Goal: Task Accomplishment & Management: Manage account settings

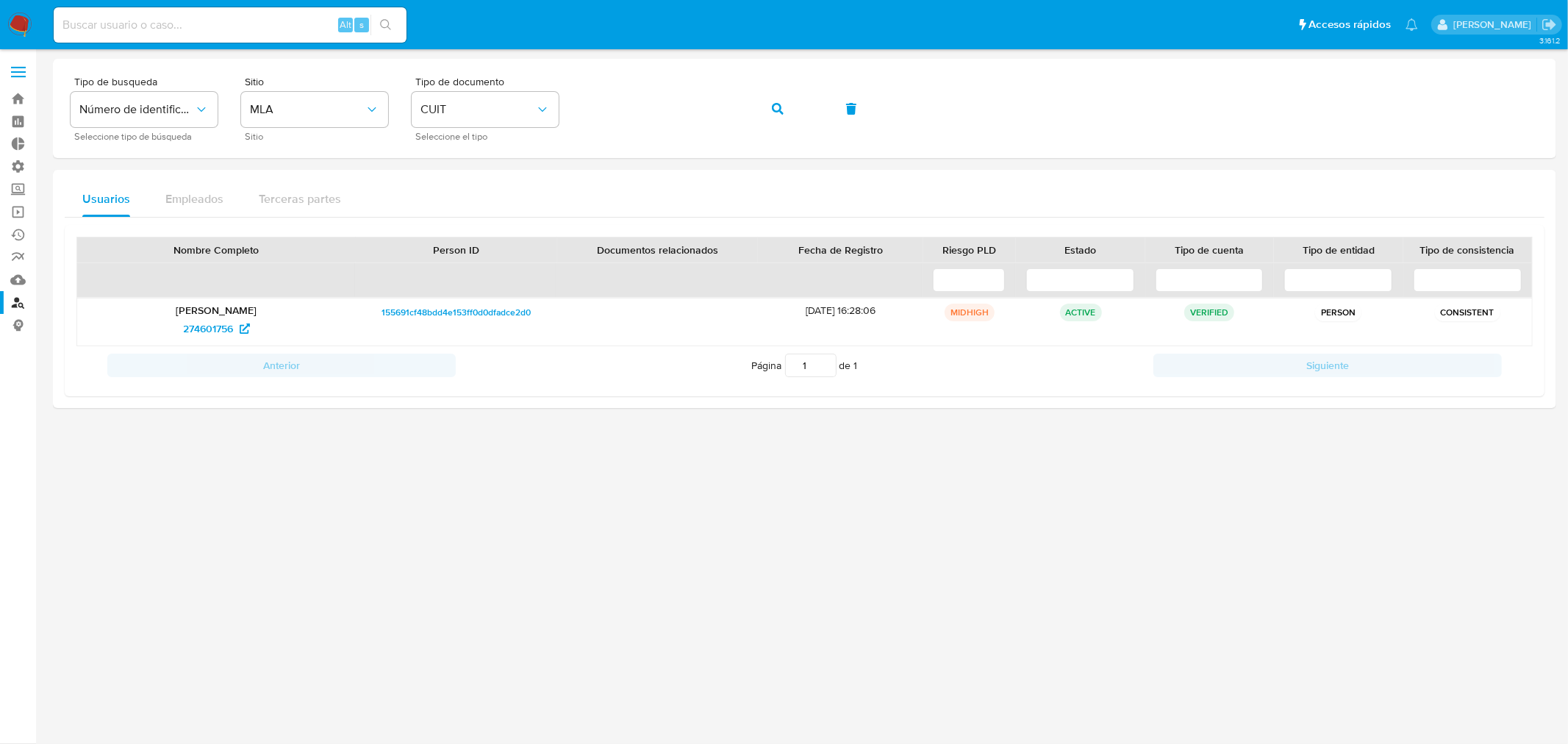
click at [23, 11] on nav "Pausado Ver notificaciones Alt s Accesos rápidos Presiona las siguientes teclas…" at bounding box center [784, 25] width 1568 height 49
click at [20, 14] on img at bounding box center [19, 25] width 25 height 25
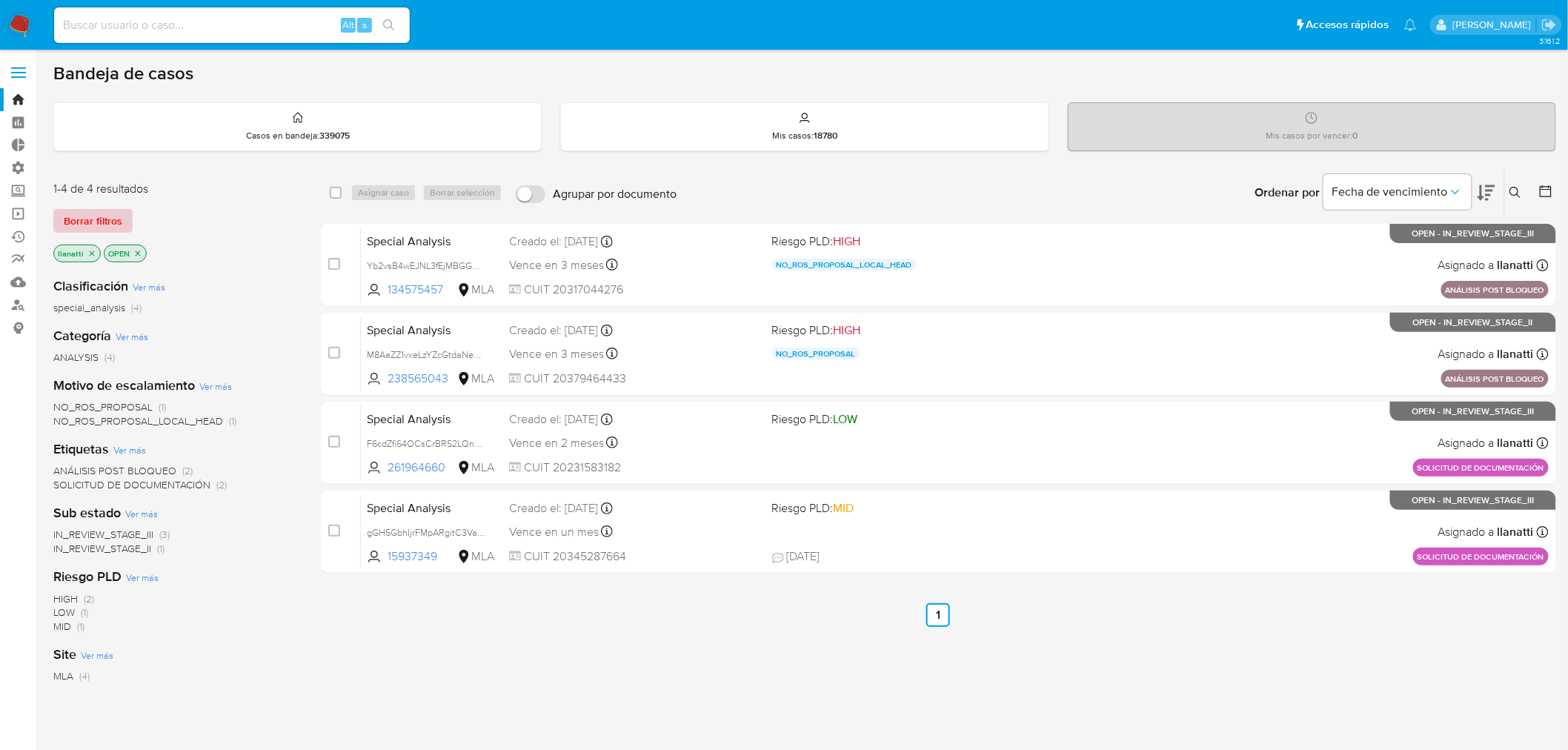
click at [103, 224] on span "Borrar filtros" at bounding box center [93, 221] width 59 height 21
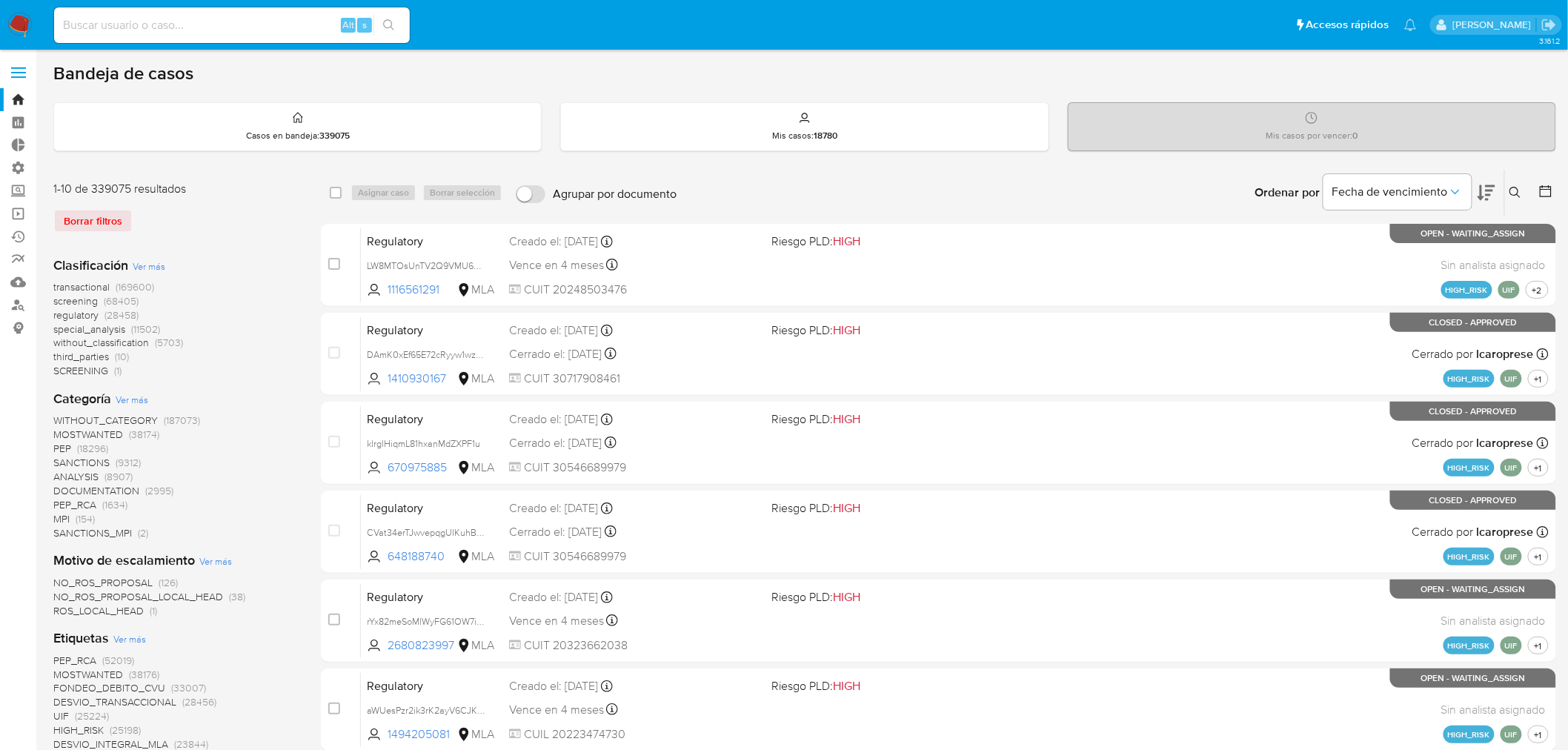
click at [1517, 193] on icon at bounding box center [1515, 192] width 12 height 12
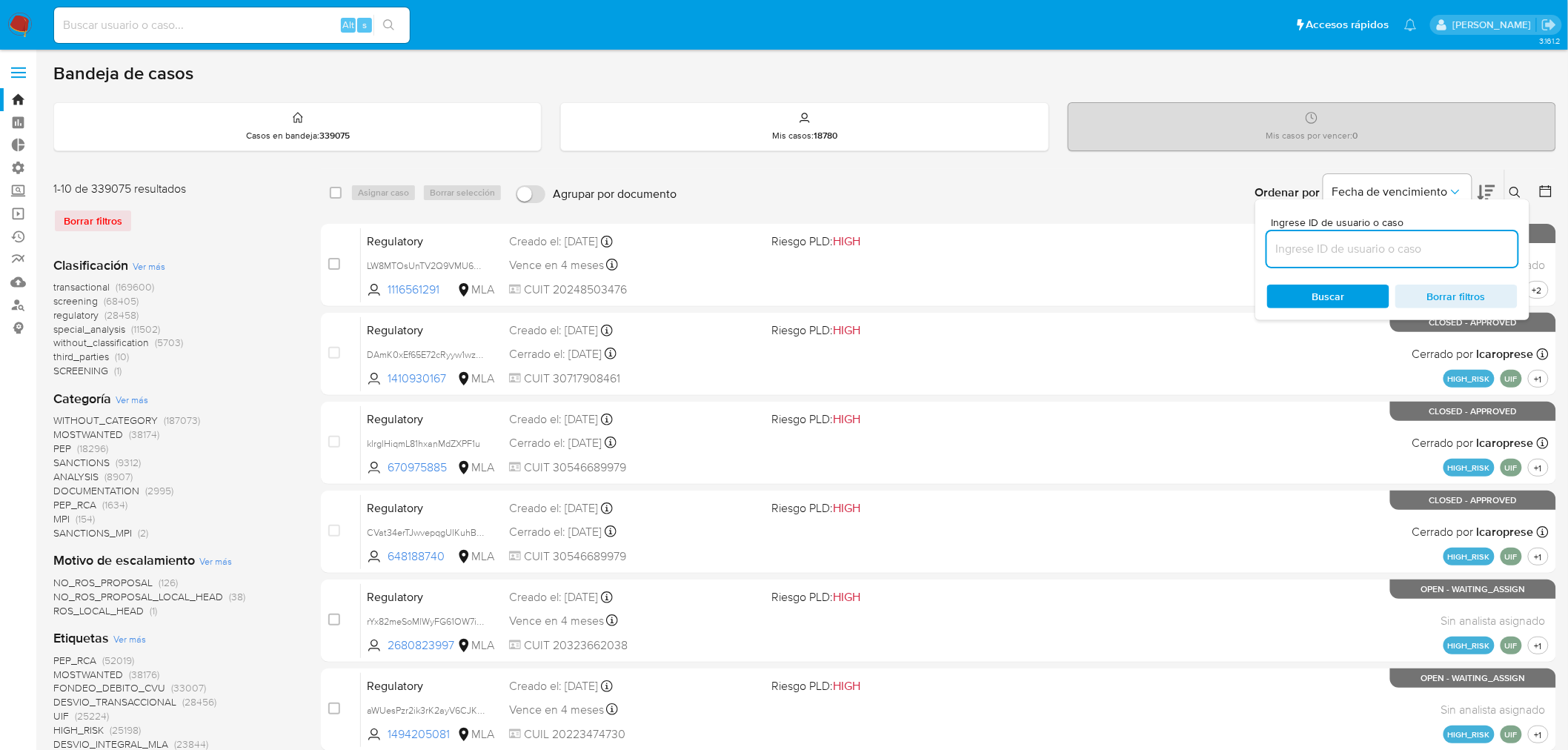
click at [1451, 245] on input at bounding box center [1392, 249] width 251 height 19
type input "EIcqcyrHa4HQrtUI2n9dVoKA"
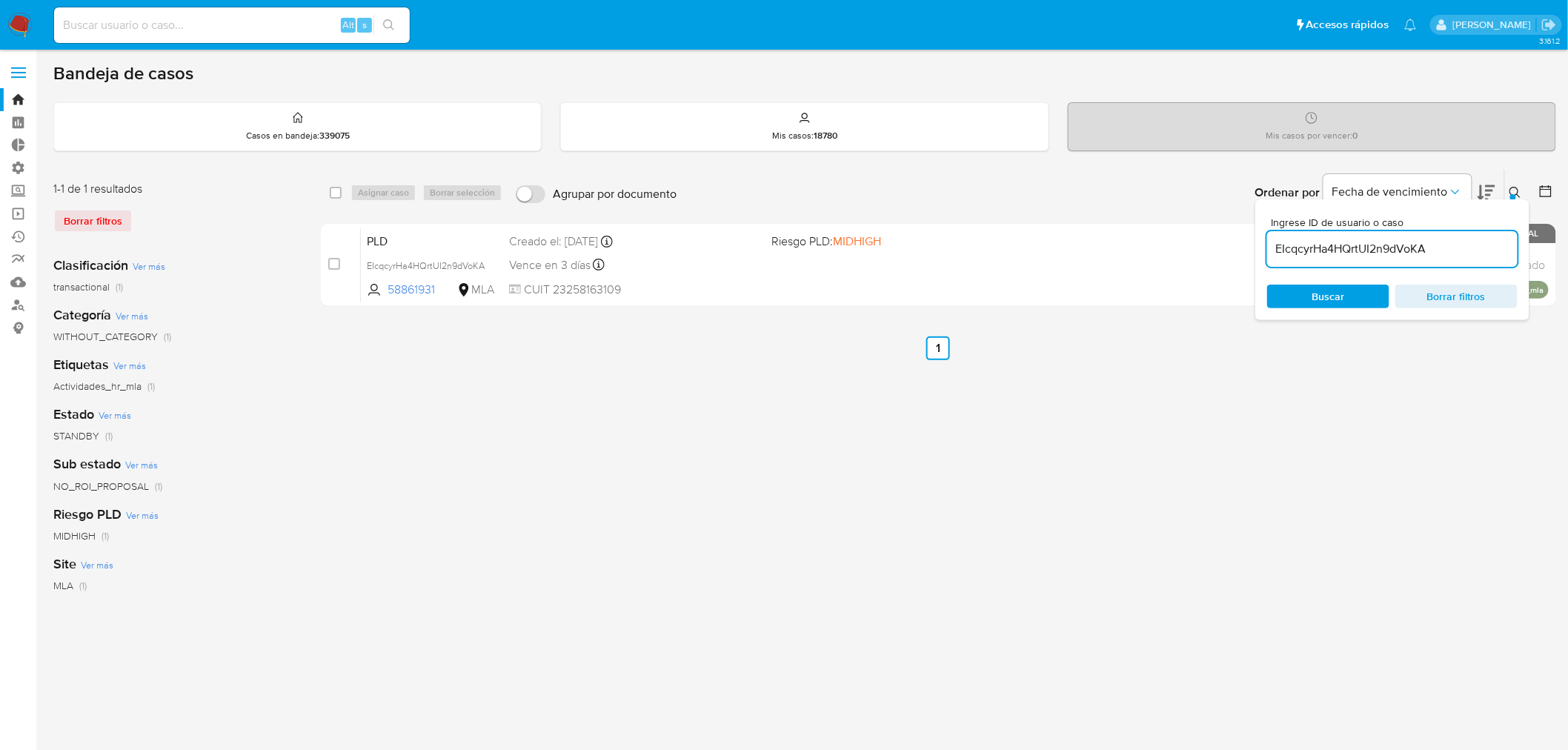
click at [1513, 190] on icon at bounding box center [1515, 192] width 12 height 12
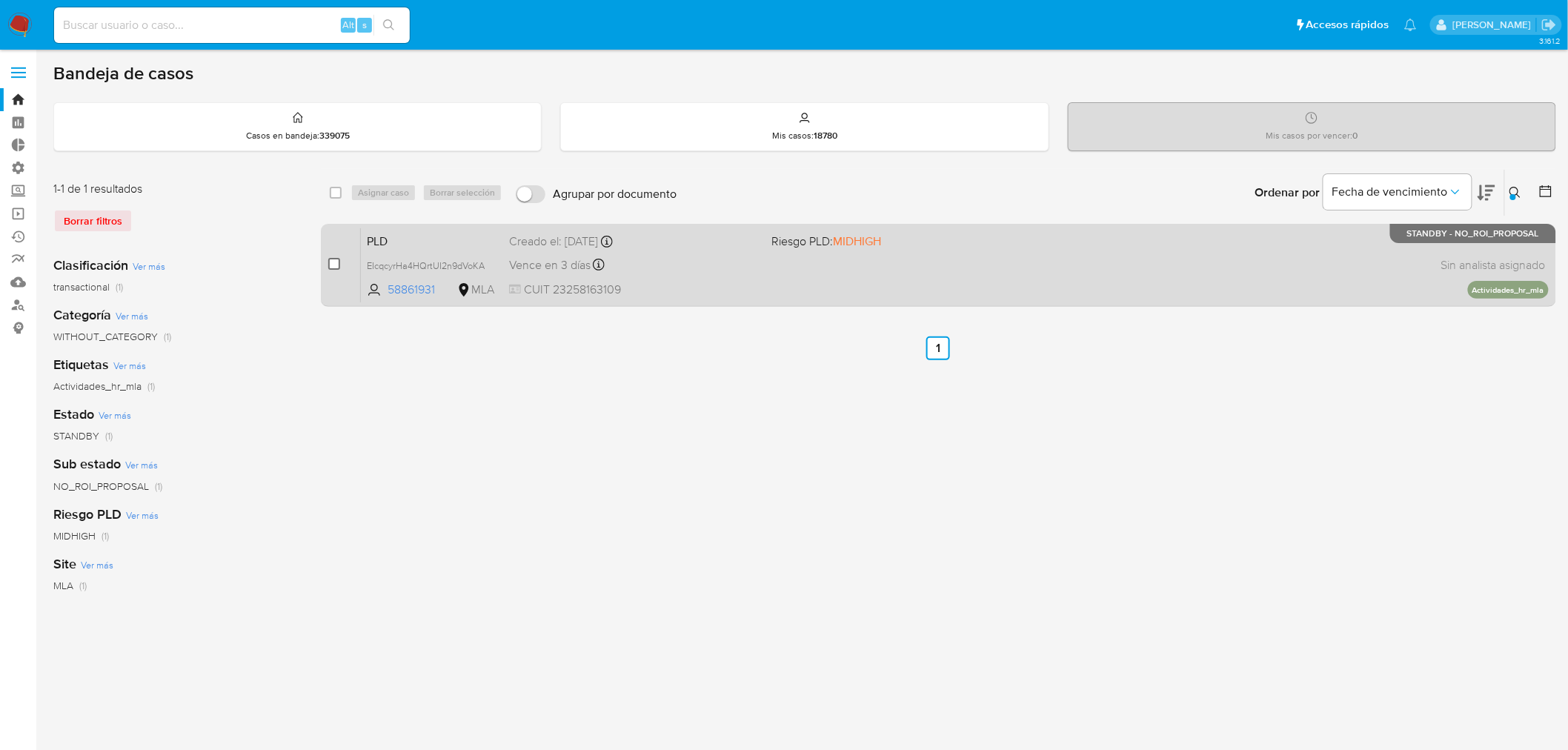
click at [337, 264] on input "checkbox" at bounding box center [334, 264] width 12 height 12
checkbox input "true"
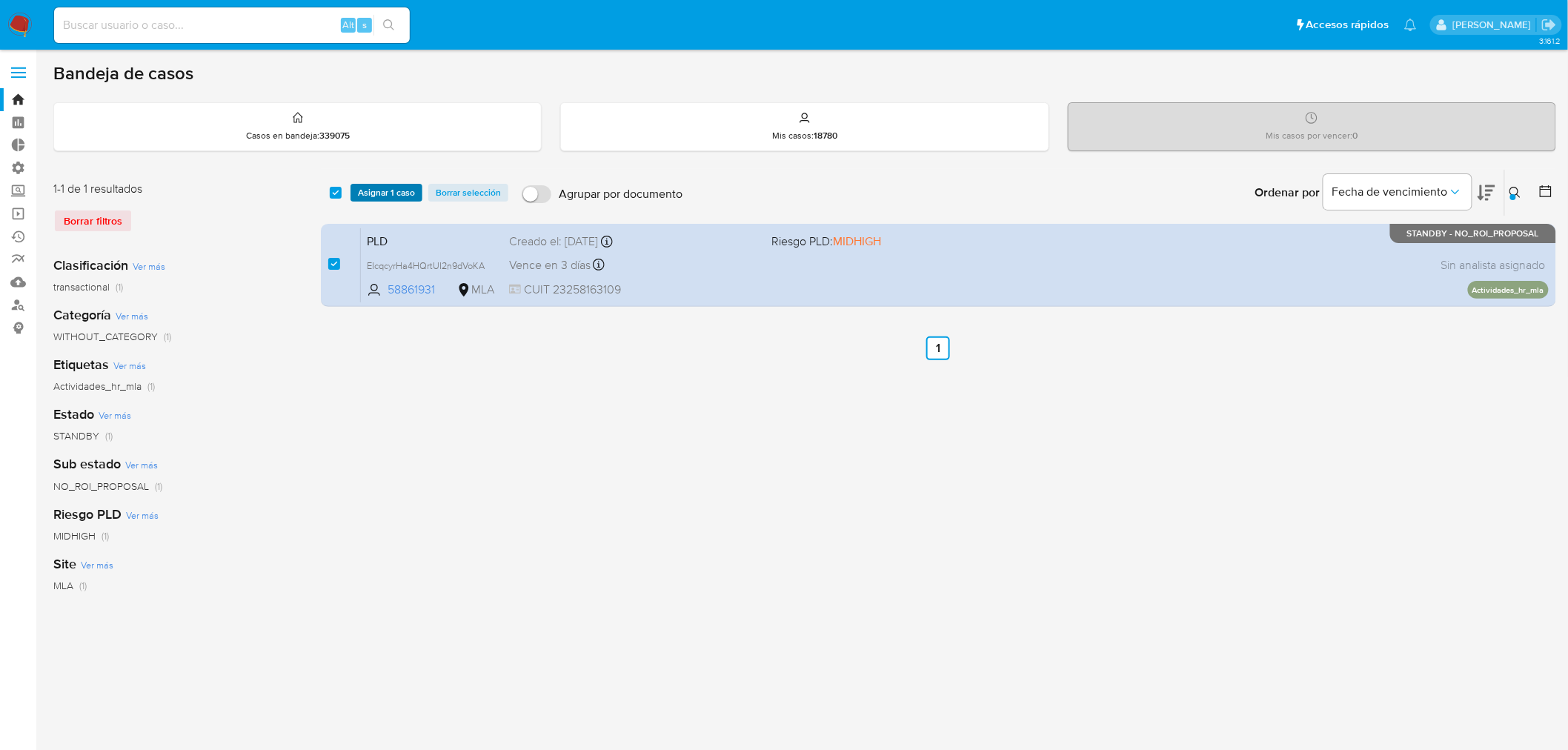
click at [402, 190] on span "Asignar 1 caso" at bounding box center [386, 192] width 57 height 14
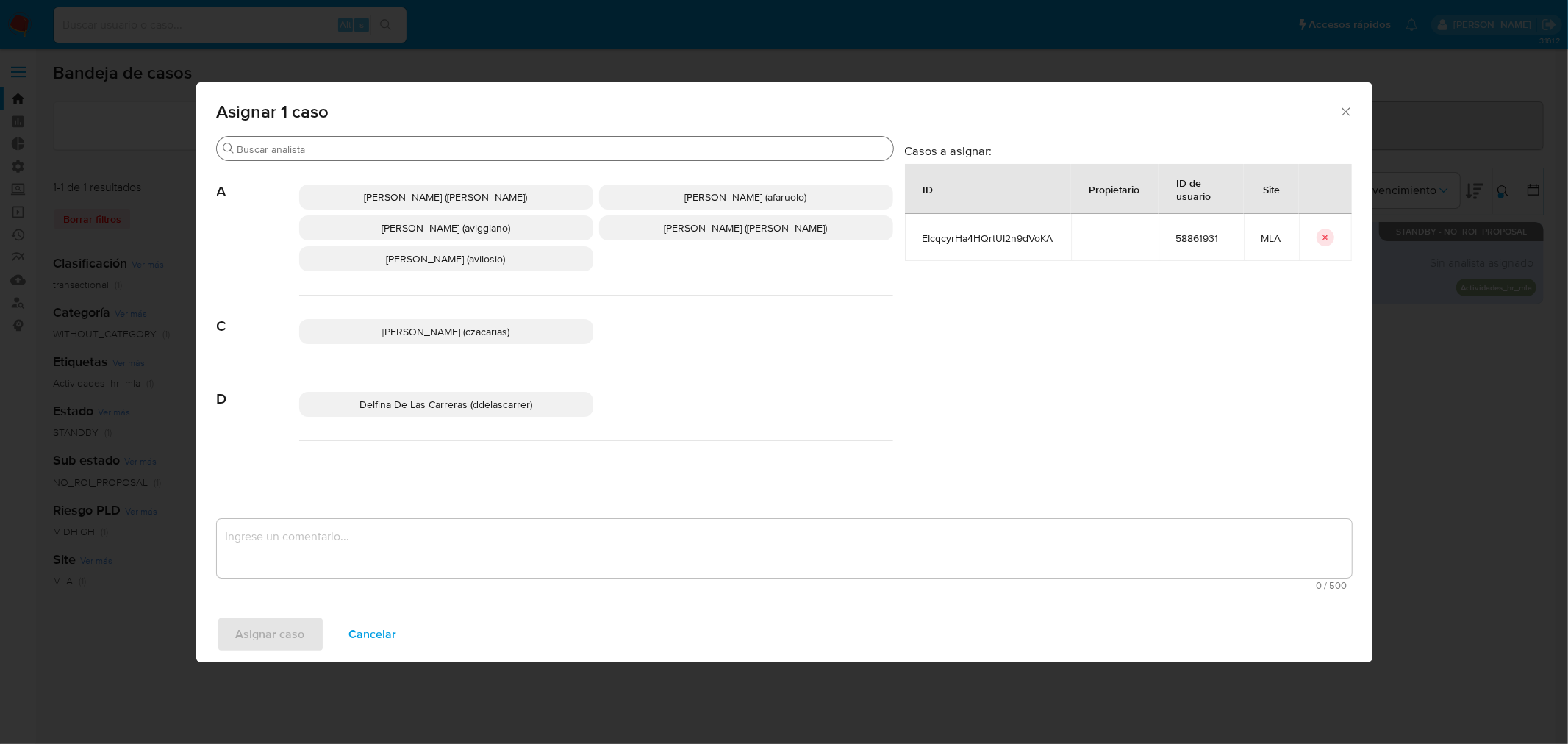
click at [341, 149] on input "Buscar" at bounding box center [562, 149] width 650 height 14
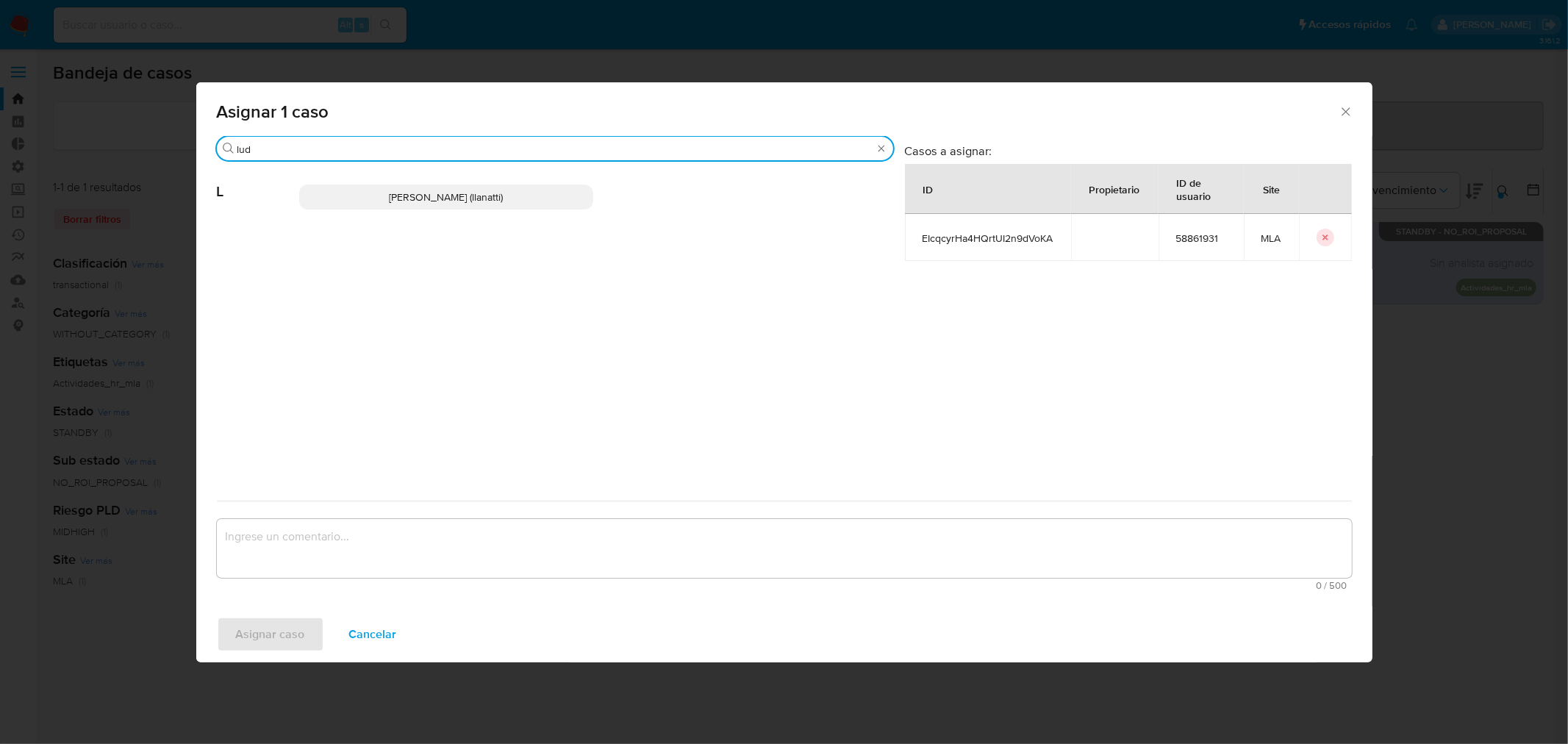
type input "lud"
click at [433, 203] on p "Ludmila Lanatti (llanatti)" at bounding box center [446, 196] width 294 height 25
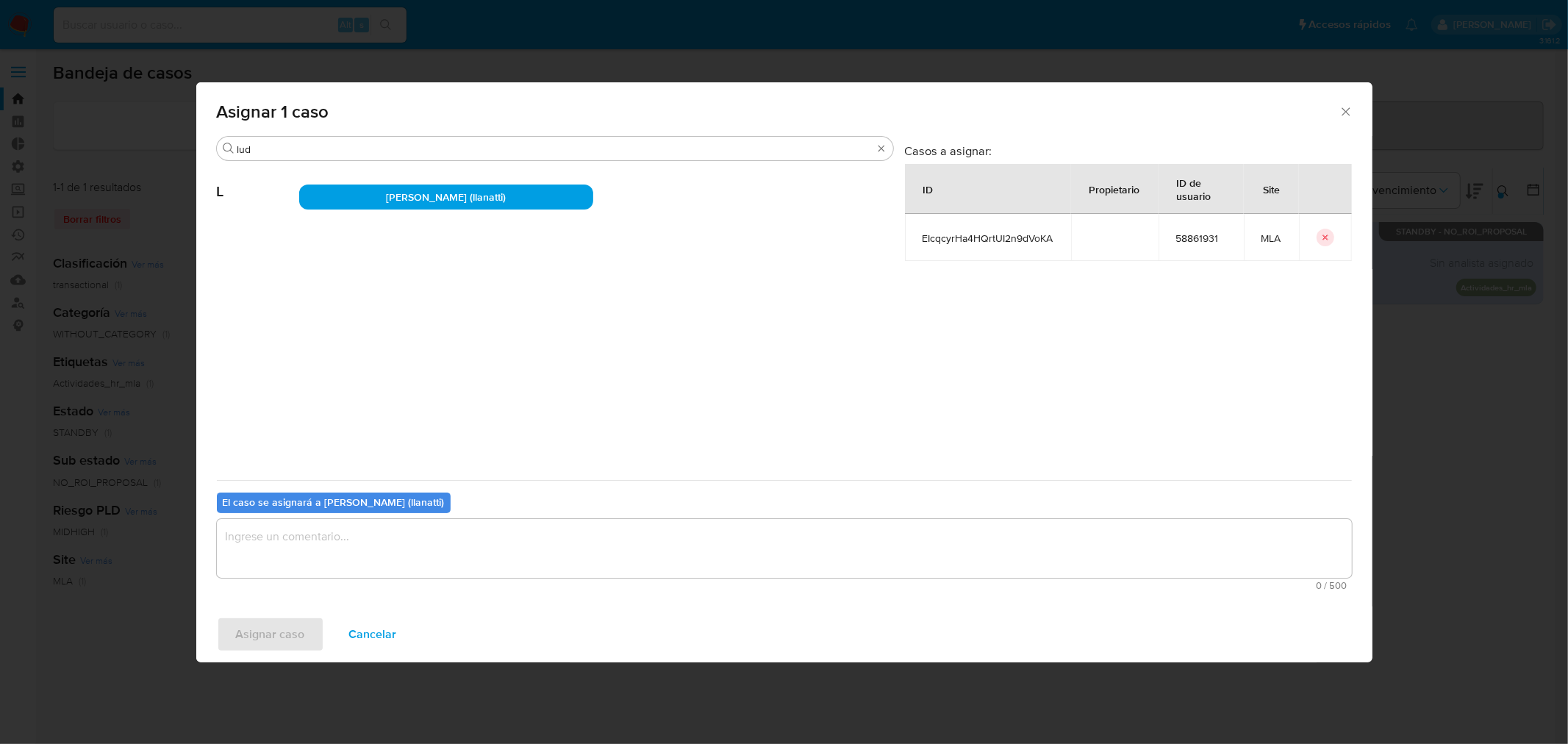
click at [342, 542] on textarea "assign-modal" at bounding box center [785, 548] width 1135 height 59
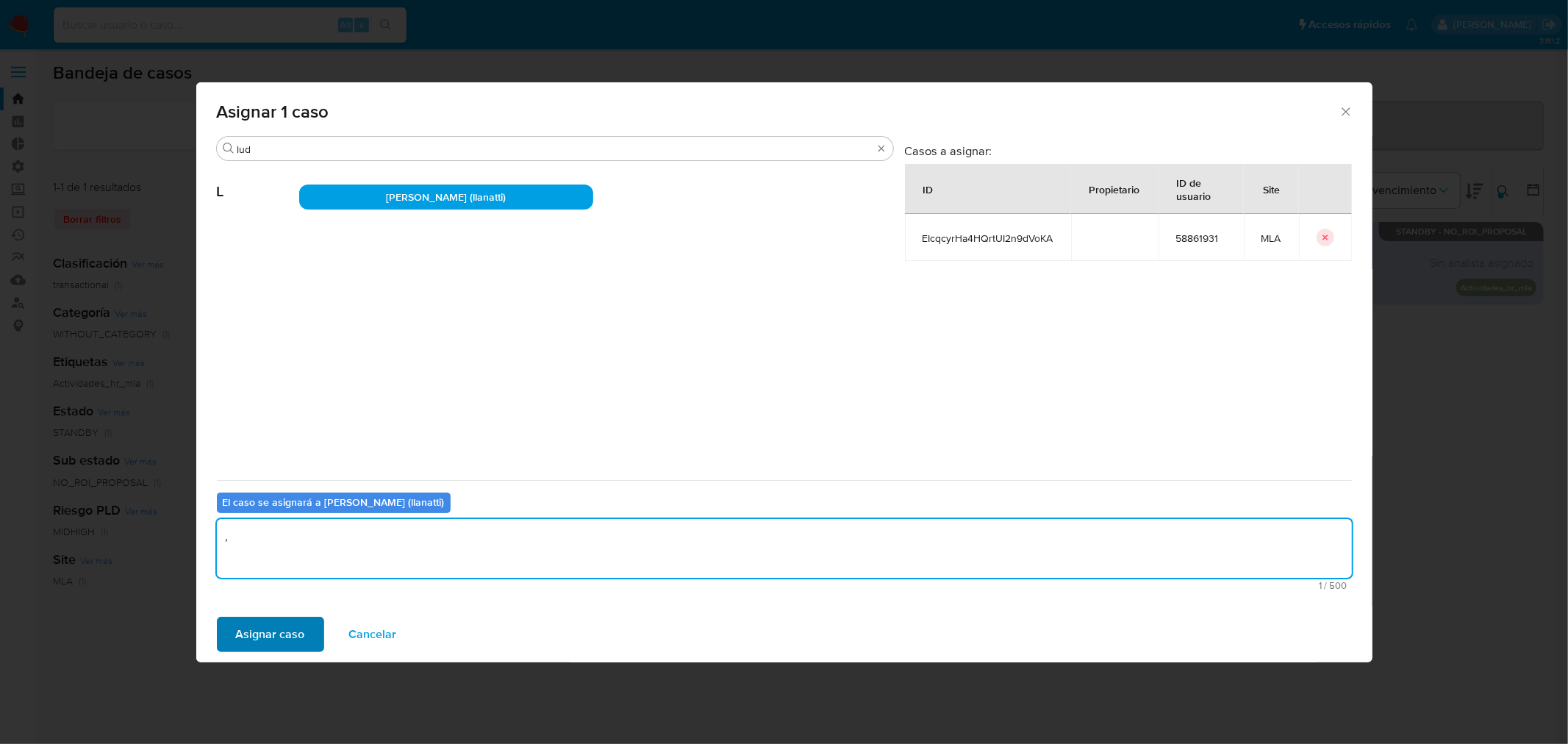
type textarea ","
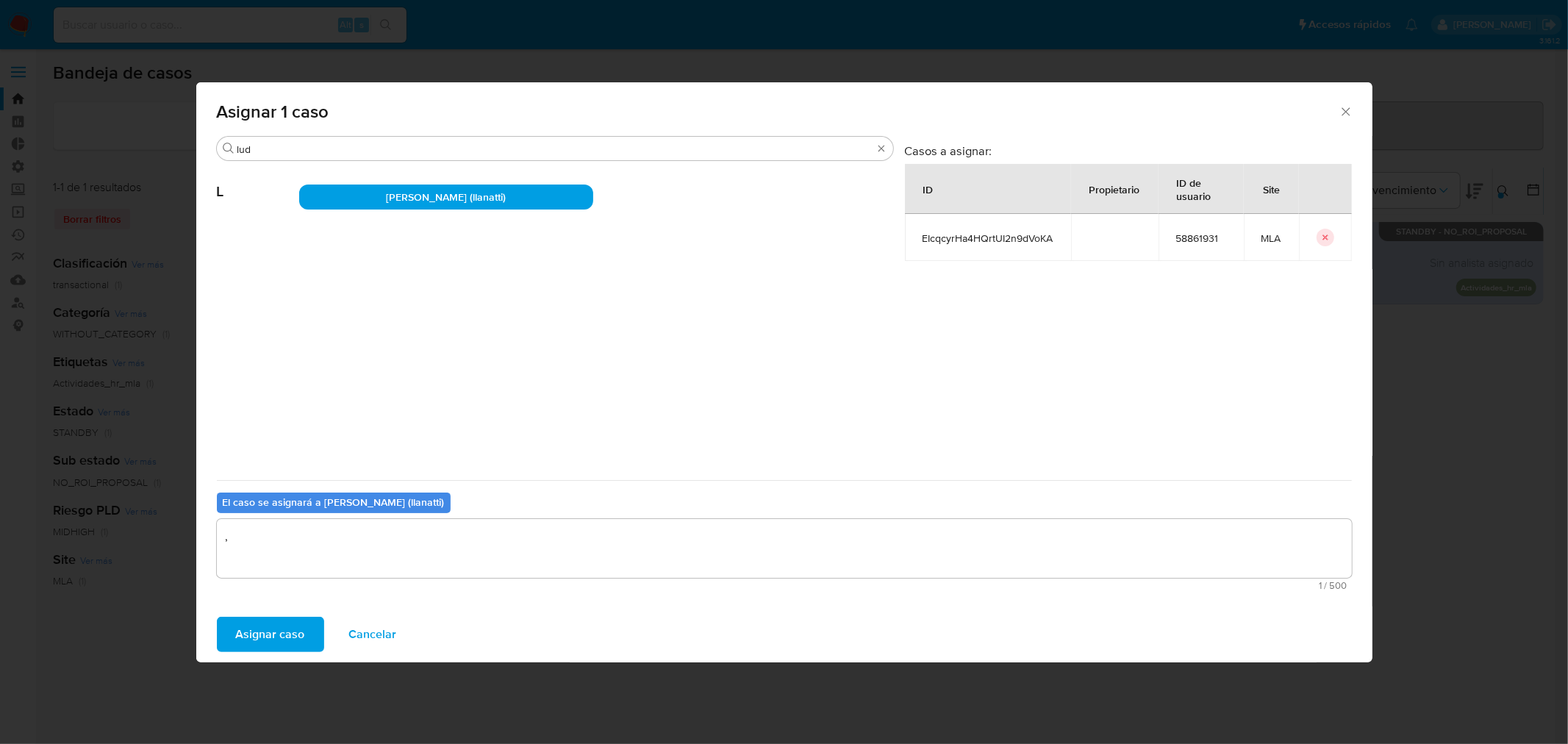
click at [273, 623] on span "Asignar caso" at bounding box center [270, 634] width 69 height 33
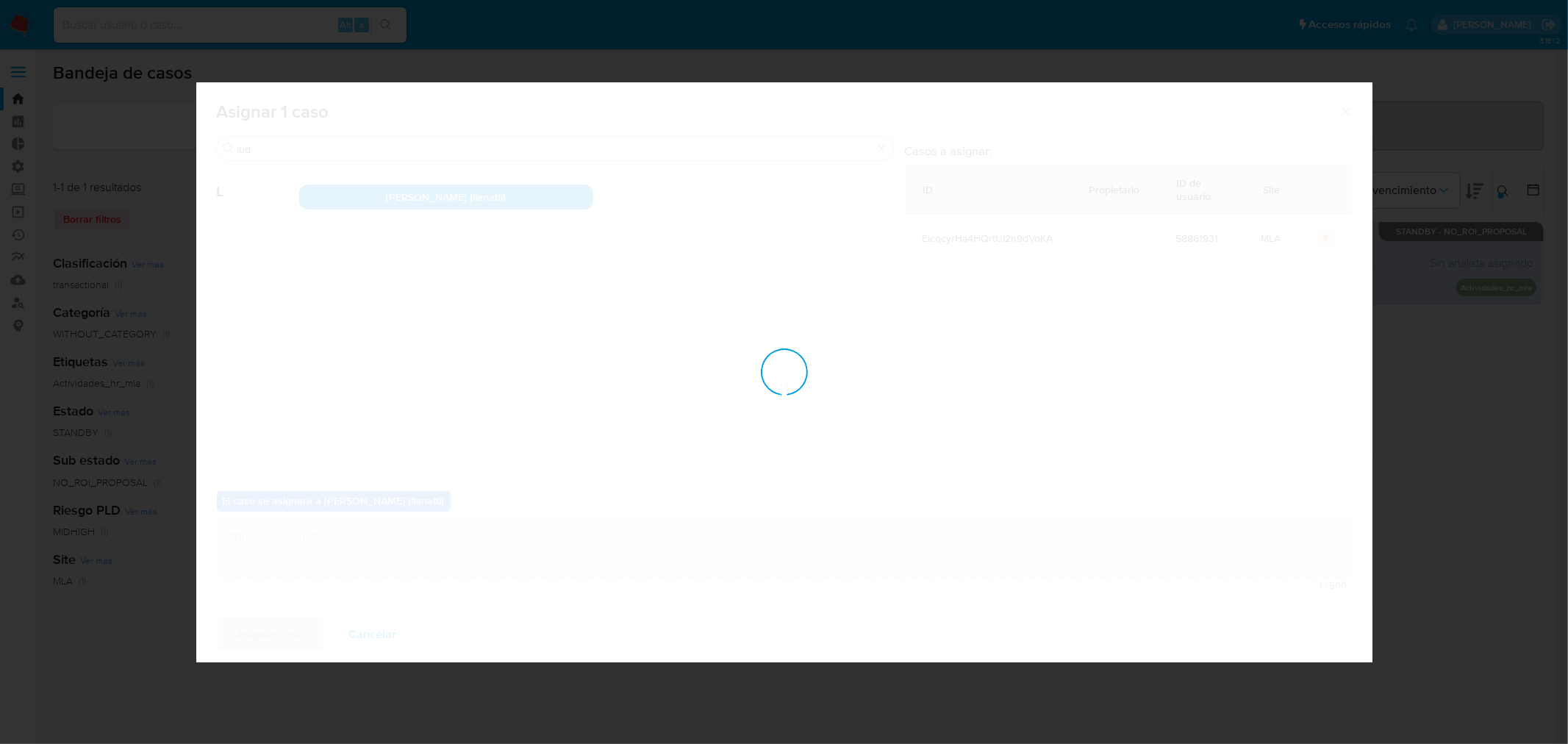
checkbox input "false"
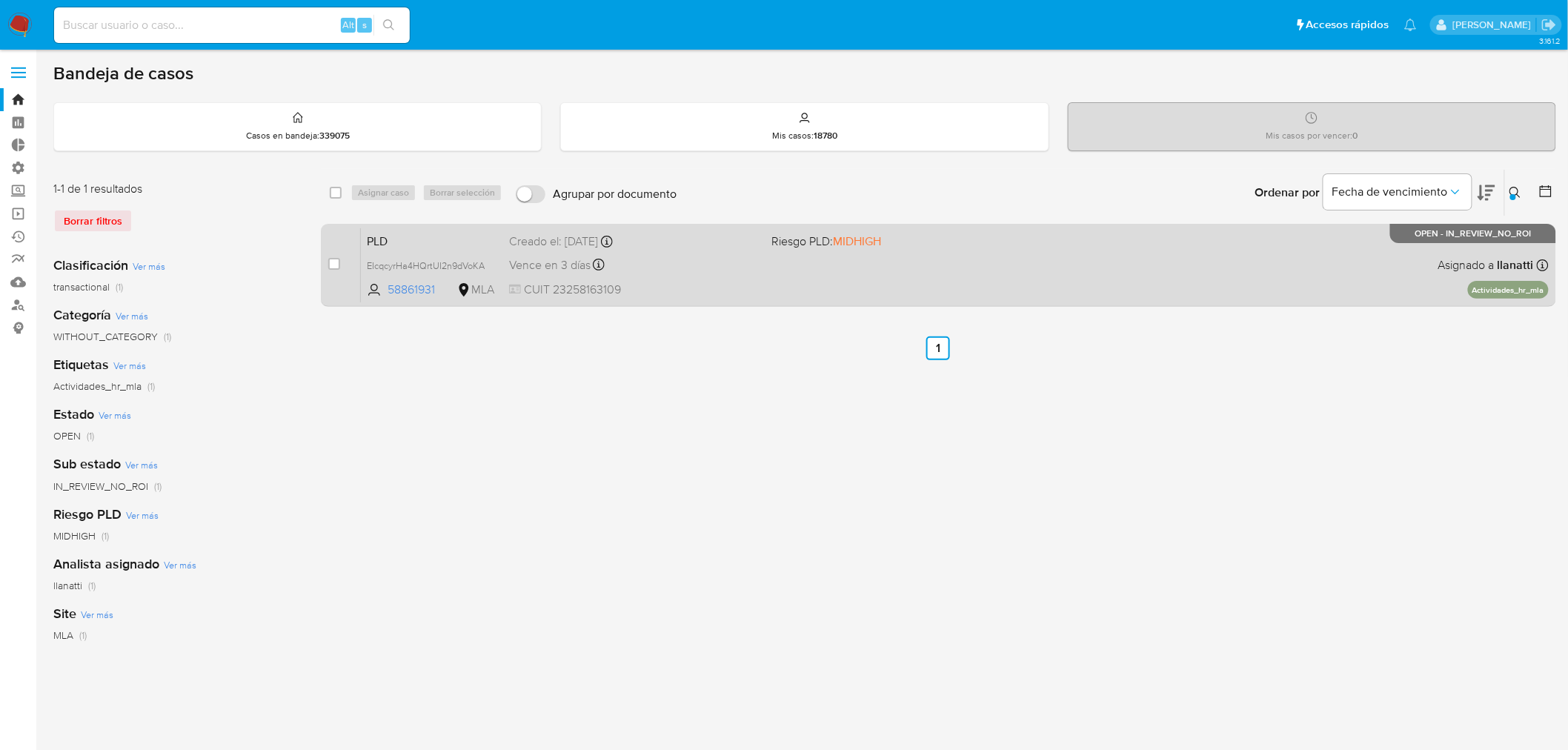
click at [1120, 292] on div "PLD EIcqcyrHa4HQrtUI2n9dVoKA 58861931 MLA Riesgo PLD: MIDHIGH Creado el: 12/08/…" at bounding box center [955, 264] width 1188 height 75
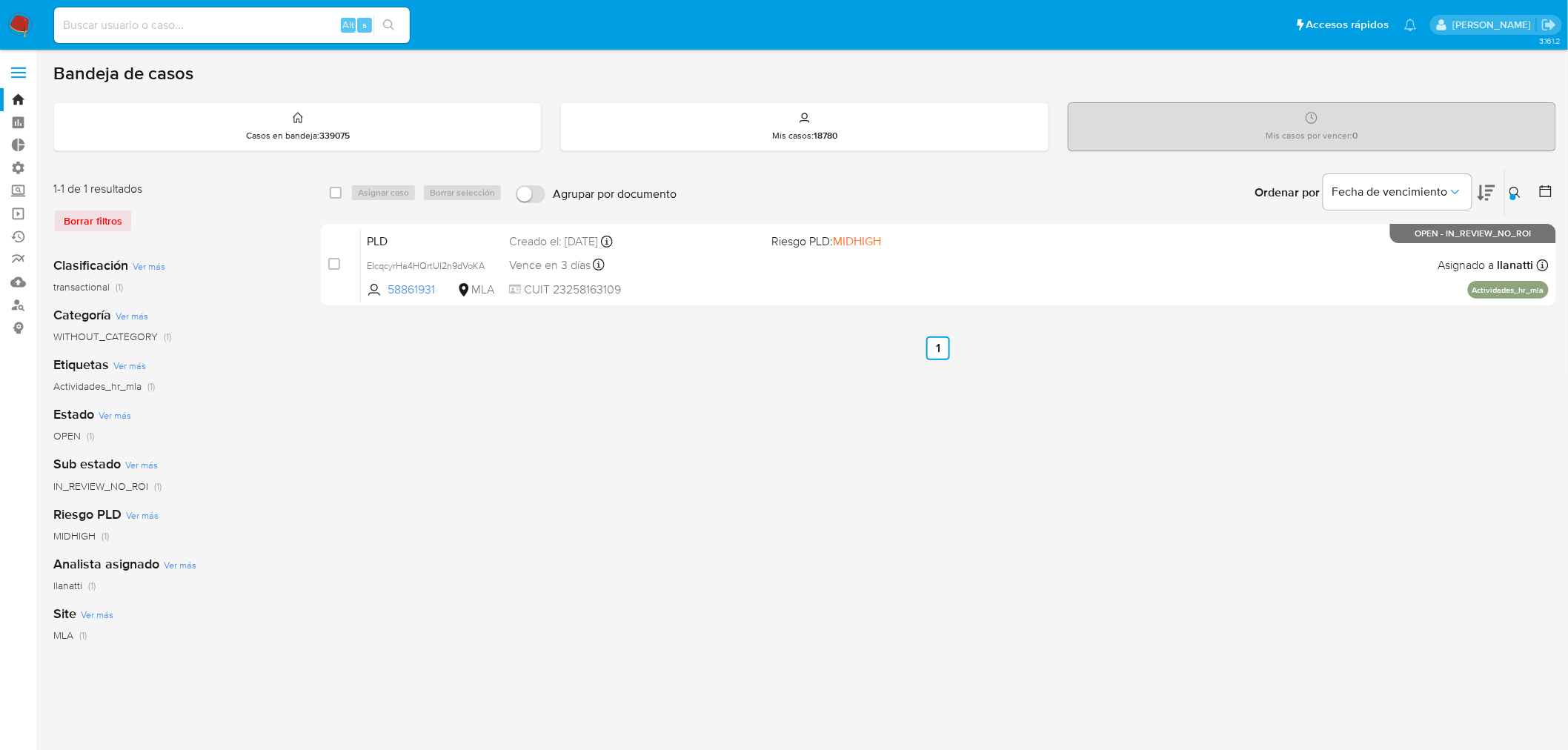
click at [1509, 192] on icon at bounding box center [1515, 192] width 12 height 12
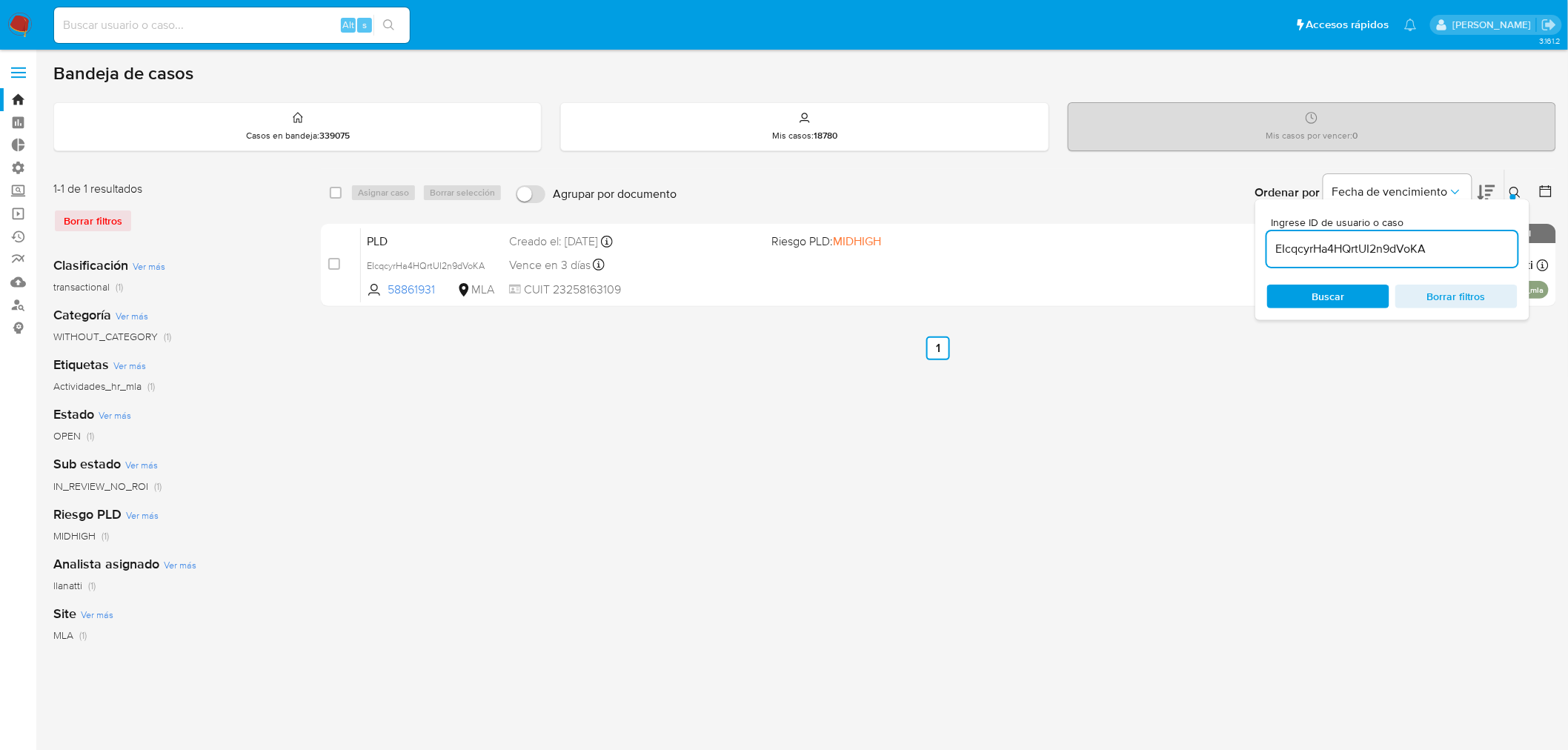
click at [1455, 251] on input "EIcqcyrHa4HQrtUI2n9dVoKA" at bounding box center [1392, 249] width 251 height 19
click at [1341, 300] on span "Buscar" at bounding box center [1328, 296] width 33 height 24
click at [790, 75] on div "Bandeja de casos" at bounding box center [805, 74] width 1503 height 22
click at [1520, 195] on icon at bounding box center [1515, 192] width 12 height 12
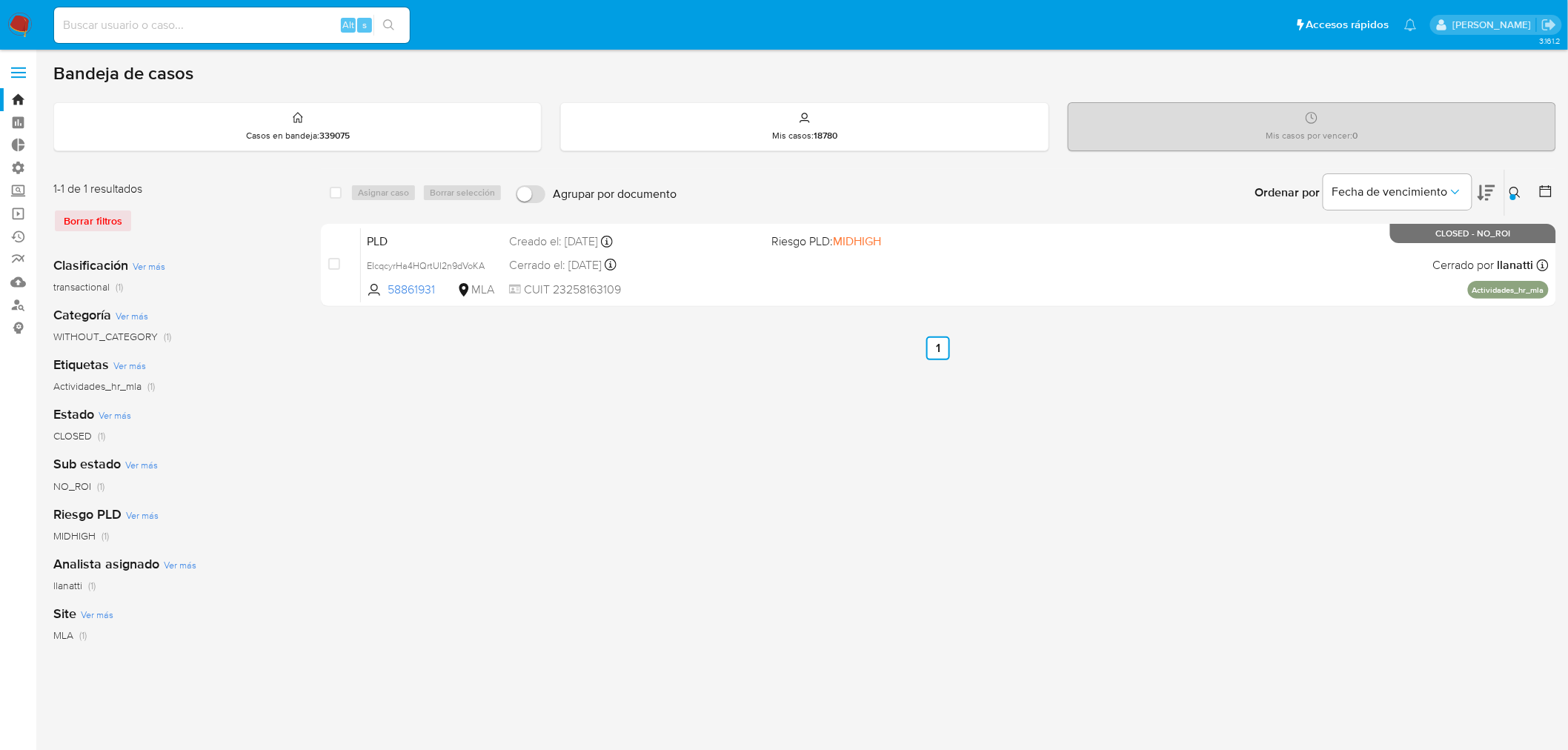
click at [205, 21] on input at bounding box center [232, 25] width 356 height 19
paste input "190168245"
type input "190168245"
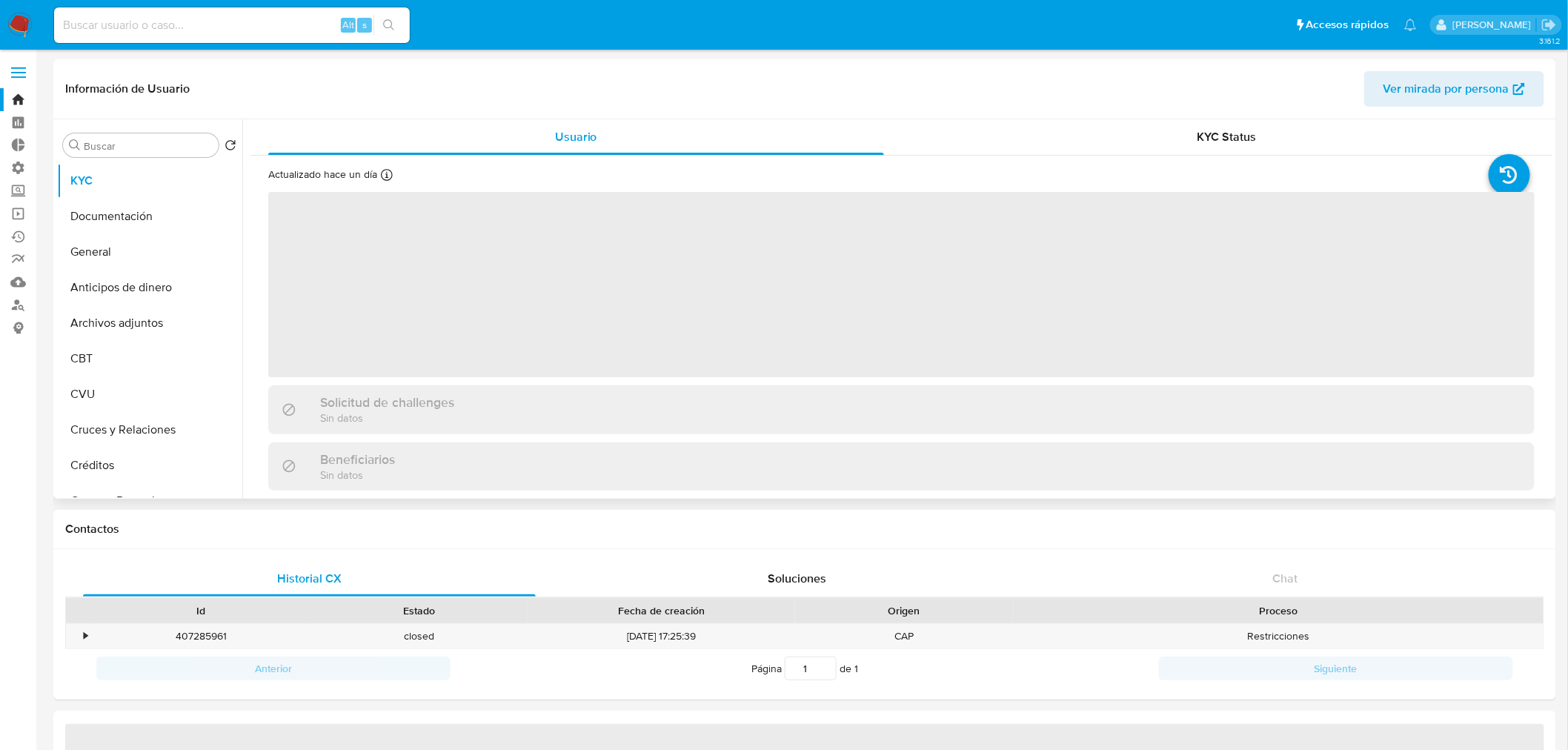
select select "10"
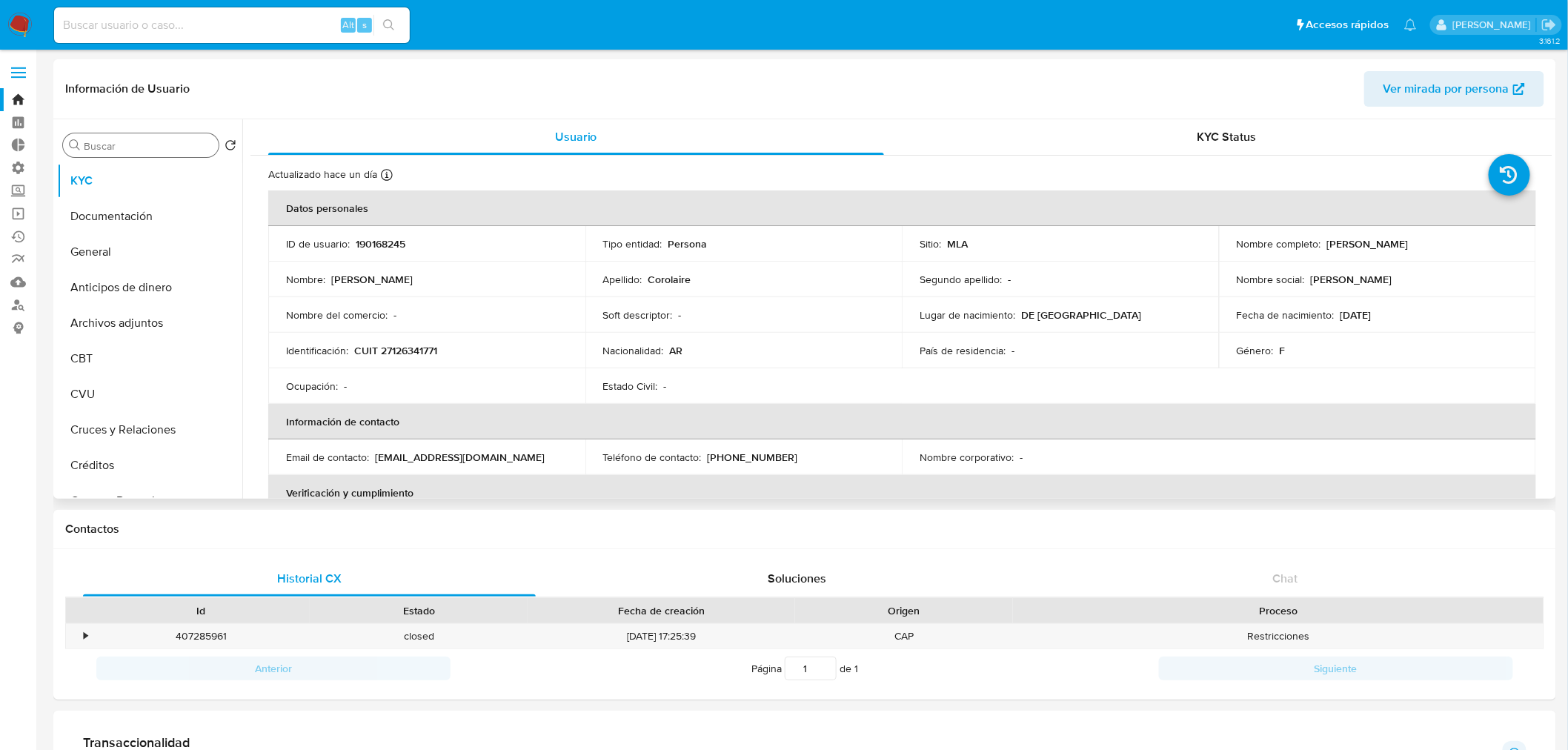
click at [123, 150] on input "Buscar" at bounding box center [148, 146] width 129 height 14
type input "cas"
click at [110, 213] on button "Historial Casos" at bounding box center [143, 216] width 173 height 35
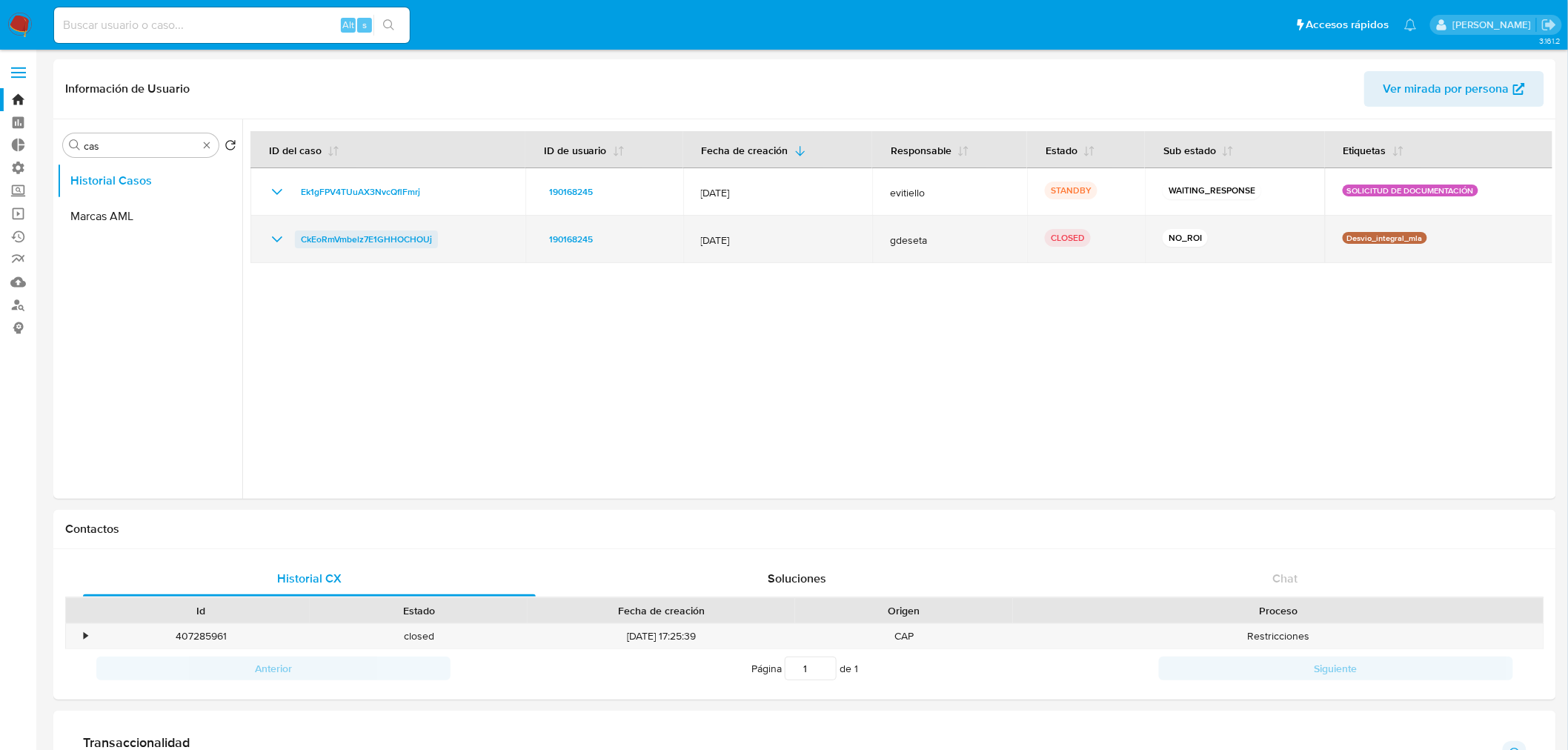
click at [382, 240] on span "CkEoRmVmbelz7E1GHHOCHOUj" at bounding box center [366, 240] width 131 height 18
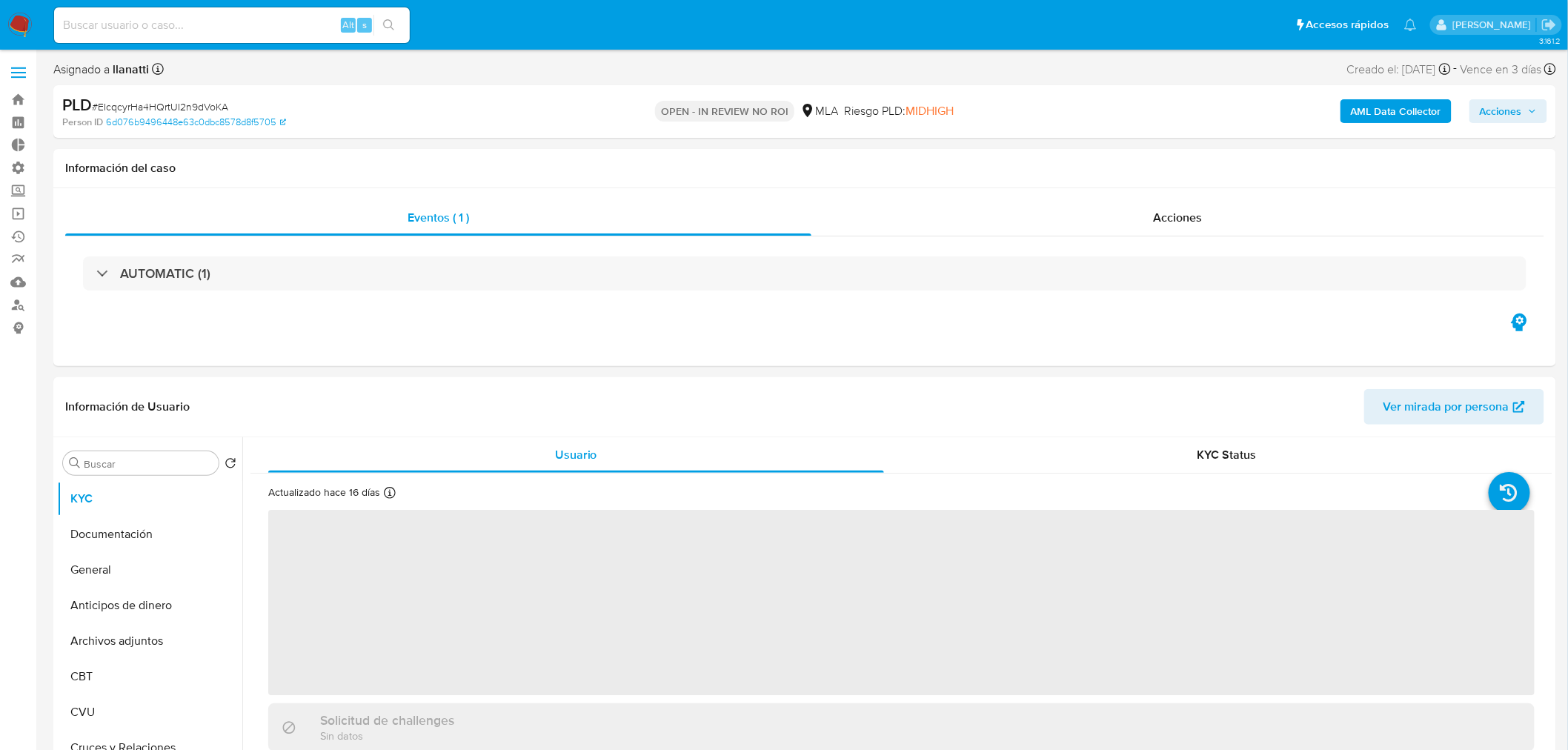
drag, startPoint x: 1502, startPoint y: 106, endPoint x: 1493, endPoint y: 114, distance: 12.0
click at [1501, 106] on span "Acciones" at bounding box center [1501, 111] width 42 height 24
select select "10"
click at [1151, 165] on div "Resolución del caso Alt r" at bounding box center [1105, 159] width 142 height 38
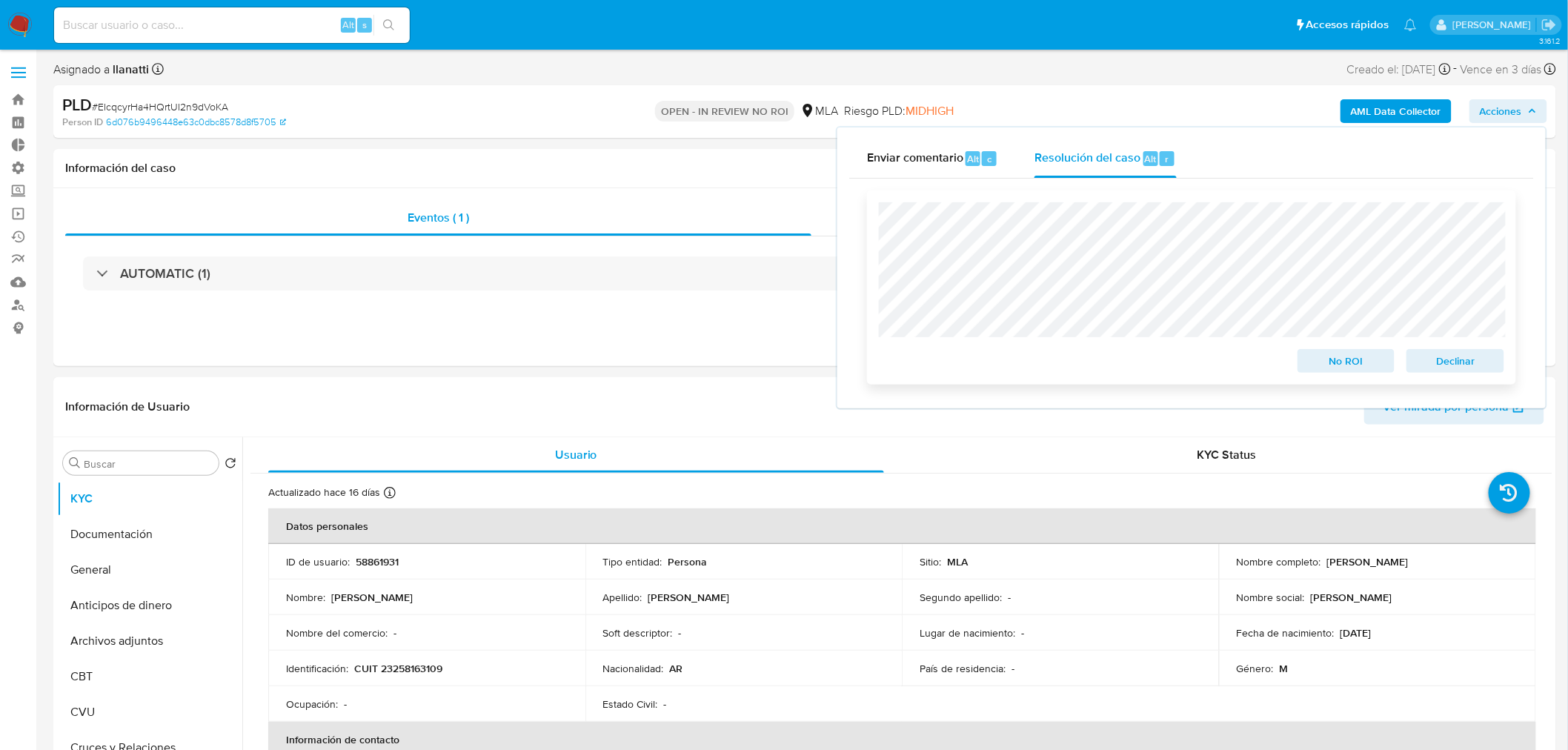
click at [1352, 366] on span "No ROI" at bounding box center [1347, 361] width 77 height 21
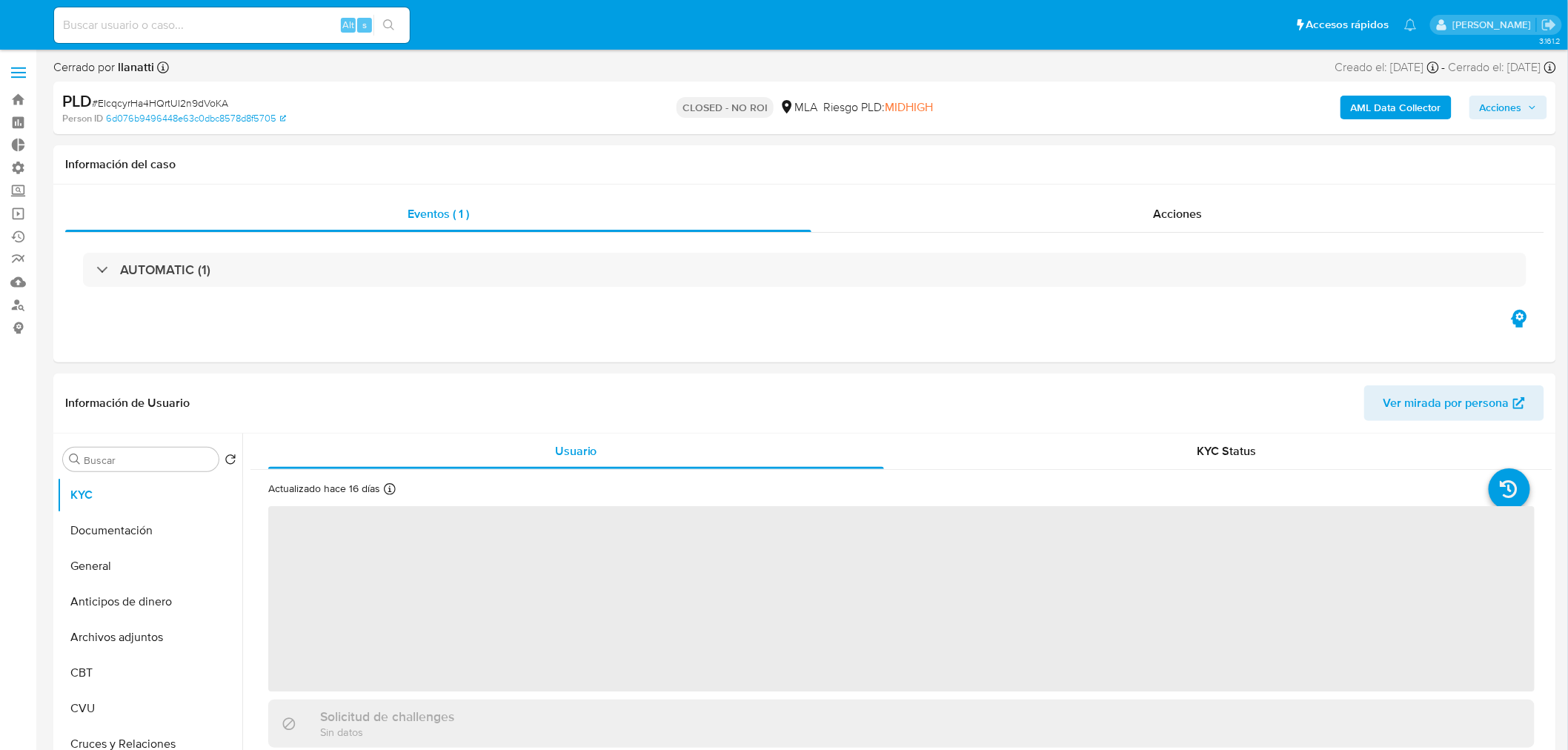
select select "10"
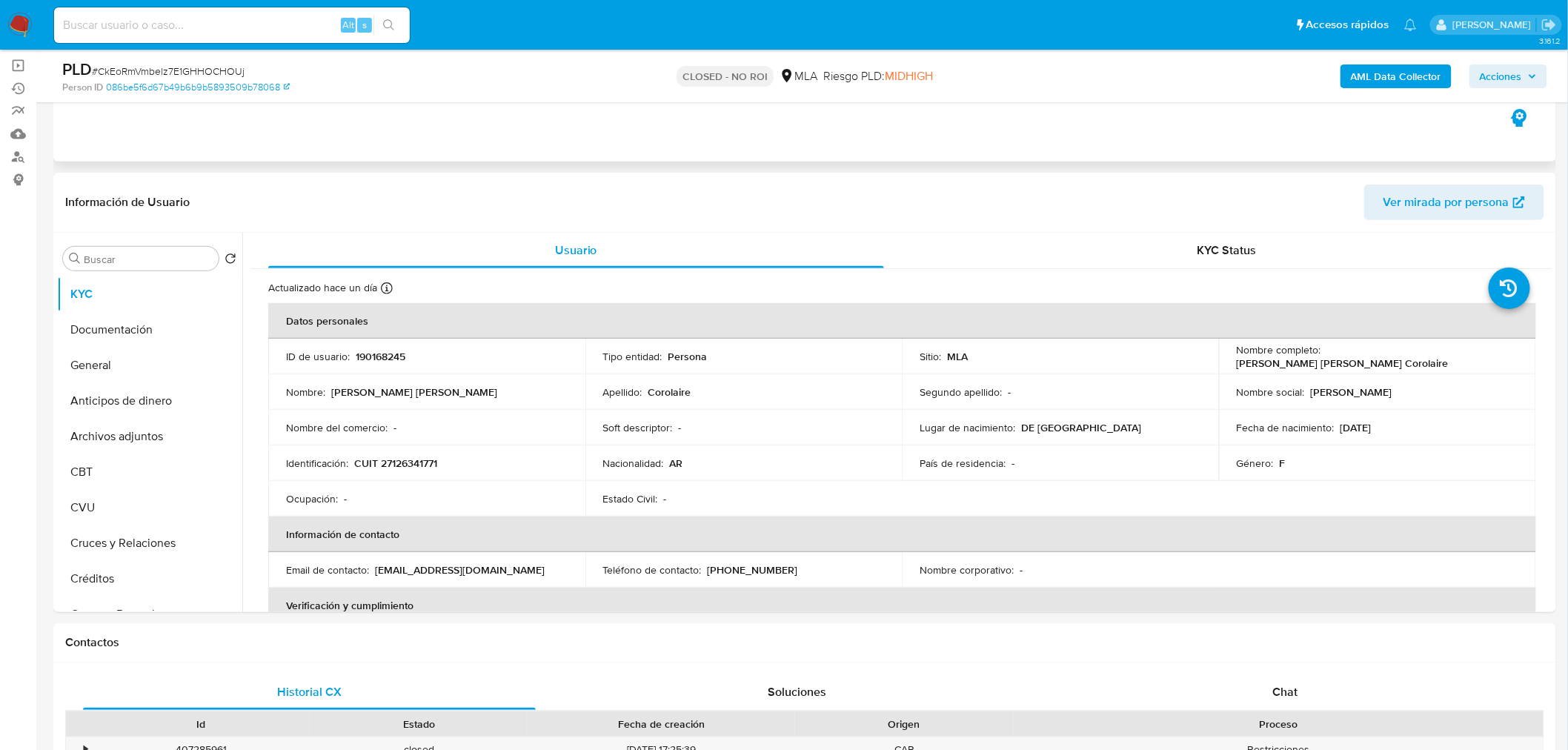
scroll to position [164, 0]
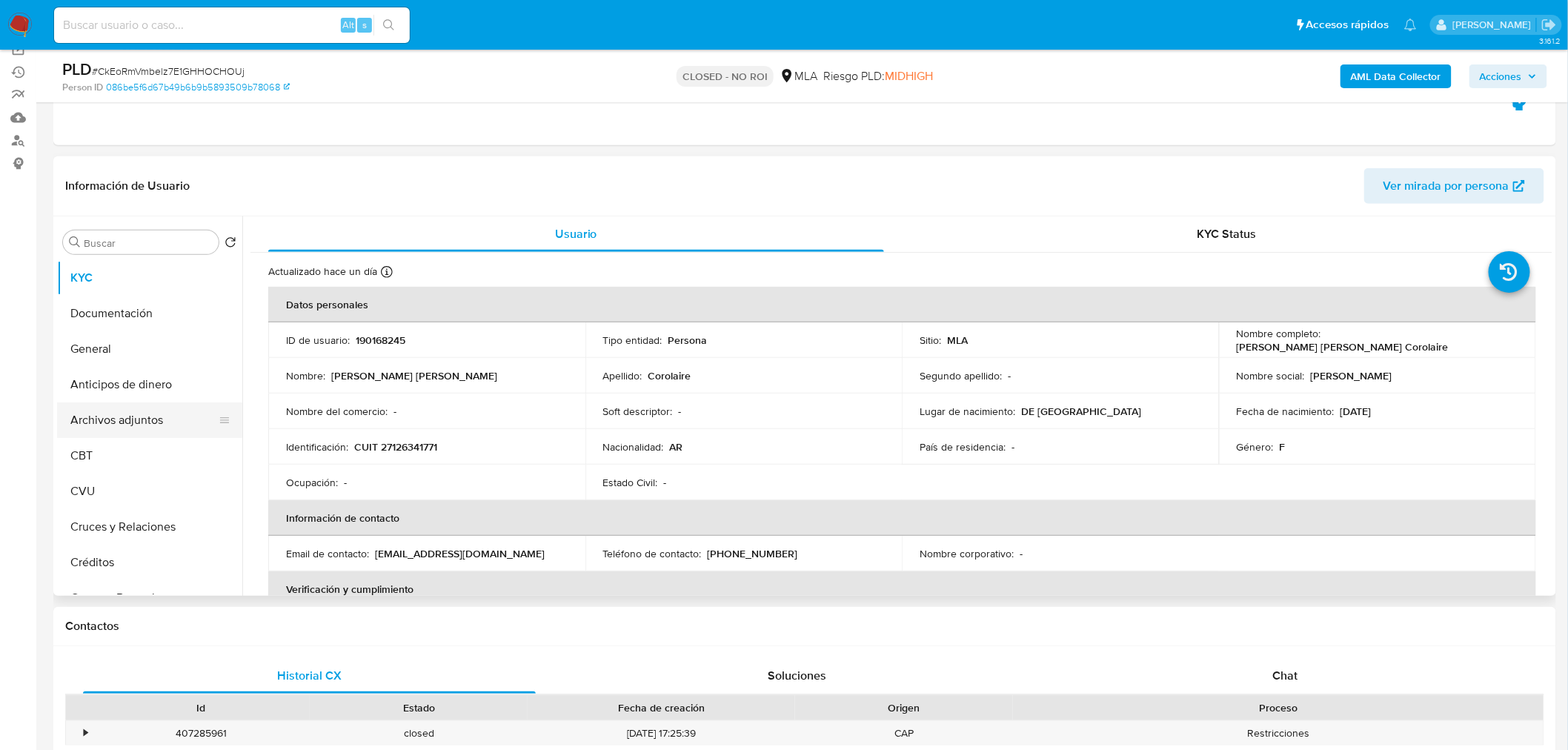
click at [116, 413] on button "Archivos adjuntos" at bounding box center [143, 420] width 173 height 35
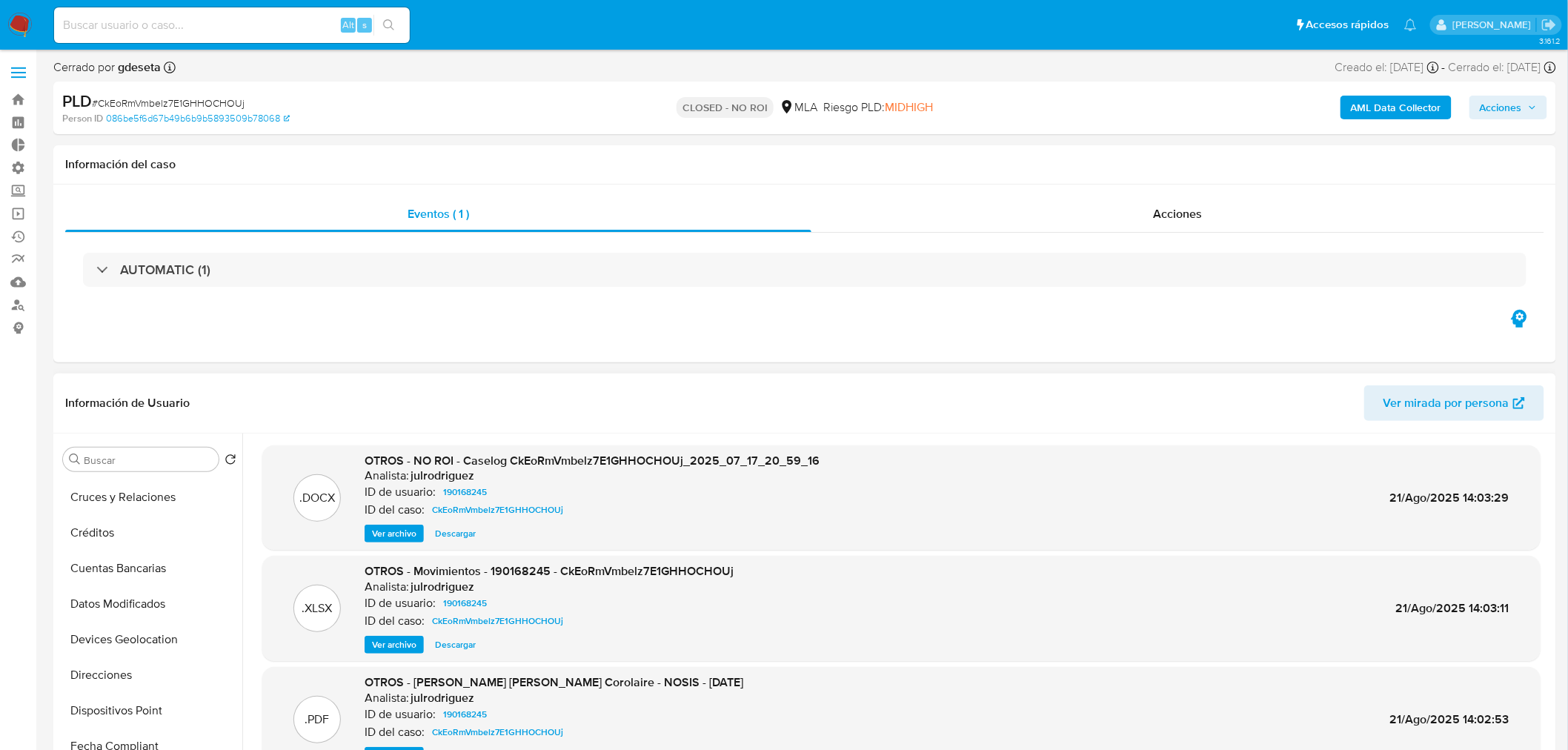
scroll to position [246, 0]
click at [156, 461] on input "Buscar" at bounding box center [148, 460] width 129 height 14
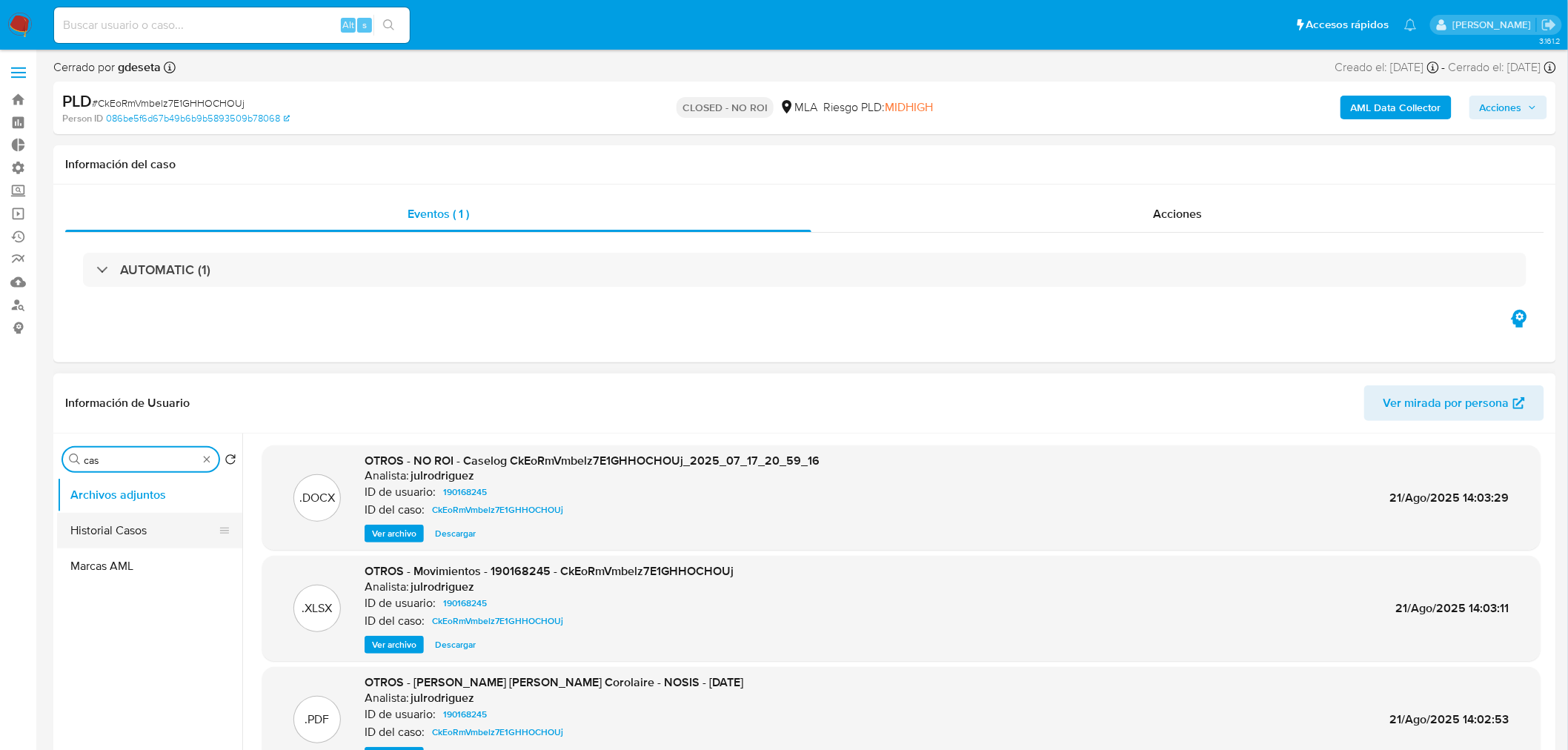
type input "cas"
click at [117, 529] on button "Historial Casos" at bounding box center [143, 530] width 173 height 35
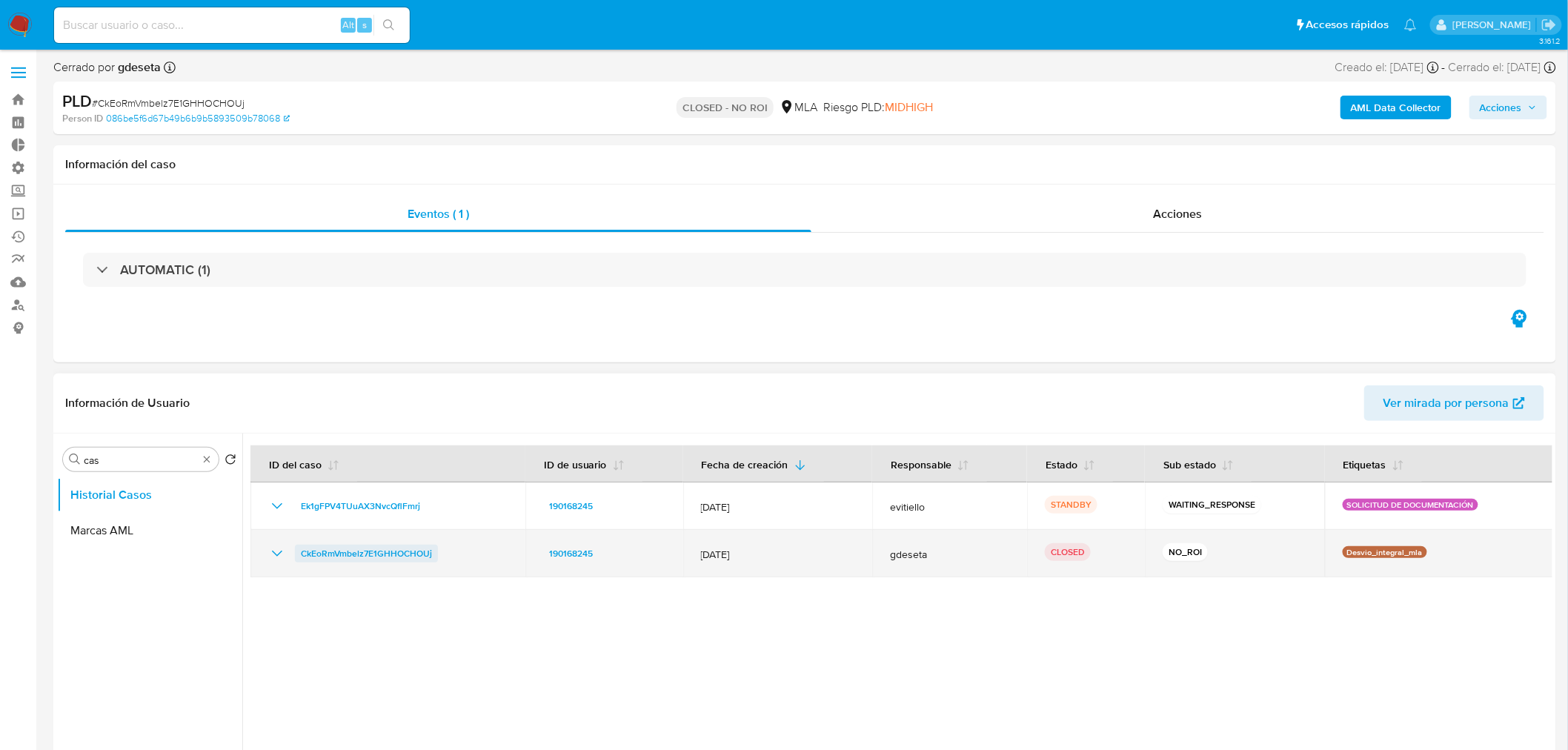
click at [388, 555] on span "CkEoRmVmbelz7E1GHHOCHOUj" at bounding box center [366, 554] width 131 height 18
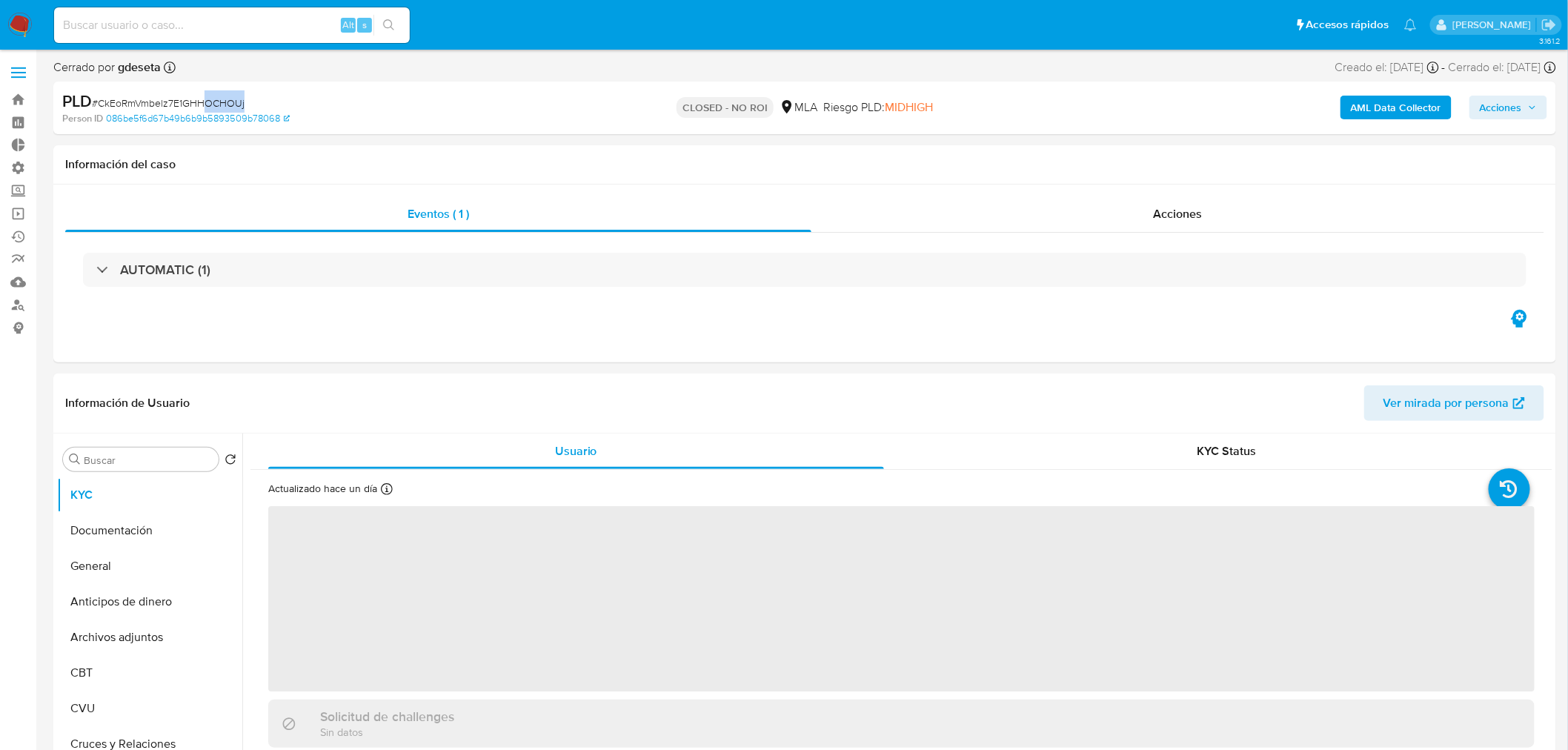
drag, startPoint x: 224, startPoint y: 95, endPoint x: 194, endPoint y: 96, distance: 30.0
click at [197, 96] on div "PLD # CkEoRmVmbelz7E1GHHOCHOUj" at bounding box center [307, 102] width 490 height 22
select select "10"
click at [269, 102] on div "PLD # CkEoRmVmbelz7E1GHHOCHOUj" at bounding box center [307, 102] width 490 height 22
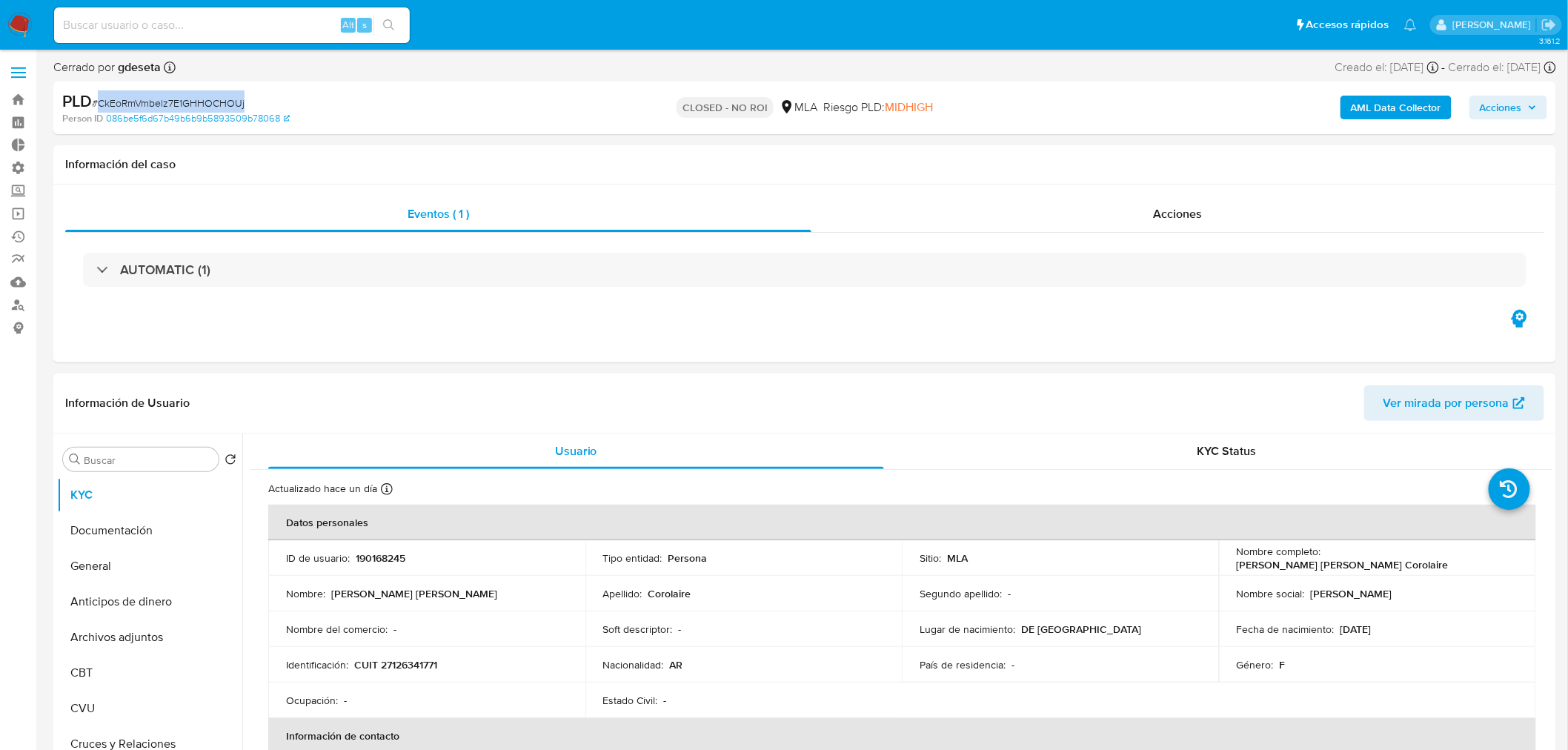
drag, startPoint x: 261, startPoint y: 101, endPoint x: 96, endPoint y: 103, distance: 165.0
click at [96, 103] on div "PLD # CkEoRmVmbelz7E1GHHOCHOUj" at bounding box center [307, 102] width 490 height 22
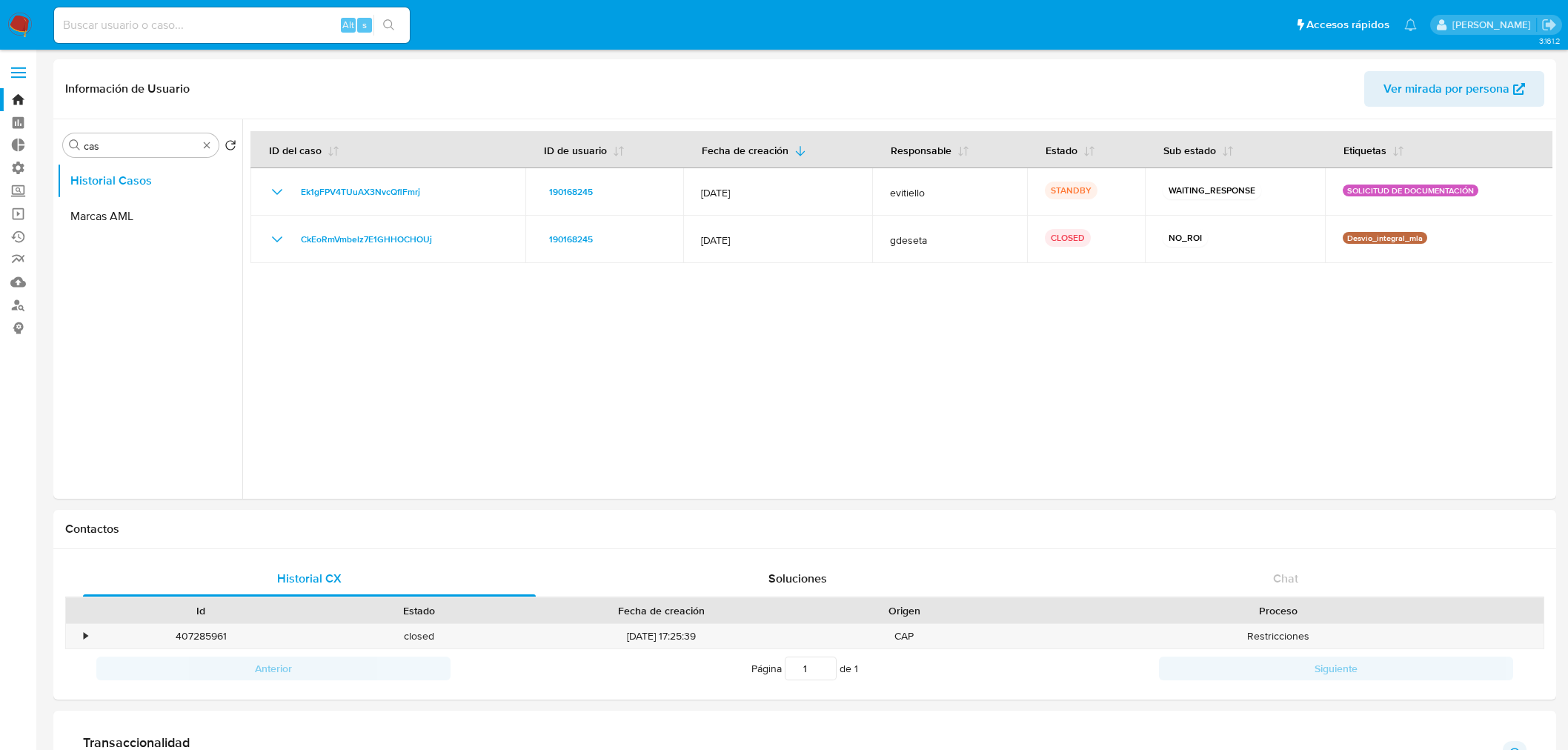
select select "10"
click at [127, 247] on button "General" at bounding box center [143, 252] width 173 height 35
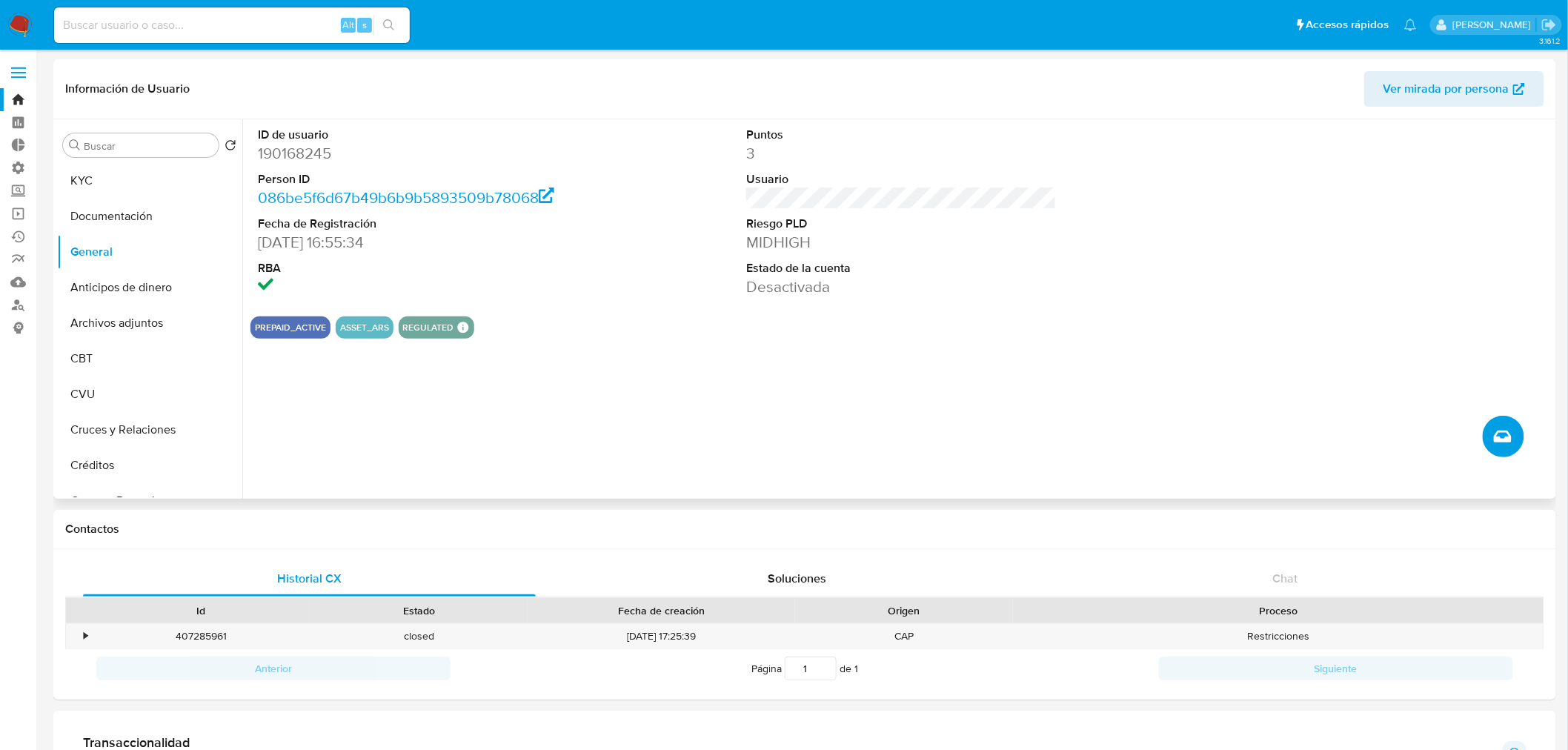
click at [1509, 440] on icon "Crear caso manual" at bounding box center [1503, 436] width 18 height 12
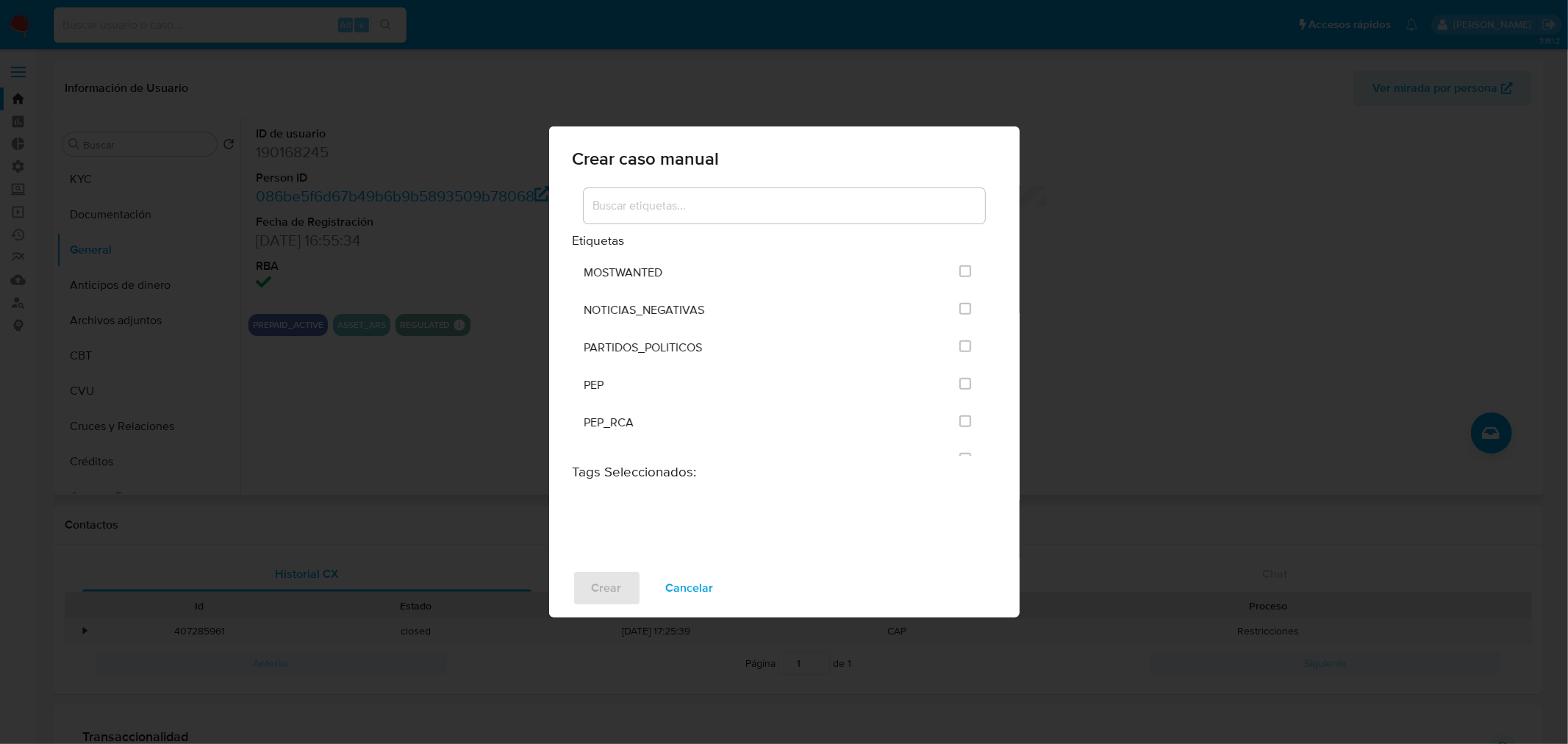
scroll to position [1470, 0]
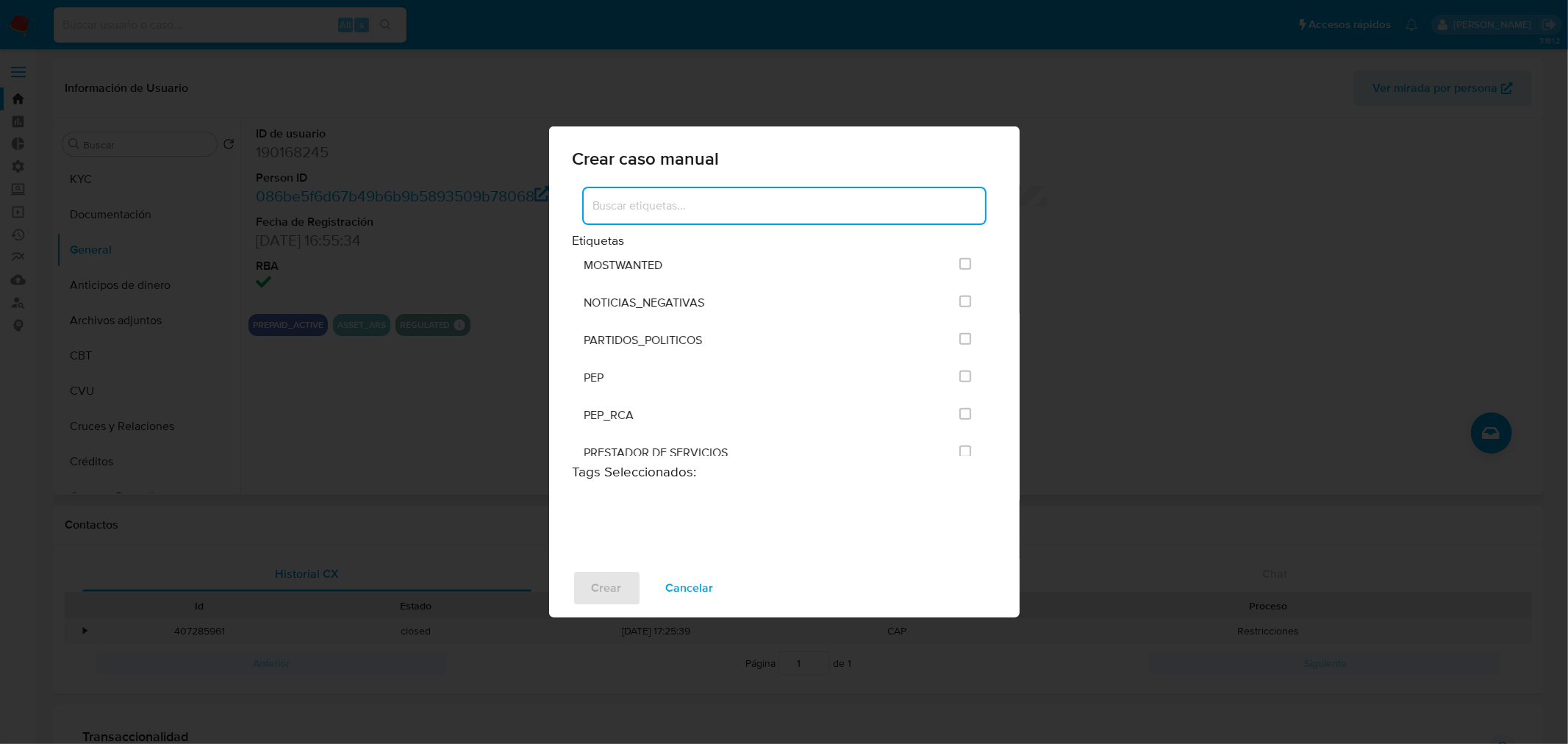
click at [693, 211] on input at bounding box center [784, 206] width 402 height 19
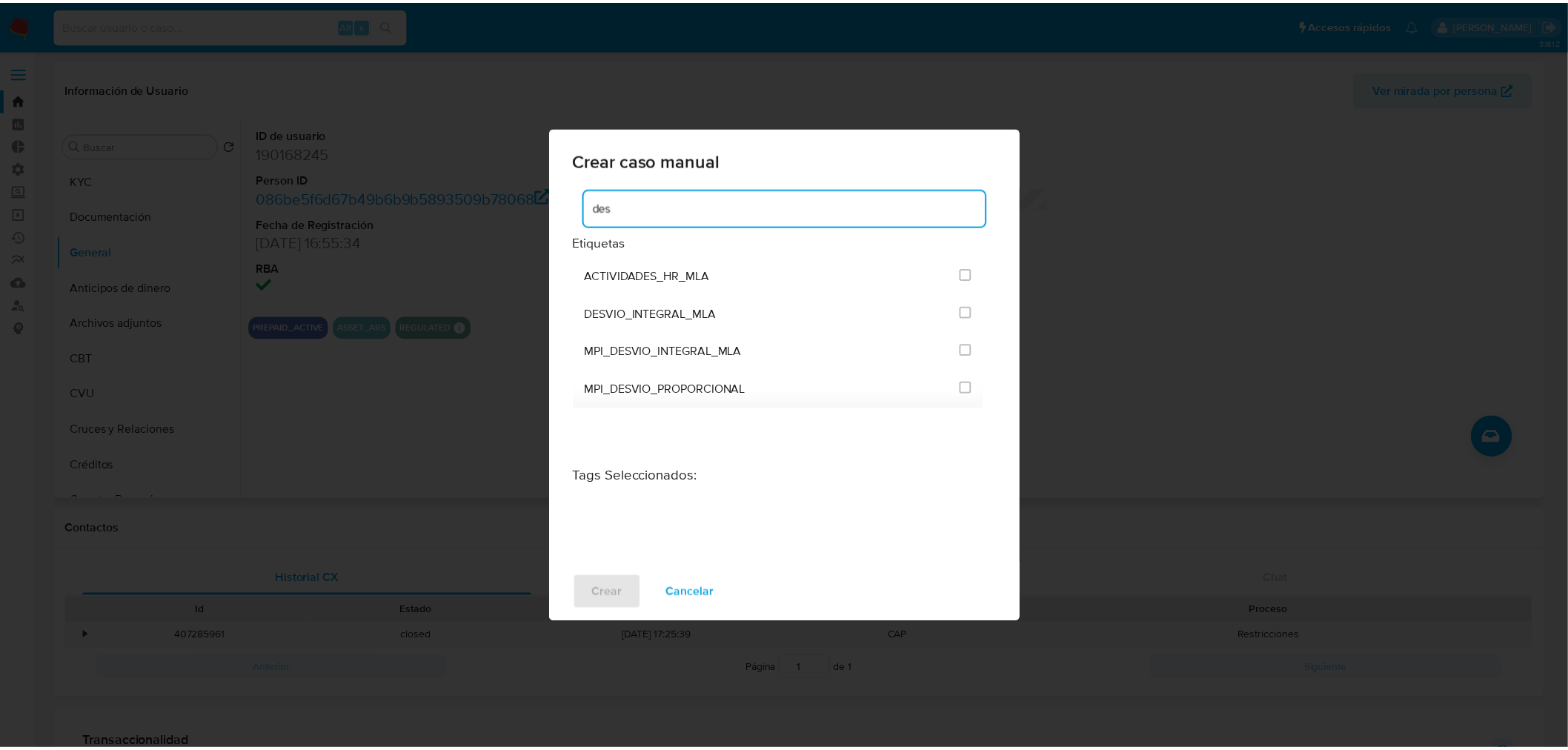
scroll to position [0, 0]
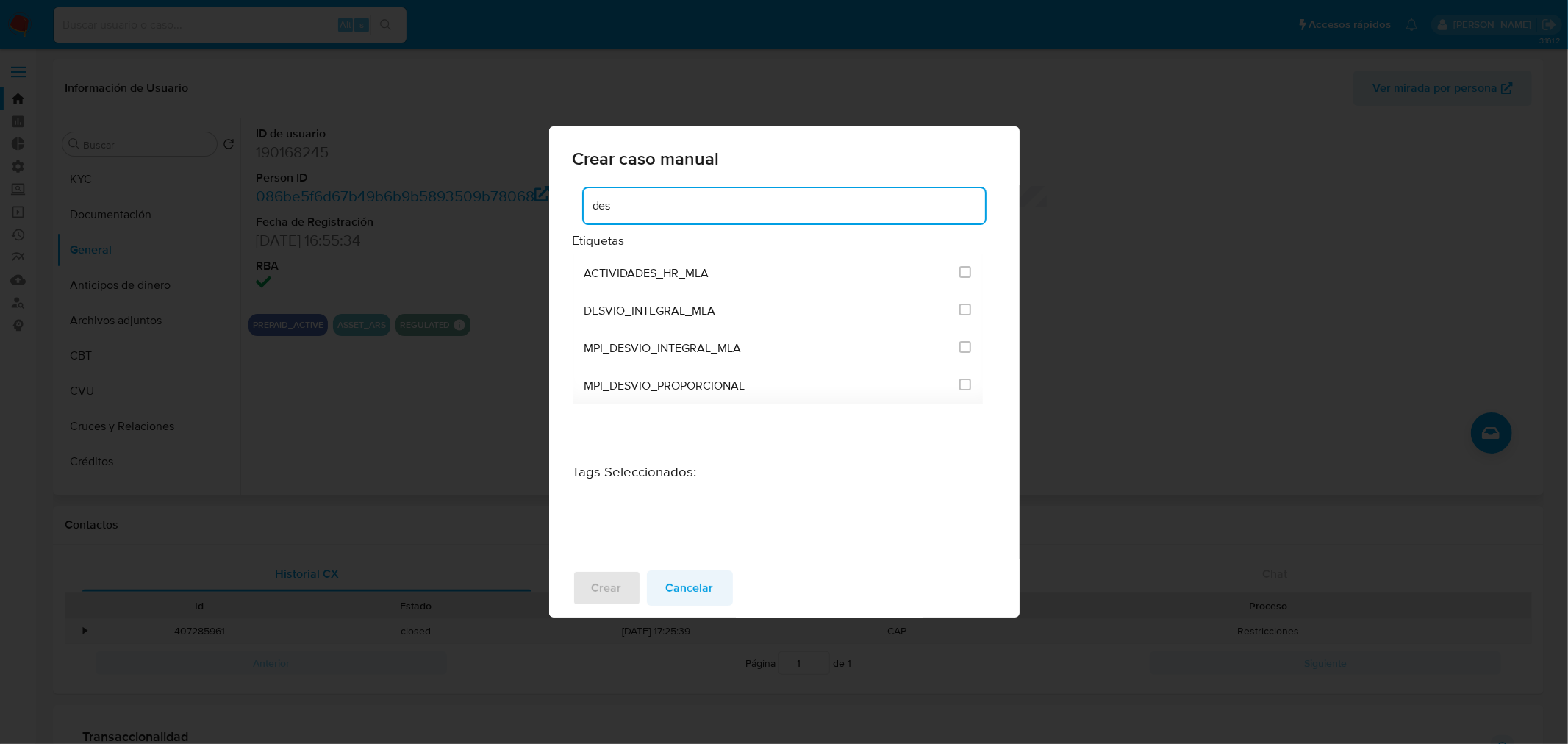
type input "des"
click at [693, 578] on span "Cancelar" at bounding box center [690, 587] width 48 height 33
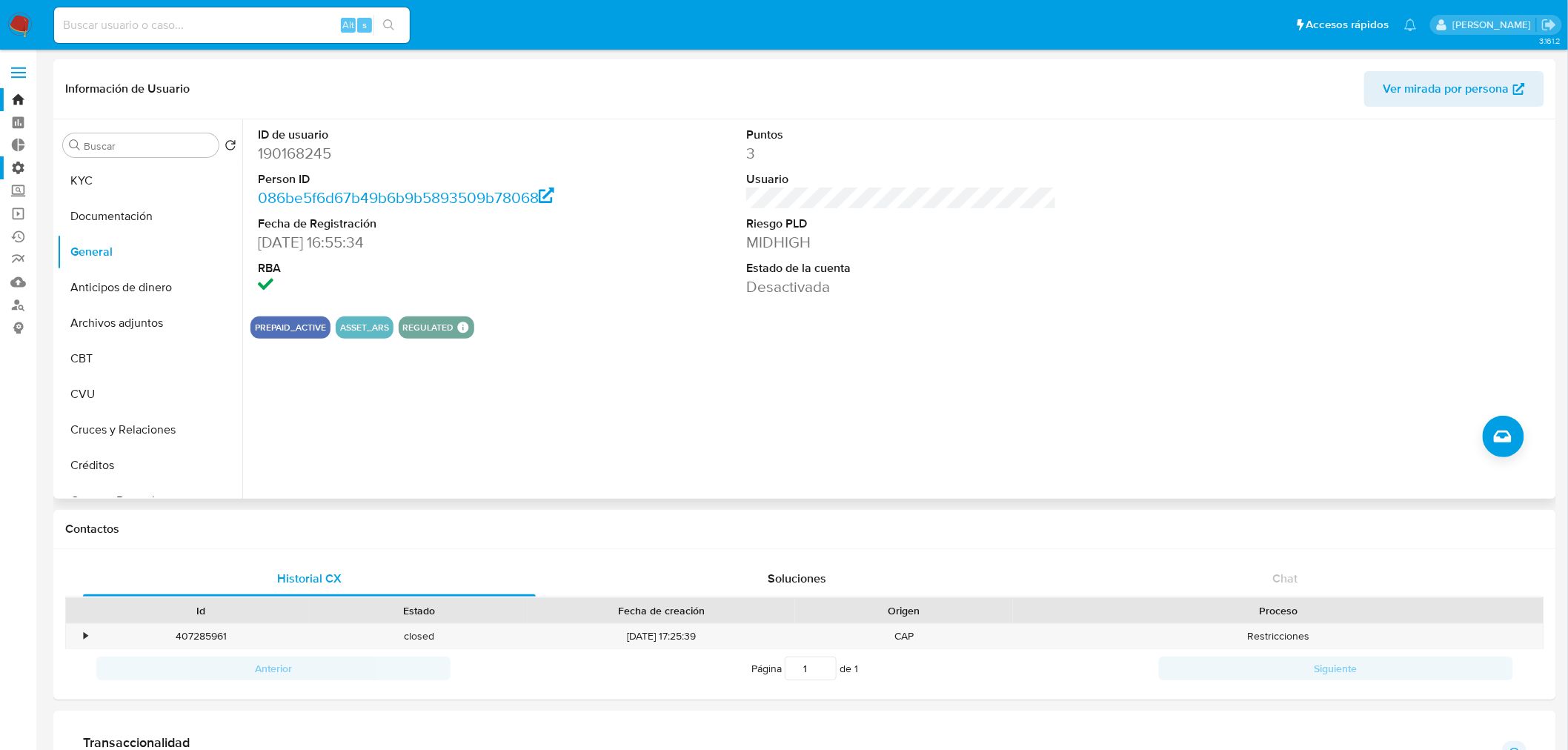
click at [13, 165] on label "Administración" at bounding box center [88, 167] width 176 height 23
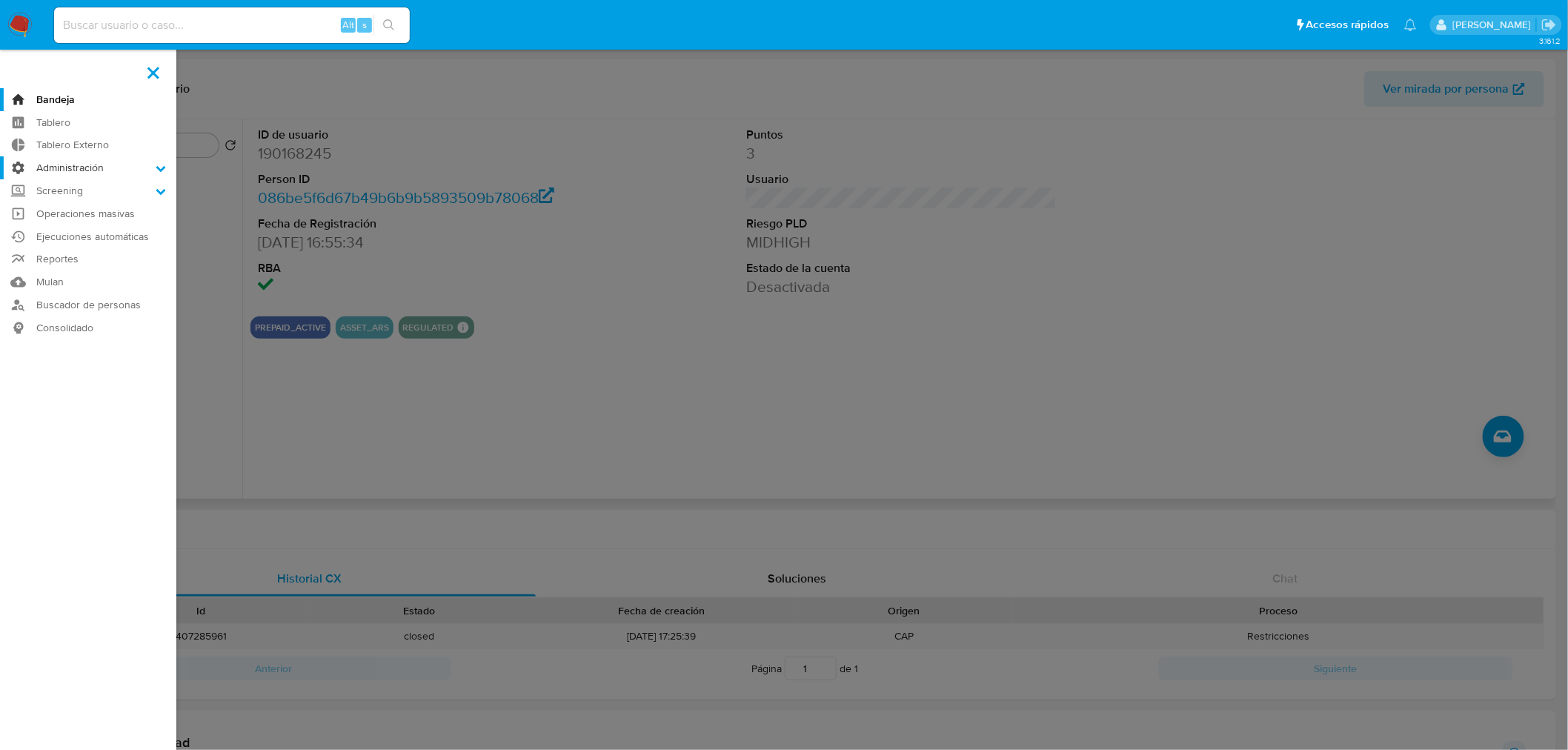
click at [0, 0] on input "Administración" at bounding box center [0, 0] width 0 height 0
click at [67, 263] on link "Configuración de Casos" at bounding box center [88, 263] width 176 height 18
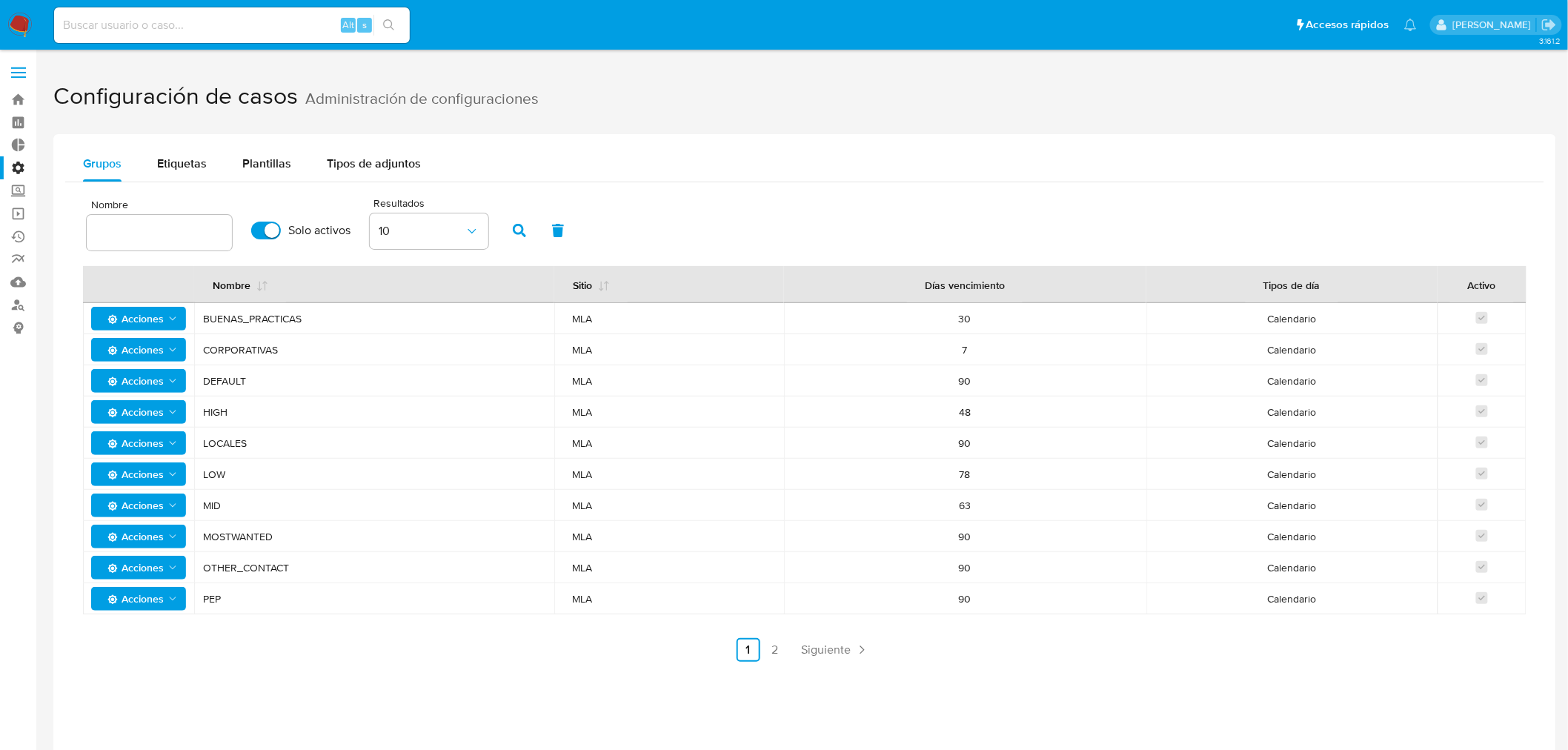
click at [153, 219] on div at bounding box center [159, 232] width 145 height 35
click at [150, 231] on input "text" at bounding box center [159, 232] width 145 height 19
type input "desvi"
click at [527, 231] on button "button" at bounding box center [519, 230] width 38 height 35
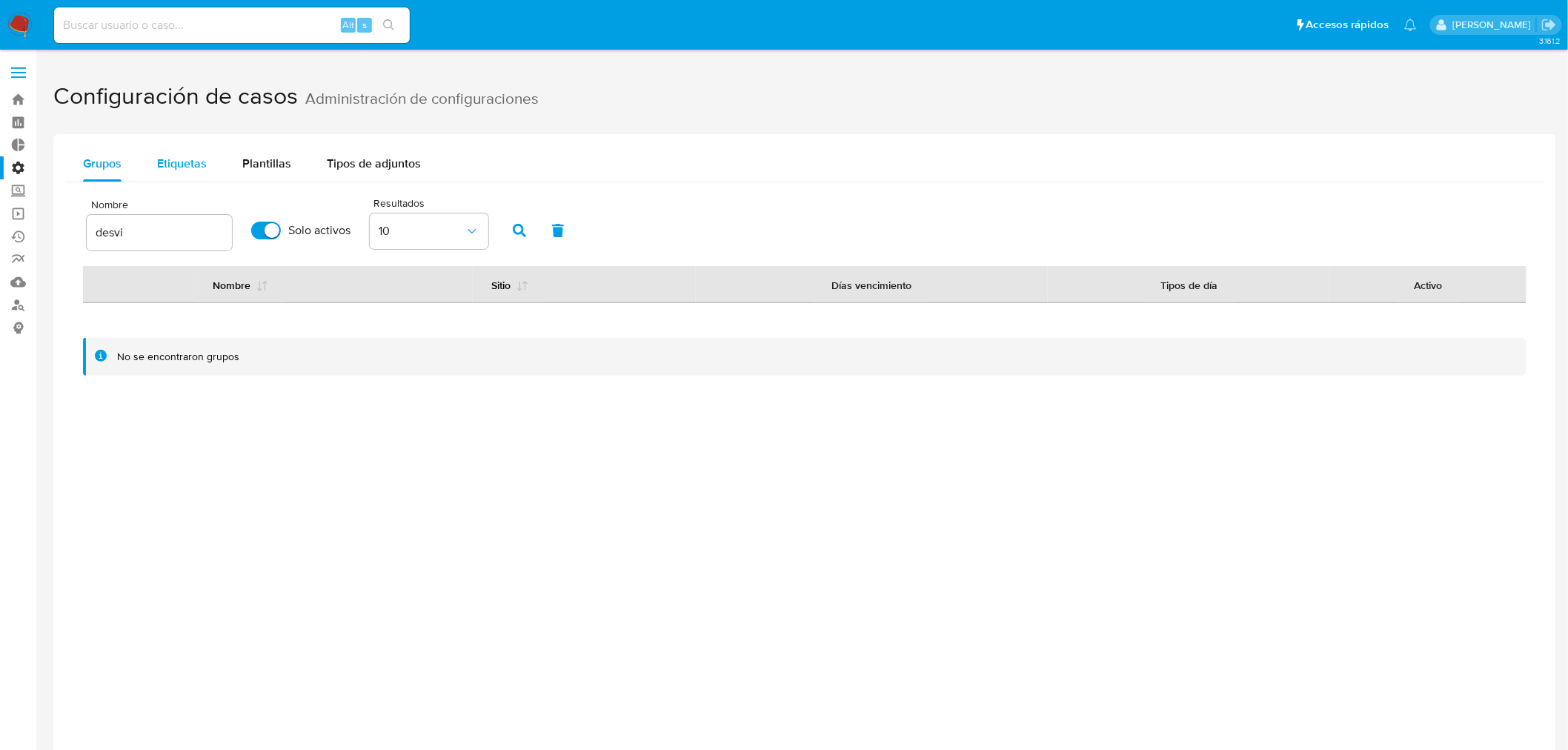
click at [186, 162] on span "Etiquetas" at bounding box center [182, 163] width 50 height 17
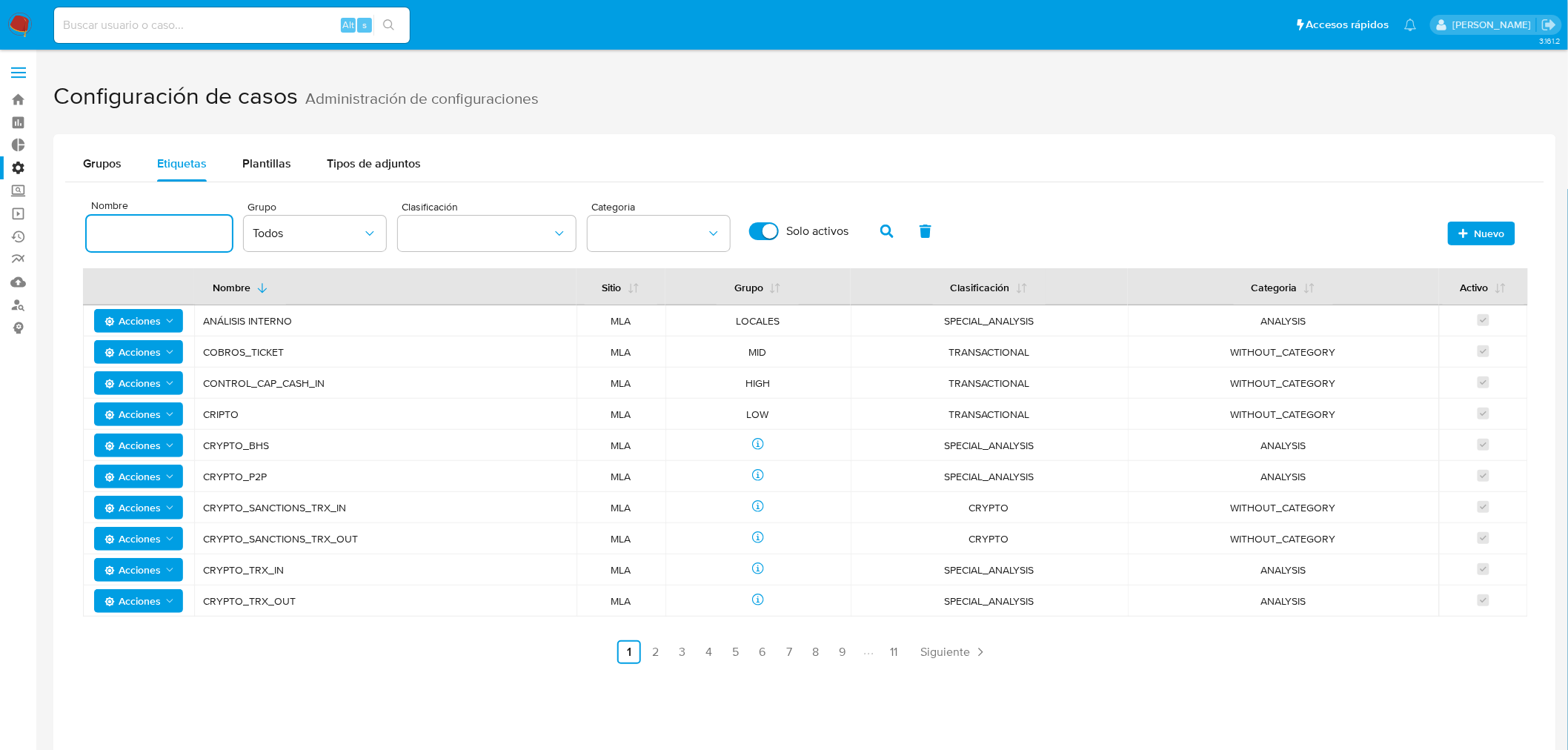
click at [176, 236] on input at bounding box center [159, 233] width 145 height 19
click at [883, 222] on span "button" at bounding box center [887, 231] width 14 height 25
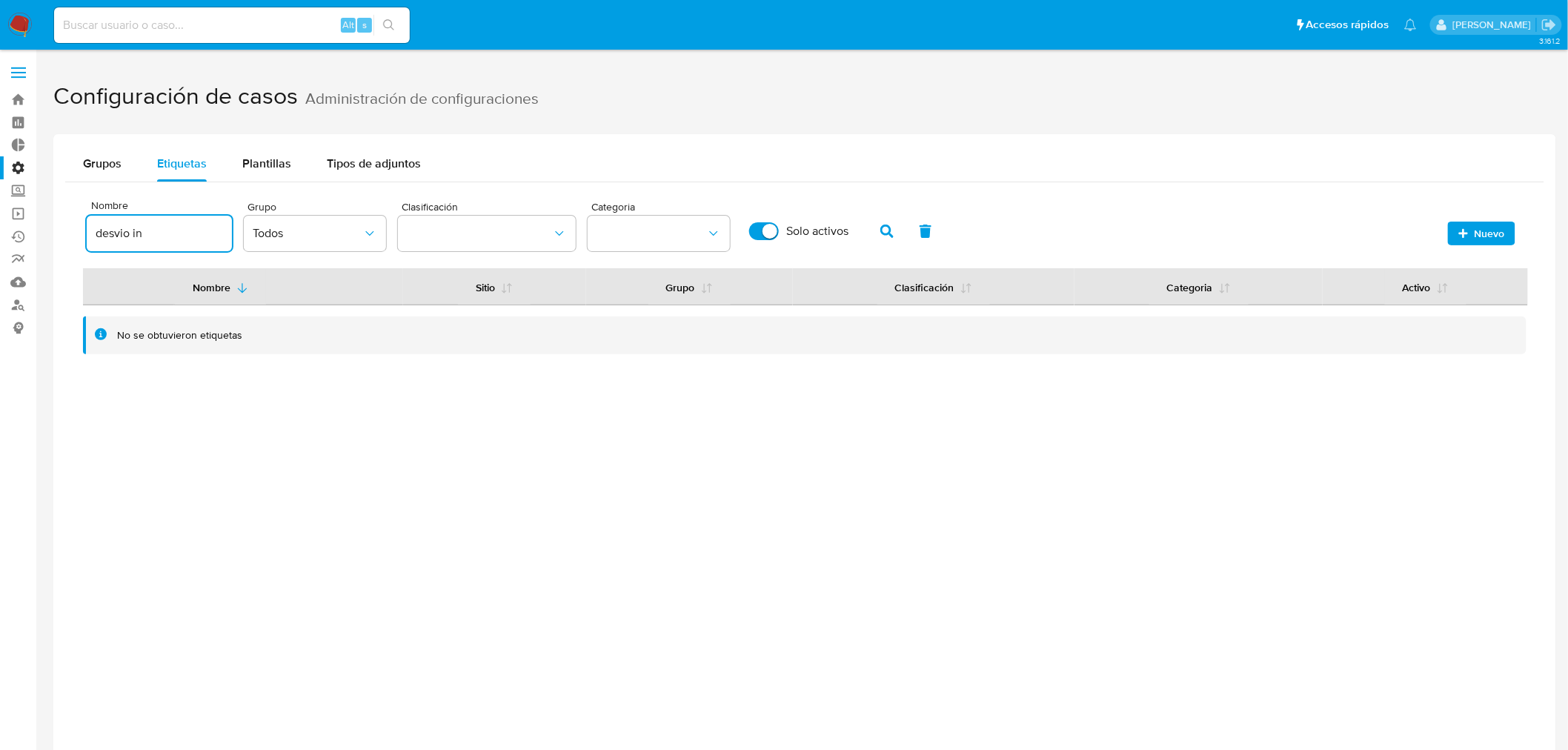
click at [162, 235] on input "desvio in" at bounding box center [159, 233] width 145 height 19
type input "desvio"
click at [887, 235] on icon "button" at bounding box center [887, 231] width 14 height 14
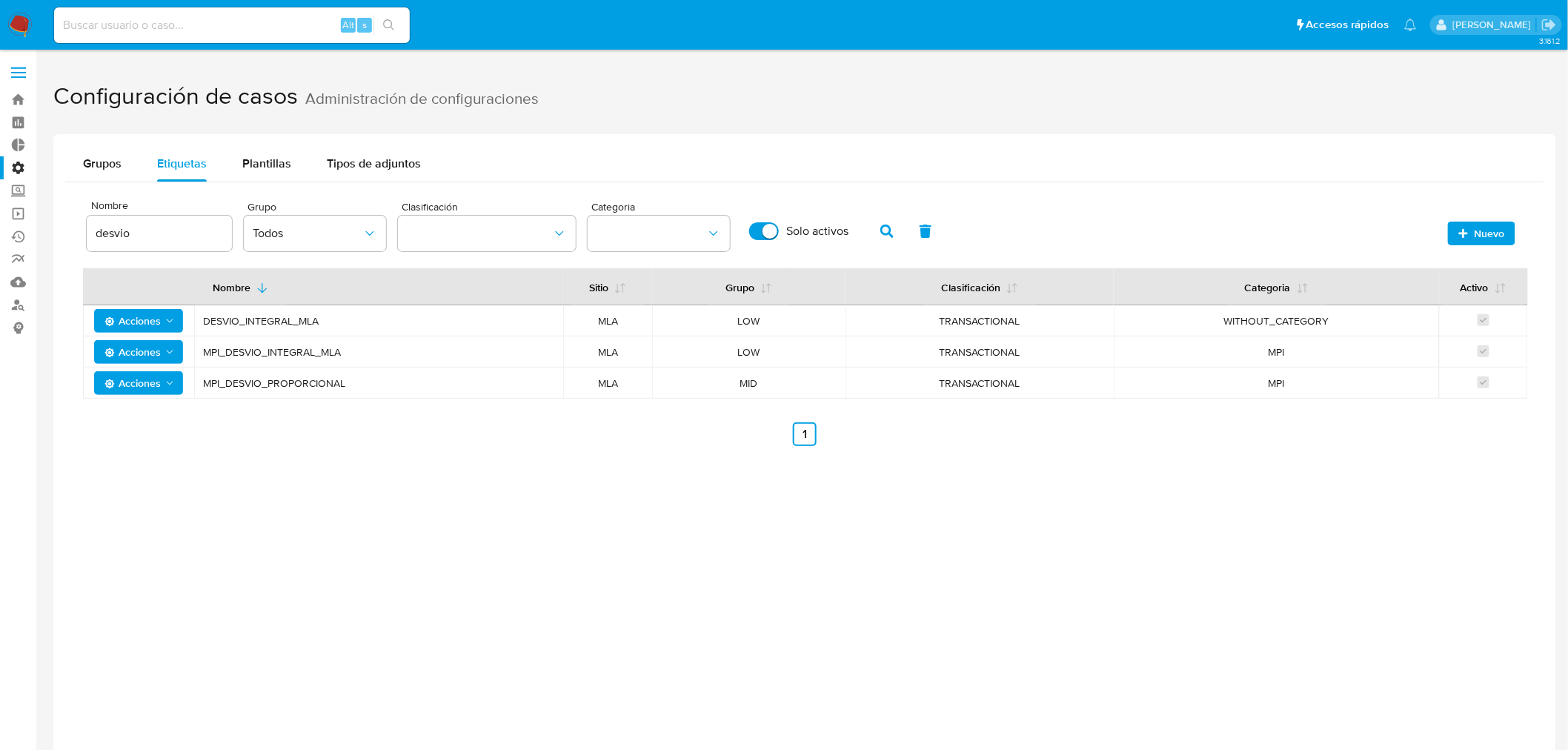
drag, startPoint x: 363, startPoint y: 329, endPoint x: 204, endPoint y: 325, distance: 159.1
click at [204, 325] on td "DESVIO_INTEGRAL_MLA" at bounding box center [378, 321] width 369 height 31
click at [28, 23] on img at bounding box center [19, 25] width 25 height 25
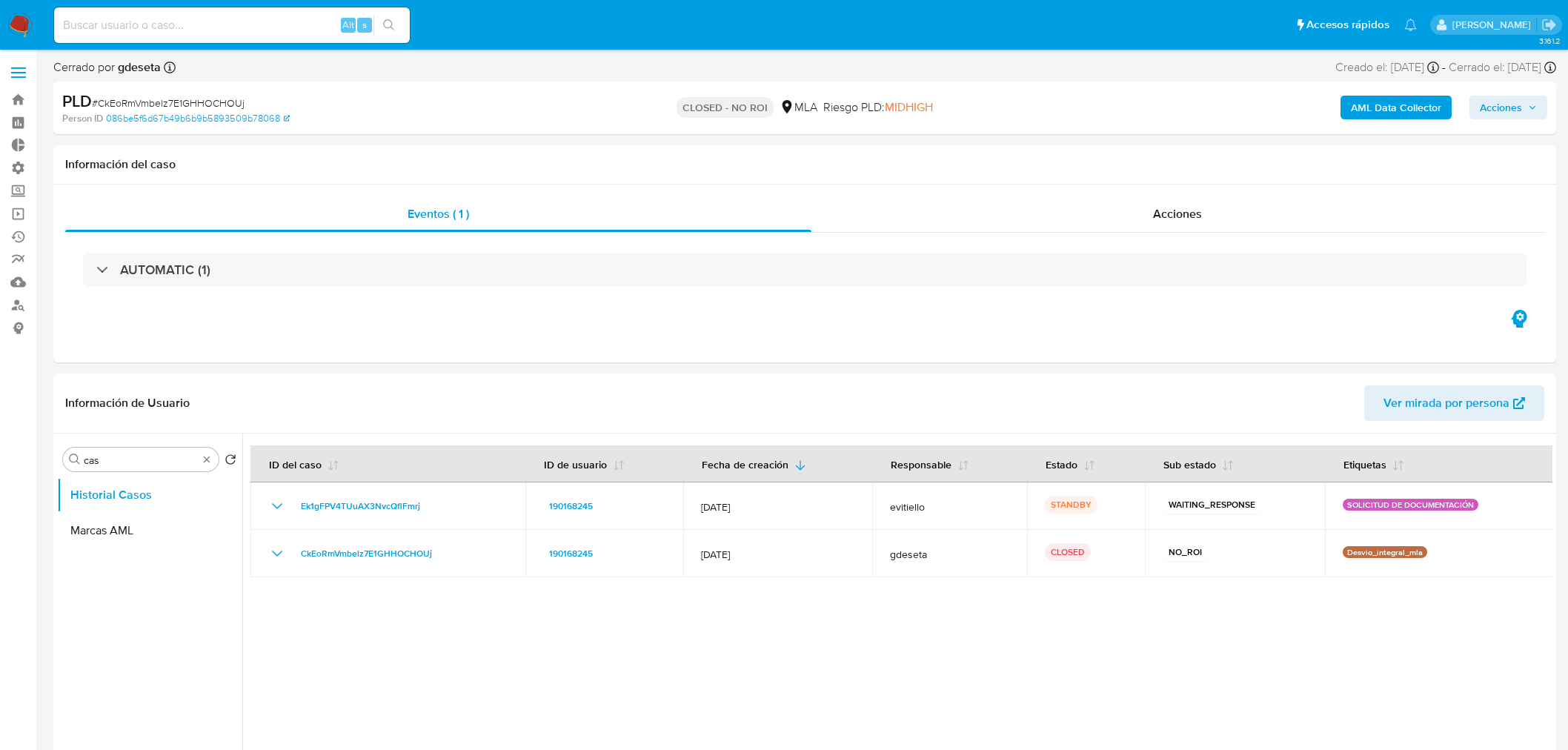
select select "10"
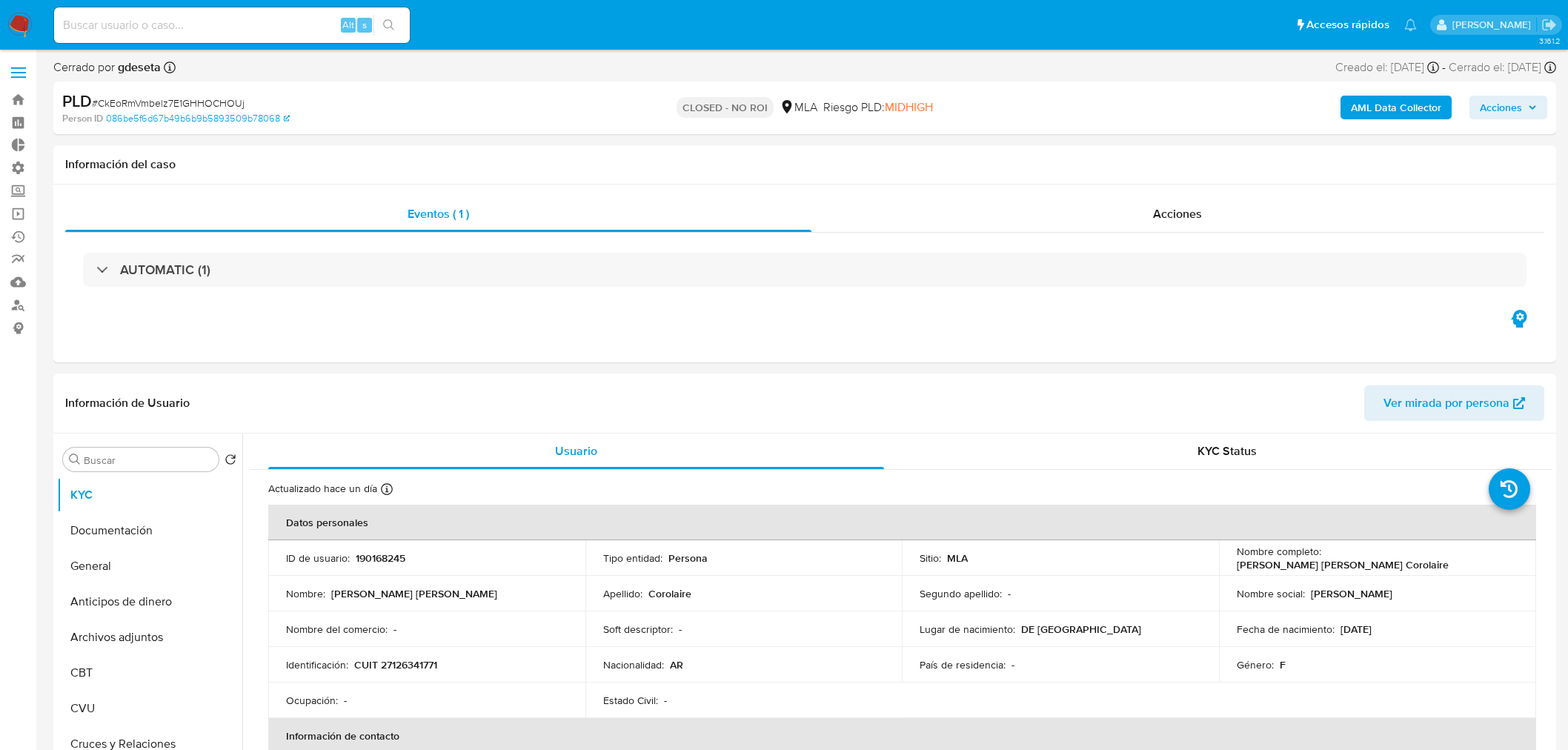
select select "10"
click at [204, 24] on input at bounding box center [232, 25] width 356 height 19
paste input "2259469925"
type input "2259469925"
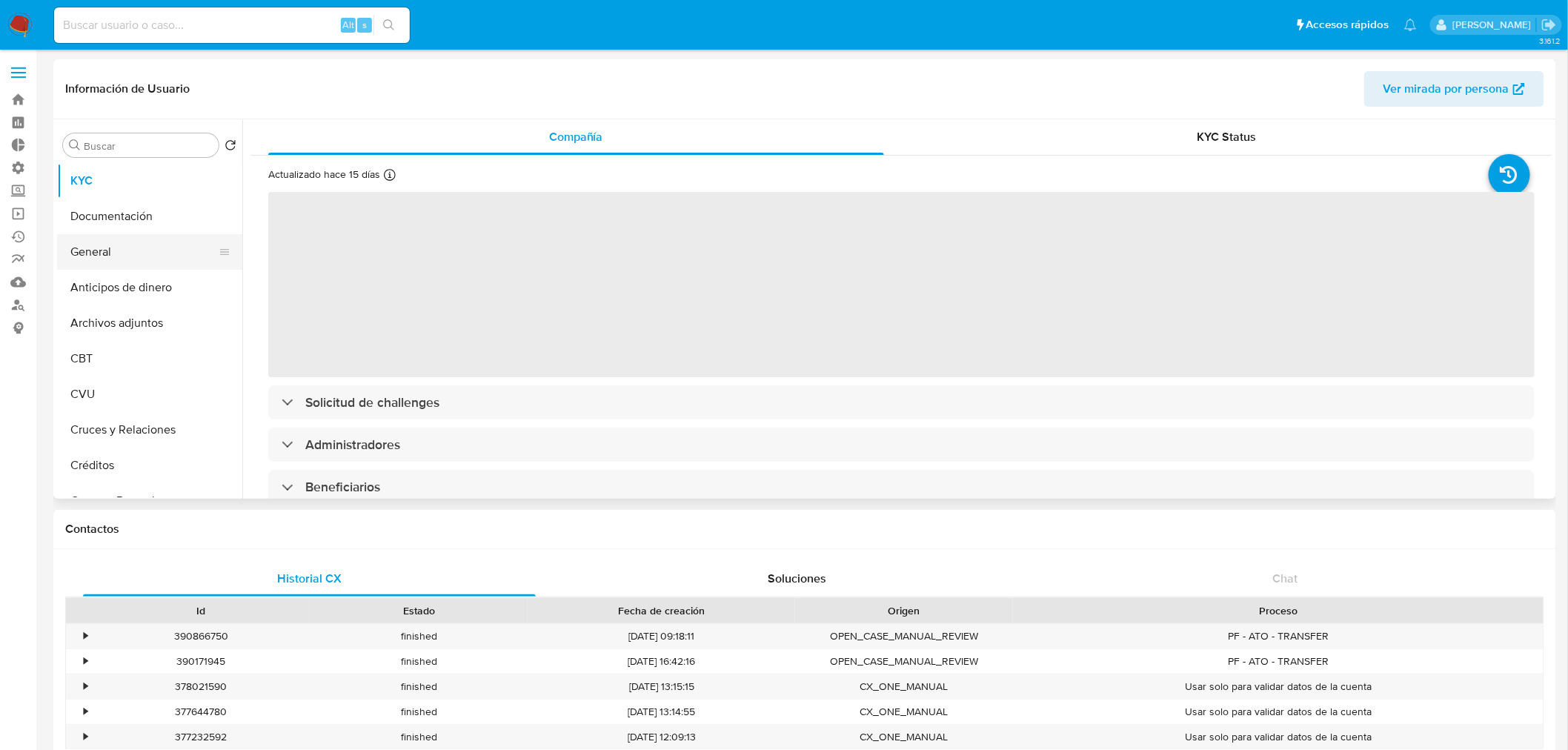
select select "10"
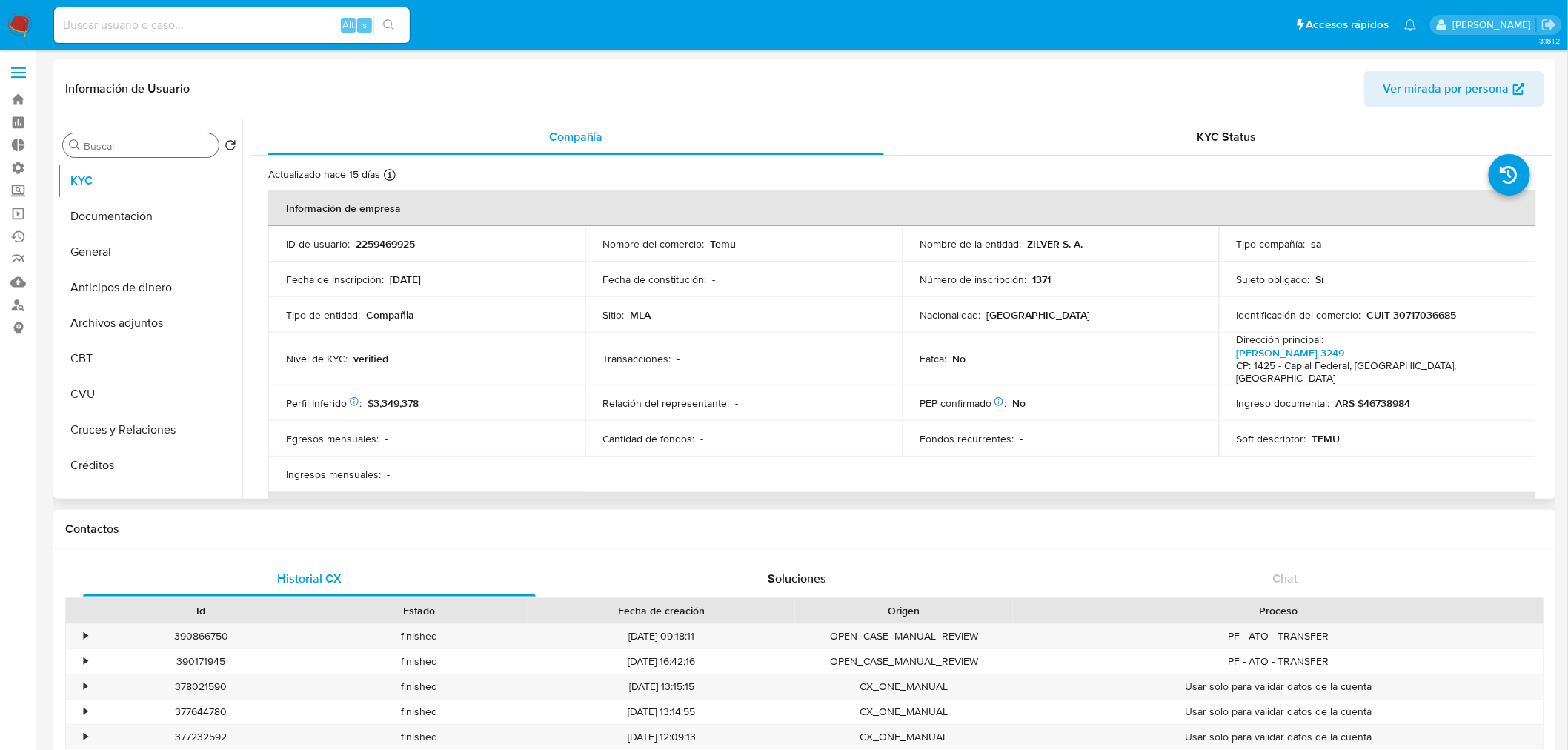
drag, startPoint x: 103, startPoint y: 159, endPoint x: 114, endPoint y: 152, distance: 13.0
click at [103, 159] on div "Buscar Volver al orden por defecto KYC Documentación General Anticipos de diner…" at bounding box center [149, 310] width 185 height 377
click at [114, 152] on input "Buscar" at bounding box center [148, 146] width 129 height 14
type input "fech"
click at [124, 221] on button "Fecha Compliant" at bounding box center [143, 216] width 173 height 35
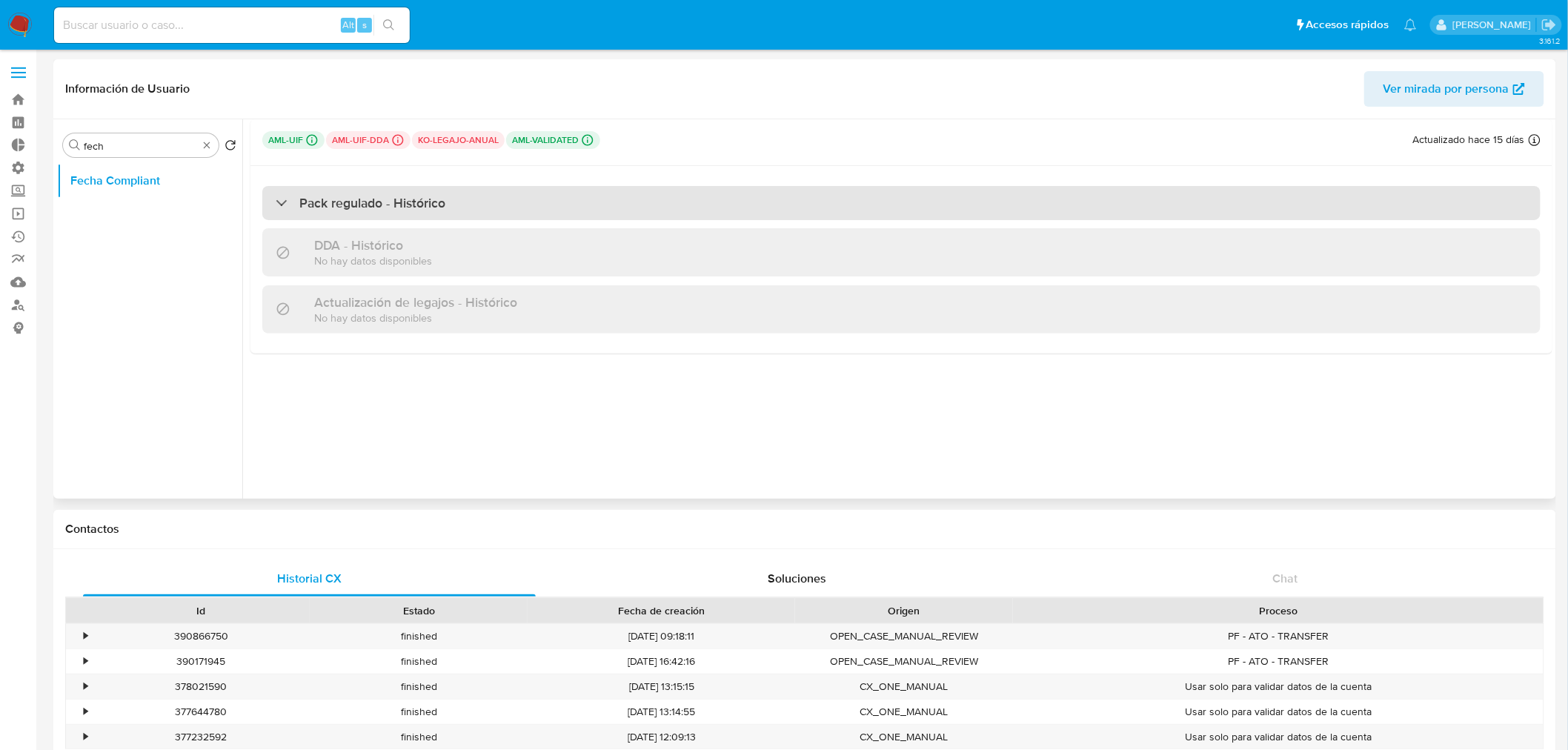
click at [271, 192] on div "Pack regulado - Histórico" at bounding box center [901, 203] width 1279 height 34
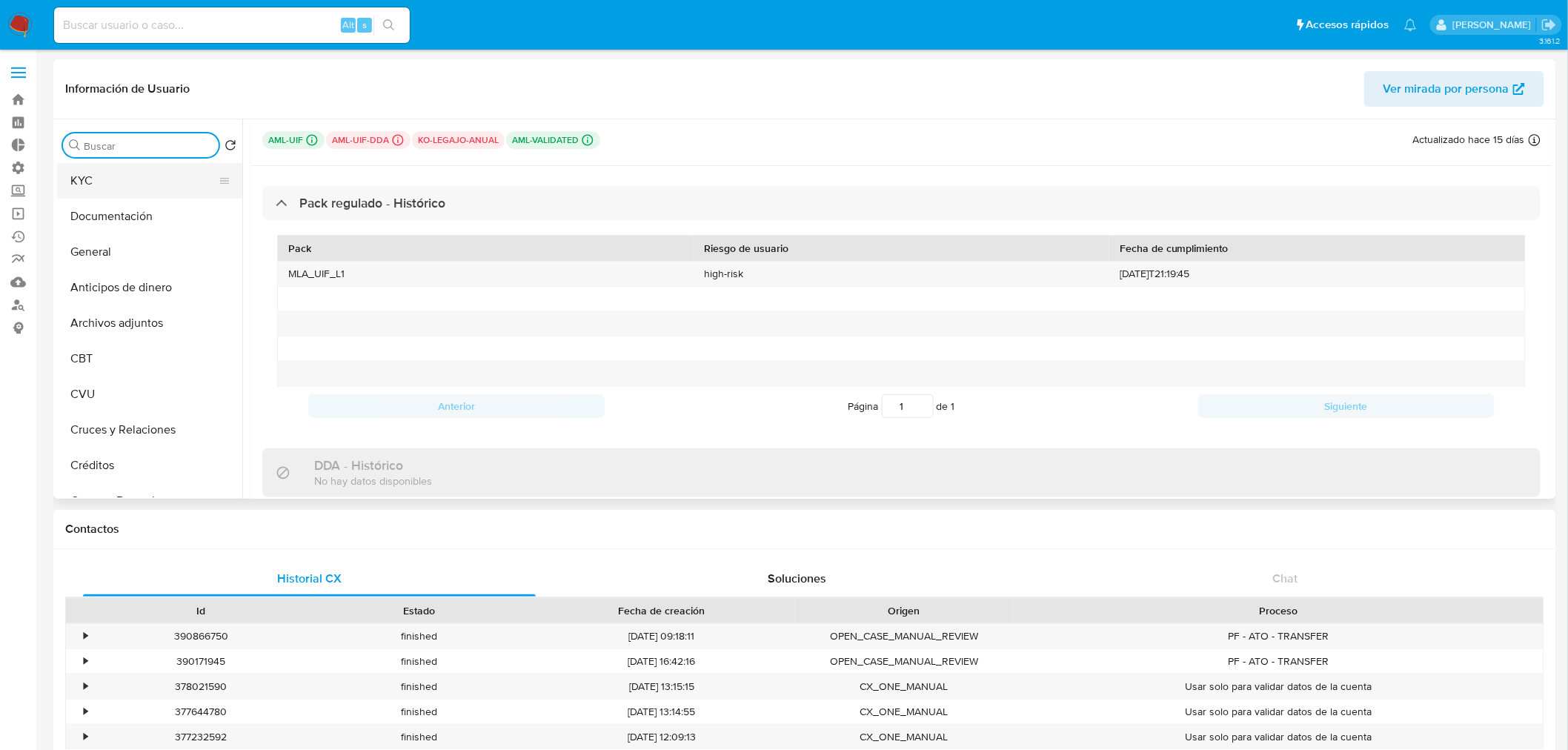
click at [154, 183] on button "KYC" at bounding box center [143, 180] width 173 height 35
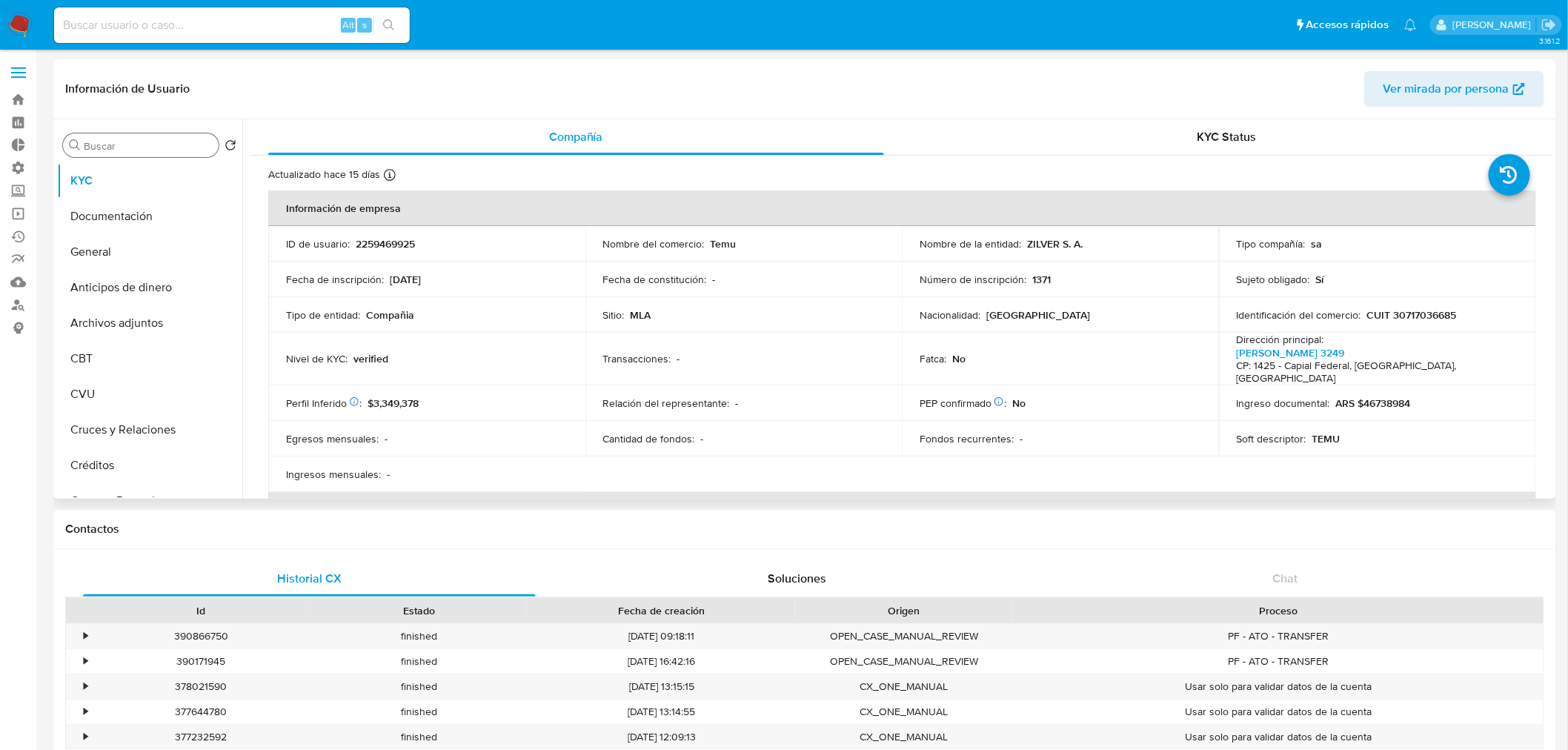
click at [1235, 153] on div "KYC Status" at bounding box center [1227, 137] width 616 height 35
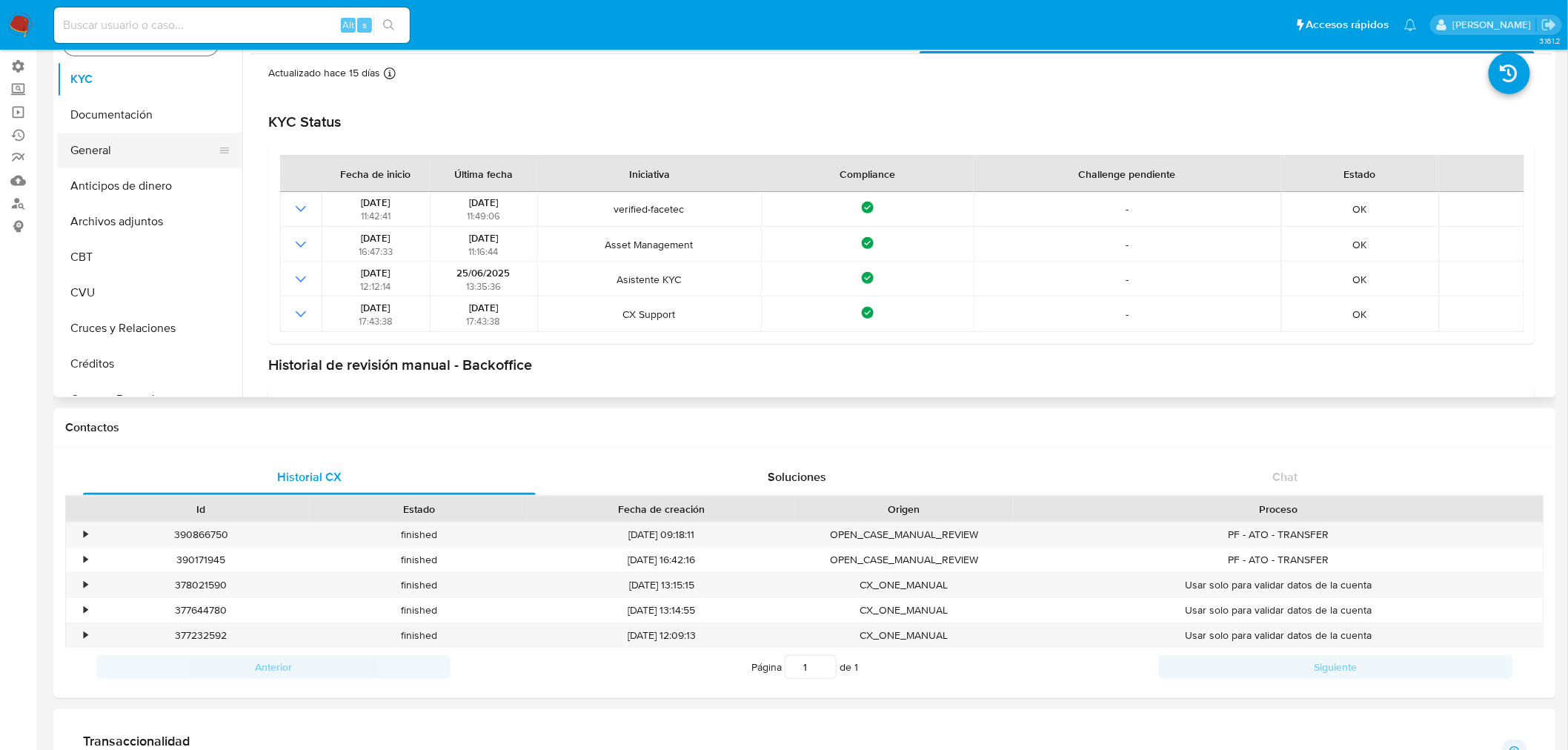
click at [110, 158] on button "General" at bounding box center [143, 150] width 173 height 35
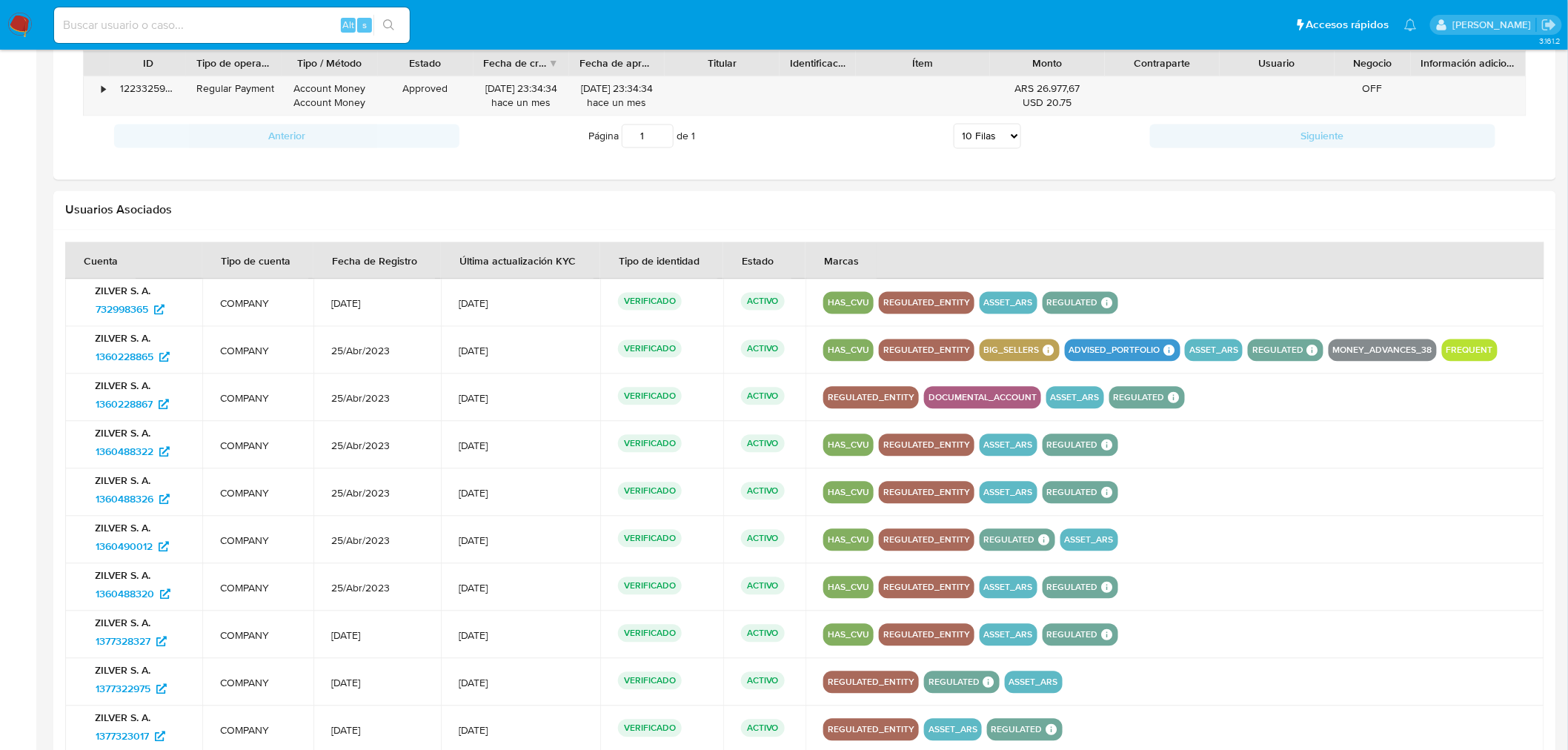
scroll to position [1172, 0]
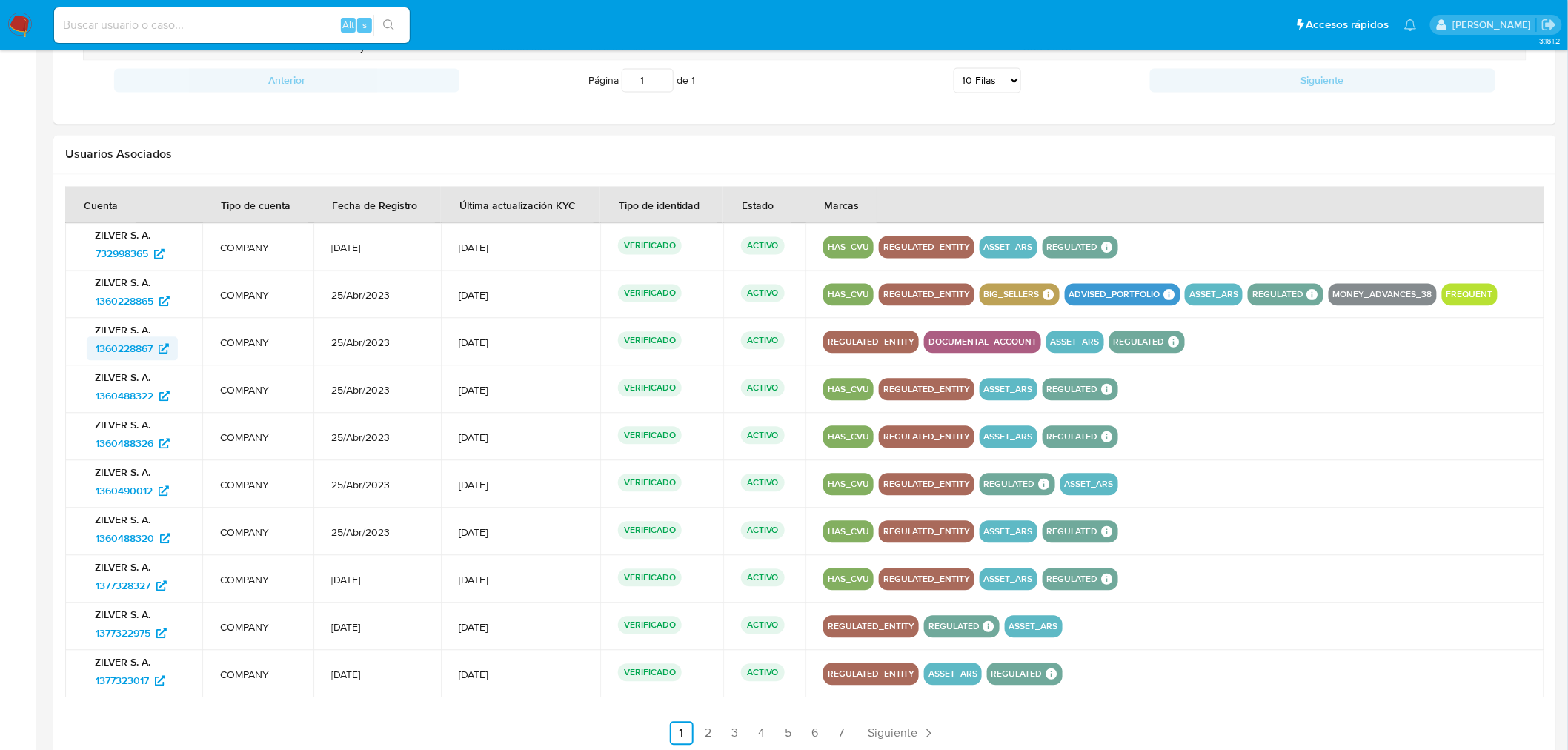
click at [110, 347] on span "1360228867" at bounding box center [123, 349] width 57 height 24
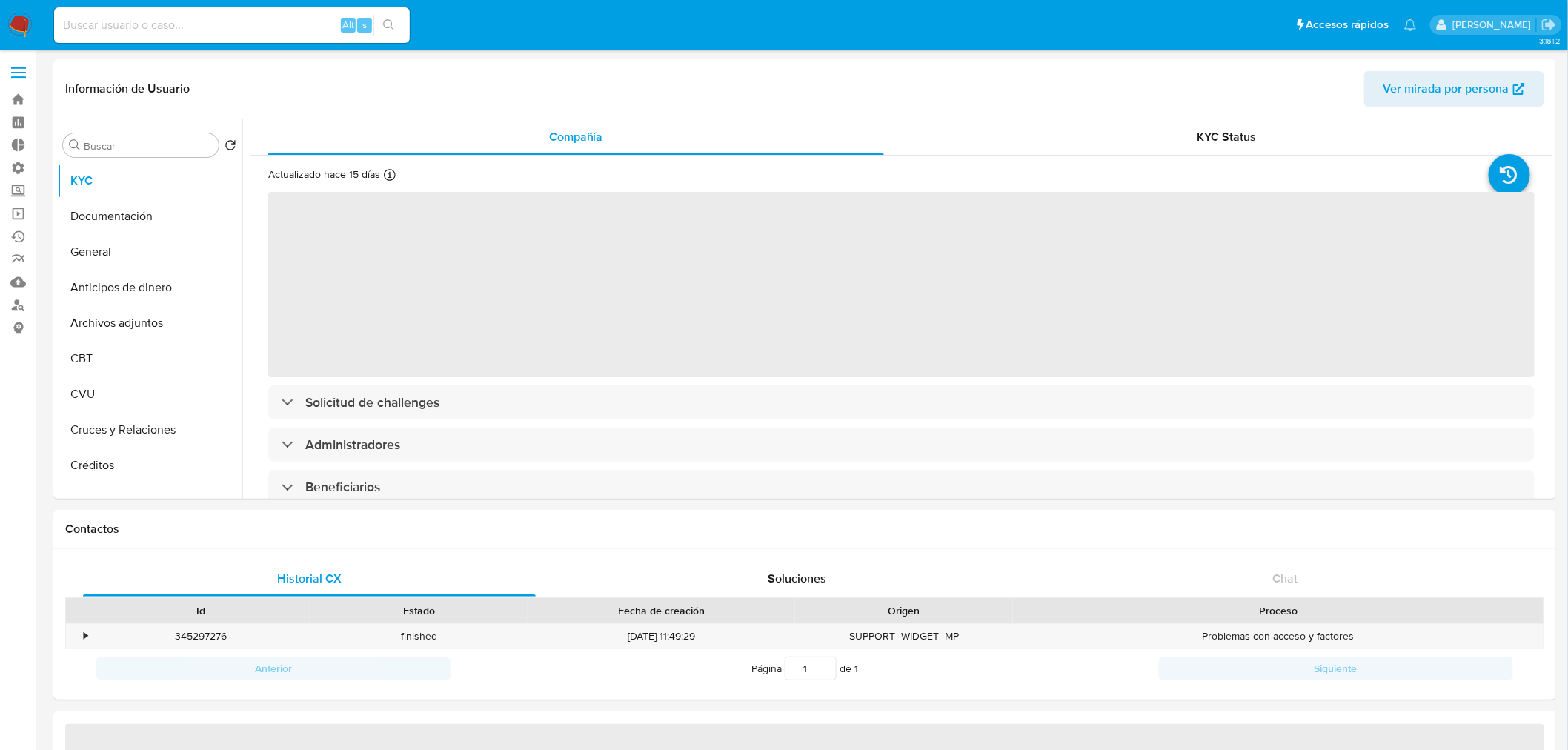
select select "10"
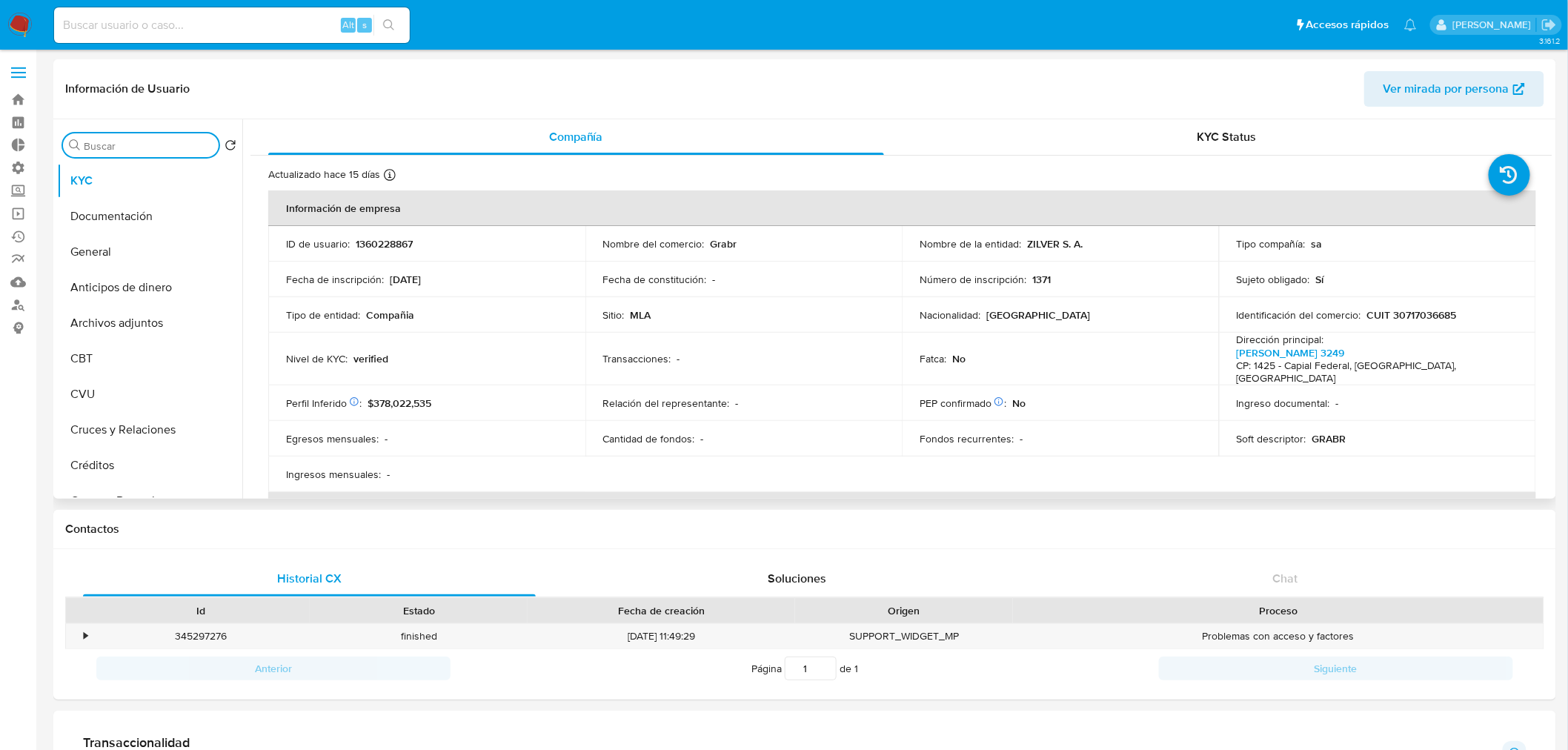
click at [117, 150] on input "Buscar" at bounding box center [148, 146] width 129 height 14
type input "fec"
click at [84, 211] on button "Fecha Compliant" at bounding box center [143, 216] width 173 height 35
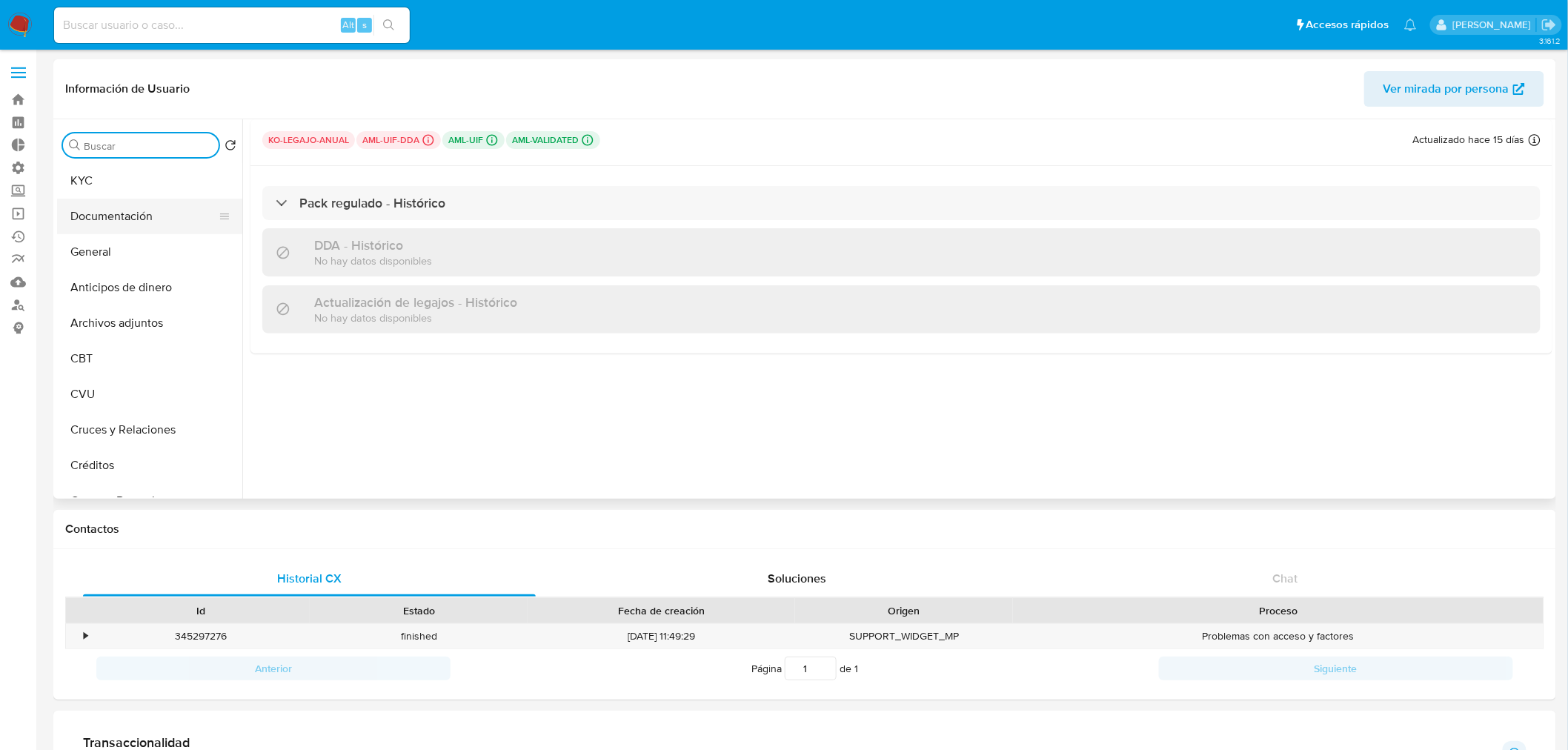
click at [152, 223] on button "Documentación" at bounding box center [143, 216] width 173 height 35
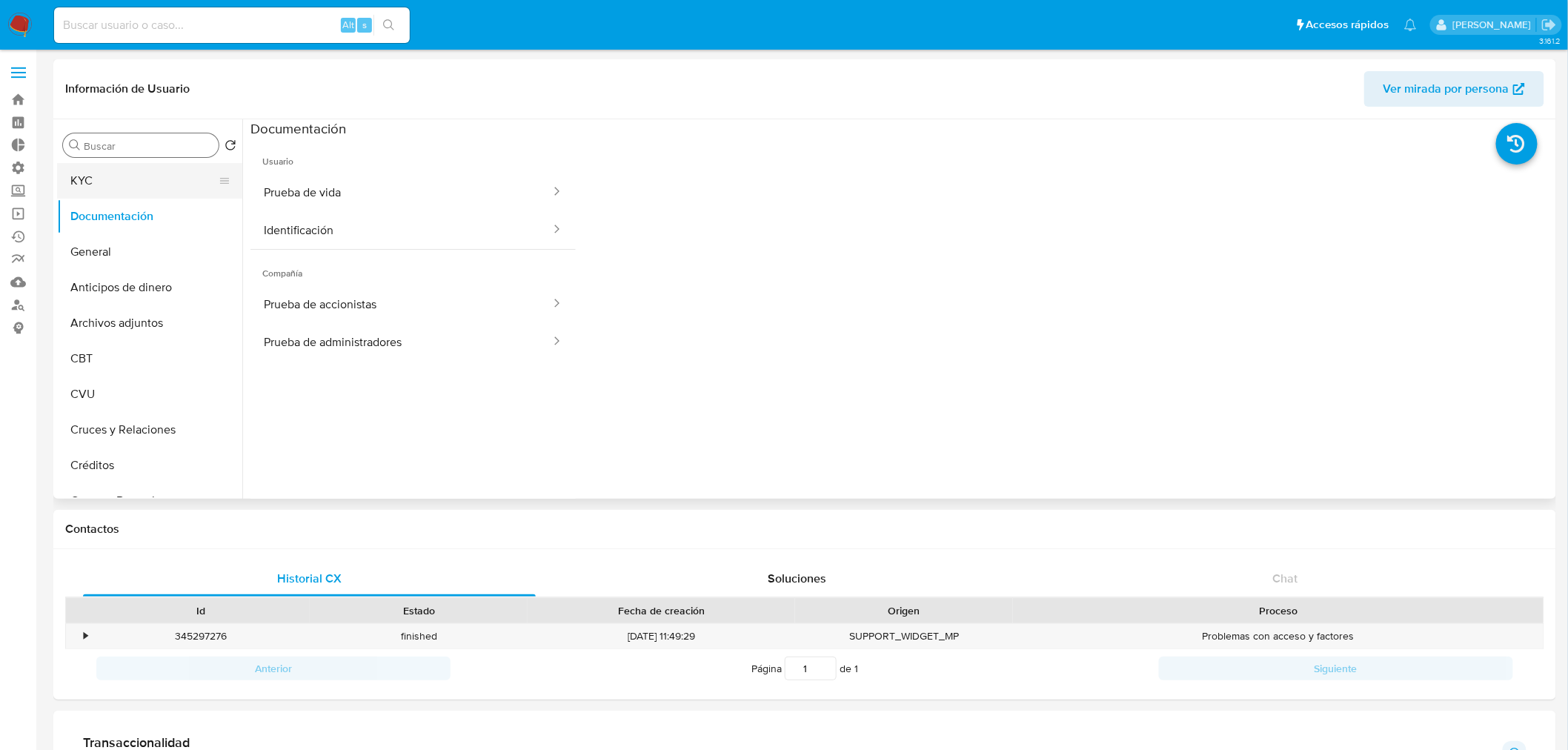
click at [139, 179] on button "KYC" at bounding box center [143, 180] width 173 height 35
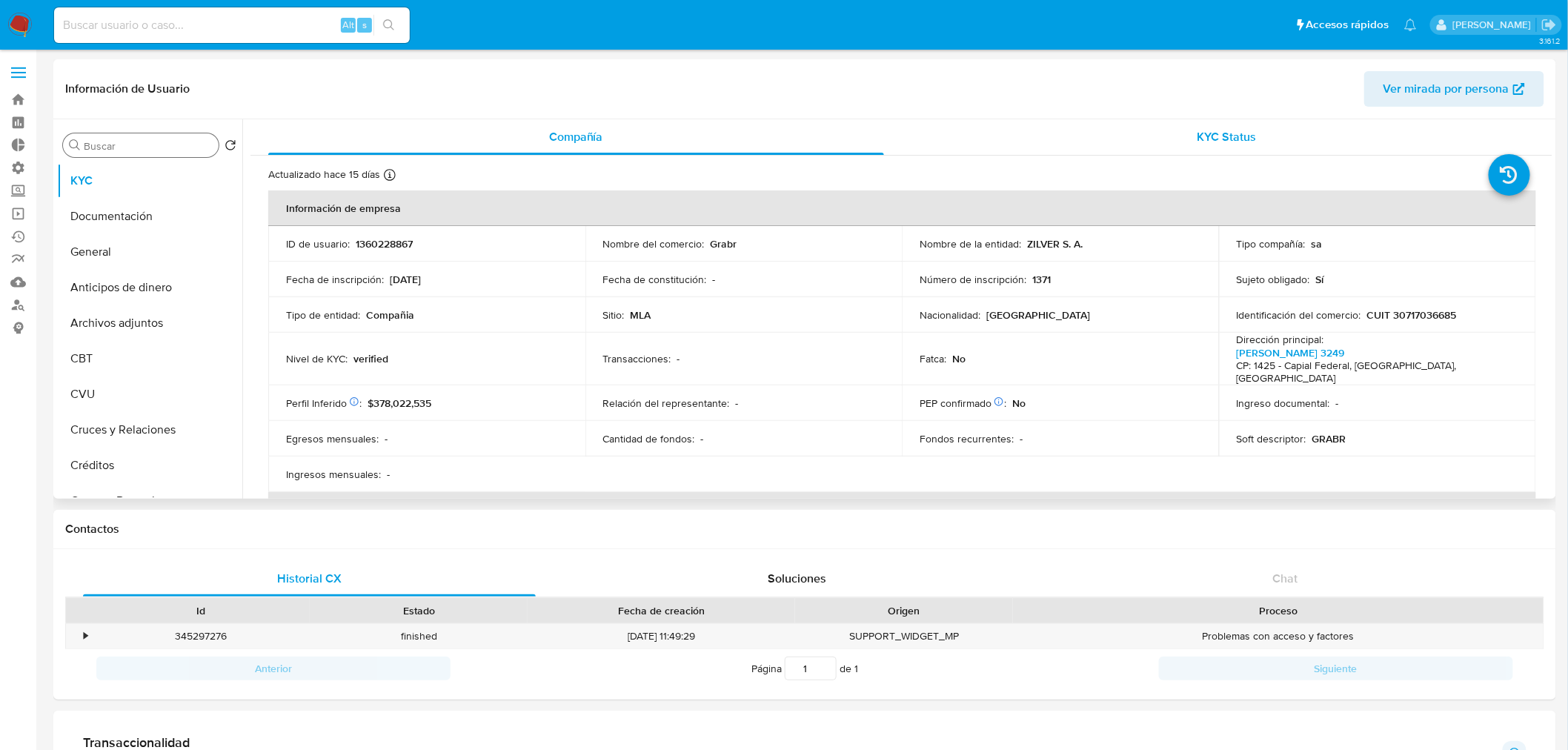
click at [1233, 142] on span "KYC Status" at bounding box center [1227, 136] width 59 height 17
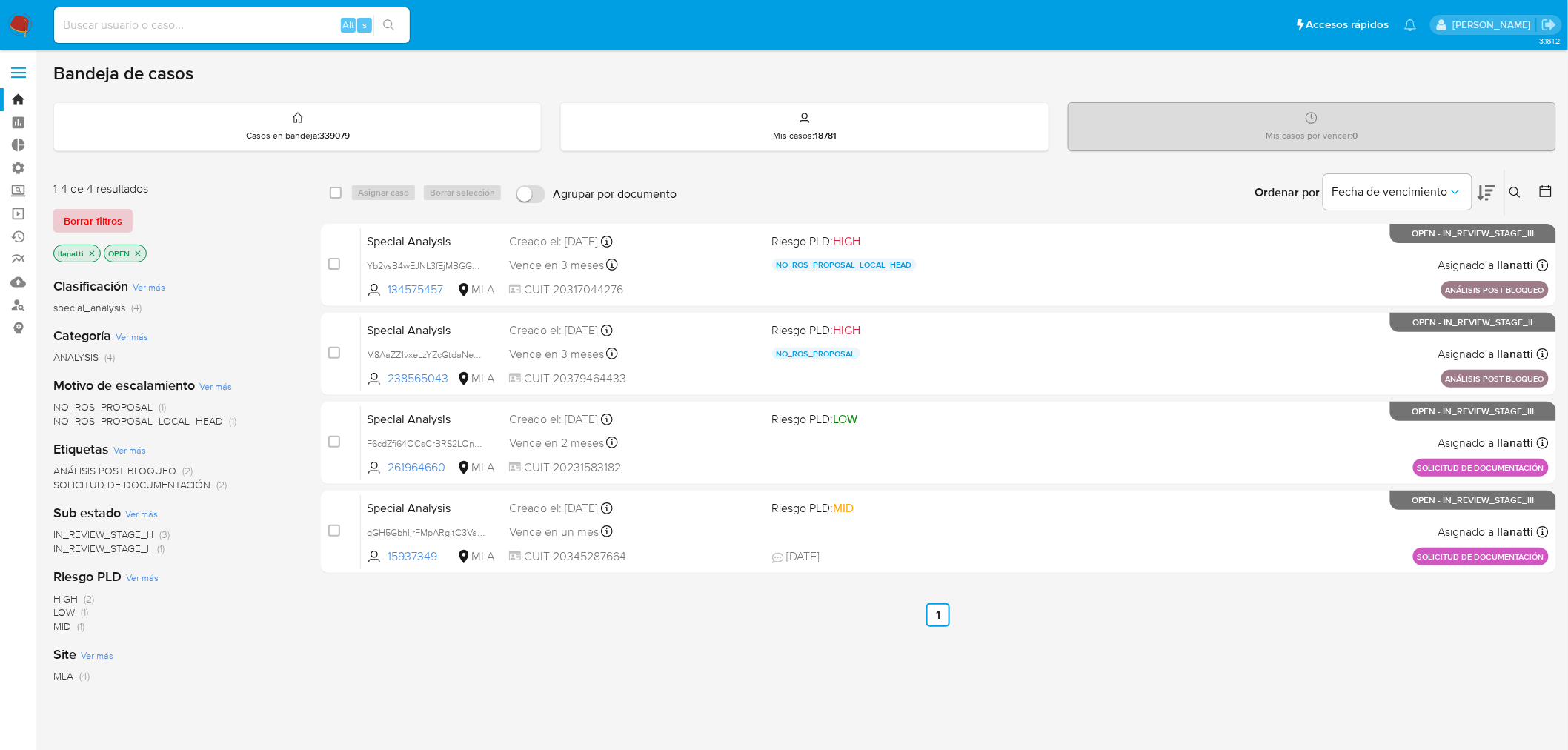
click at [95, 213] on span "Borrar filtros" at bounding box center [93, 221] width 59 height 21
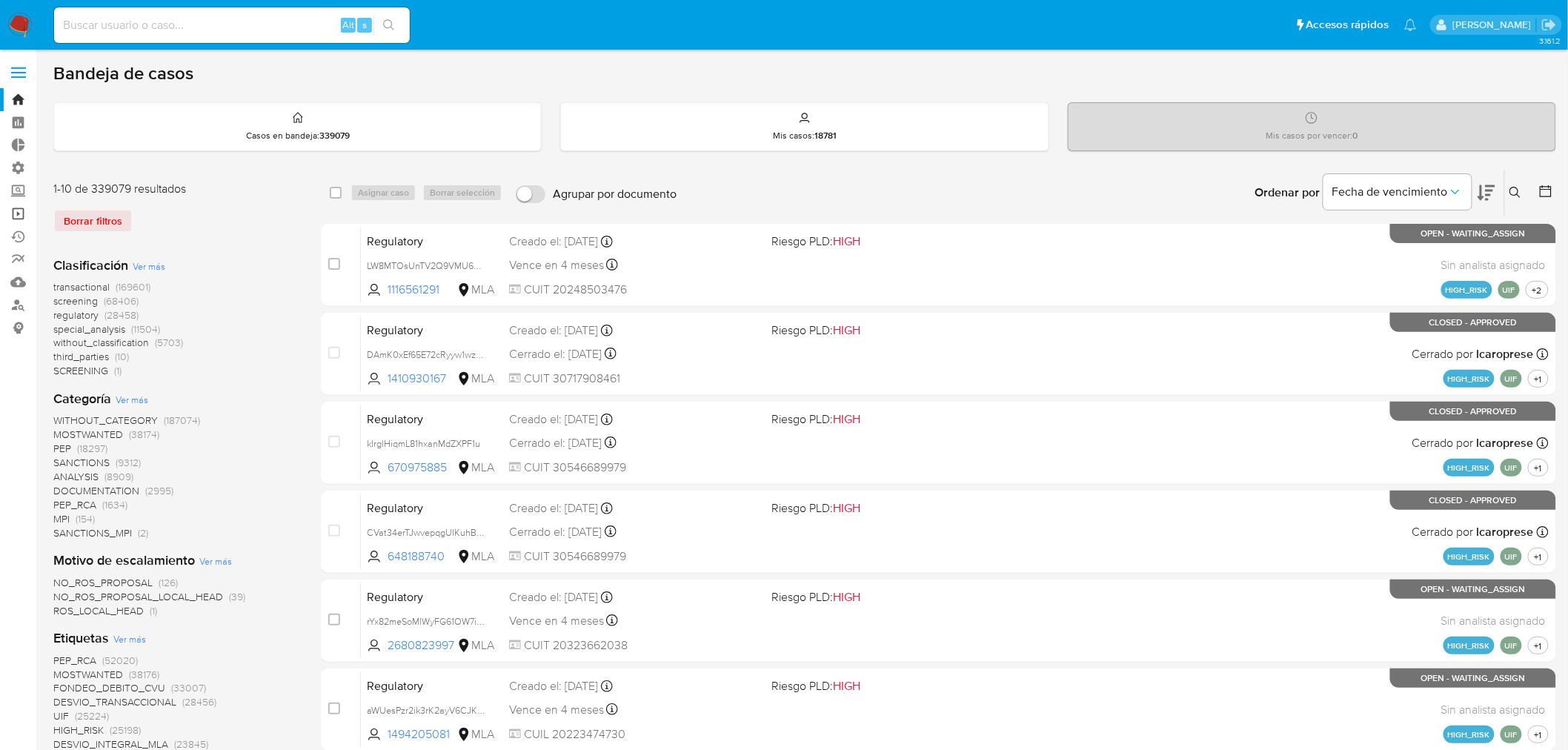
click at [11, 213] on link "Operaciones masivas" at bounding box center [88, 213] width 176 height 23
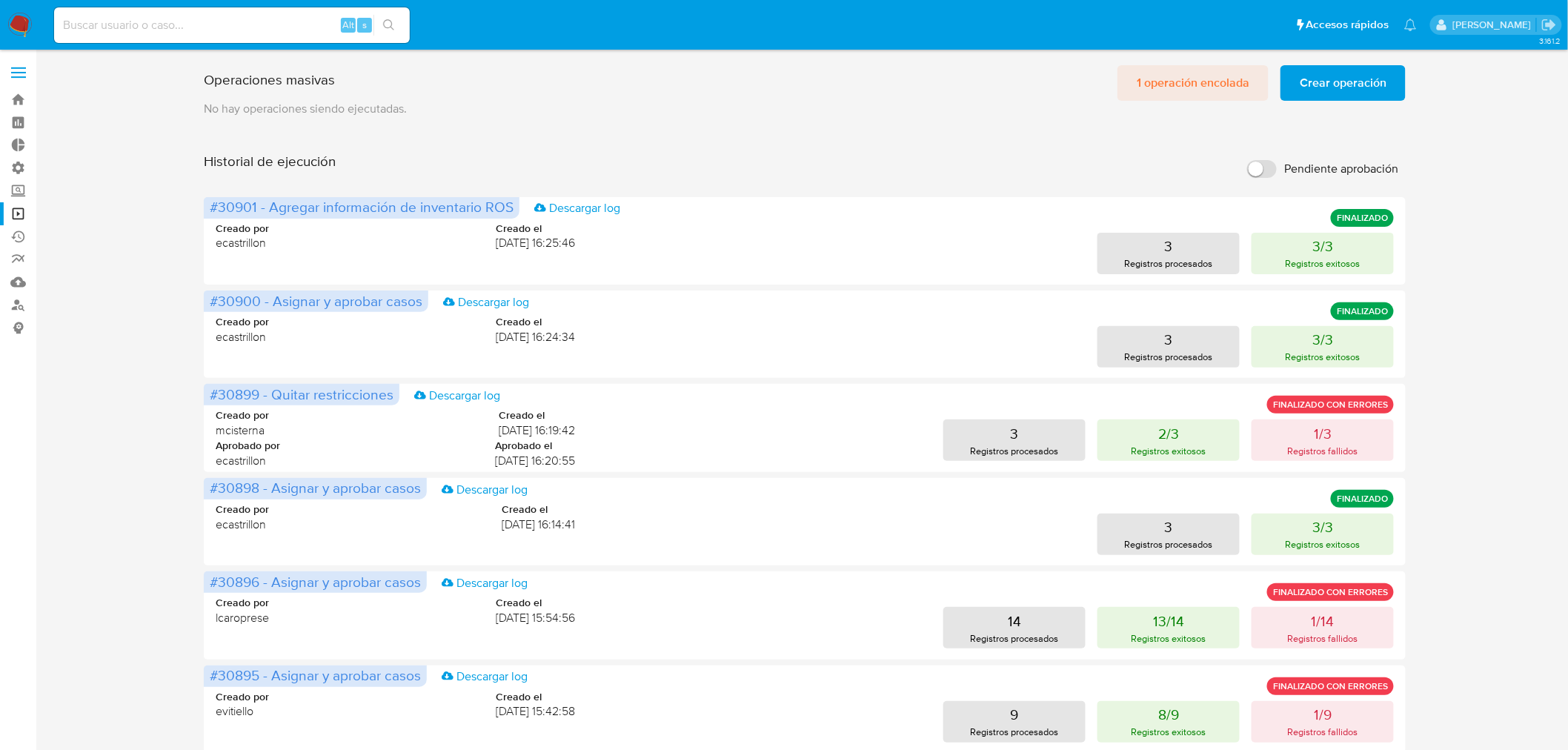
click at [1170, 87] on span "1 operación encolada" at bounding box center [1193, 83] width 113 height 33
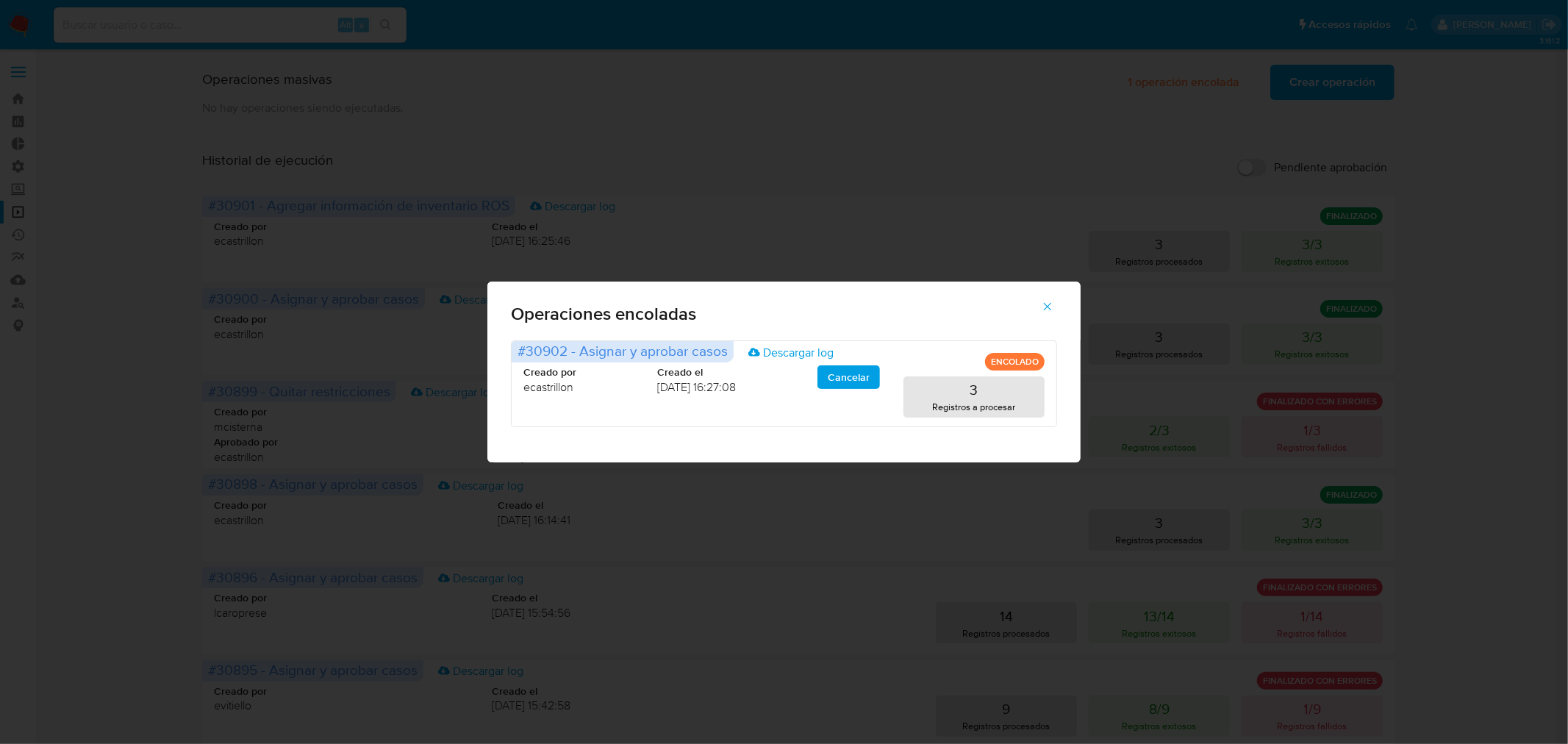
click at [1056, 299] on button "button" at bounding box center [1047, 306] width 52 height 35
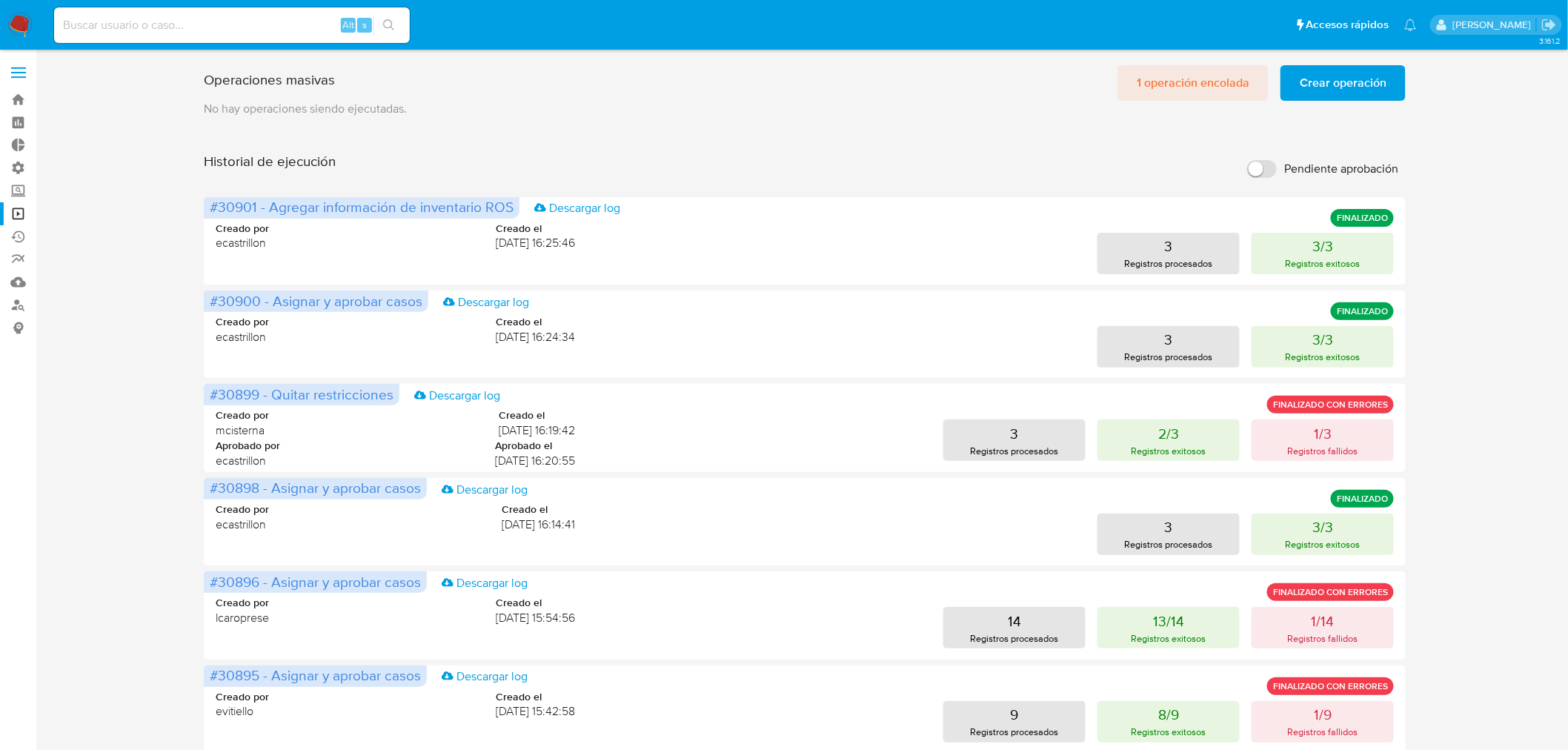
click at [1199, 67] on span "1 operación encolada" at bounding box center [1193, 83] width 113 height 33
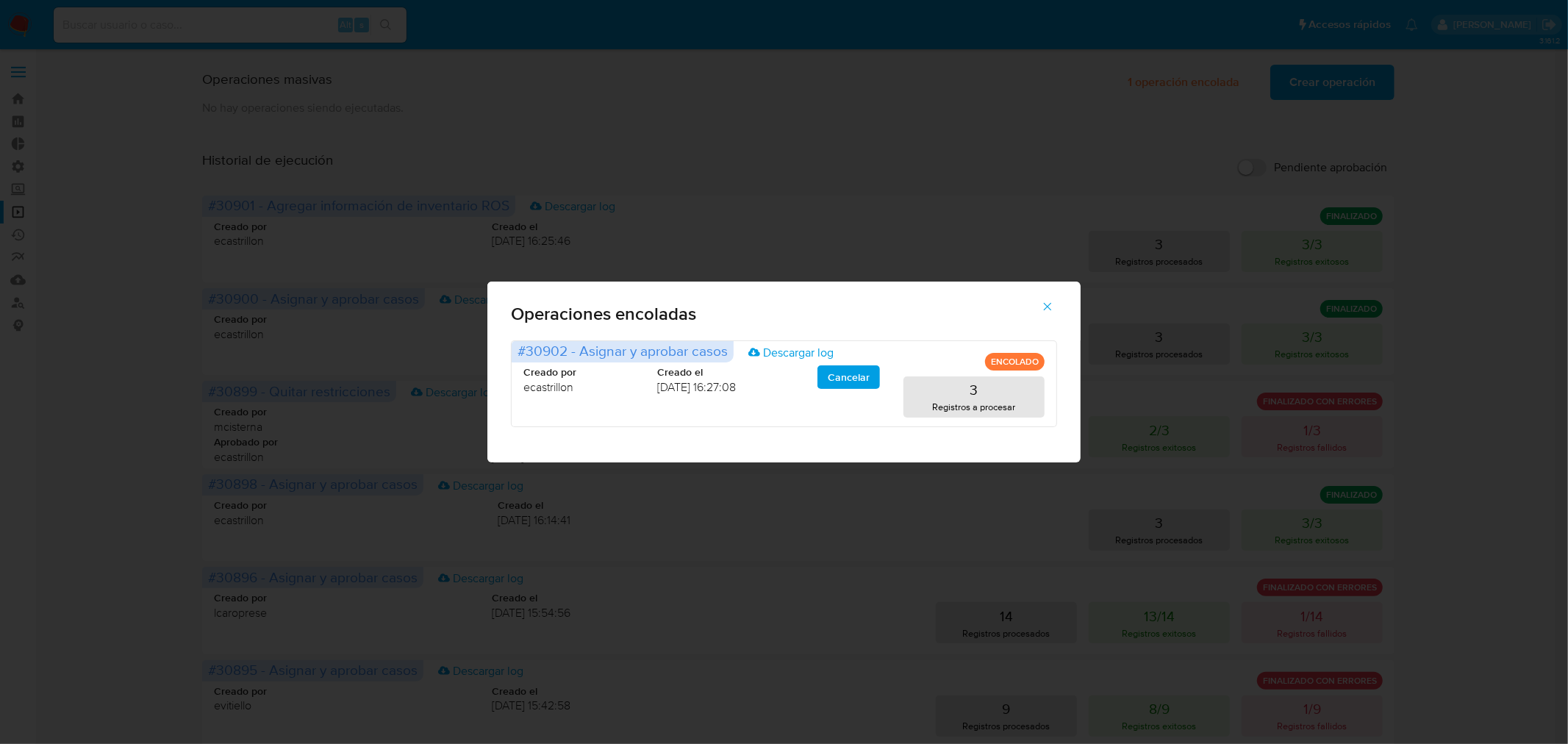
click at [1041, 300] on icon "button" at bounding box center [1047, 306] width 14 height 14
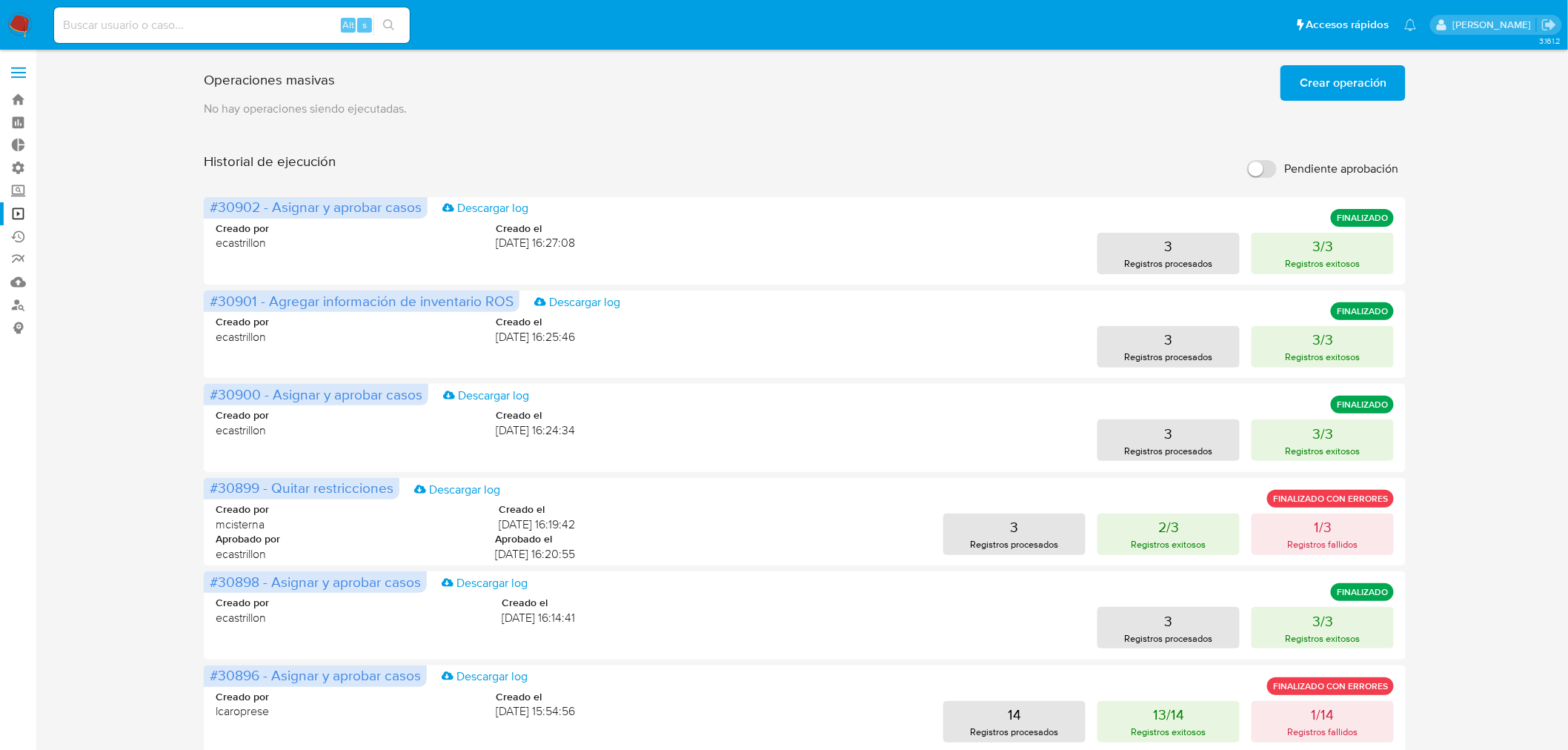
click at [26, 25] on img at bounding box center [19, 25] width 25 height 25
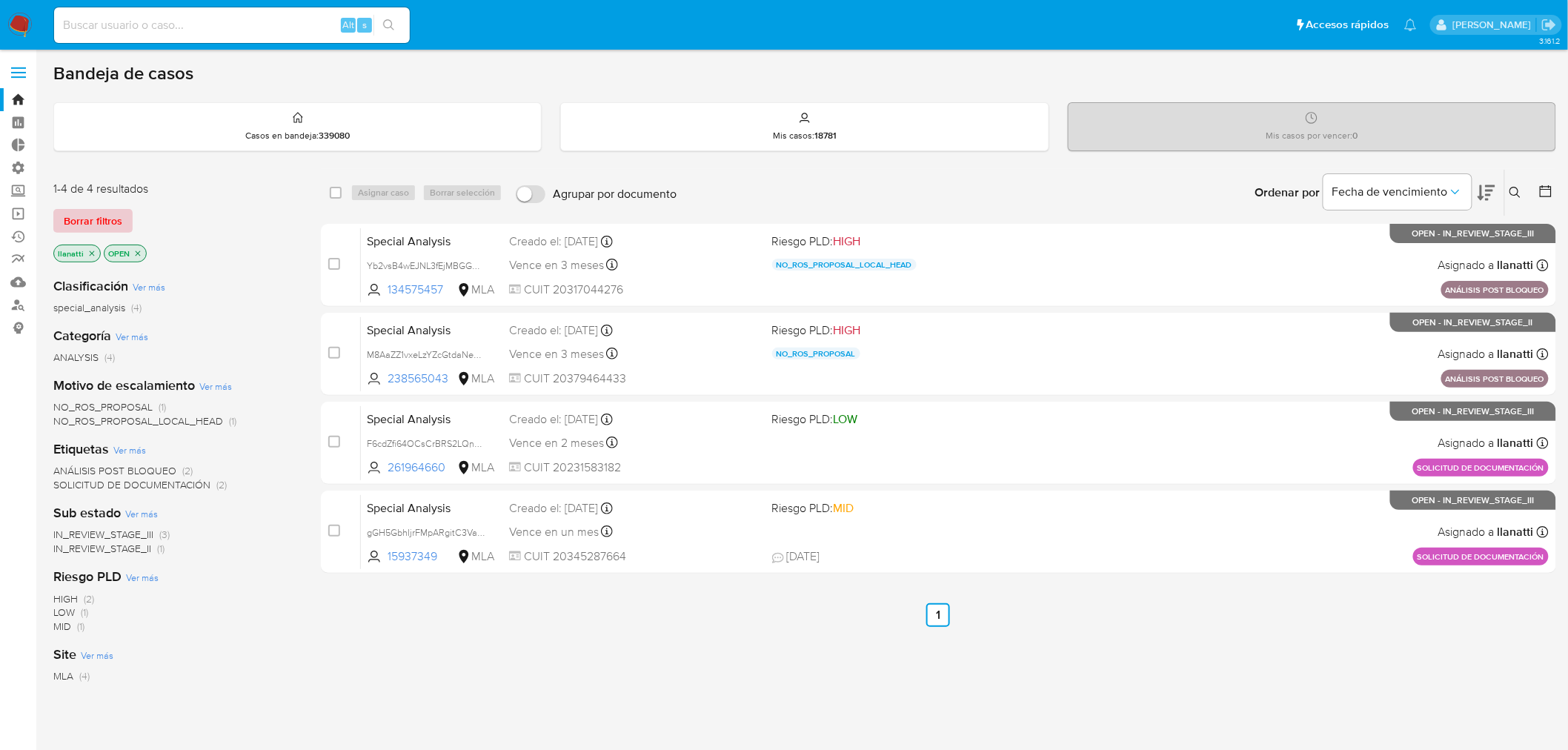
click at [78, 216] on span "Borrar filtros" at bounding box center [93, 221] width 59 height 21
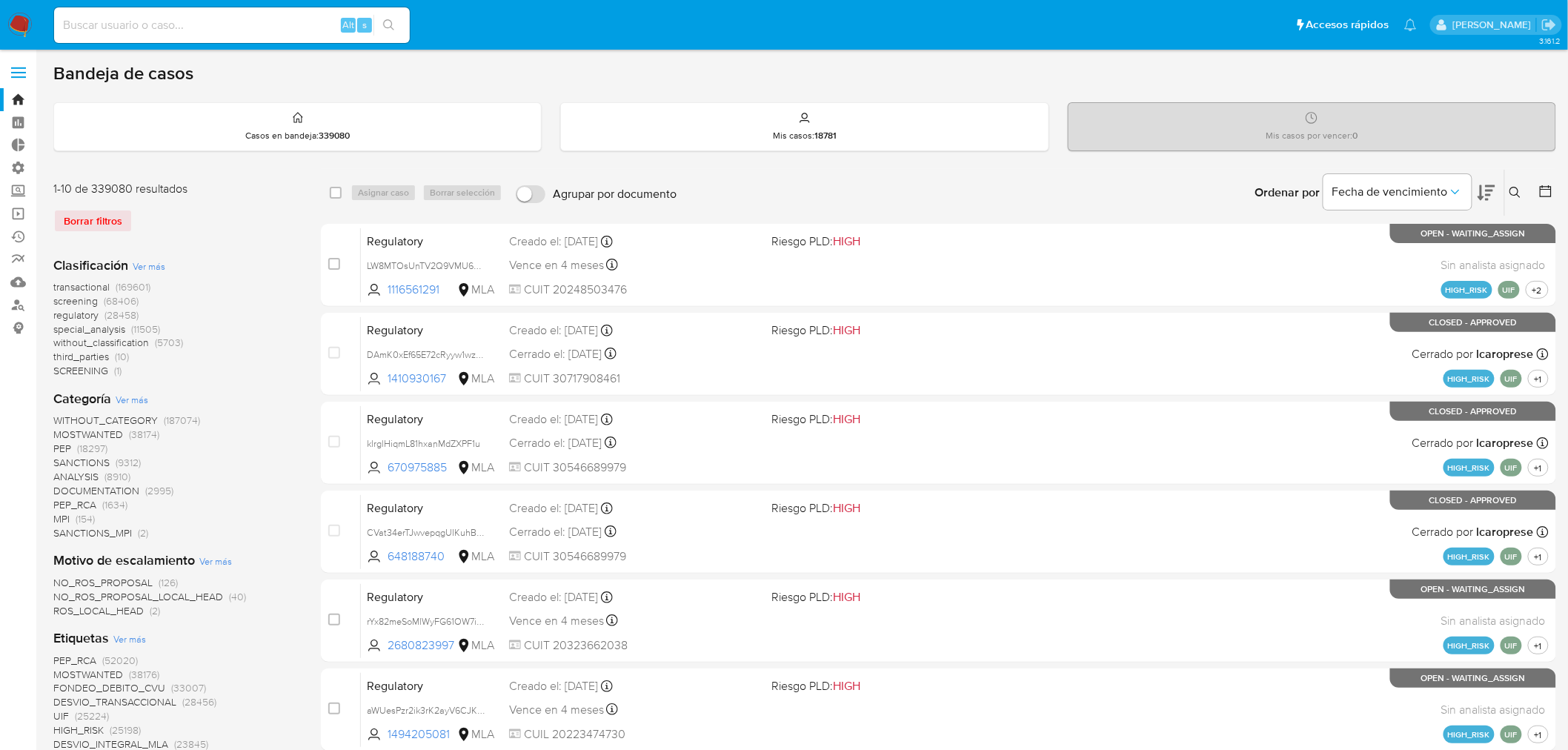
click at [1514, 191] on icon at bounding box center [1515, 192] width 12 height 12
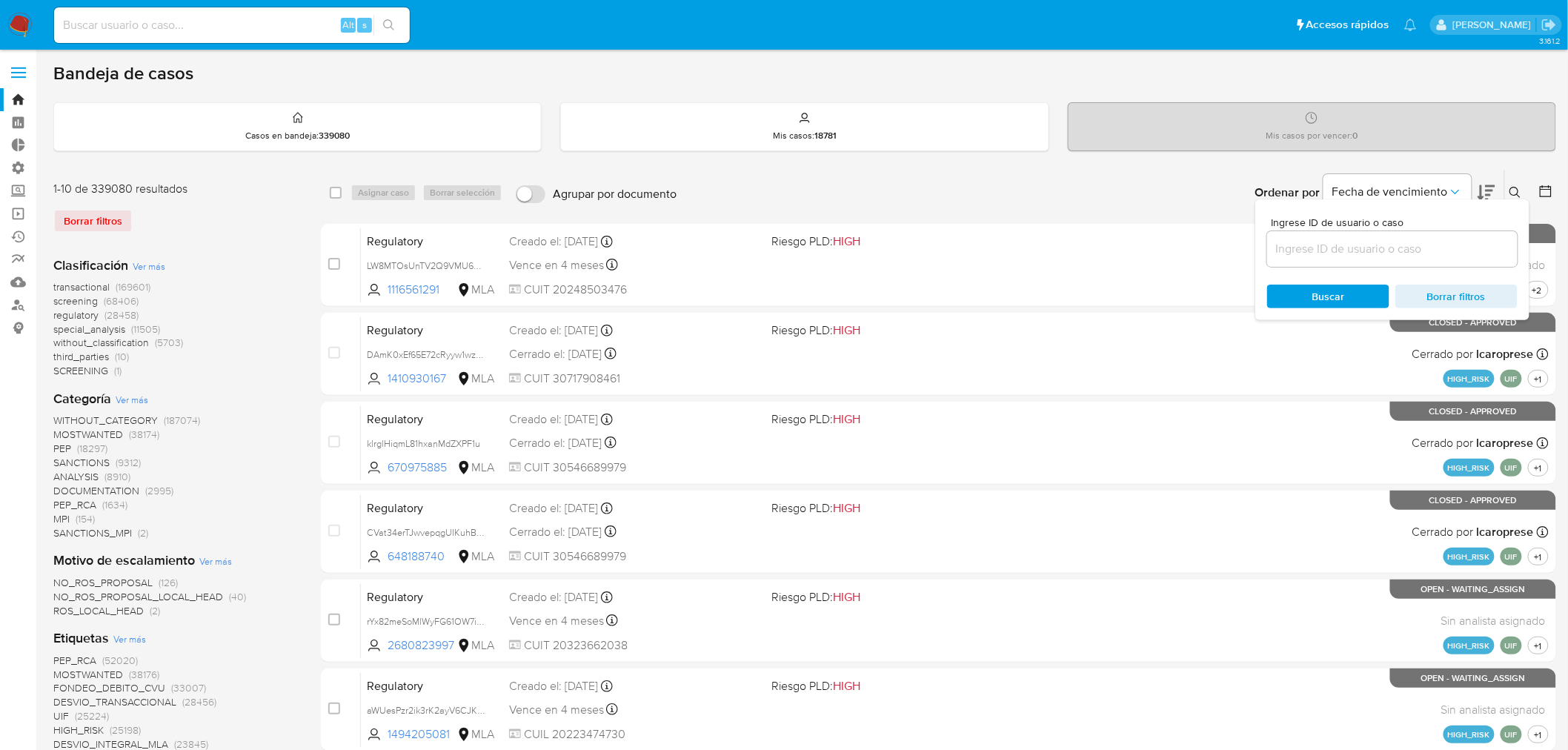
click at [1376, 249] on input at bounding box center [1392, 249] width 251 height 19
type input "kg9qKYEBBIetbPf4hK5GpLDZ"
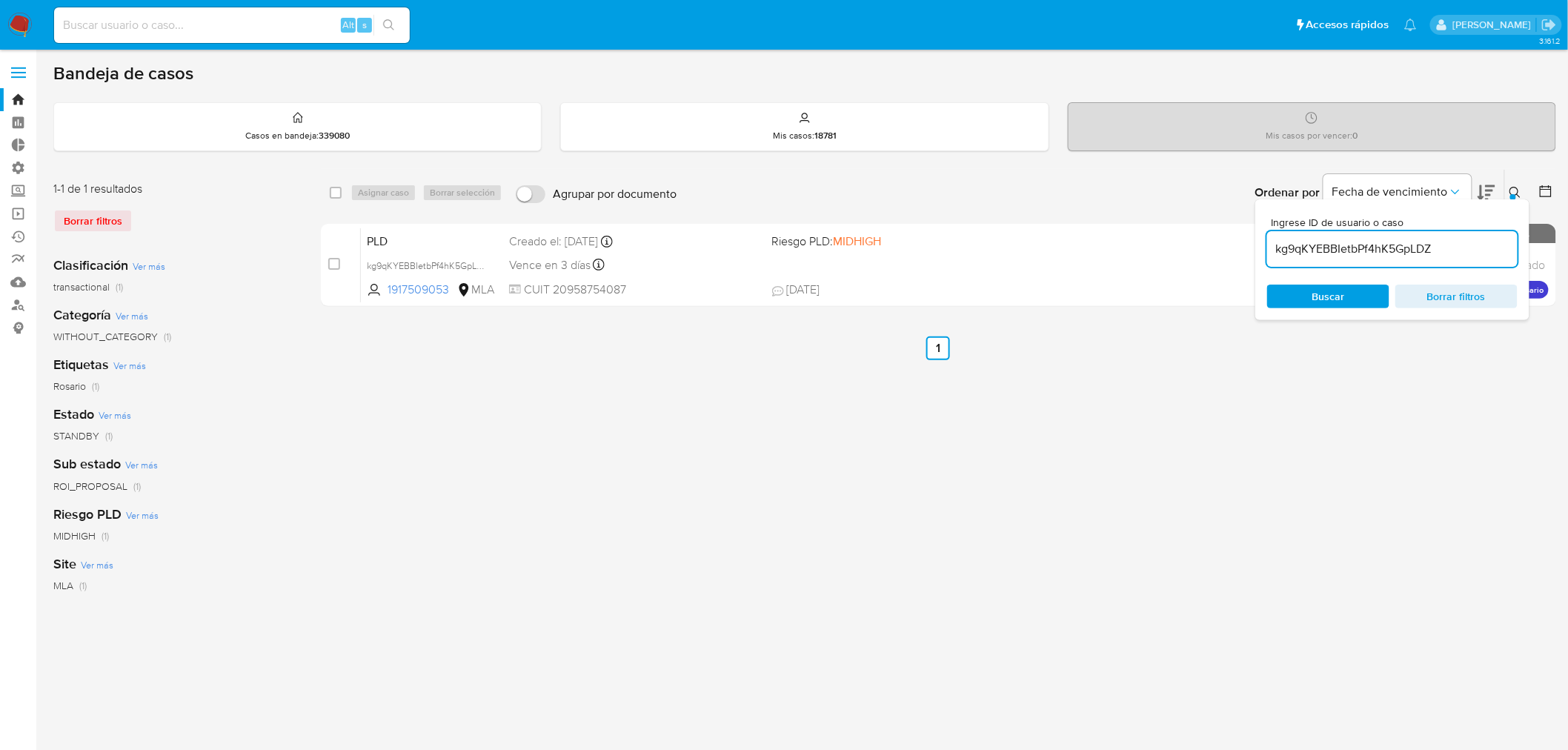
click at [1515, 188] on icon at bounding box center [1515, 192] width 12 height 12
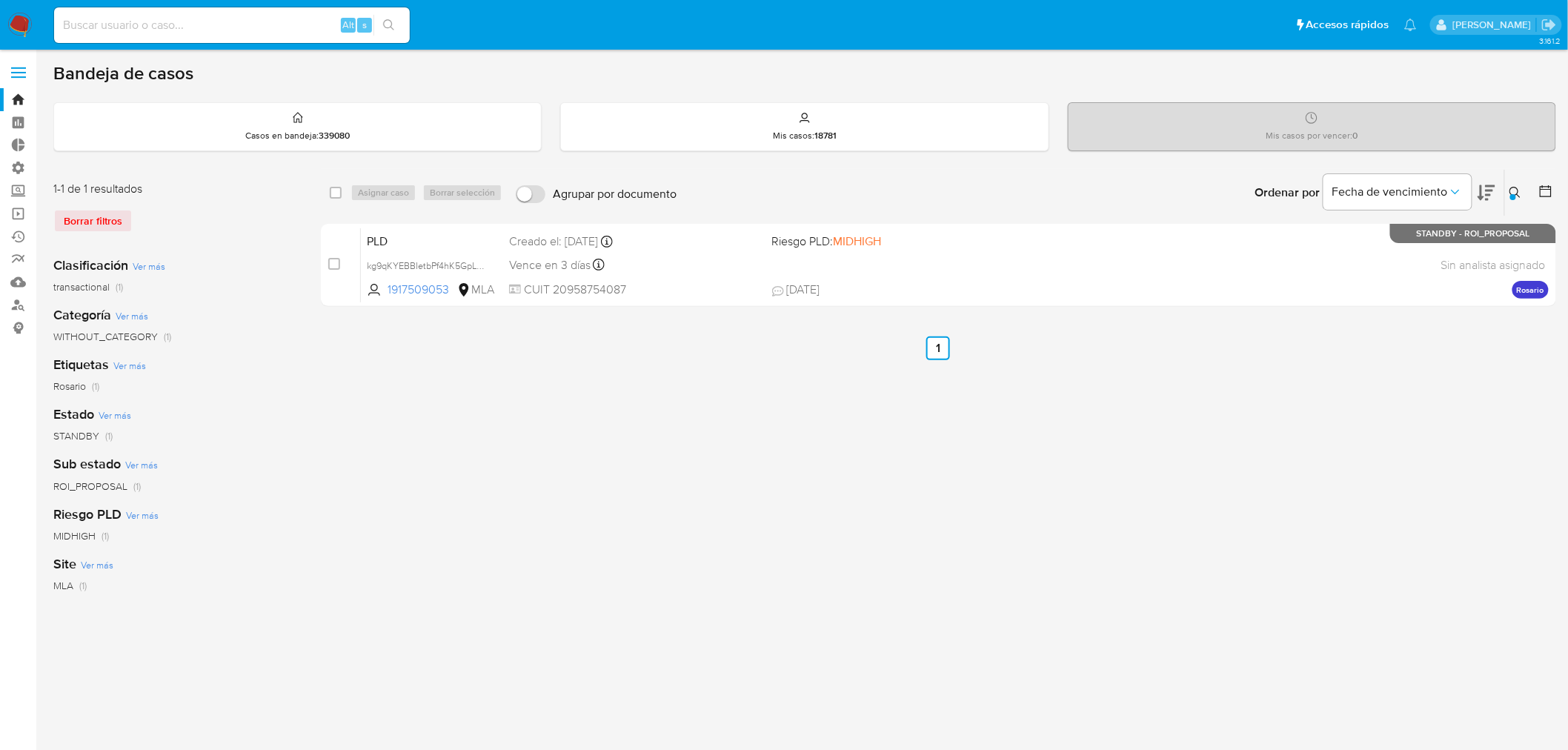
click at [103, 28] on input at bounding box center [232, 25] width 356 height 19
paste input "463235345"
type input "463235345"
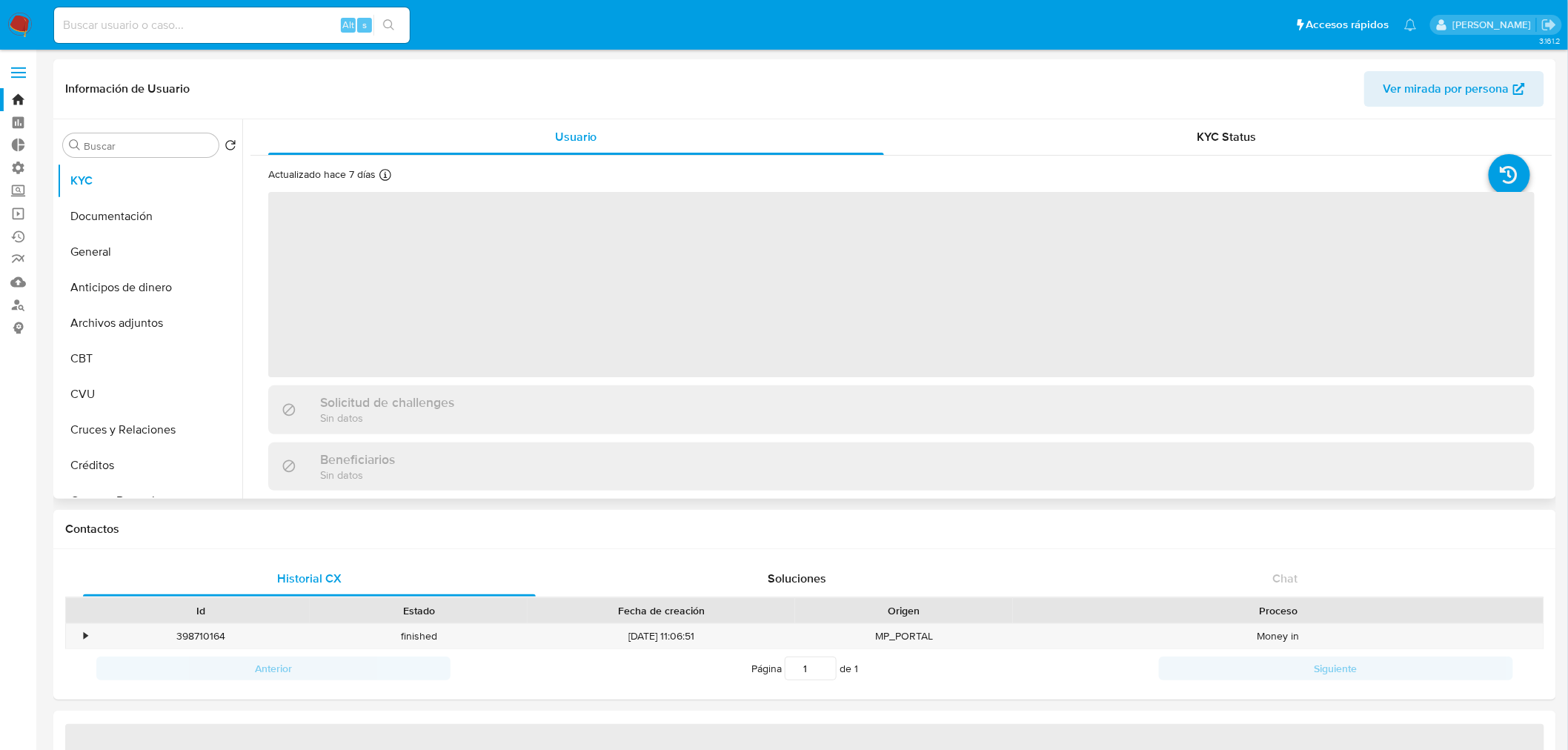
select select "10"
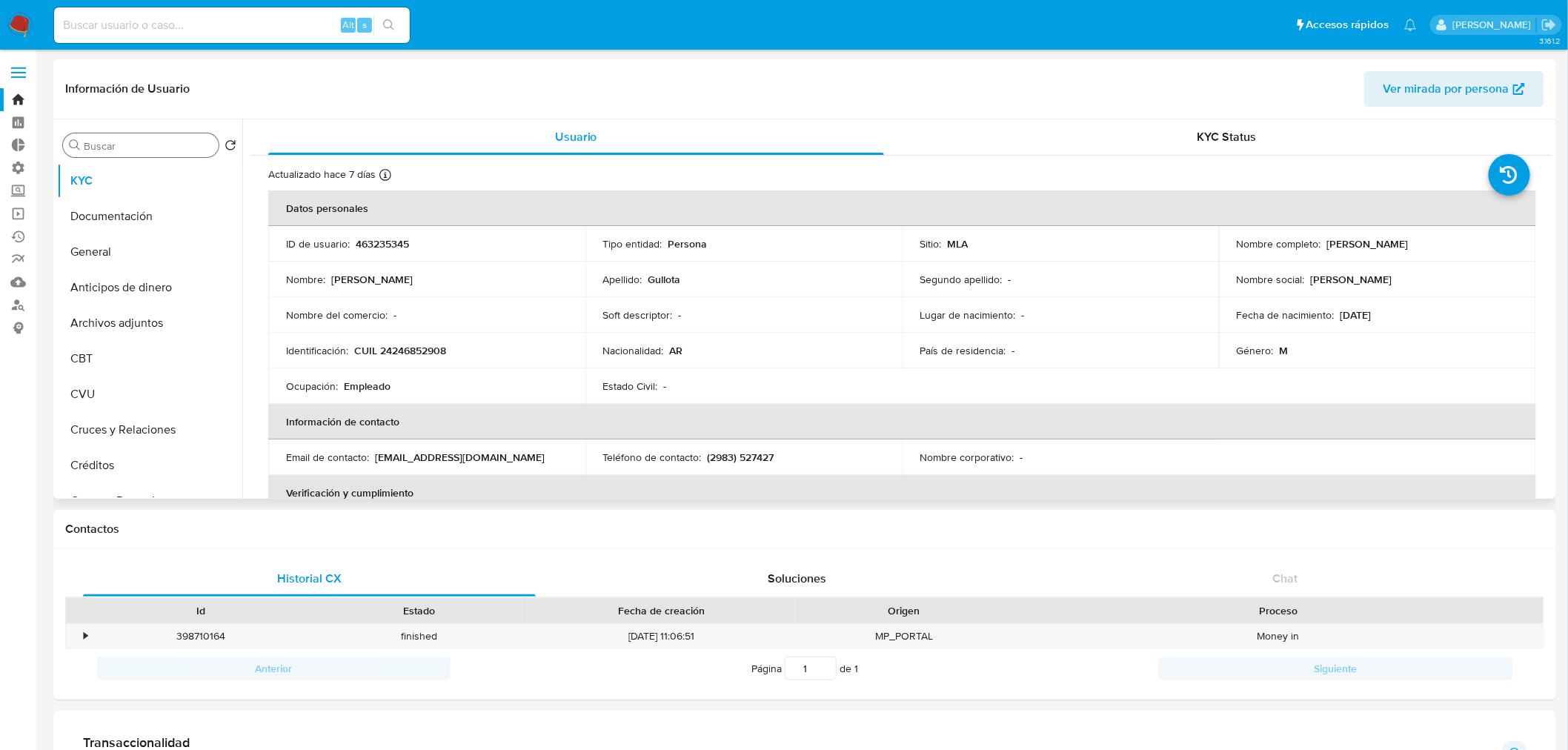
click at [119, 148] on input "Buscar" at bounding box center [148, 146] width 129 height 14
type input "cas"
click at [121, 206] on button "Historial Casos" at bounding box center [143, 216] width 173 height 35
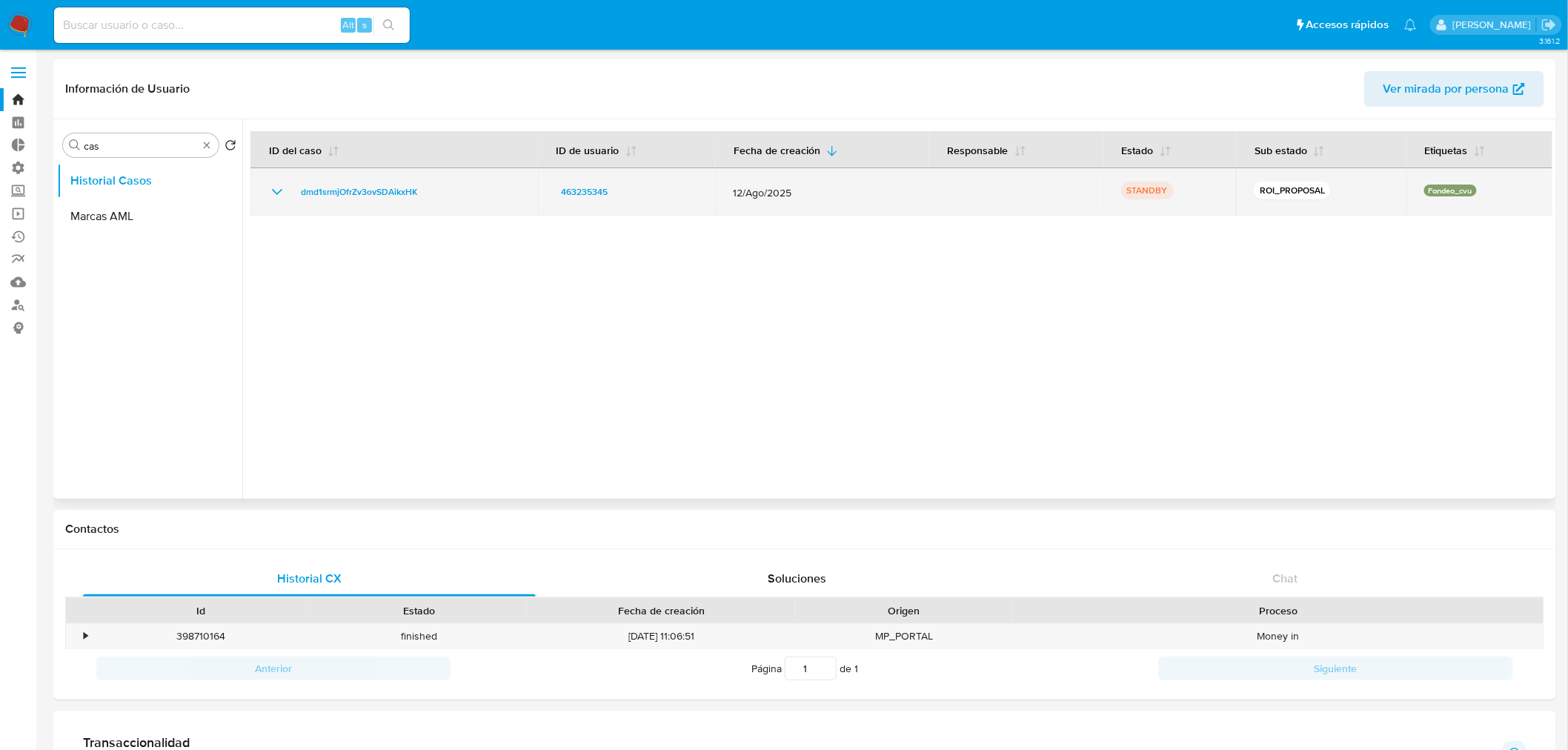
click at [332, 179] on td "dmd1srmjOfrZv3ovSDAikxHK" at bounding box center [394, 192] width 288 height 47
click at [329, 192] on span "dmd1srmjOfrZv3ovSDAikxHK" at bounding box center [358, 192] width 116 height 18
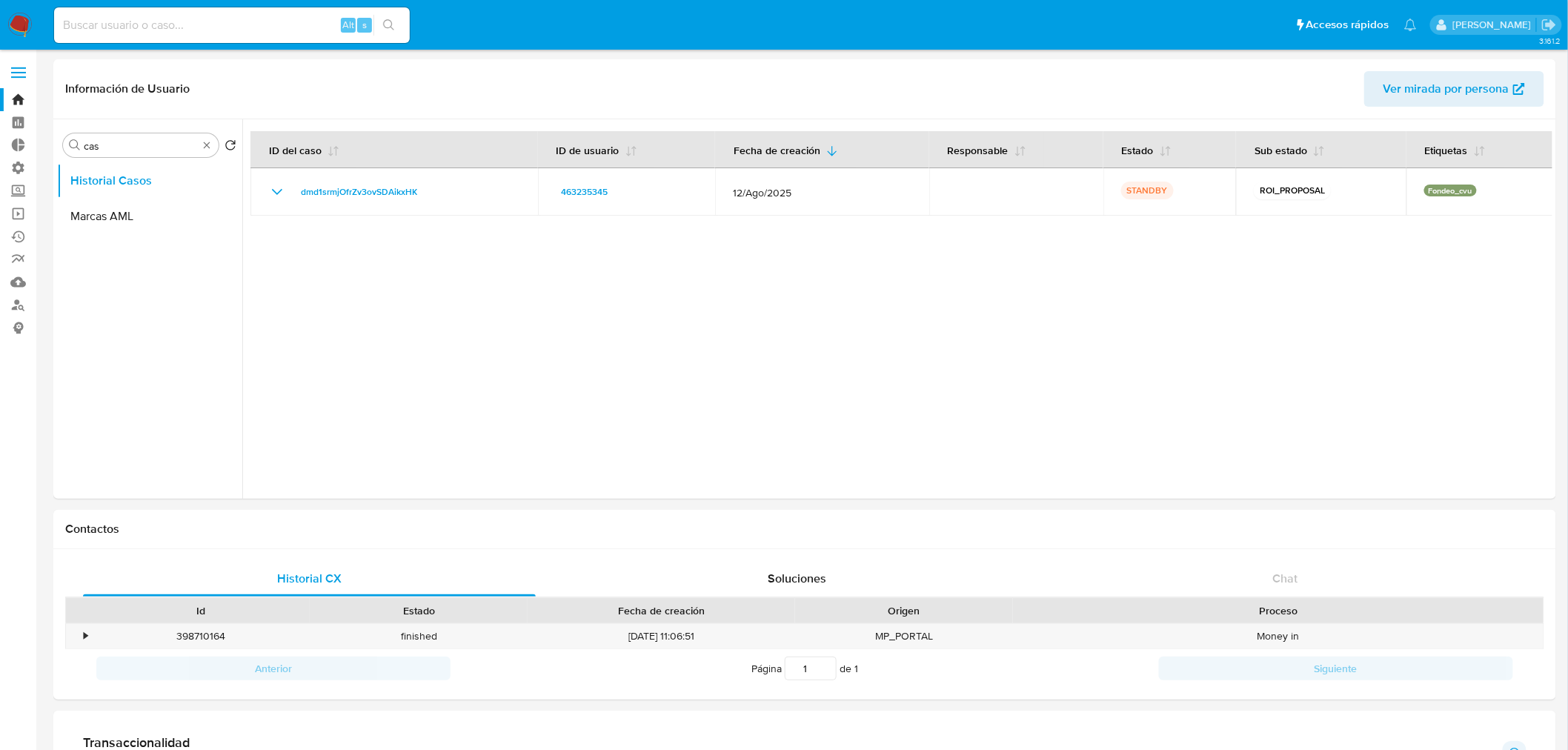
click at [24, 26] on img at bounding box center [19, 25] width 25 height 25
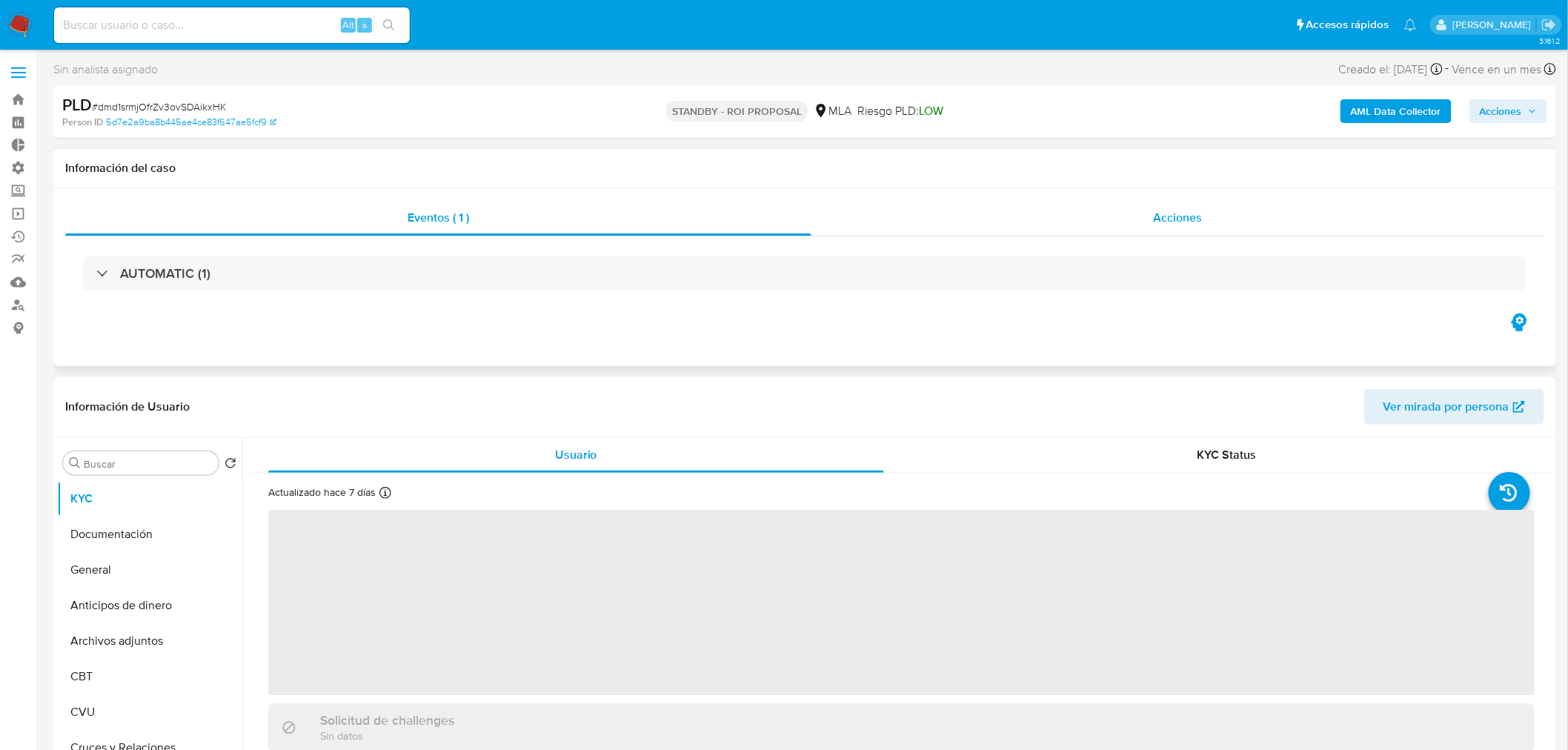
click at [1170, 204] on div "Acciones" at bounding box center [1178, 218] width 733 height 35
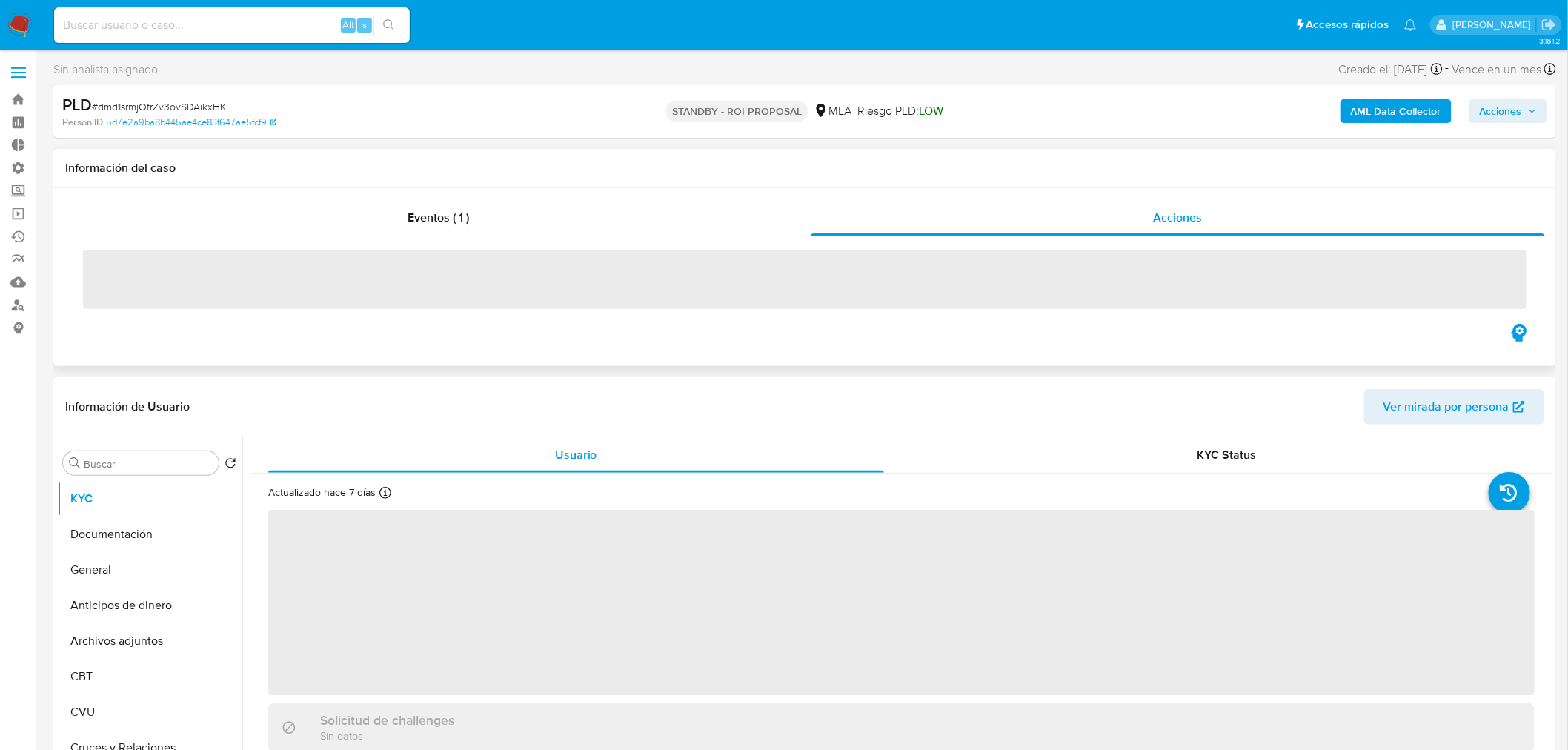
select select "10"
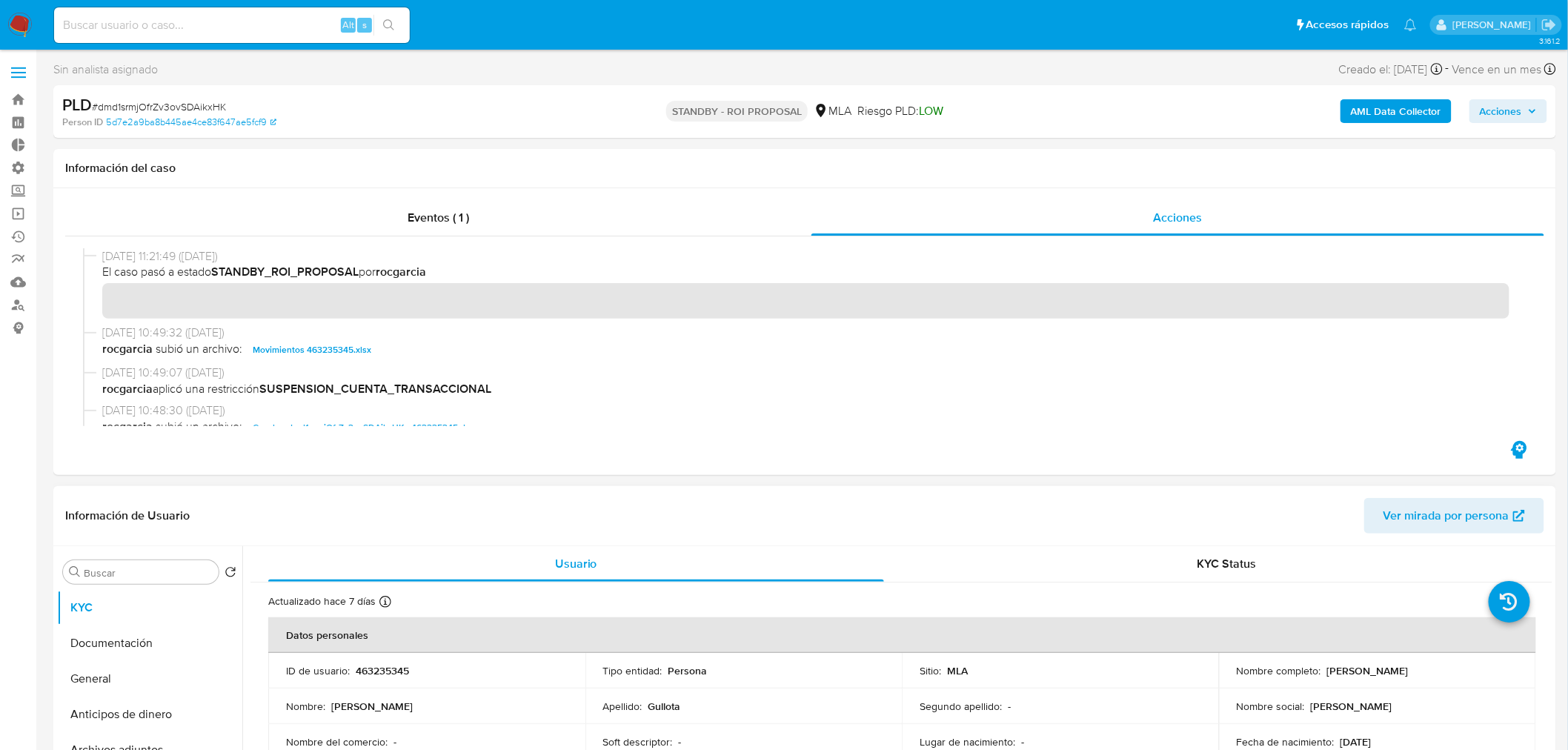
scroll to position [83, 0]
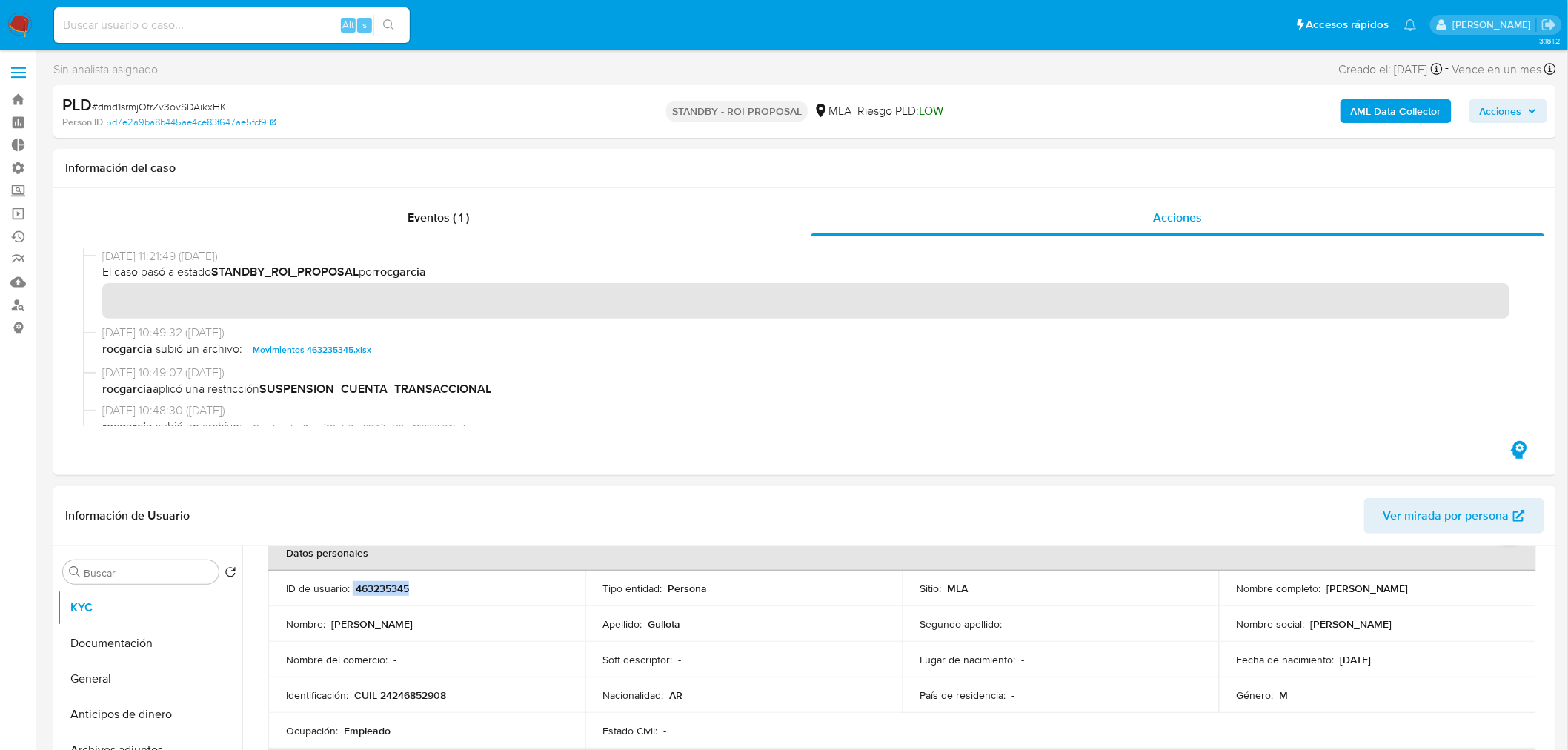
drag, startPoint x: 388, startPoint y: 593, endPoint x: 350, endPoint y: 594, distance: 38.0
click at [350, 594] on div "ID de usuario : 463235345" at bounding box center [426, 588] width 281 height 14
copy div "463235345"
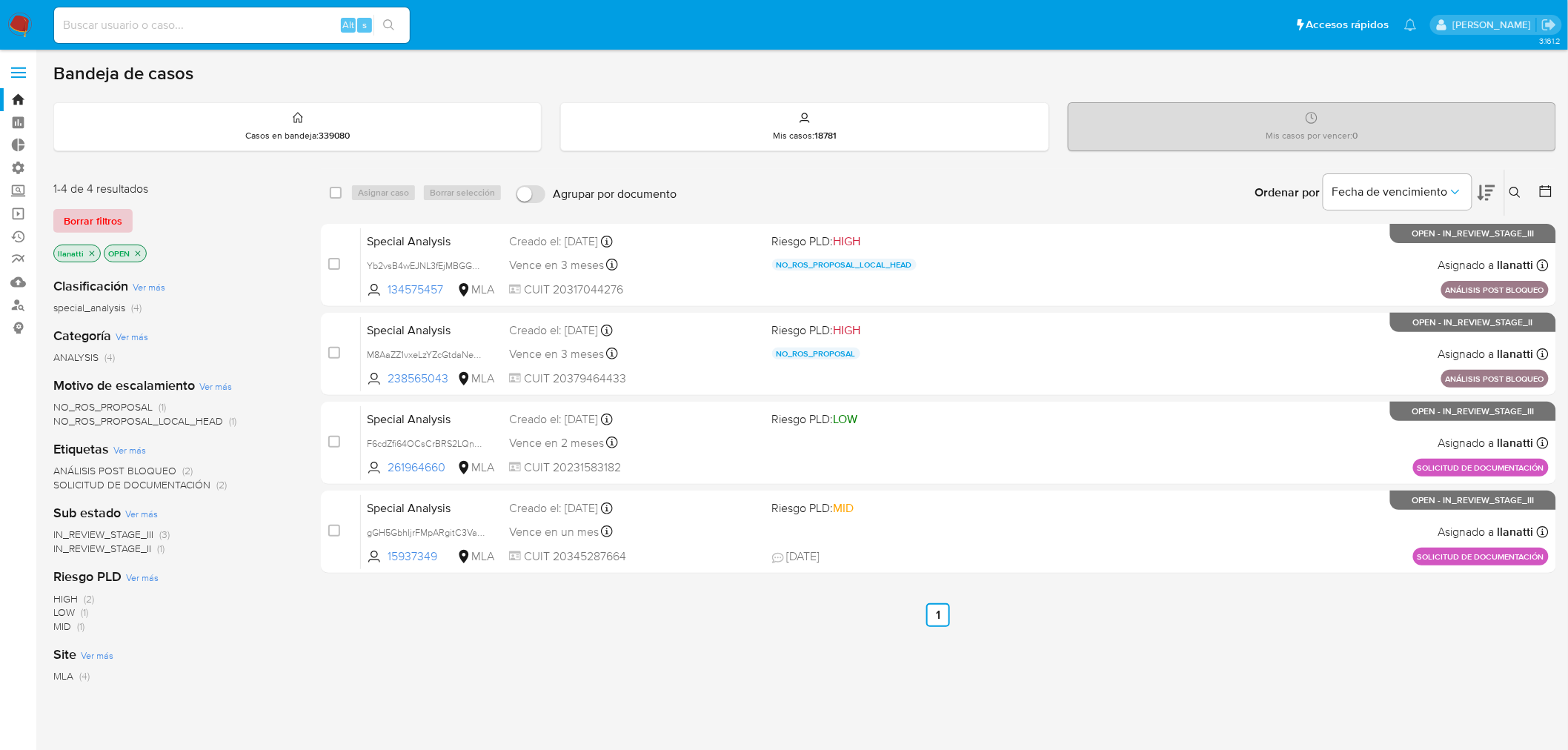
click at [103, 211] on span "Borrar filtros" at bounding box center [93, 221] width 59 height 21
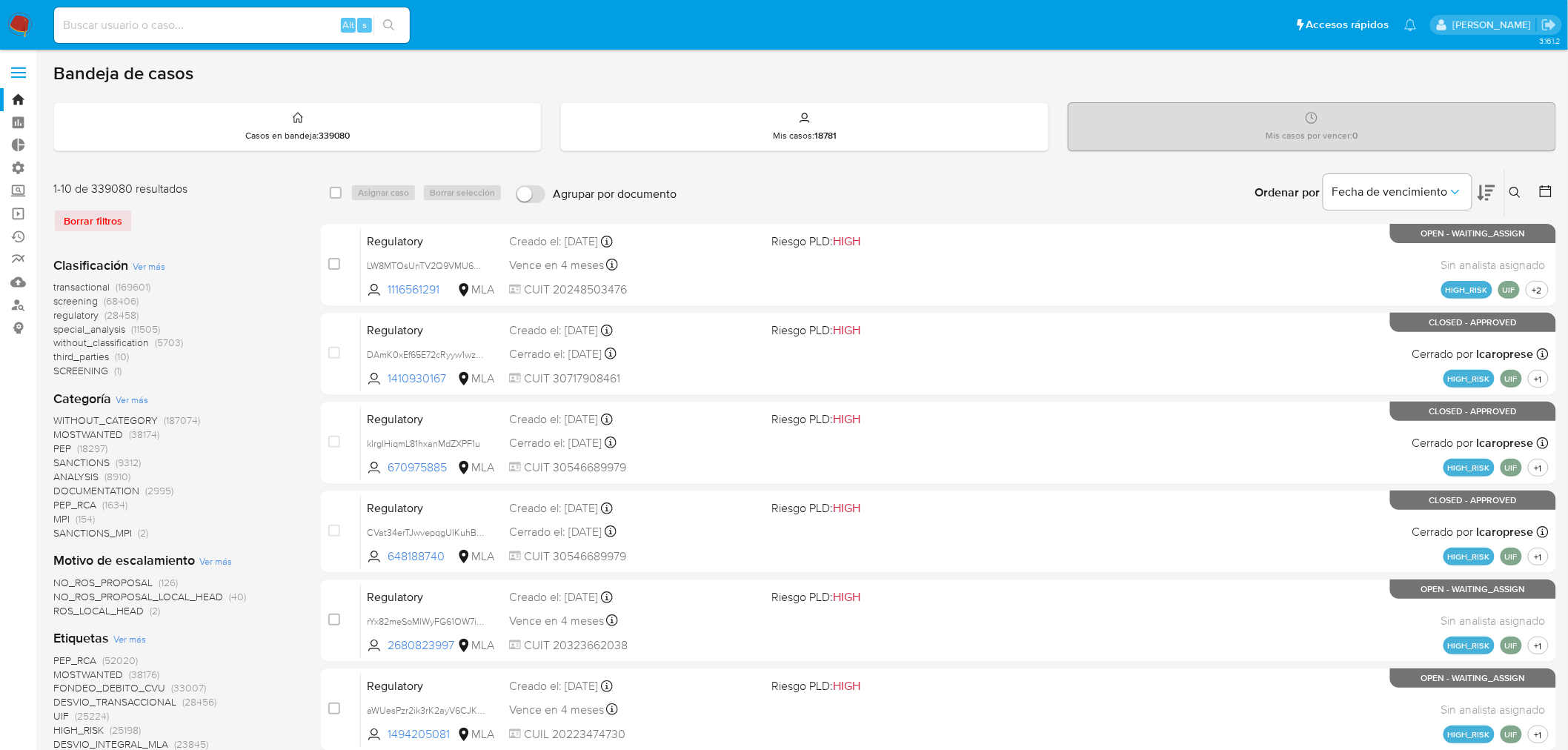
drag, startPoint x: 1513, startPoint y: 190, endPoint x: 1469, endPoint y: 236, distance: 63.7
click at [1513, 191] on icon at bounding box center [1515, 192] width 12 height 12
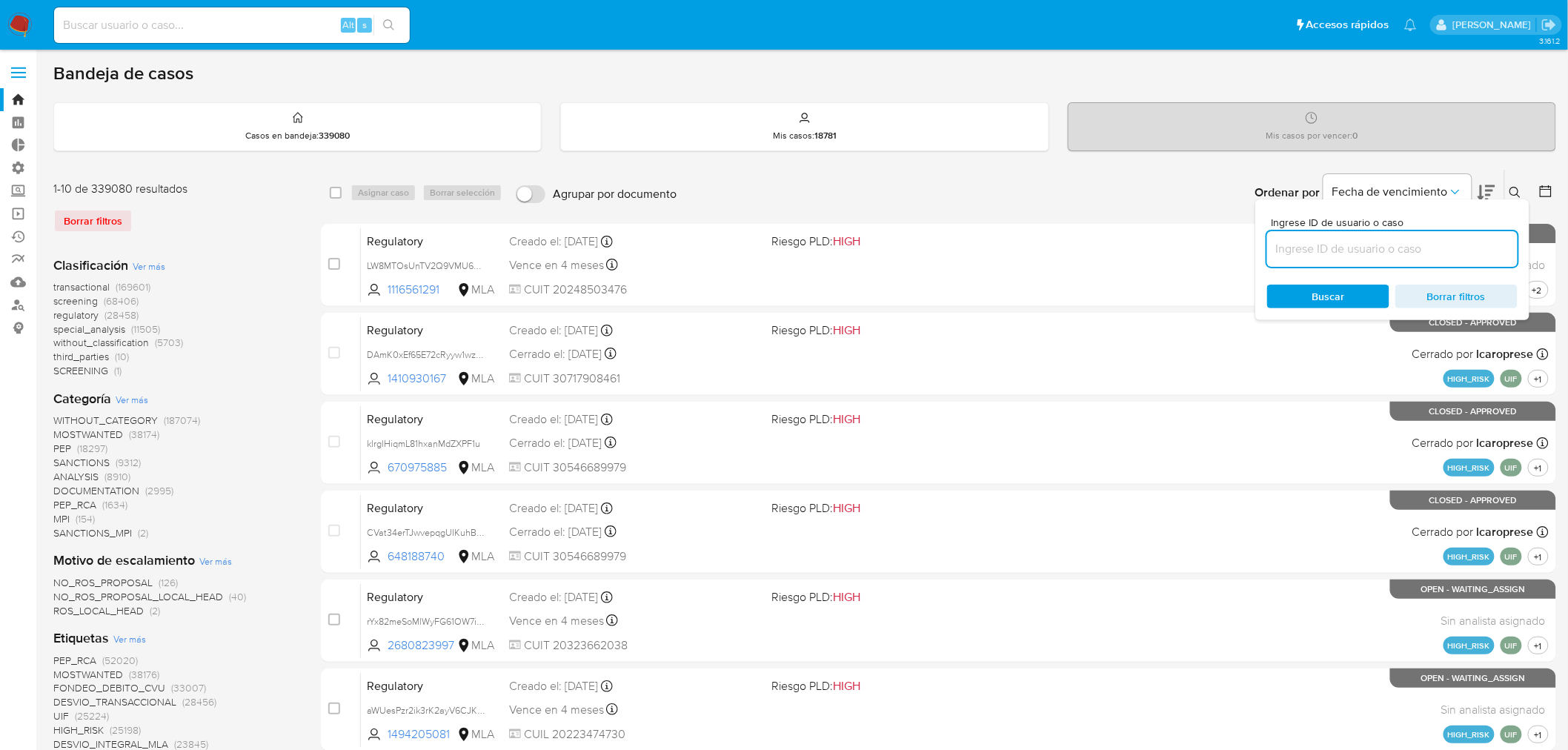
click at [1410, 248] on input at bounding box center [1392, 249] width 251 height 19
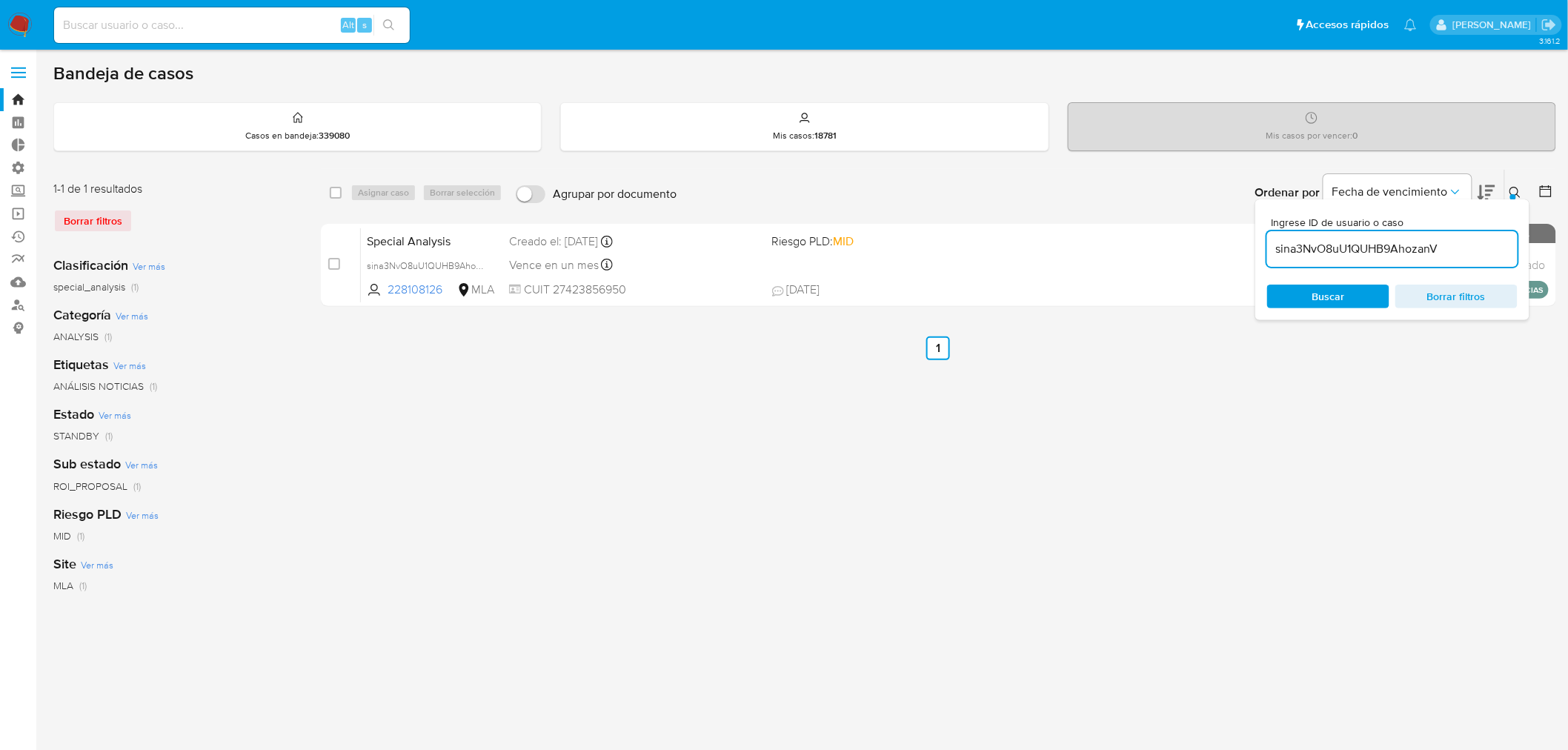
click at [1516, 194] on div at bounding box center [1513, 196] width 6 height 6
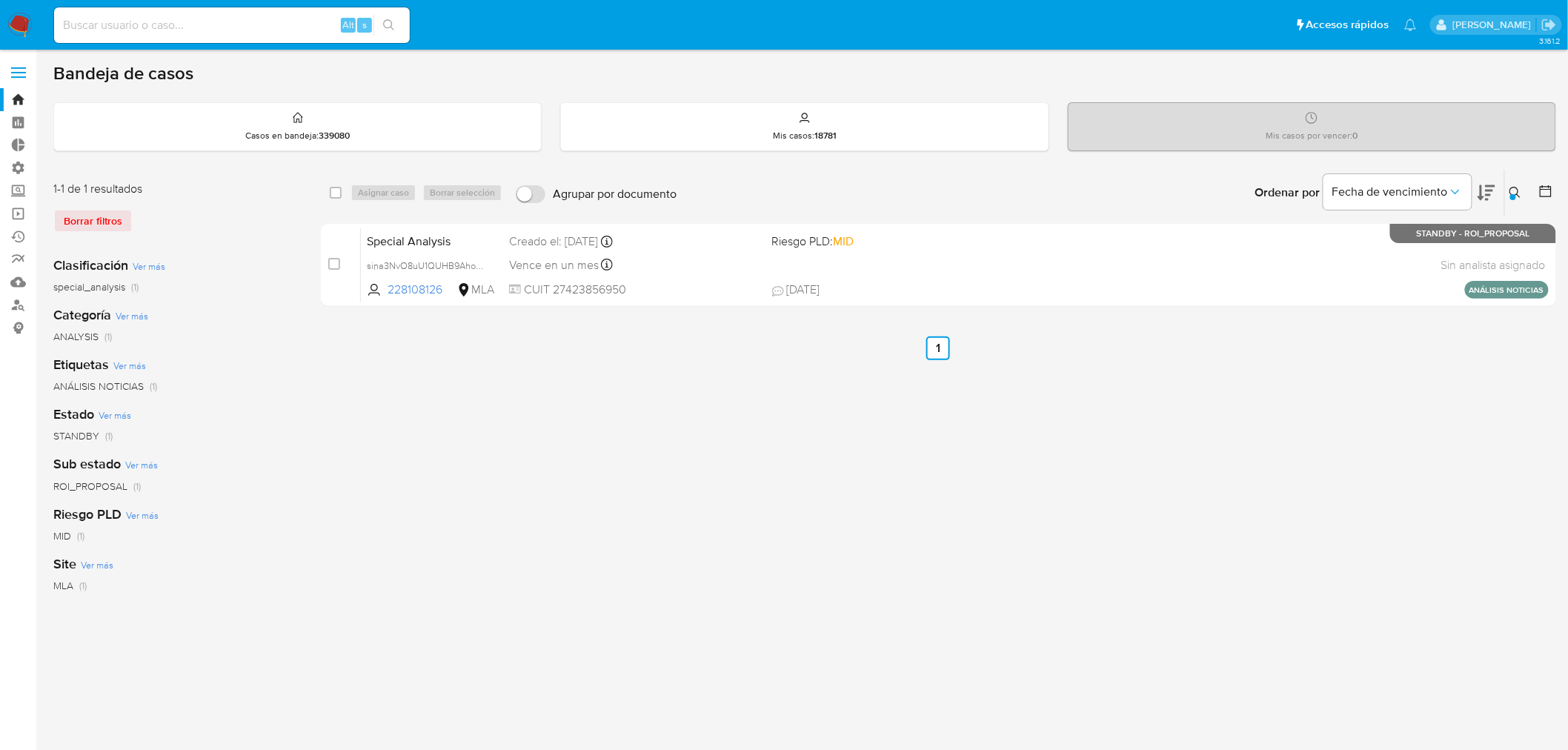
click at [112, 225] on div "Borrar filtros" at bounding box center [172, 221] width 237 height 24
click at [1517, 192] on icon at bounding box center [1515, 192] width 12 height 12
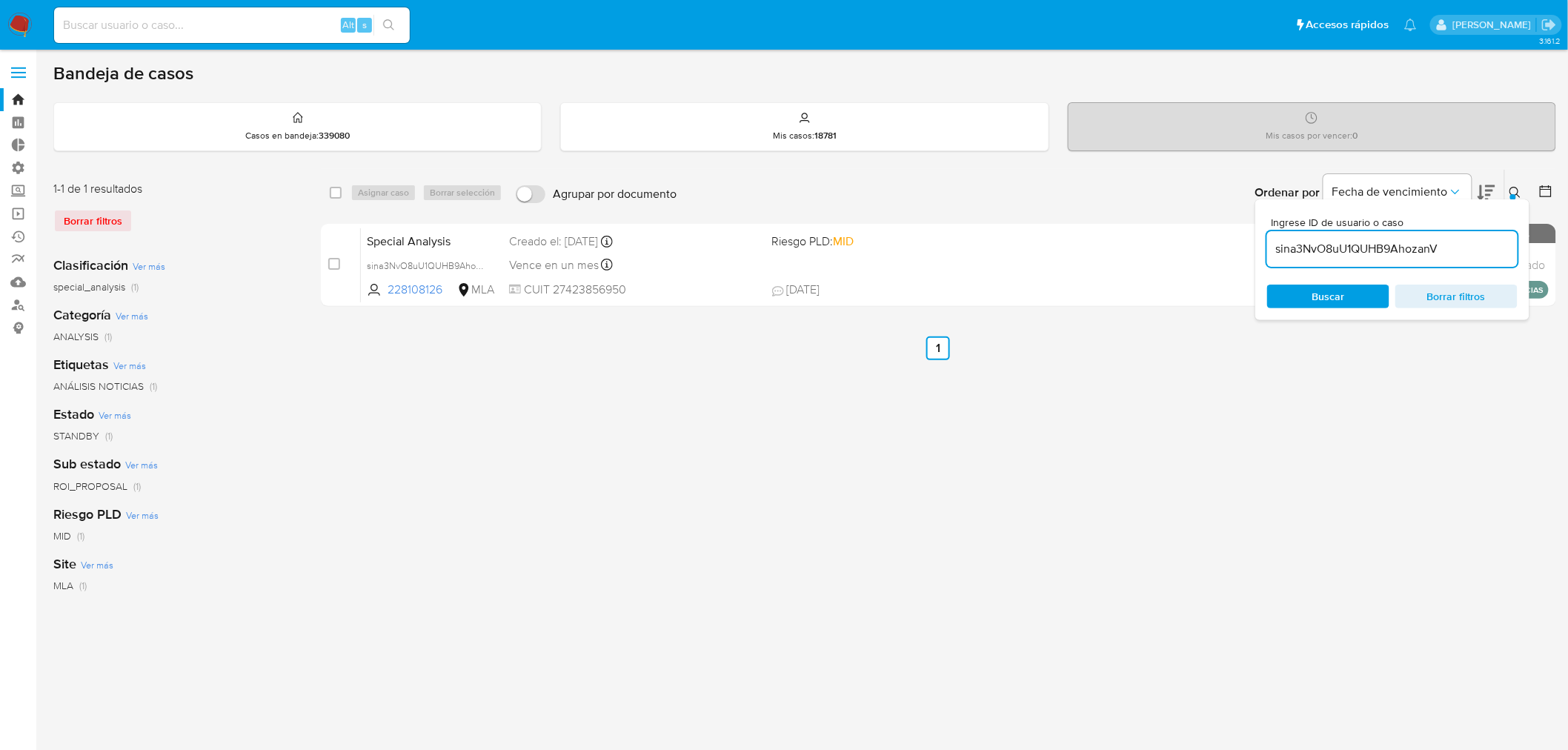
drag, startPoint x: 1448, startPoint y: 252, endPoint x: 1277, endPoint y: 252, distance: 171.0
click at [1277, 252] on input "sina3NvO8uU1QUHB9AhozanV" at bounding box center [1392, 249] width 251 height 19
type input "NdpZTNT4F5eWpd1lLf93OaI9"
click at [1523, 190] on button at bounding box center [1517, 192] width 25 height 18
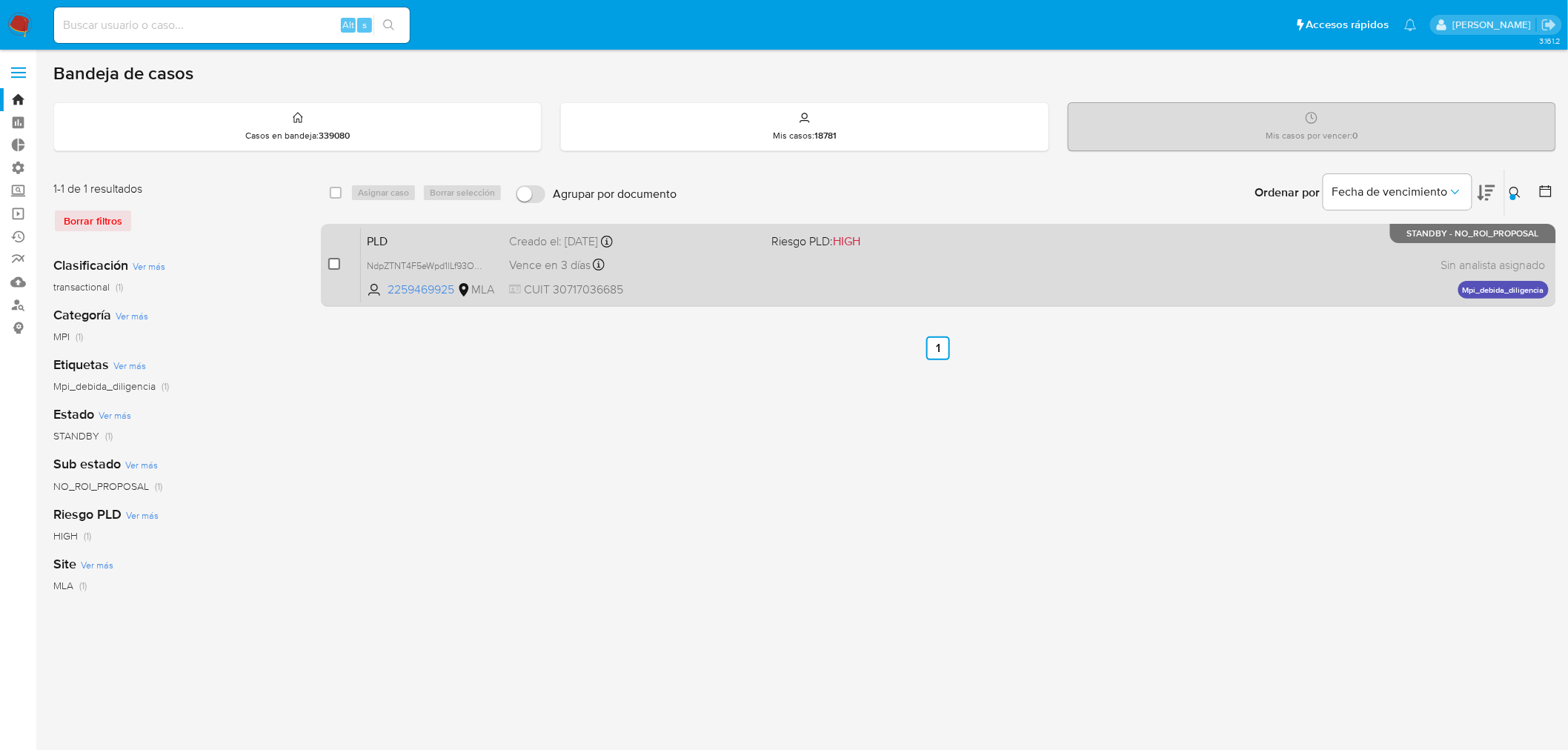
click at [336, 267] on input "checkbox" at bounding box center [334, 264] width 12 height 12
checkbox input "true"
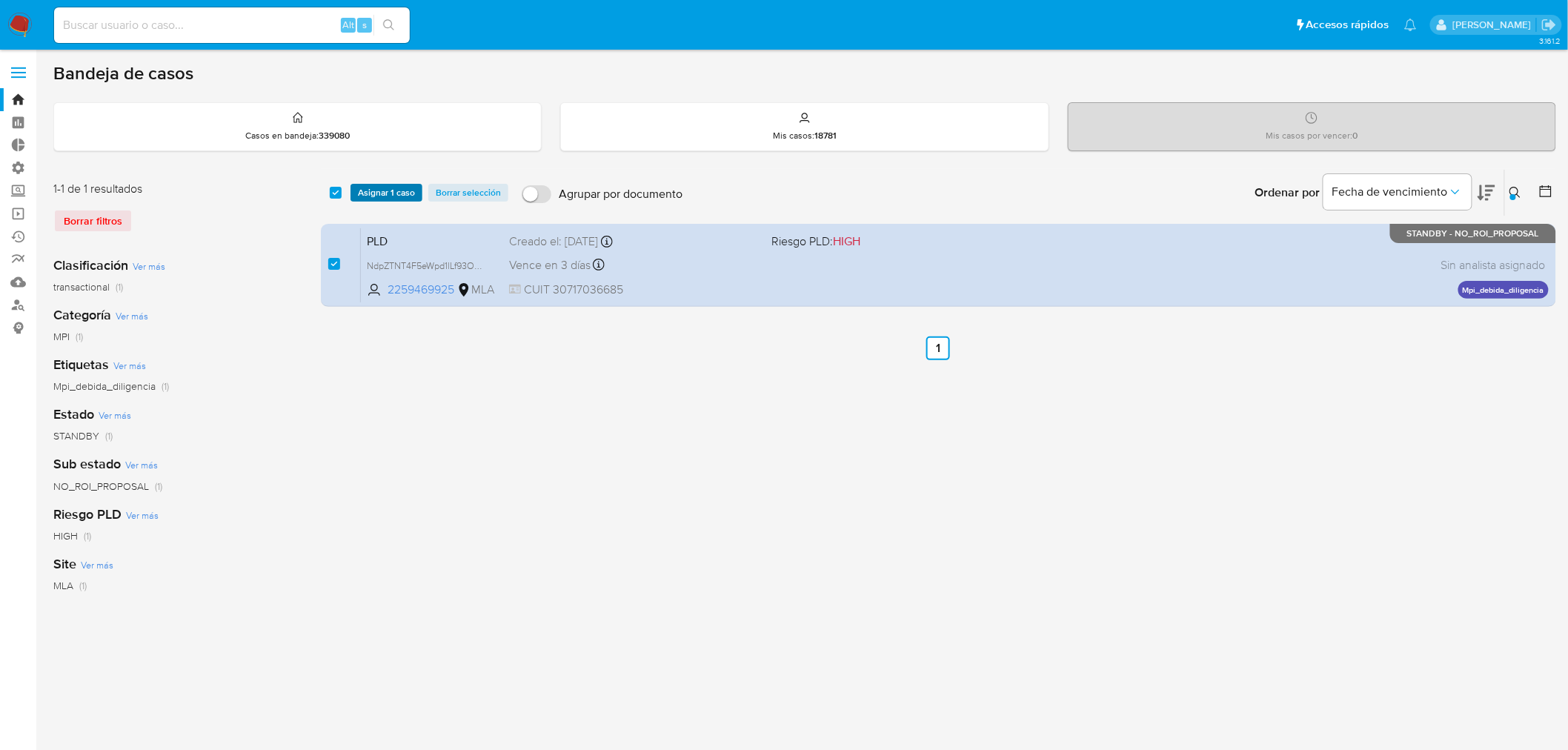
click at [394, 186] on span "Asignar 1 caso" at bounding box center [386, 192] width 57 height 14
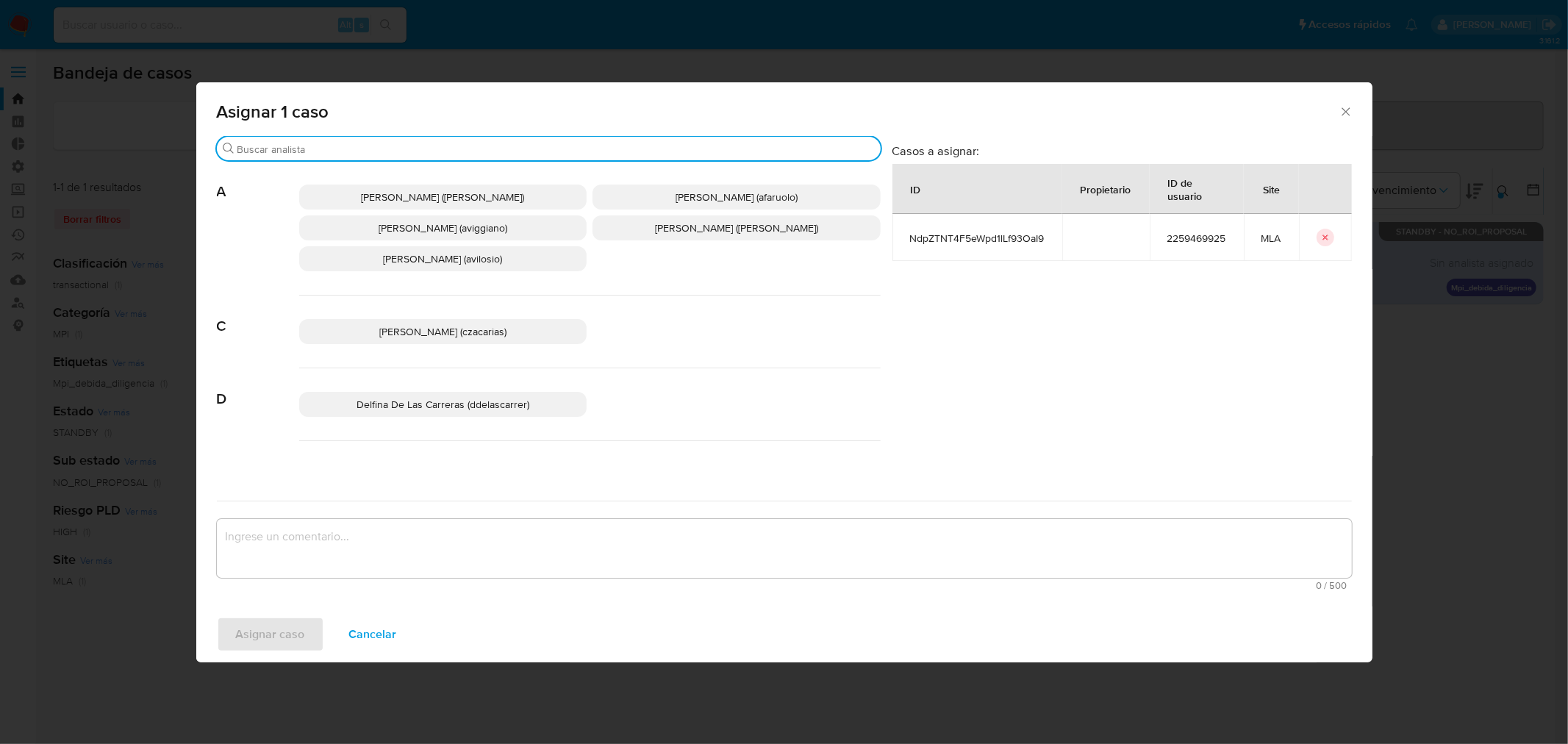
click at [301, 151] on input "Buscar" at bounding box center [557, 149] width 638 height 14
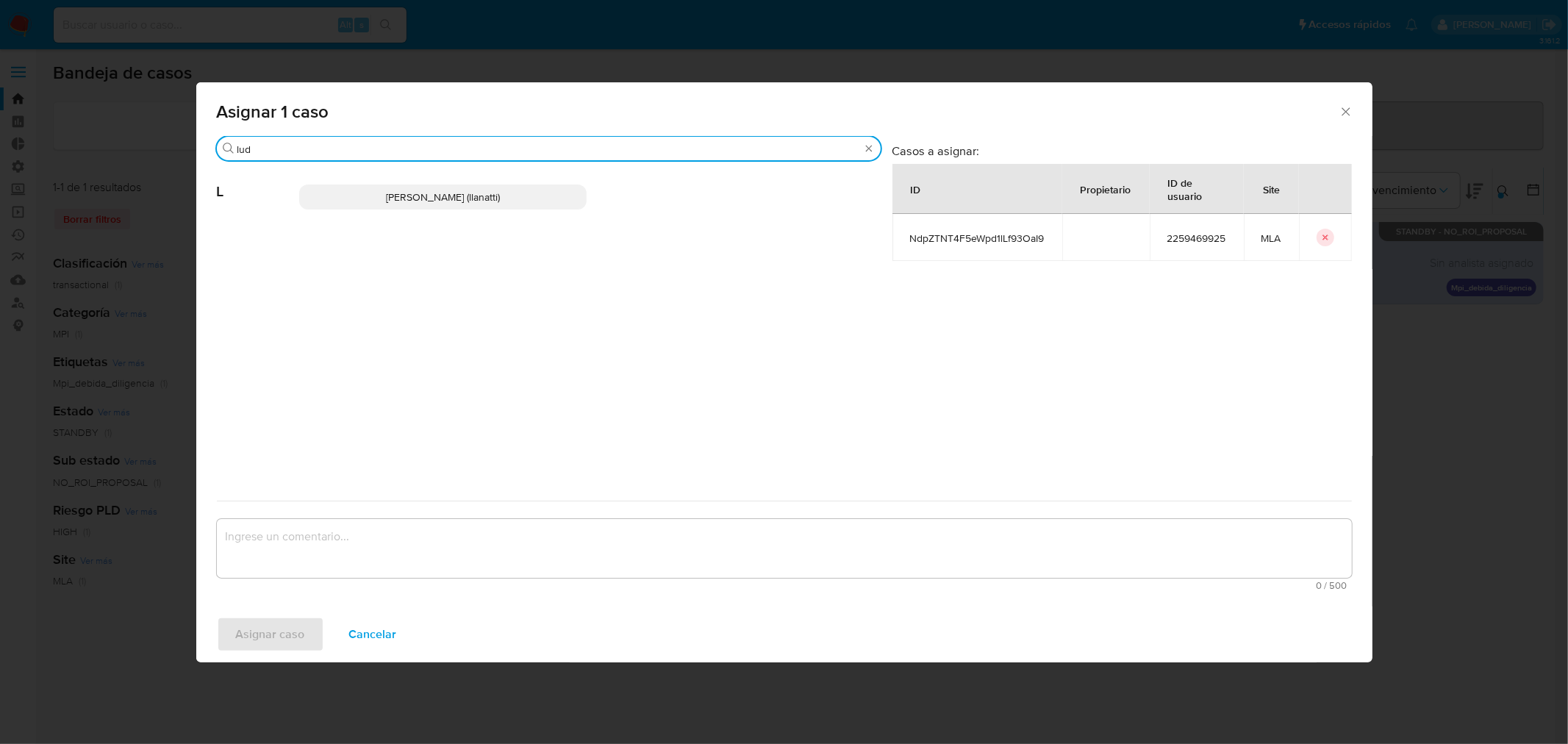
type input "lud"
click at [354, 202] on p "Ludmila Lanatti (llanatti)" at bounding box center [443, 196] width 288 height 25
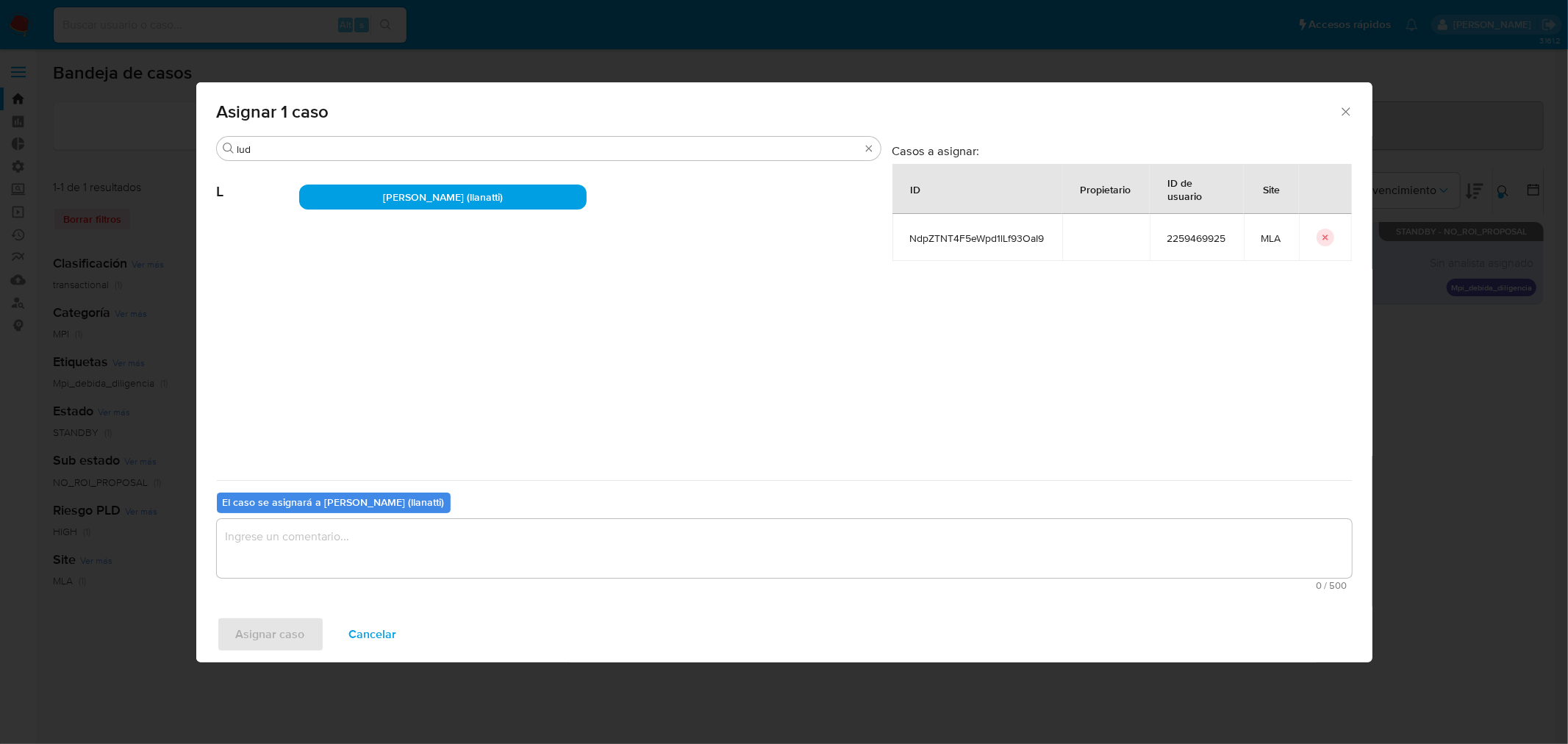
click at [406, 557] on textarea "assign-modal" at bounding box center [785, 548] width 1135 height 59
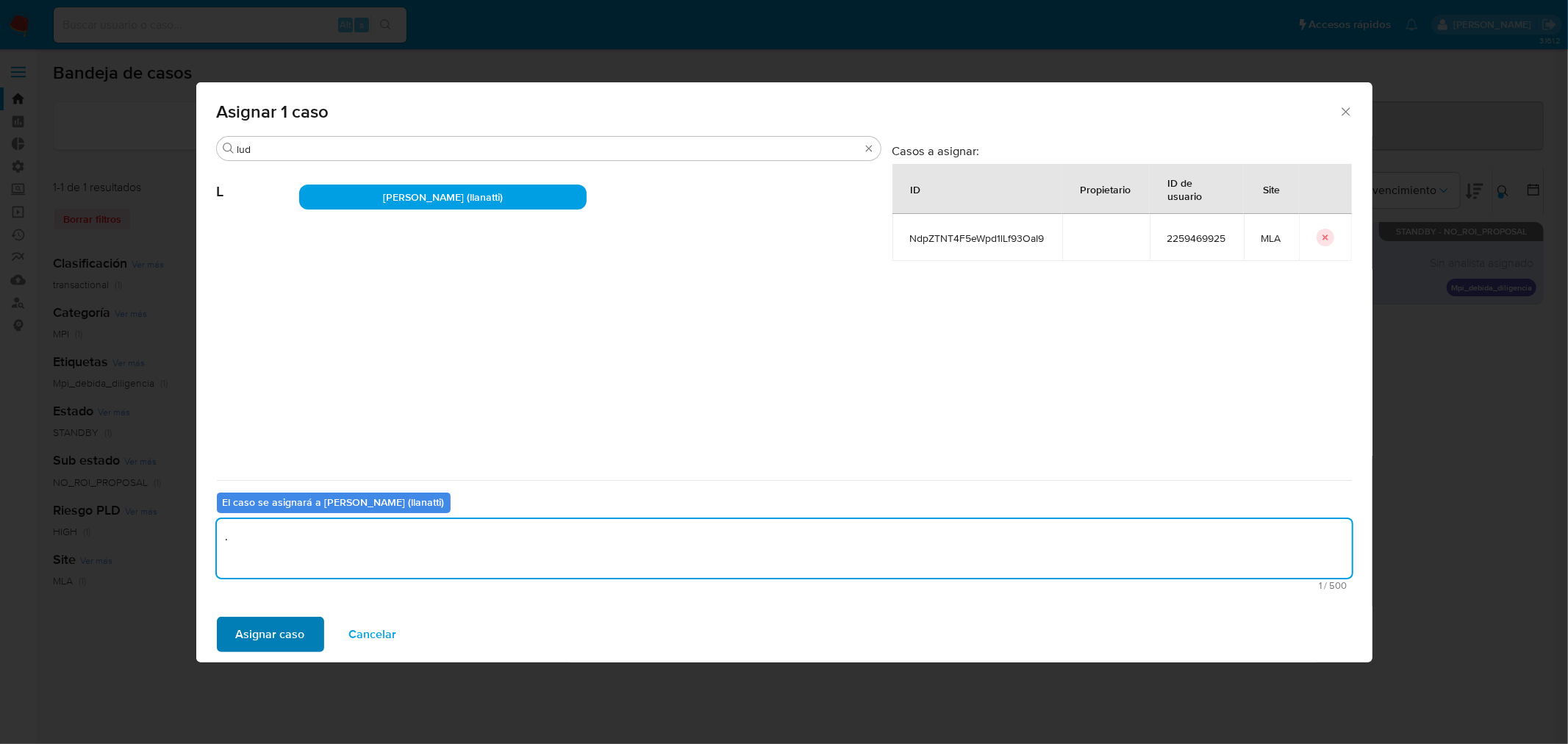
type textarea "."
click at [278, 632] on span "Asignar caso" at bounding box center [270, 634] width 69 height 33
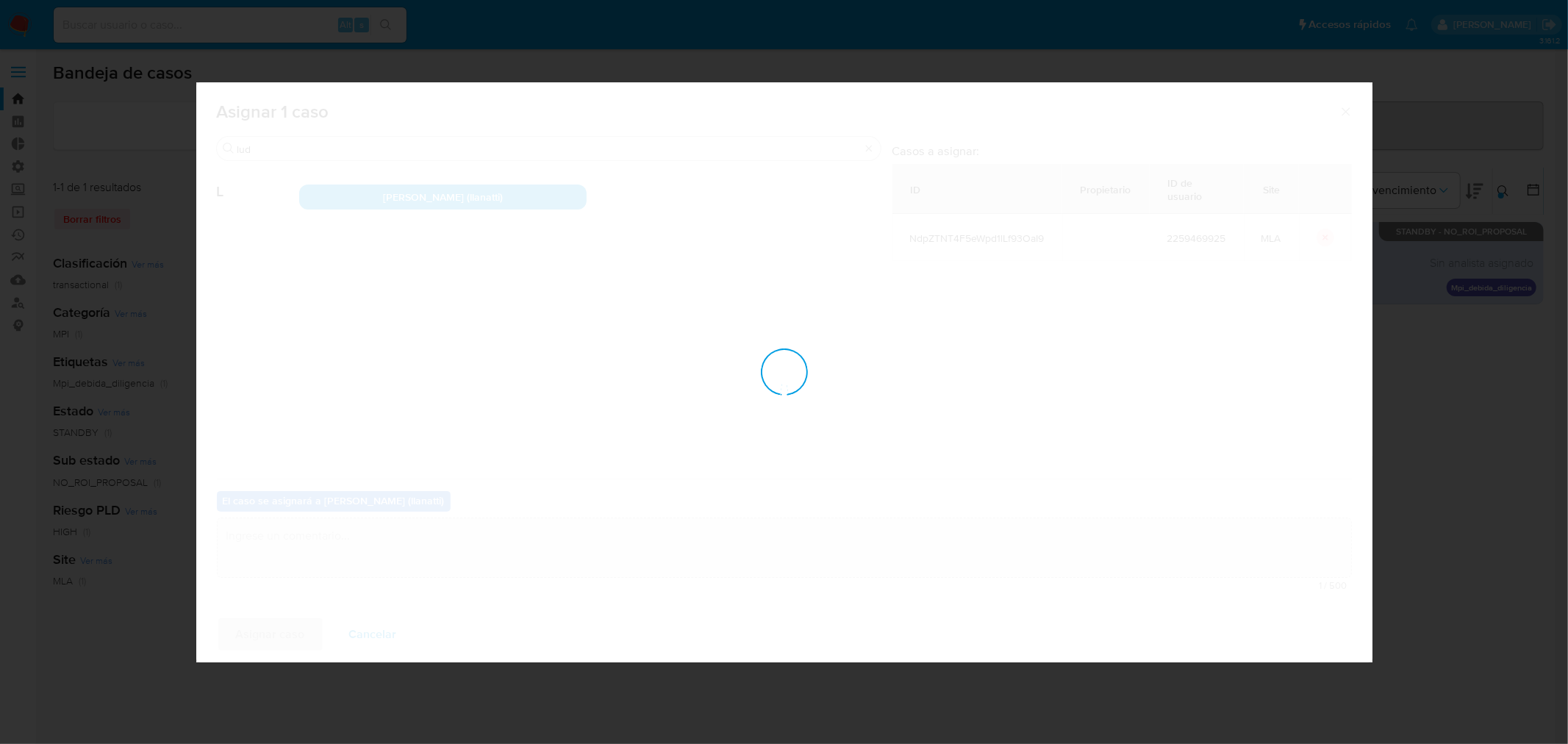
checkbox input "false"
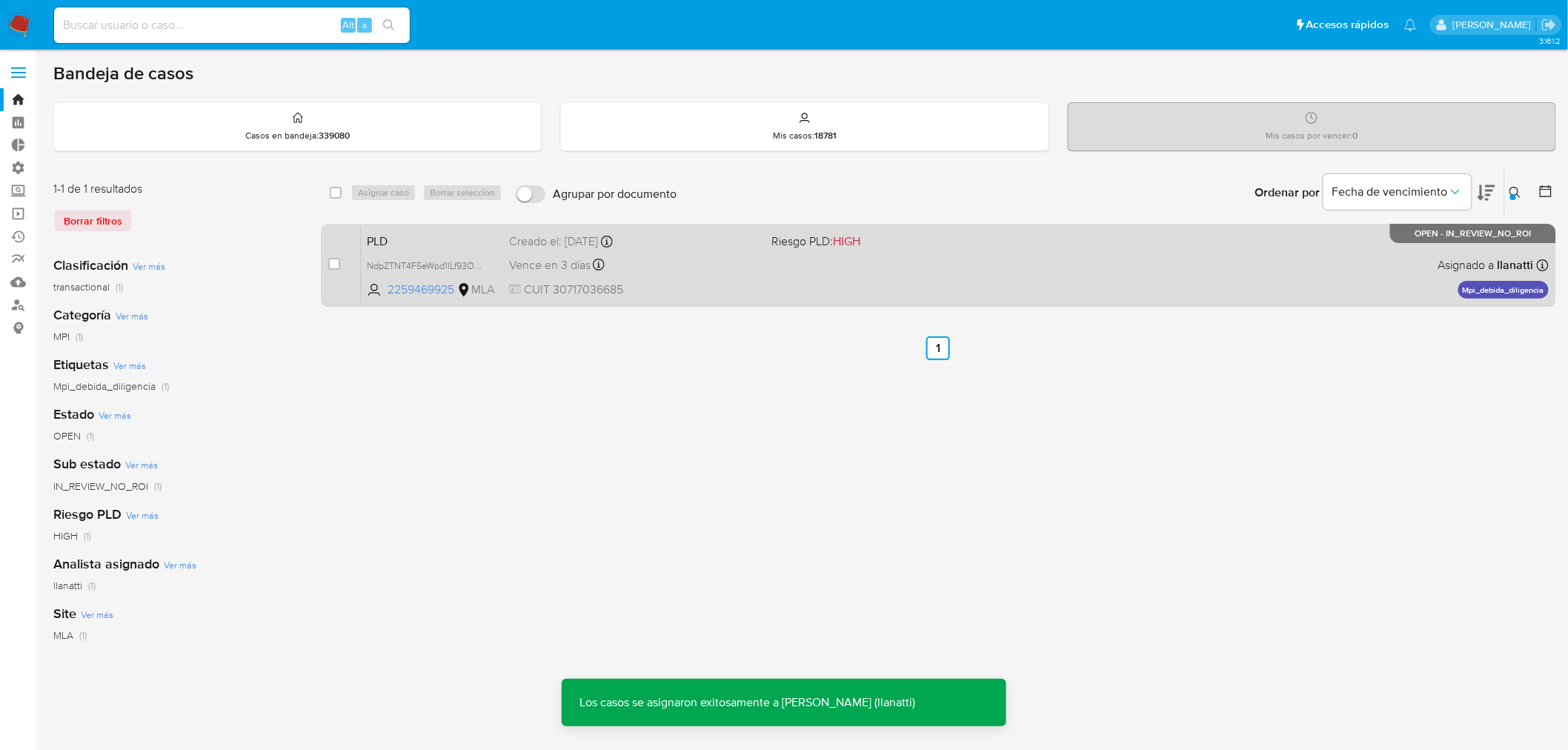
click at [1042, 285] on div "PLD NdpZTNT4F5eWpd1lLf93OaI9 2259469925 MLA Riesgo PLD: HIGH Creado el: 12/08/2…" at bounding box center [955, 264] width 1188 height 75
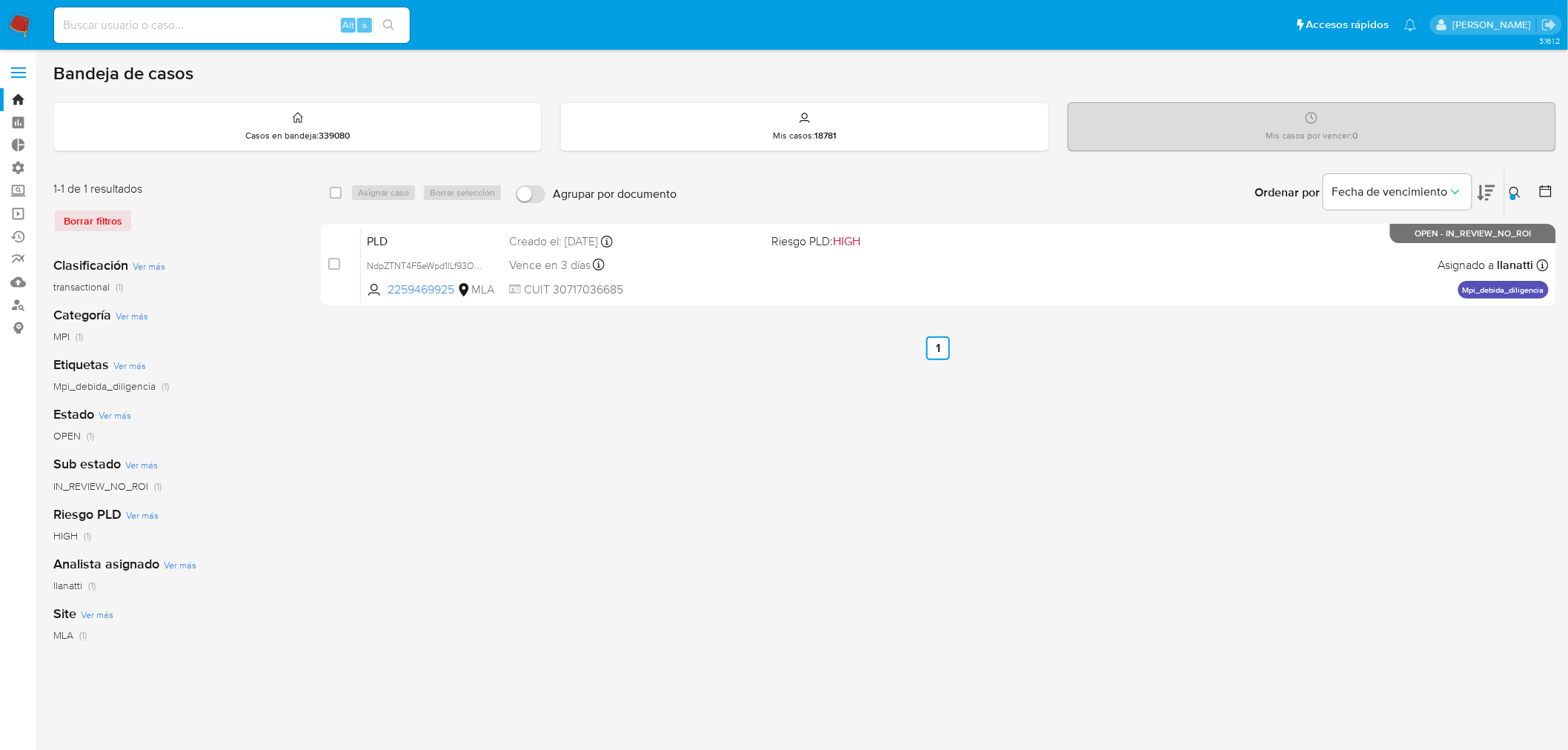
click at [1512, 187] on icon at bounding box center [1515, 192] width 12 height 12
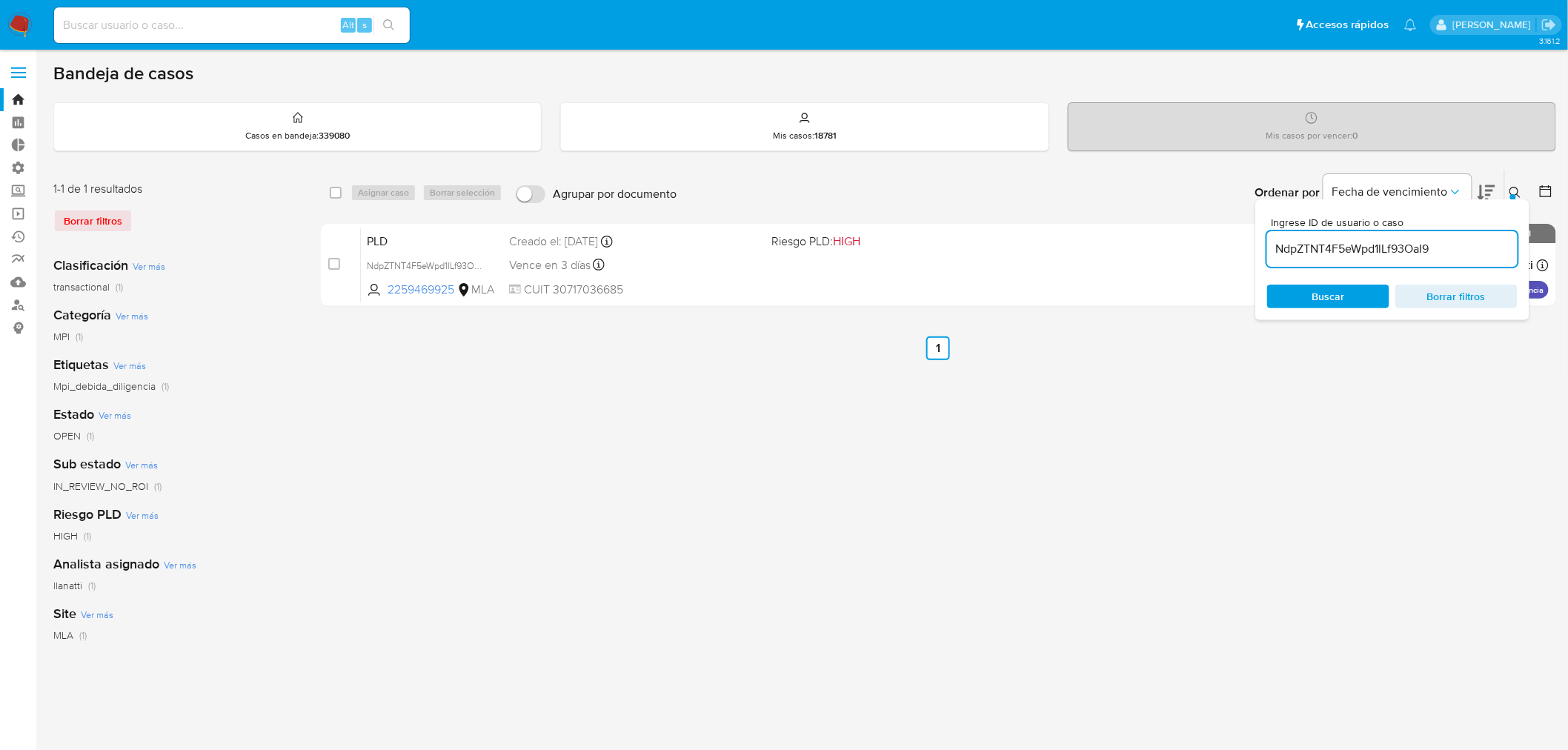
click at [1485, 240] on input "NdpZTNT4F5eWpd1lLf93OaI9" at bounding box center [1392, 249] width 251 height 19
click at [1361, 296] on span "Buscar" at bounding box center [1328, 296] width 102 height 21
click at [1510, 180] on div "Ingrese ID de usuario o caso NdpZTNT4F5eWpd1lLf93OaI9 Buscar Borrar filtros" at bounding box center [1517, 192] width 25 height 46
click at [1510, 190] on icon at bounding box center [1515, 192] width 11 height 11
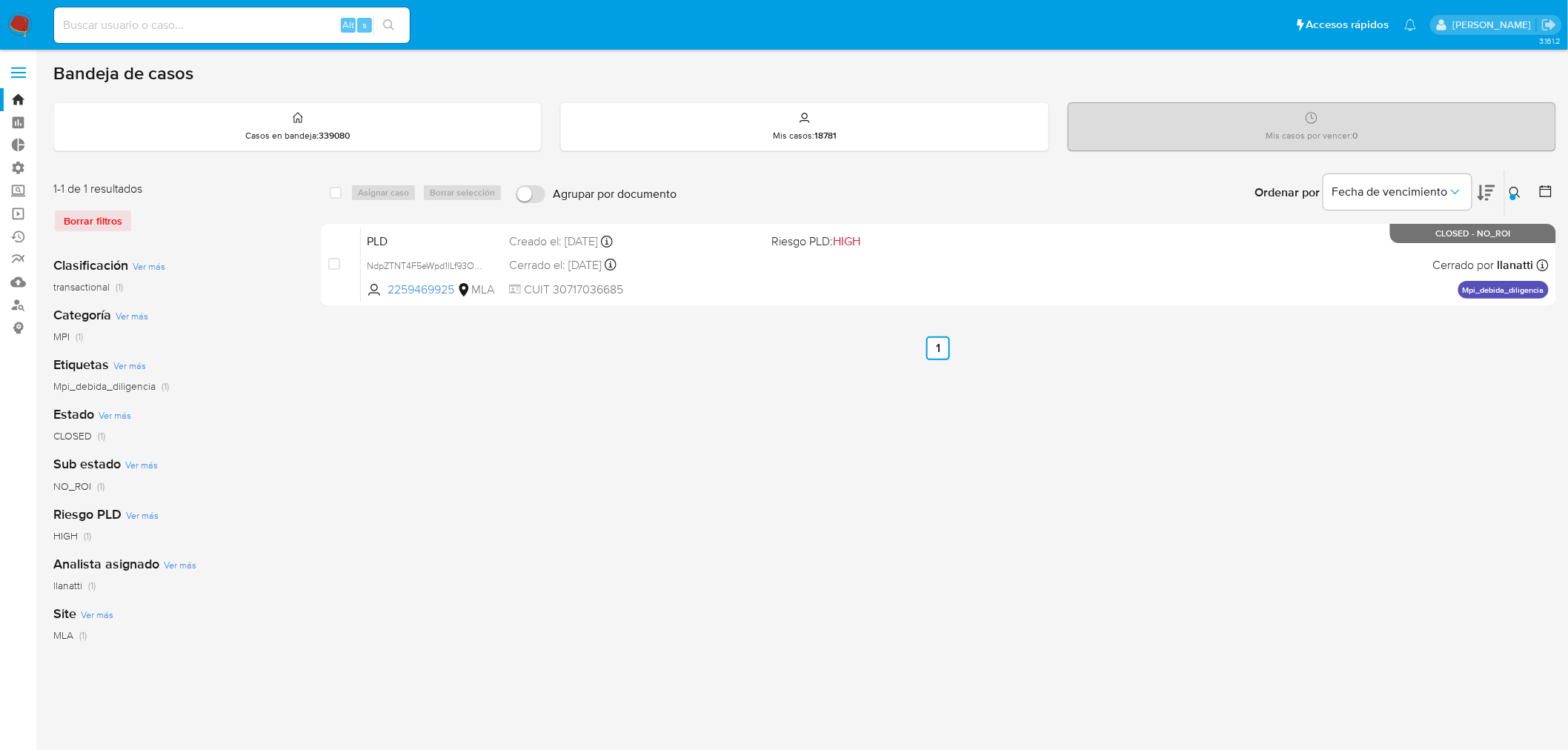
click at [80, 215] on div "Borrar filtros" at bounding box center [172, 221] width 237 height 24
click at [18, 27] on img at bounding box center [19, 25] width 25 height 25
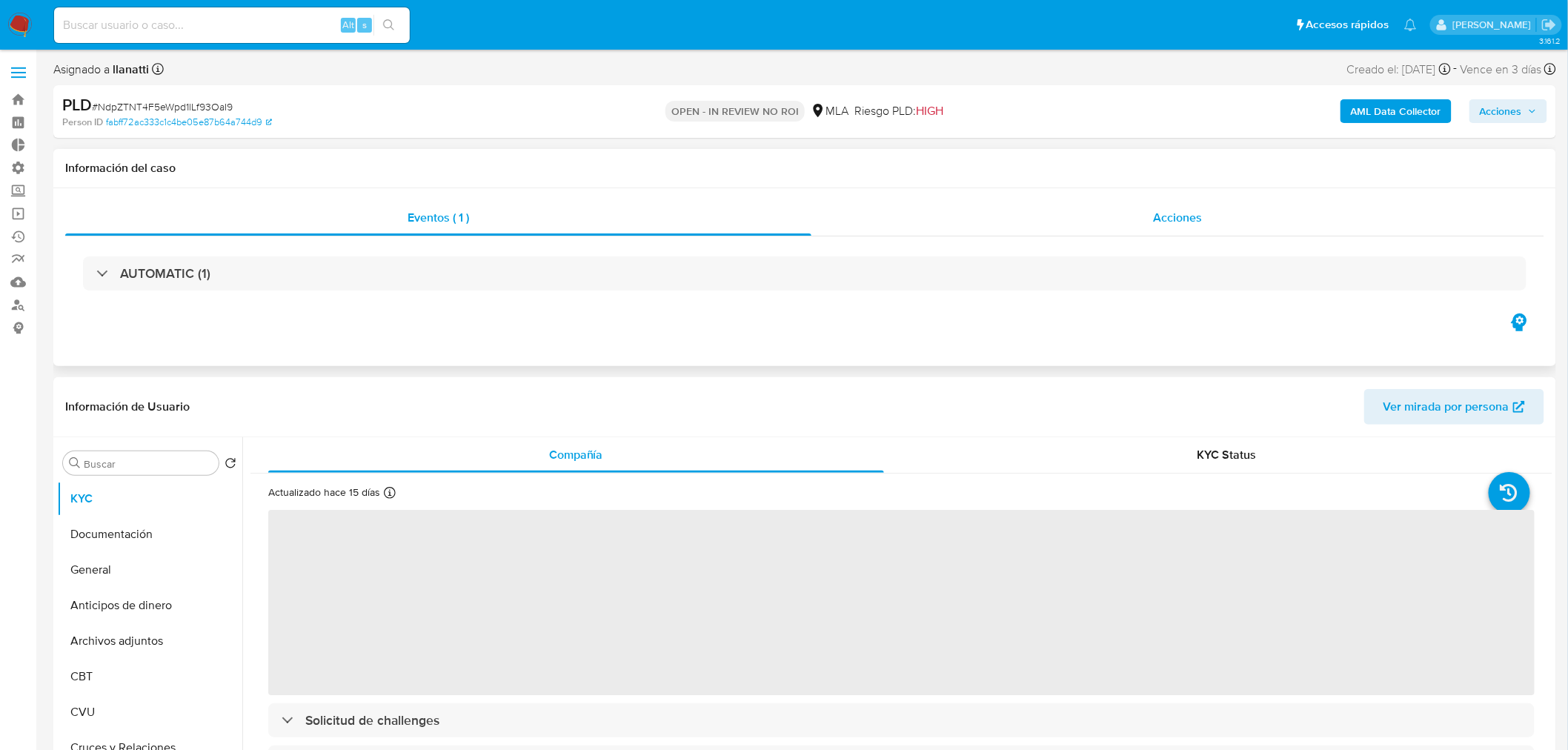
select select "10"
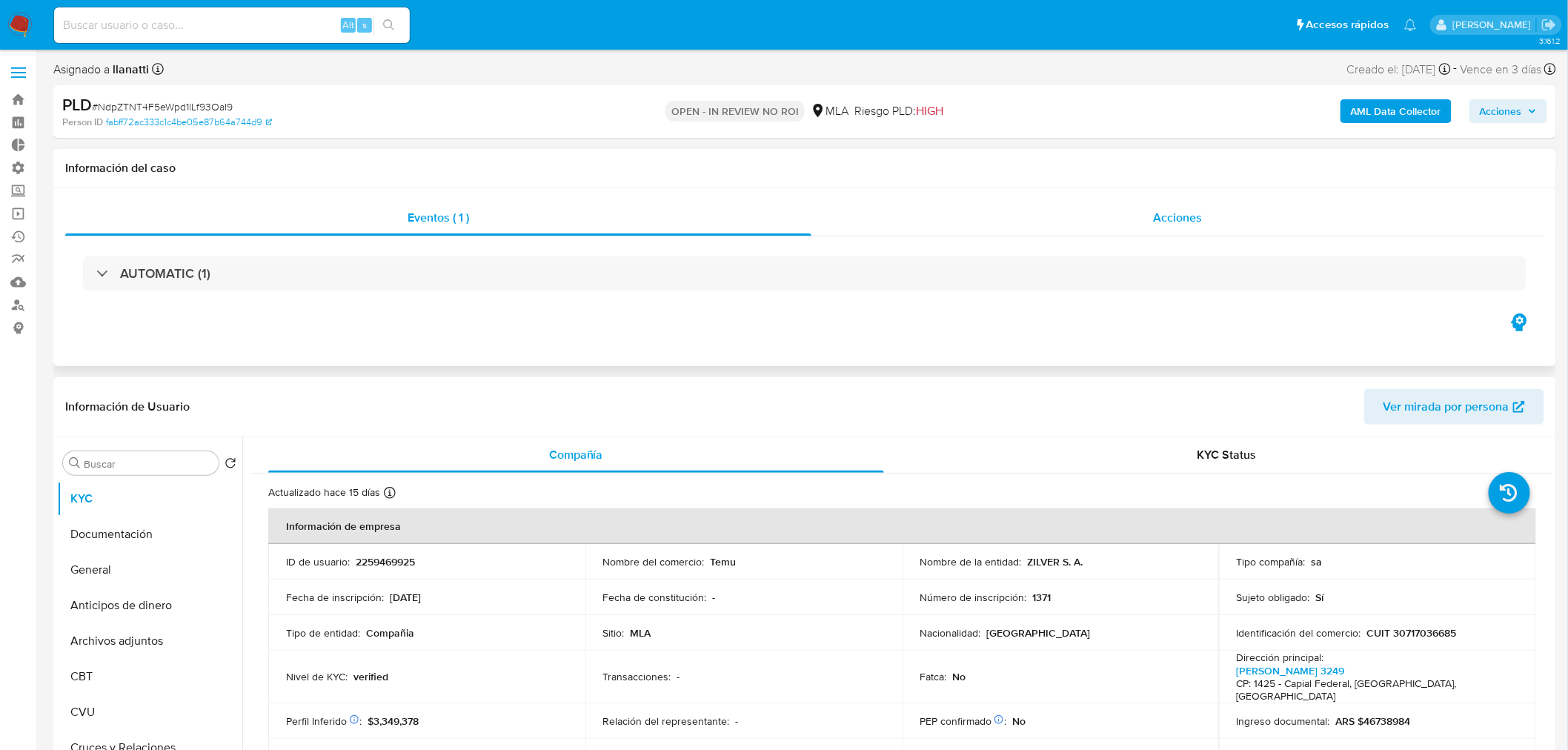
click at [1189, 217] on span "Acciones" at bounding box center [1178, 217] width 49 height 17
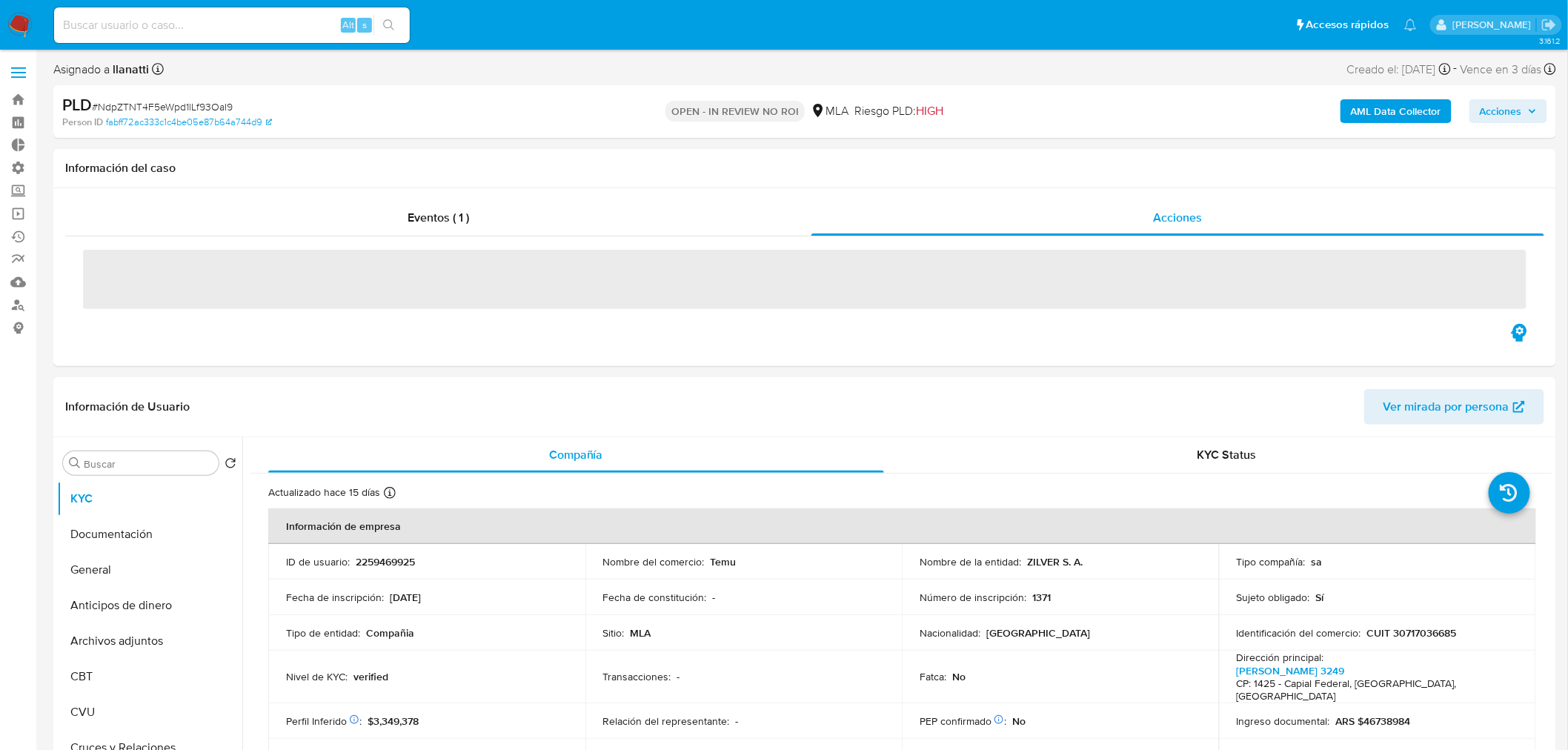
click at [1529, 115] on icon "button" at bounding box center [1532, 111] width 9 height 9
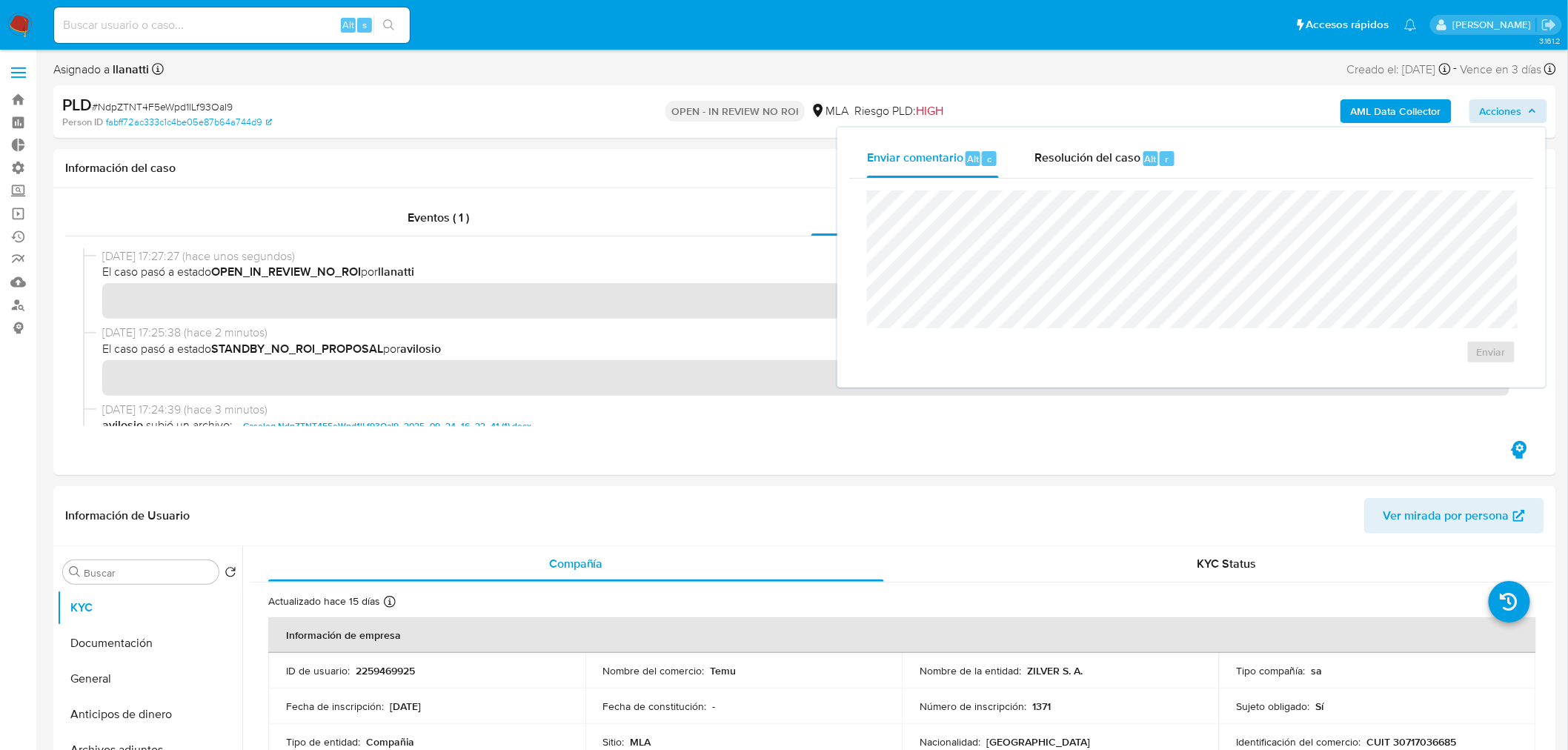
click at [1065, 169] on div "Resolución del caso Alt r" at bounding box center [1105, 159] width 142 height 38
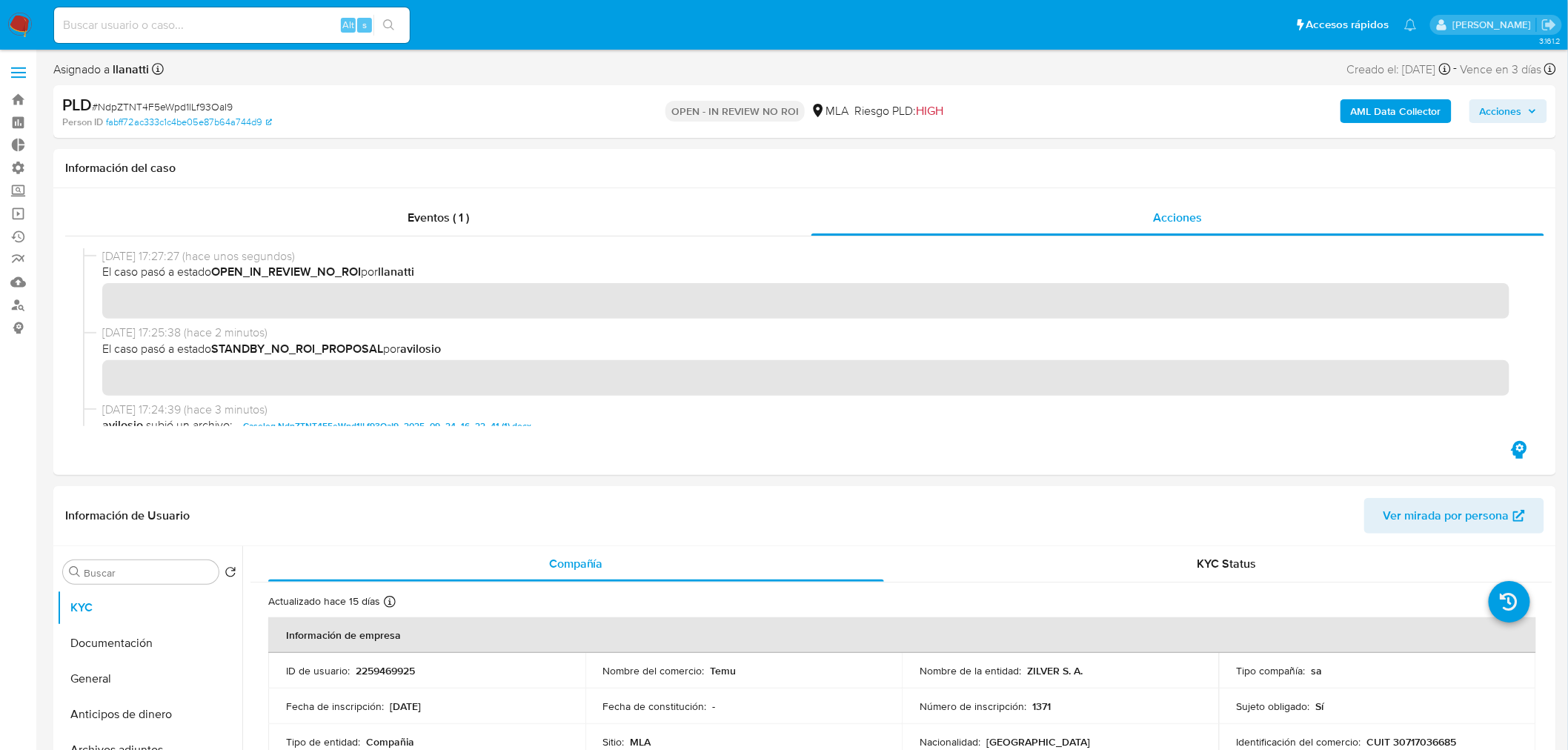
click at [1510, 108] on span "Acciones" at bounding box center [1501, 111] width 42 height 24
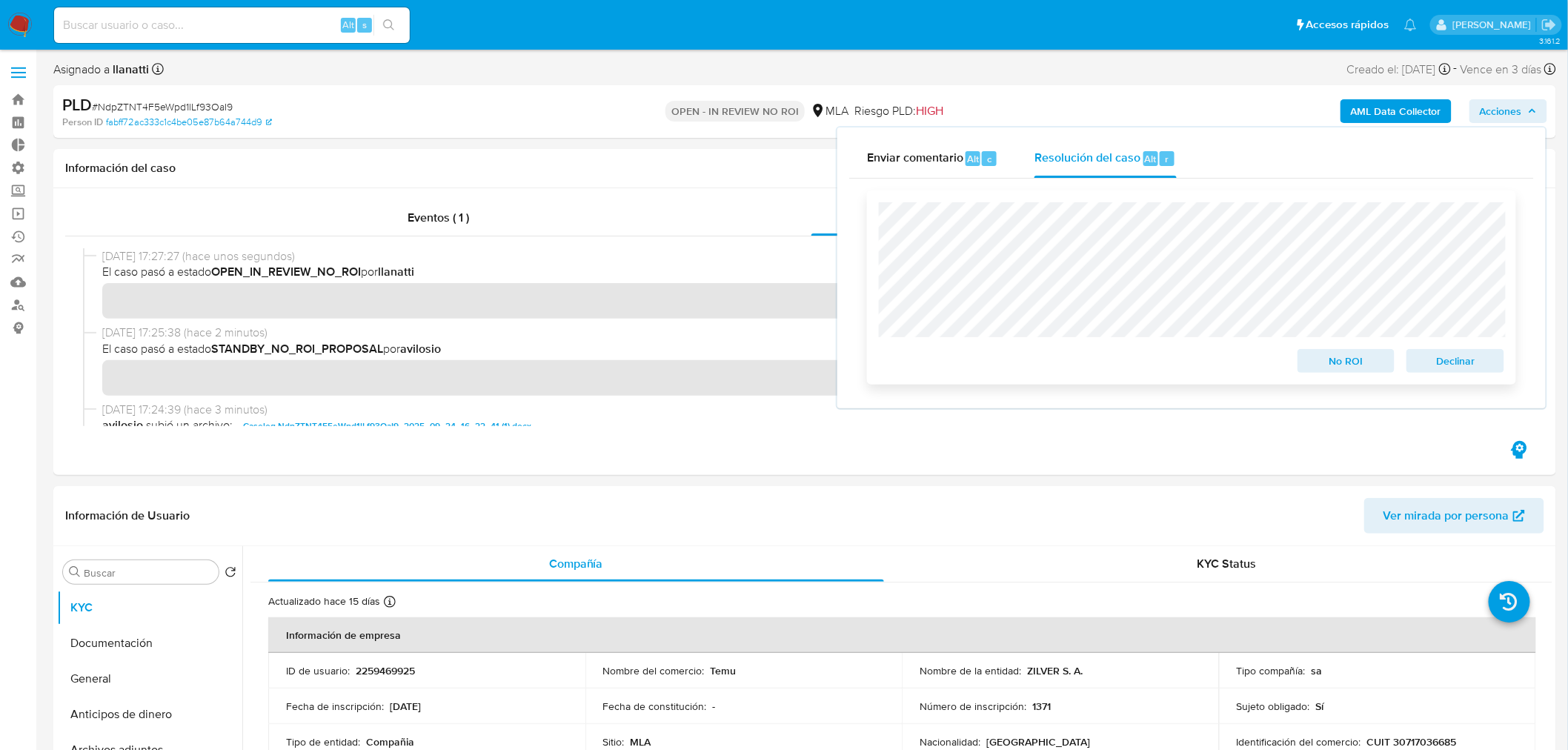
click at [1346, 357] on span "No ROI" at bounding box center [1347, 361] width 77 height 21
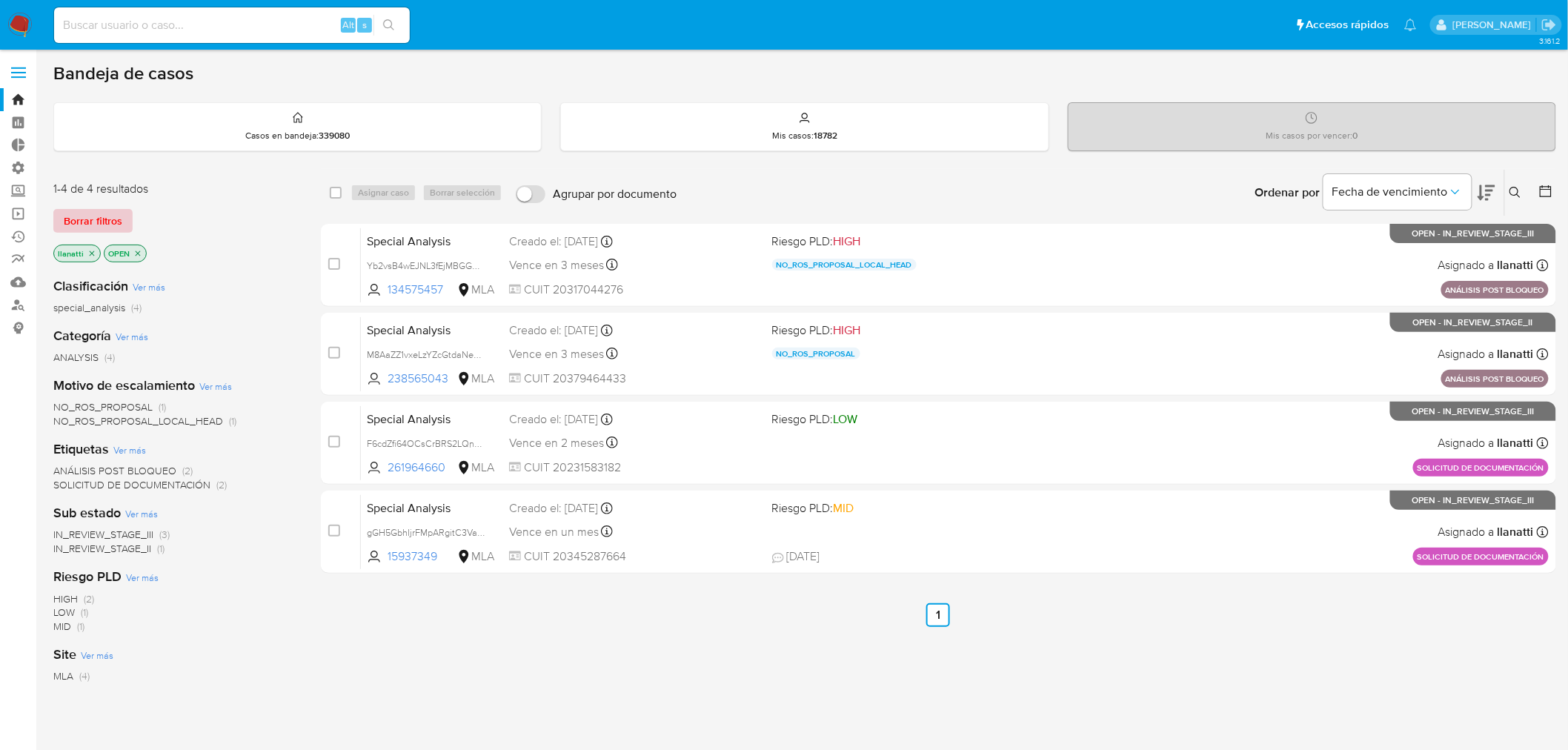
click at [121, 222] on button "Borrar filtros" at bounding box center [93, 221] width 79 height 24
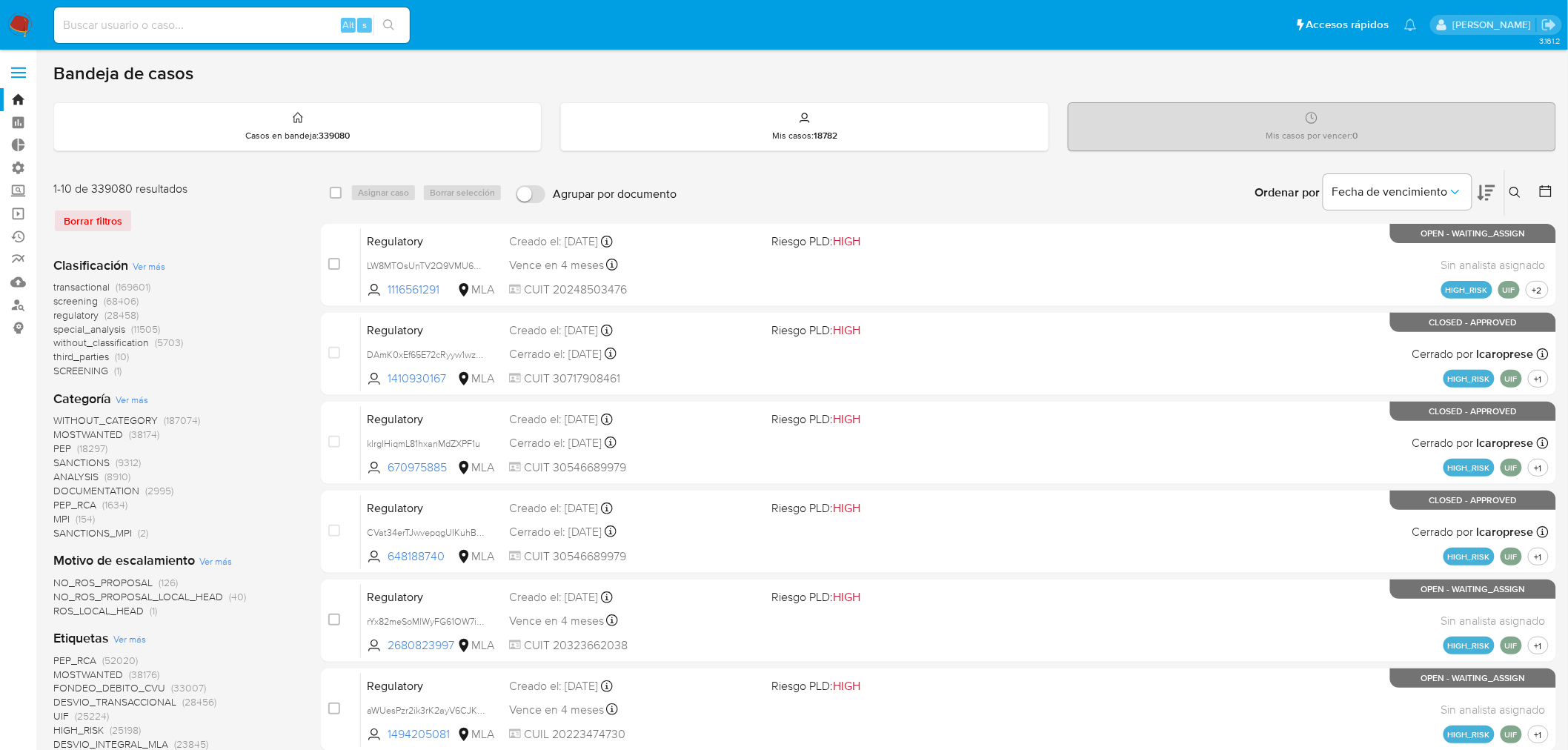
click at [1517, 183] on button at bounding box center [1517, 192] width 25 height 18
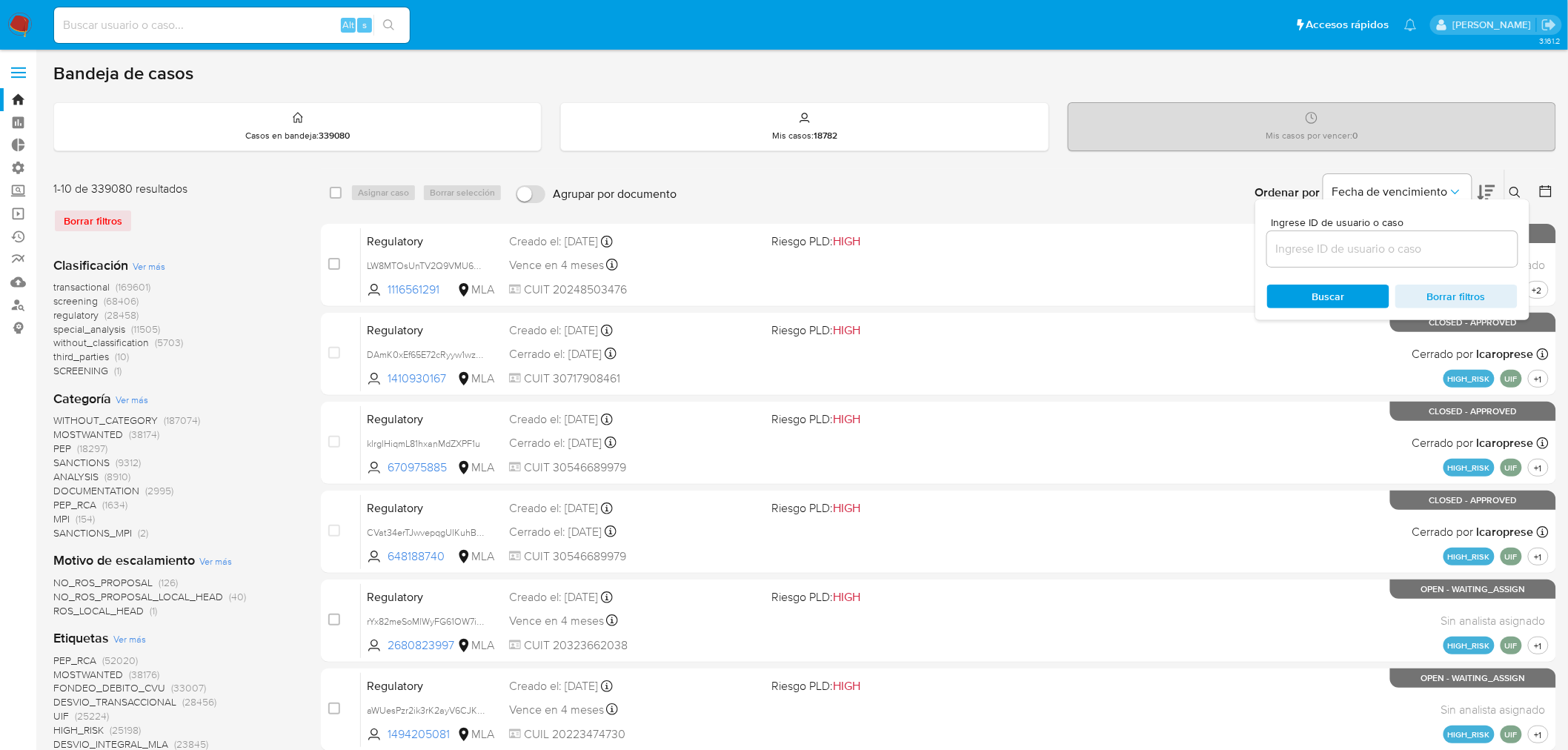
click at [1388, 258] on div at bounding box center [1392, 248] width 251 height 35
click at [1434, 254] on input at bounding box center [1392, 249] width 251 height 19
paste input "kg9qKYEBBIetbPf4hK5GpLDZ"
type input "kg9qKYEBBIetbPf4hK5GpLDZ"
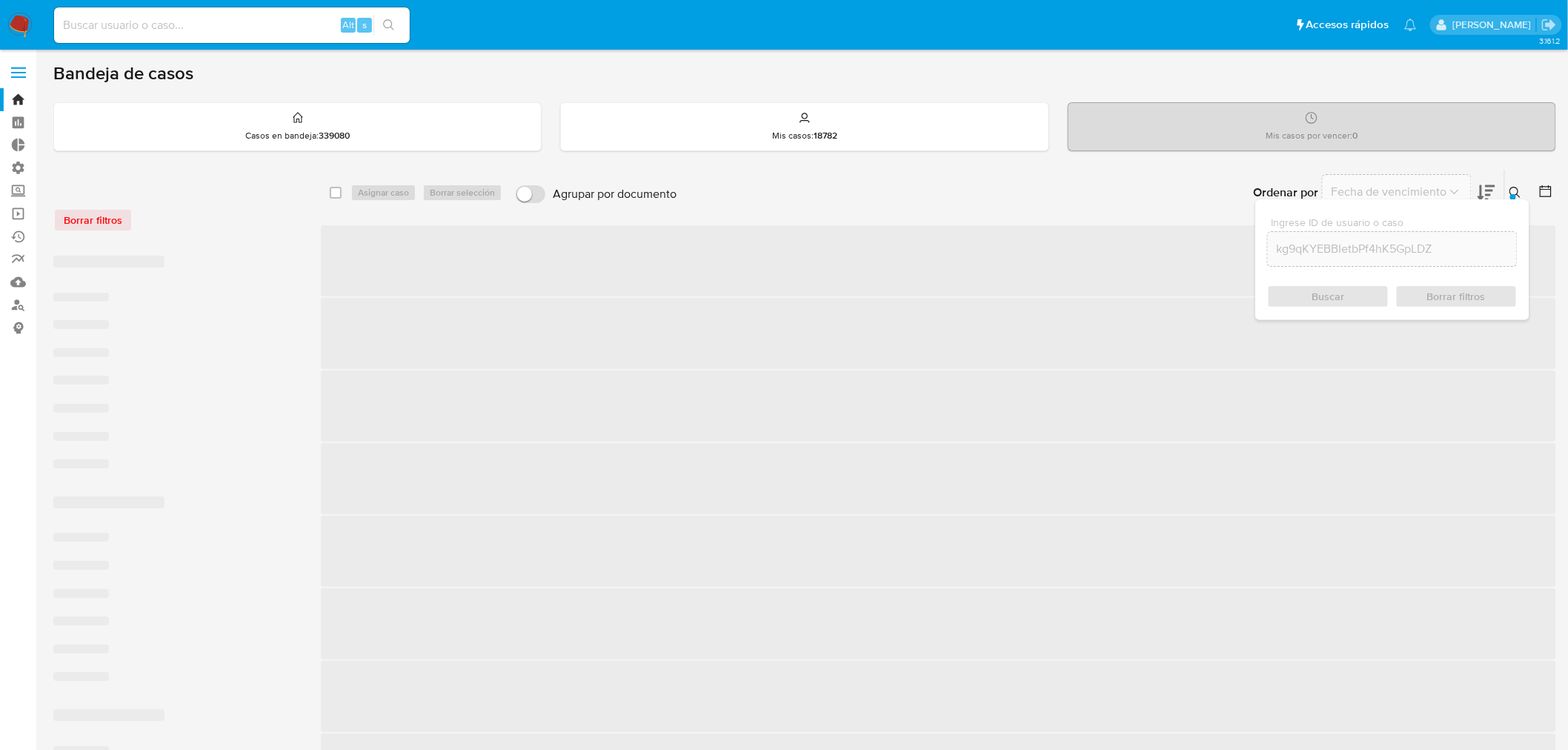
click at [1512, 187] on icon at bounding box center [1515, 192] width 12 height 12
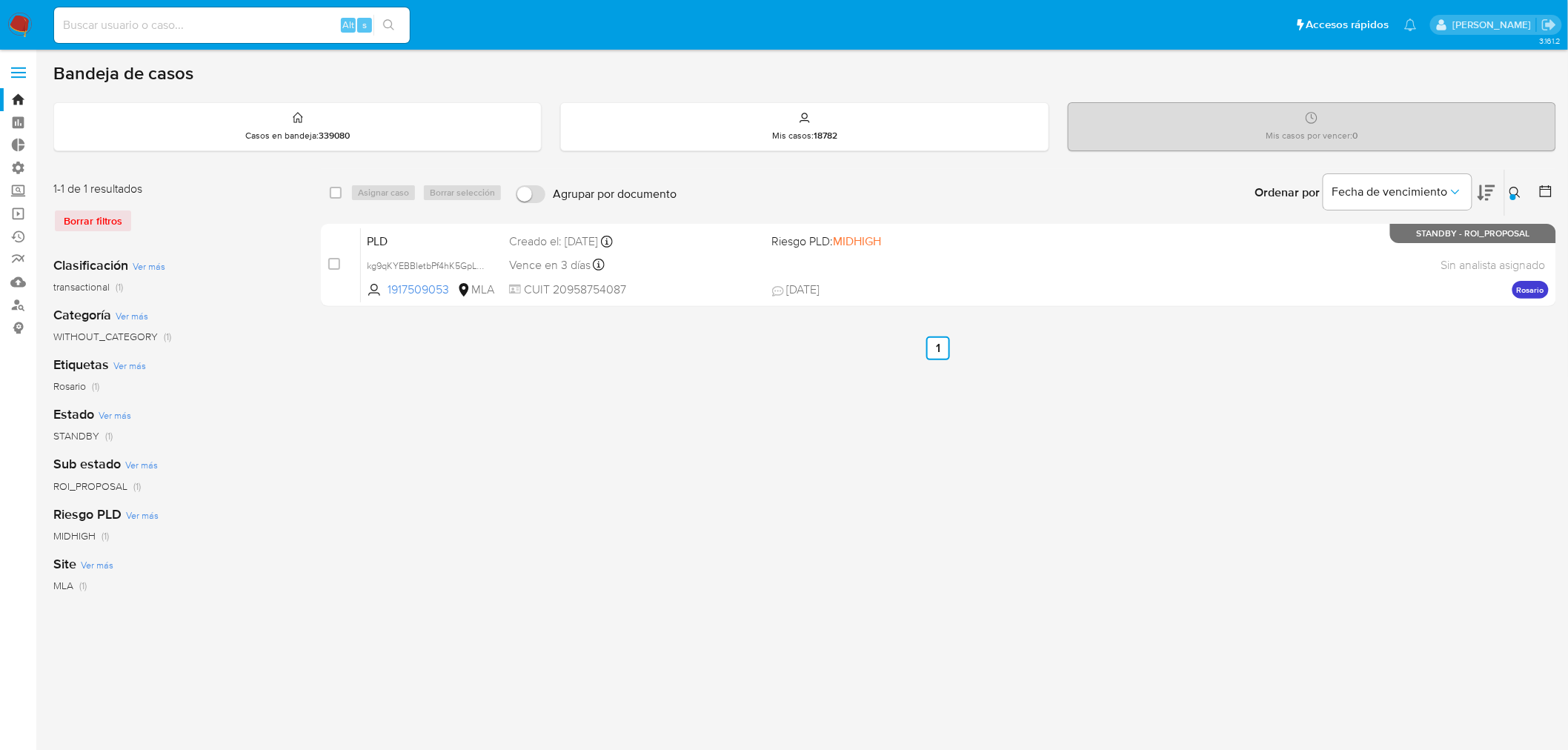
click at [1279, 505] on div "select-all-cases-checkbox Asignar caso Borrar selección Agrupar por documento O…" at bounding box center [938, 494] width 1235 height 651
click at [1513, 189] on icon at bounding box center [1515, 192] width 12 height 12
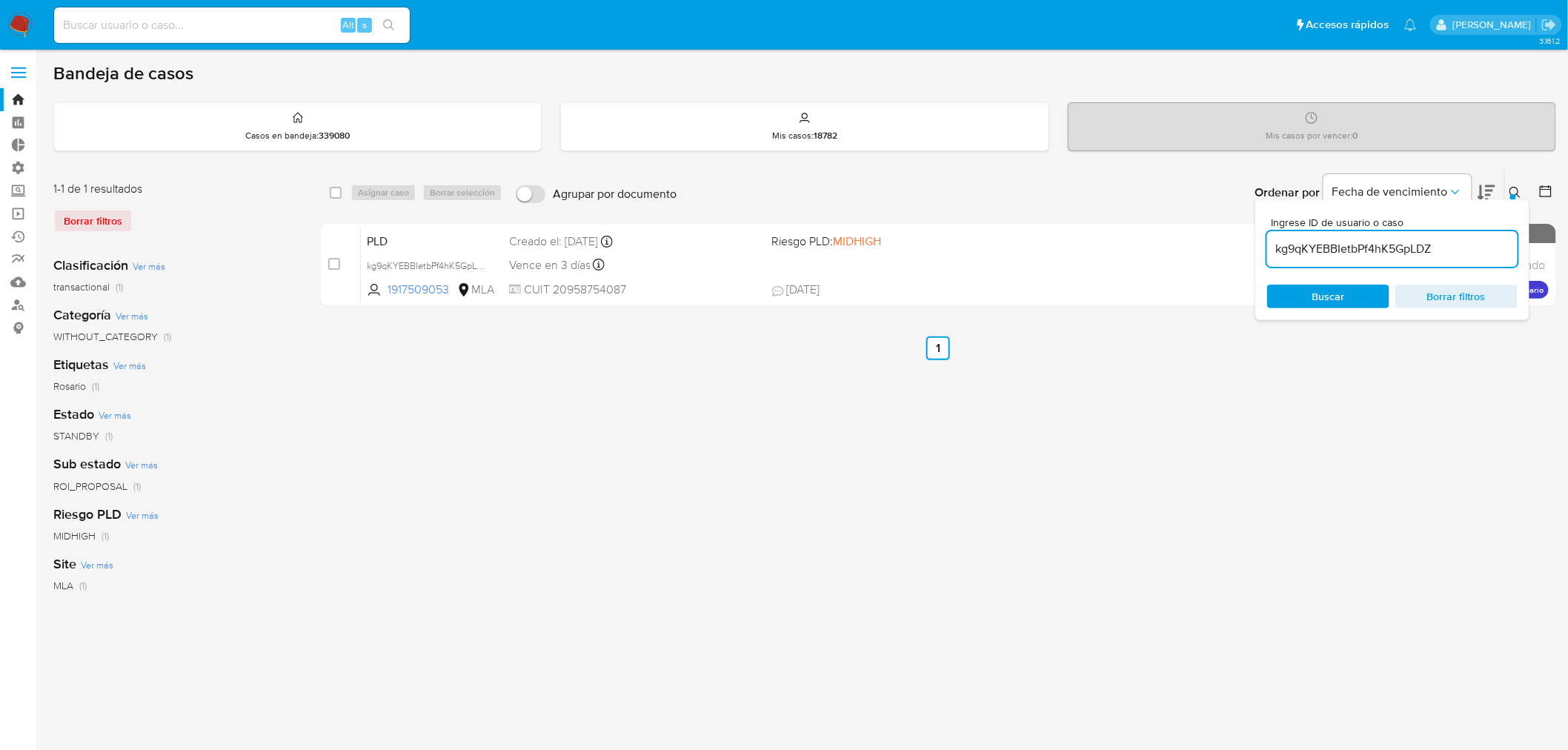
click at [1479, 249] on input "kg9qKYEBBIetbPf4hK5GpLDZ" at bounding box center [1392, 249] width 251 height 19
click at [1376, 289] on span "Buscar" at bounding box center [1328, 296] width 102 height 21
click at [1518, 187] on icon at bounding box center [1515, 192] width 12 height 12
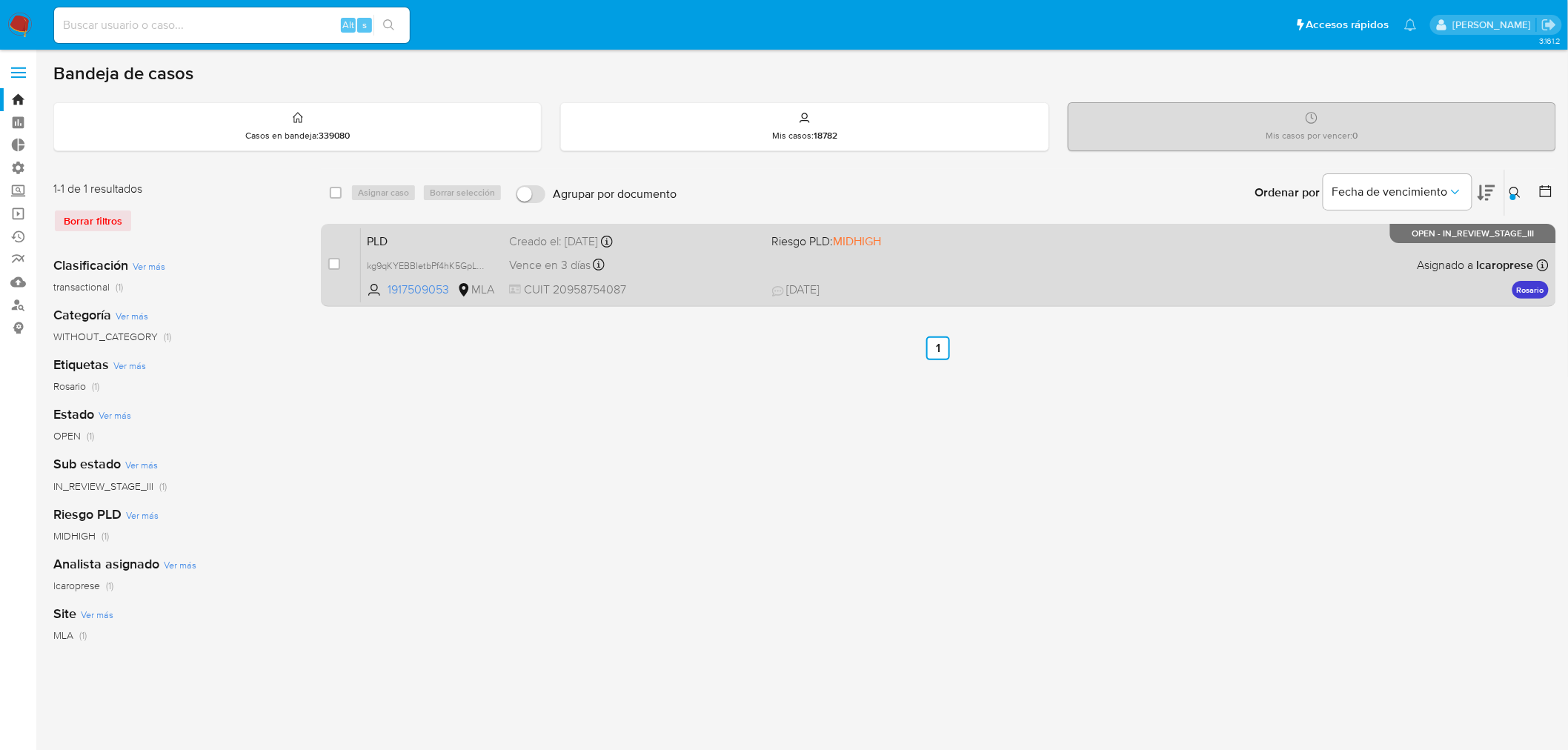
click at [1033, 252] on div "PLD kg9qKYEBBIetbPf4hK5GpLDZ 1917509053 MLA Riesgo PLD: MIDHIGH Creado el: 12/0…" at bounding box center [955, 264] width 1188 height 75
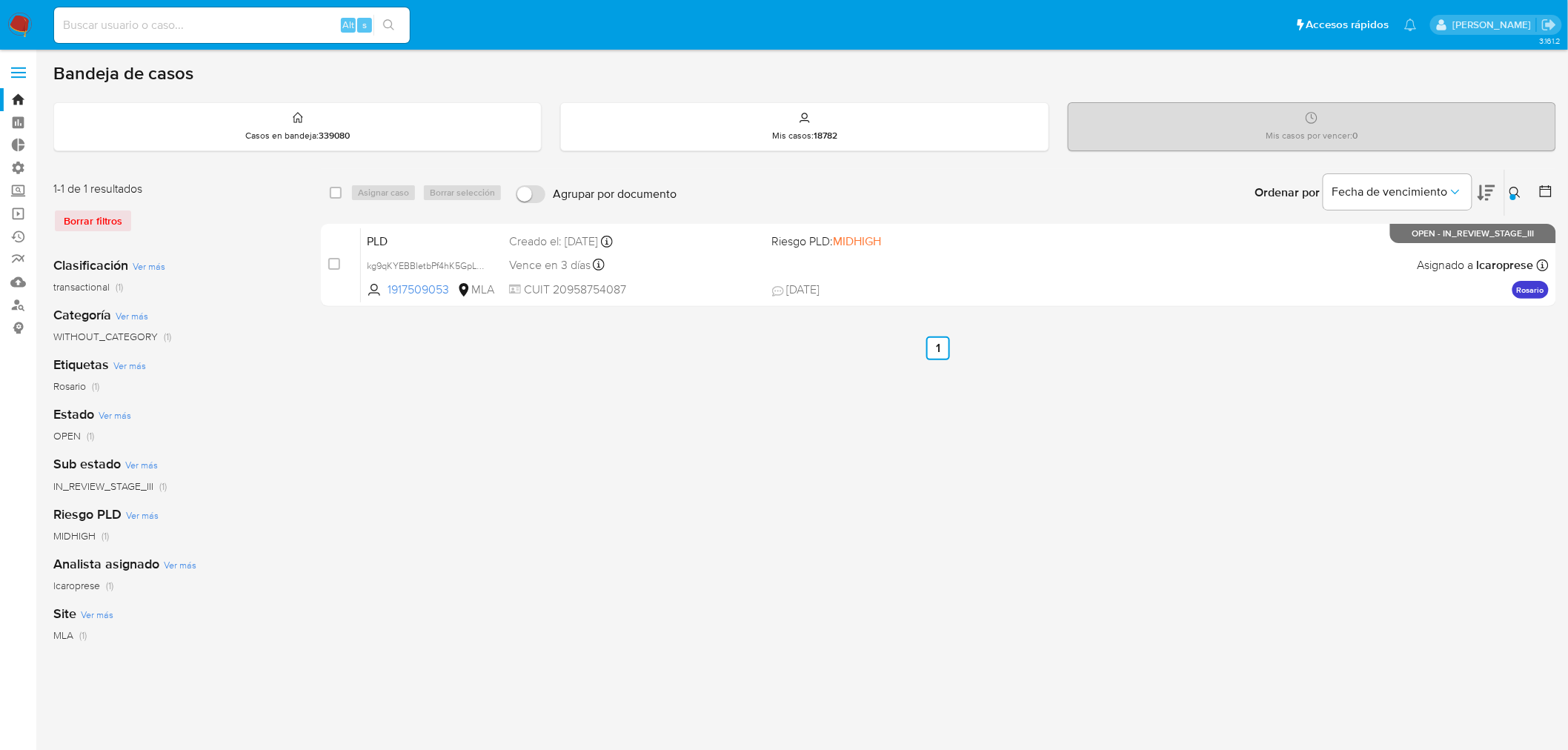
click at [1512, 188] on icon at bounding box center [1515, 192] width 11 height 11
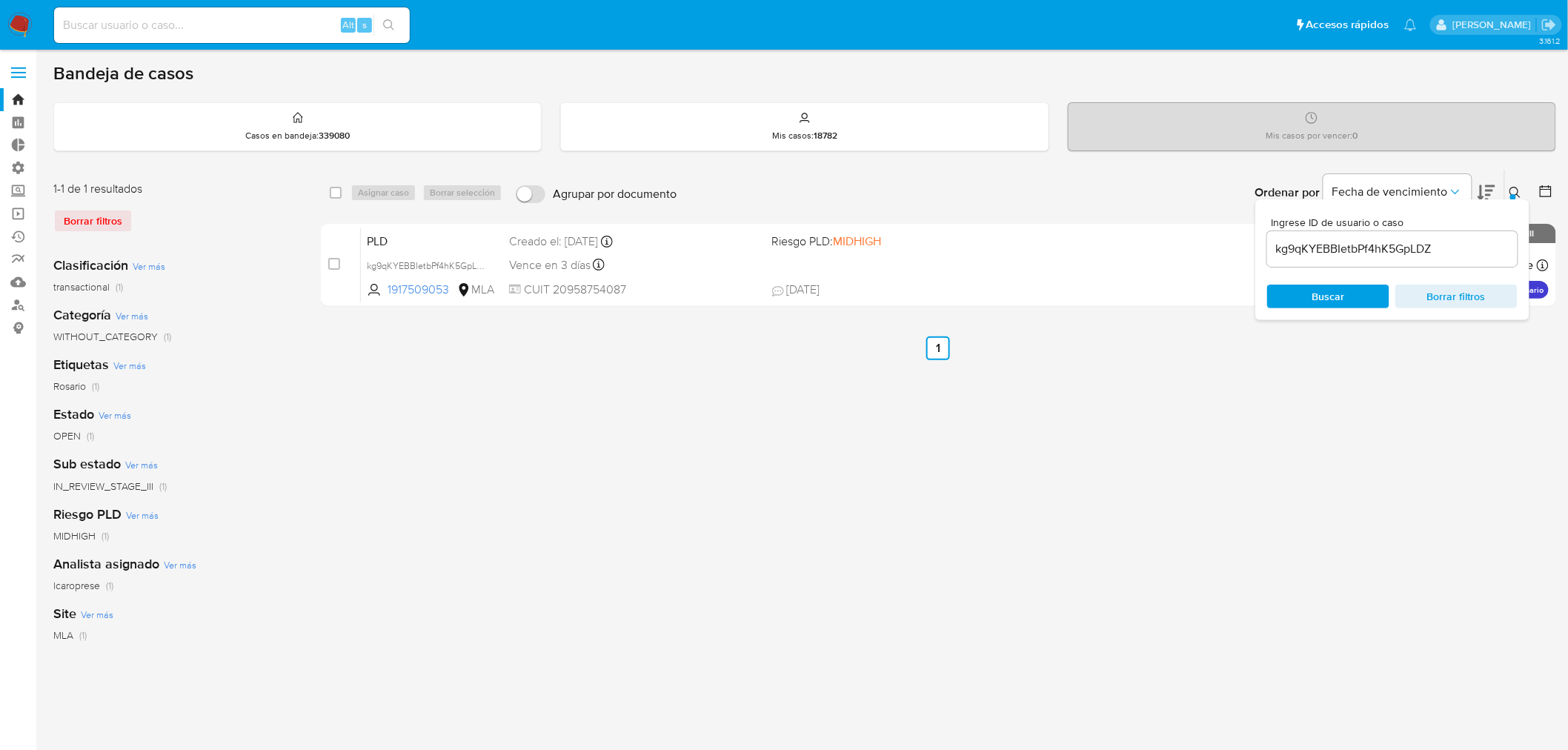
click at [1471, 240] on input "kg9qKYEBBIetbPf4hK5GpLDZ" at bounding box center [1392, 249] width 251 height 19
click at [1352, 286] on span "Buscar" at bounding box center [1328, 296] width 102 height 21
click at [1510, 192] on icon at bounding box center [1515, 192] width 11 height 11
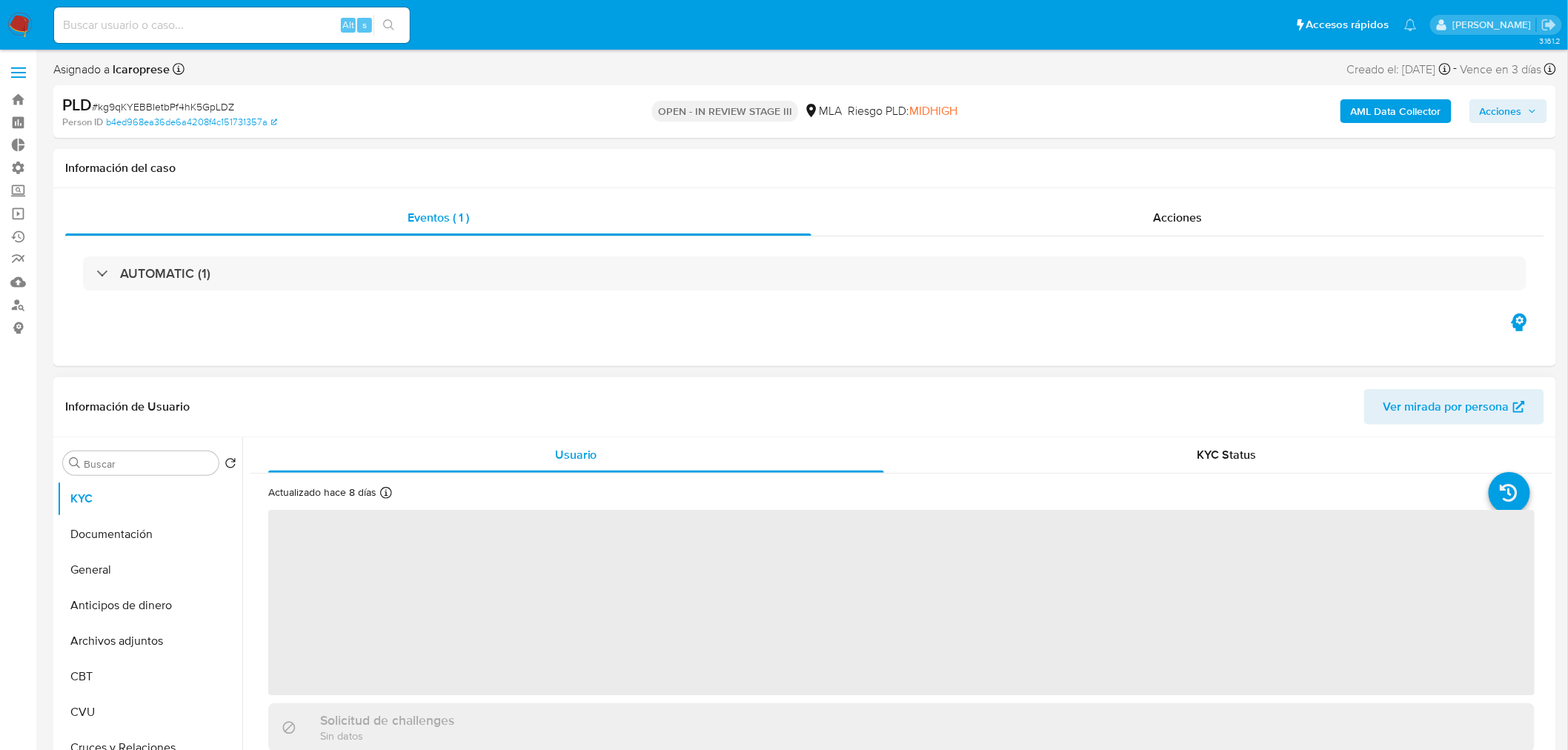
select select "10"
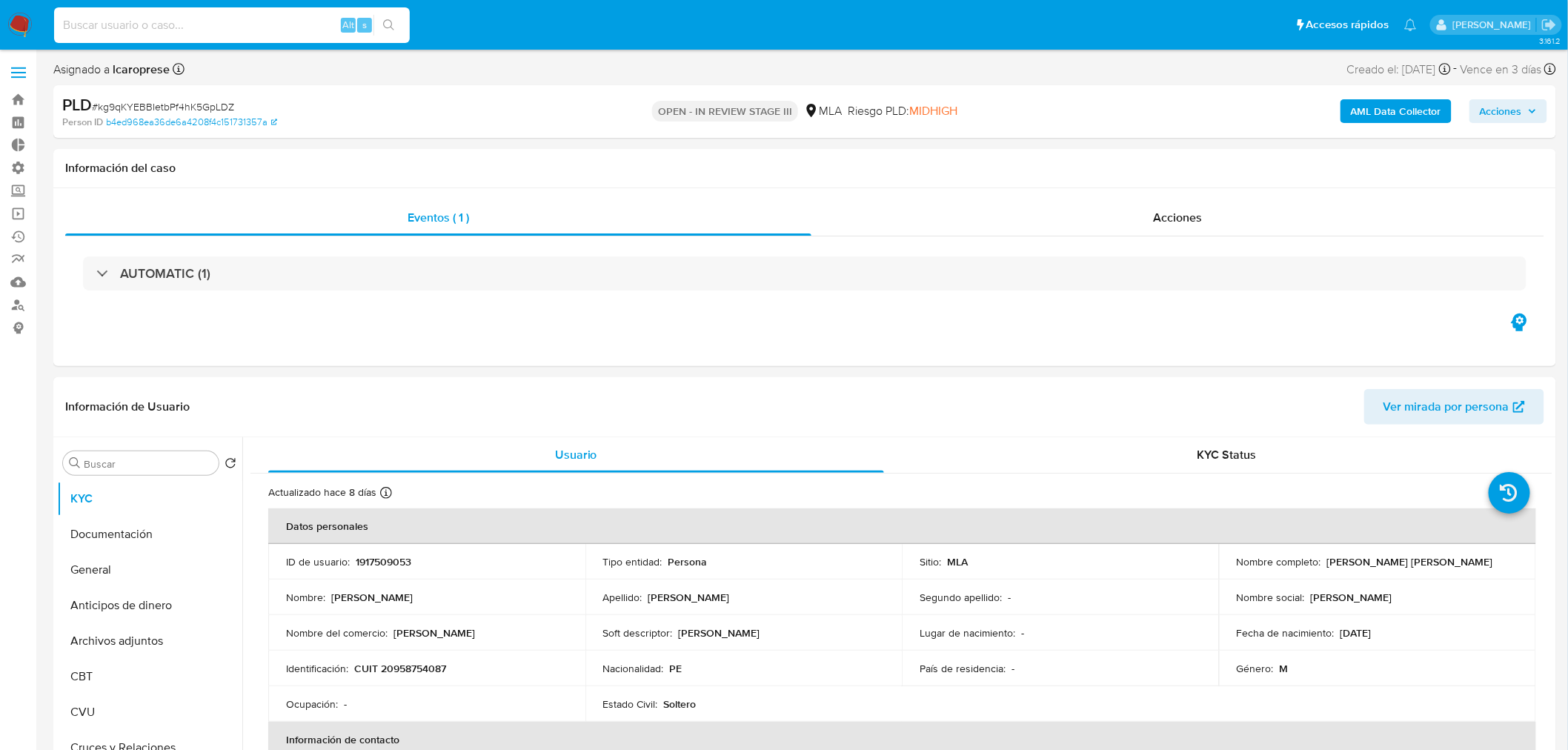
click at [208, 28] on input at bounding box center [232, 25] width 356 height 19
paste input "CkEoRmVmbelz7E1GHHOCHOUj"
type input "CkEoRmVmbelz7E1GHHOCHOUj"
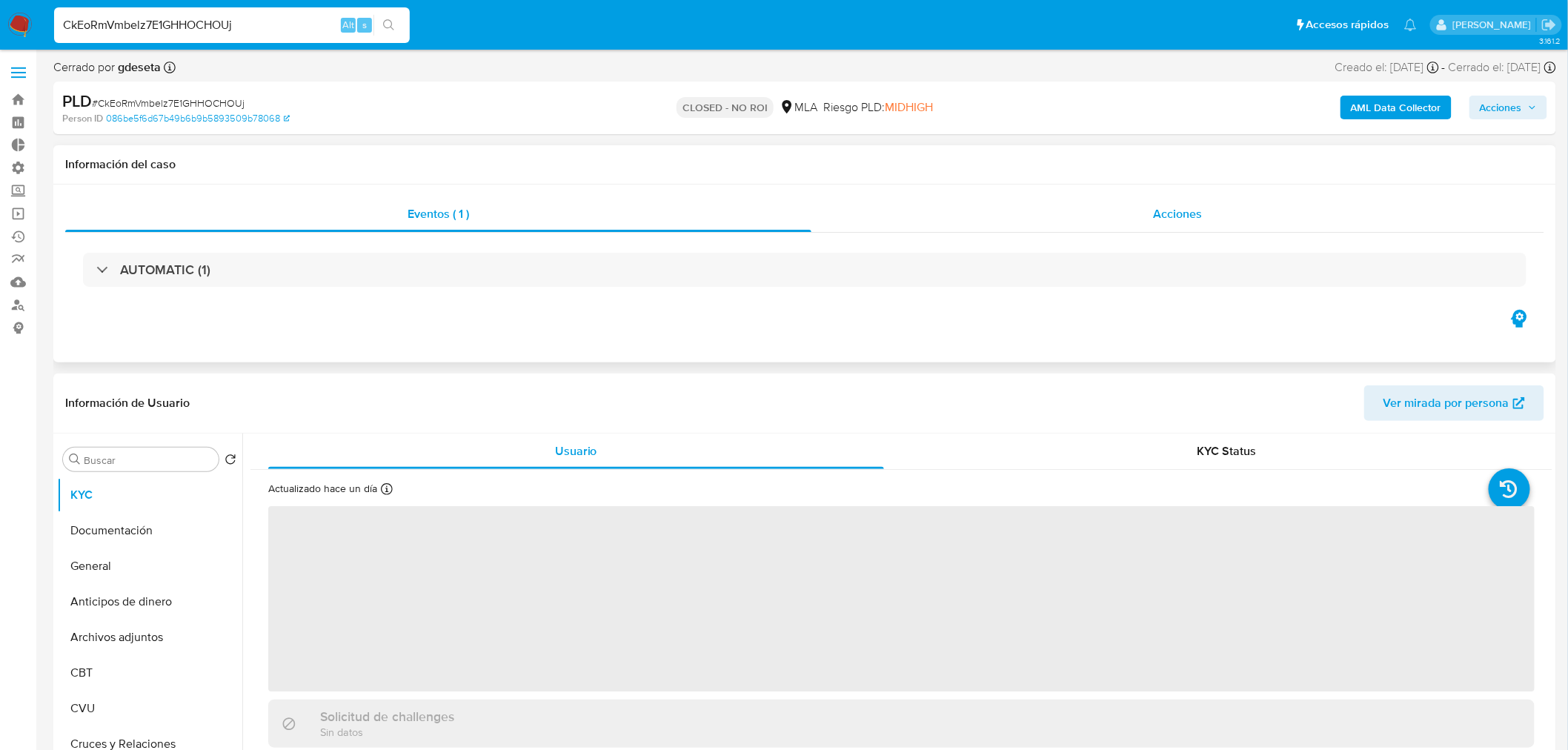
click at [1164, 224] on div "Acciones" at bounding box center [1178, 214] width 733 height 35
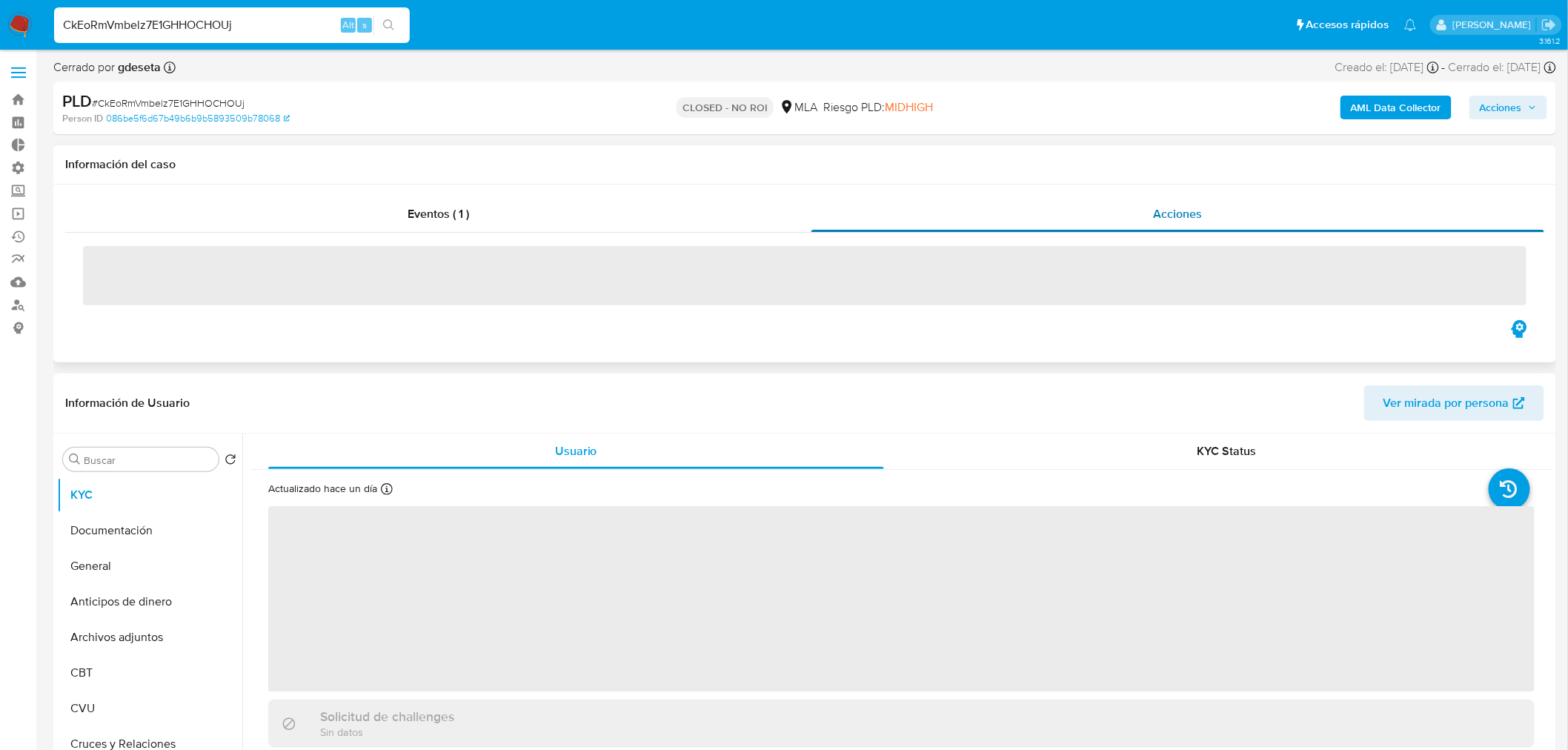
select select "10"
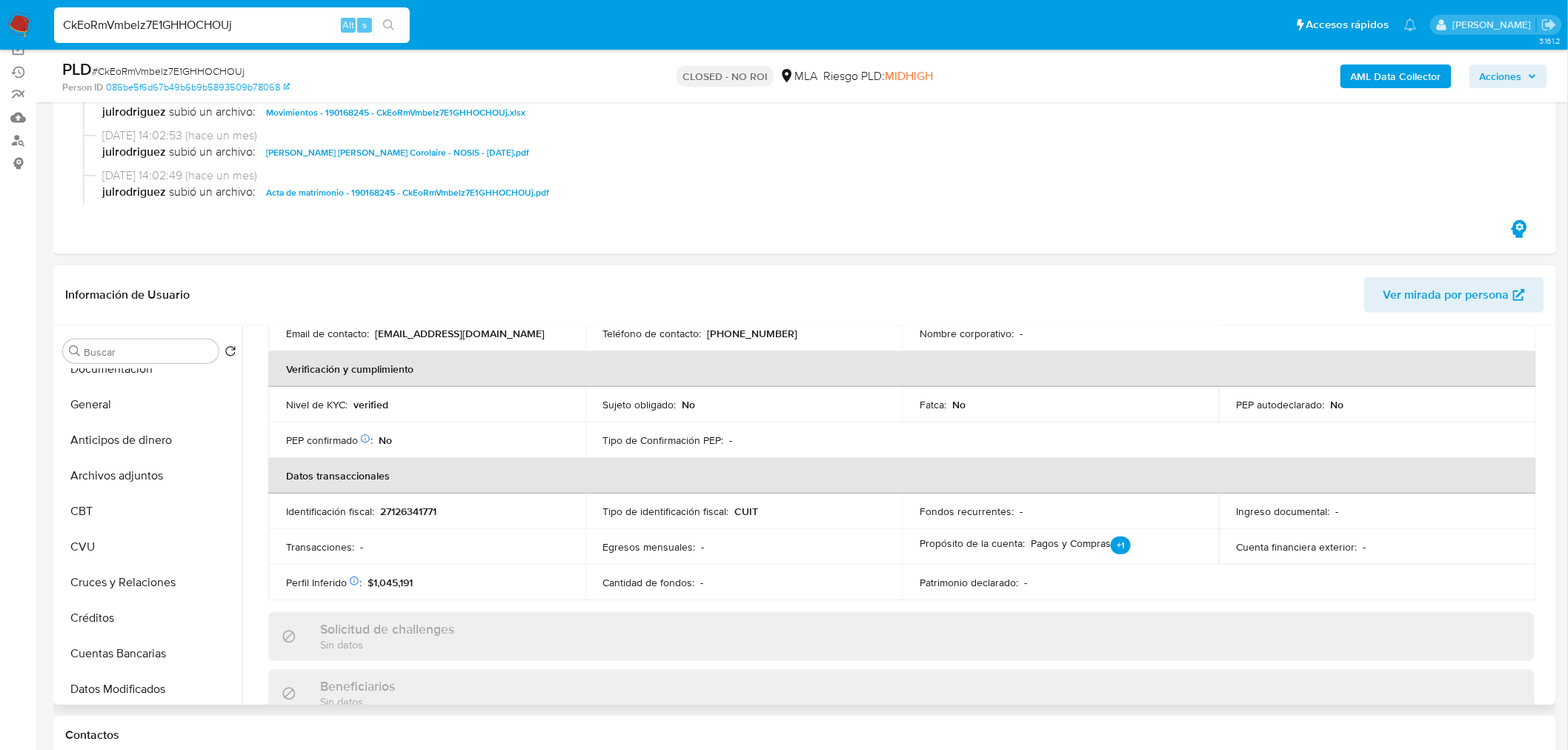
scroll to position [83, 0]
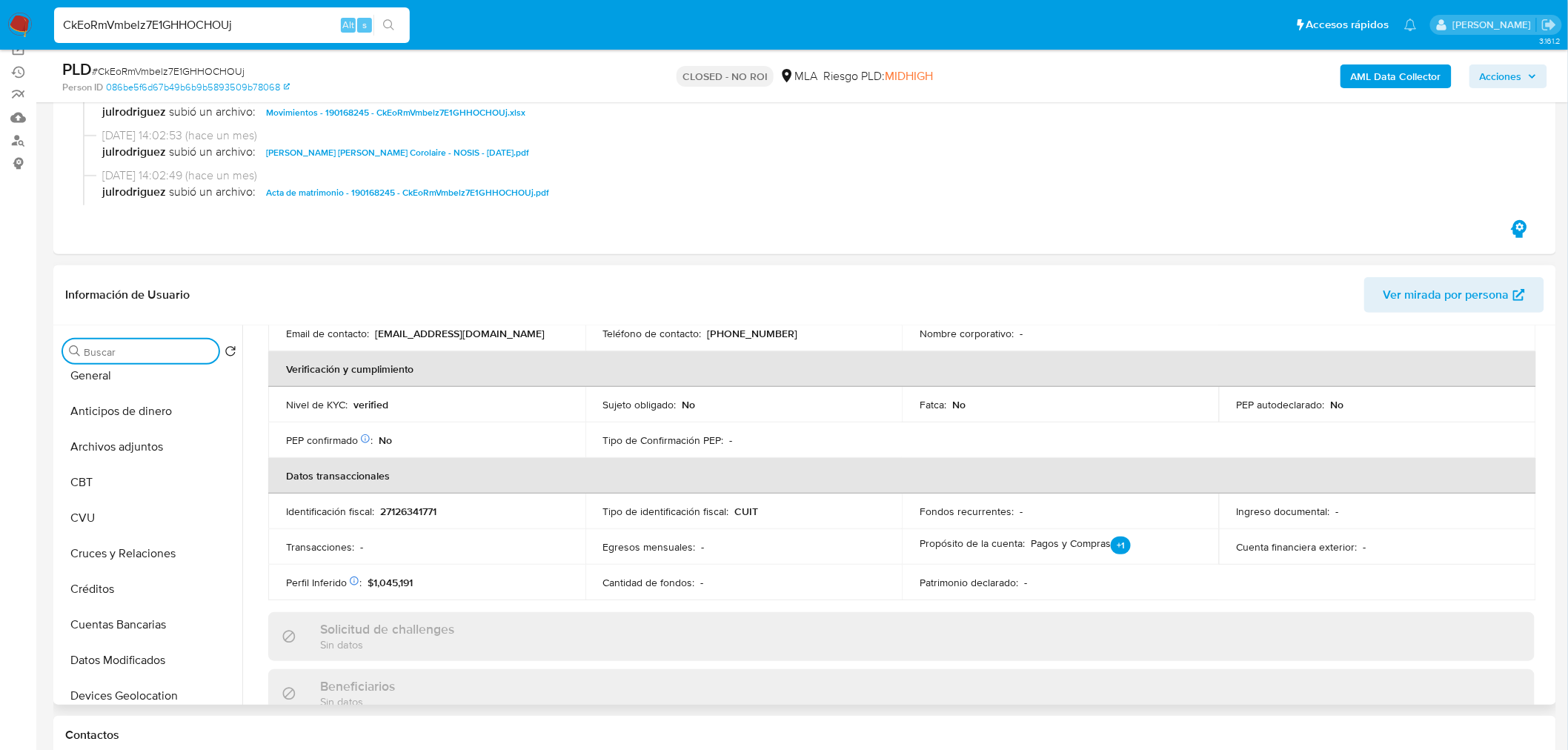
click at [139, 349] on input "Buscar" at bounding box center [148, 352] width 129 height 14
type input "x"
type input "cas"
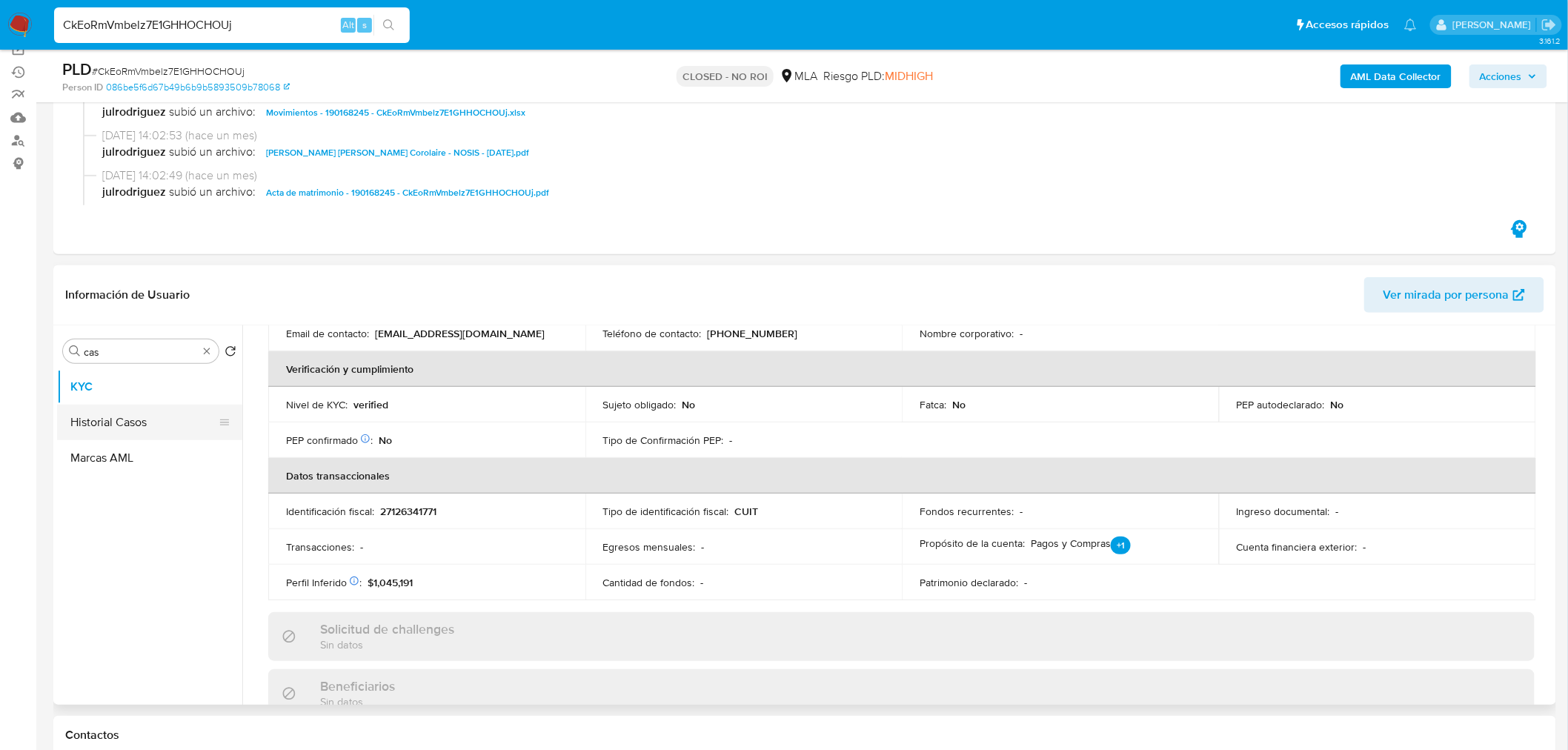
click at [142, 427] on button "Historial Casos" at bounding box center [143, 422] width 173 height 35
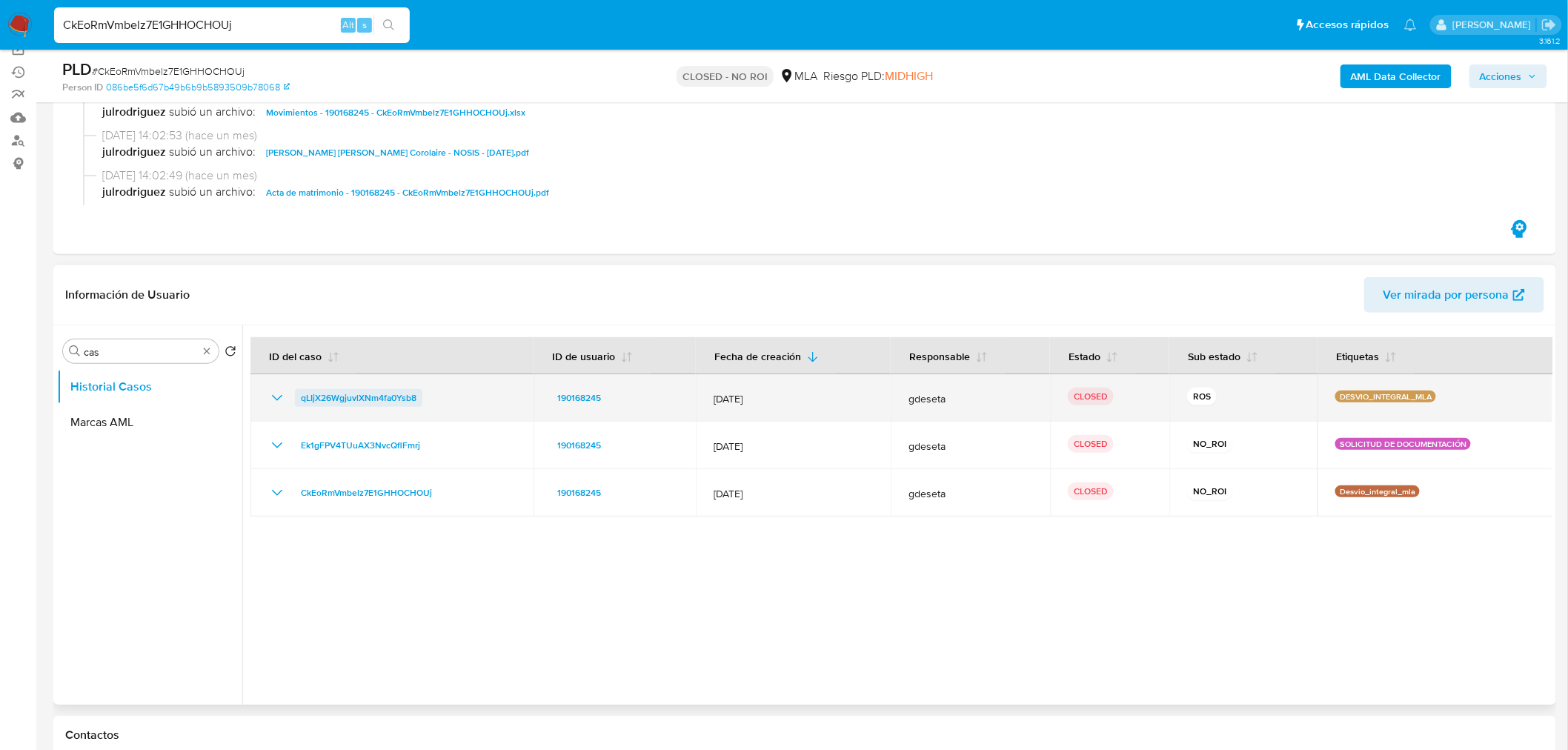
click at [373, 404] on span "qLIjX26WgjuvlXNm4fa0Ysb8" at bounding box center [358, 397] width 115 height 18
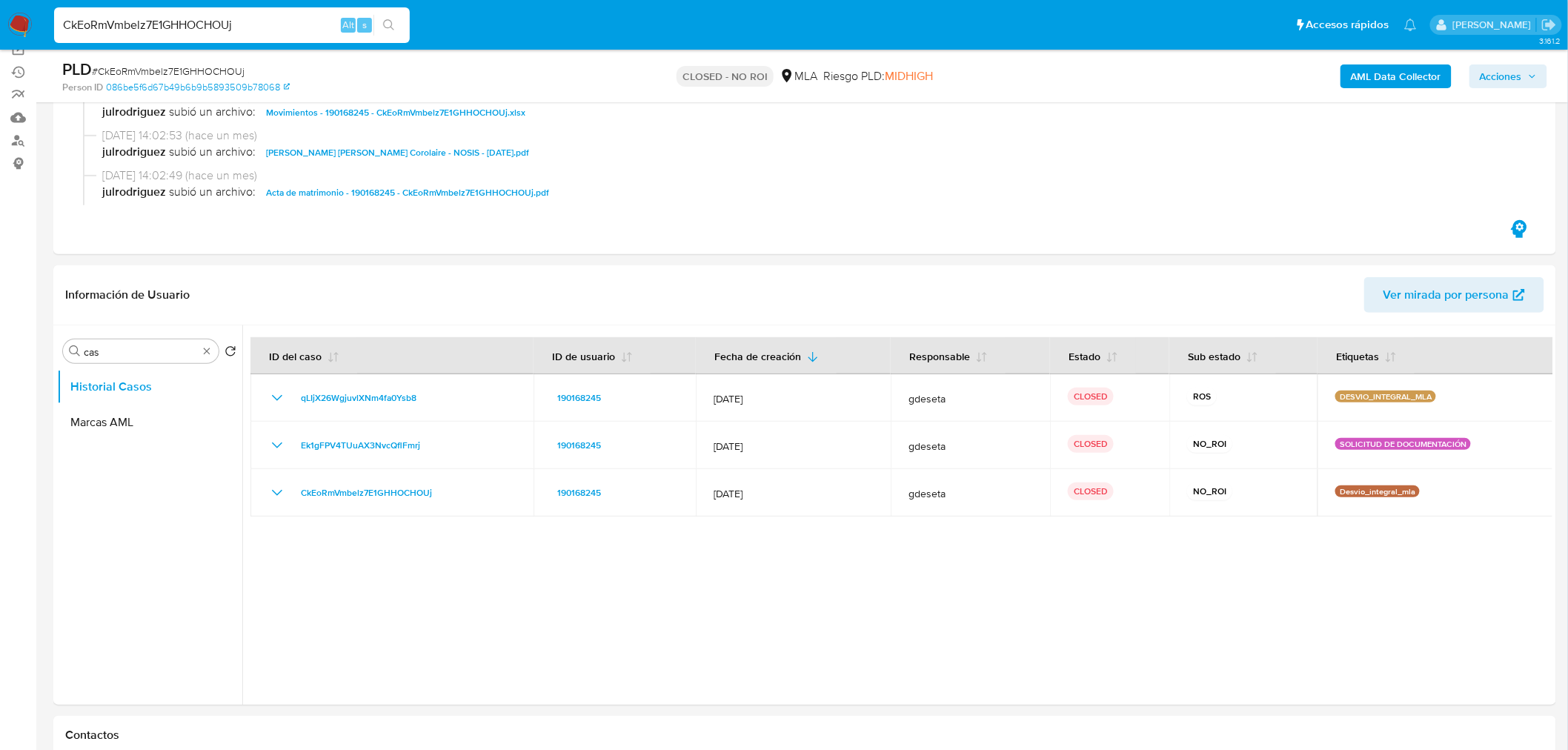
click at [1492, 82] on span "Acciones" at bounding box center [1501, 76] width 42 height 24
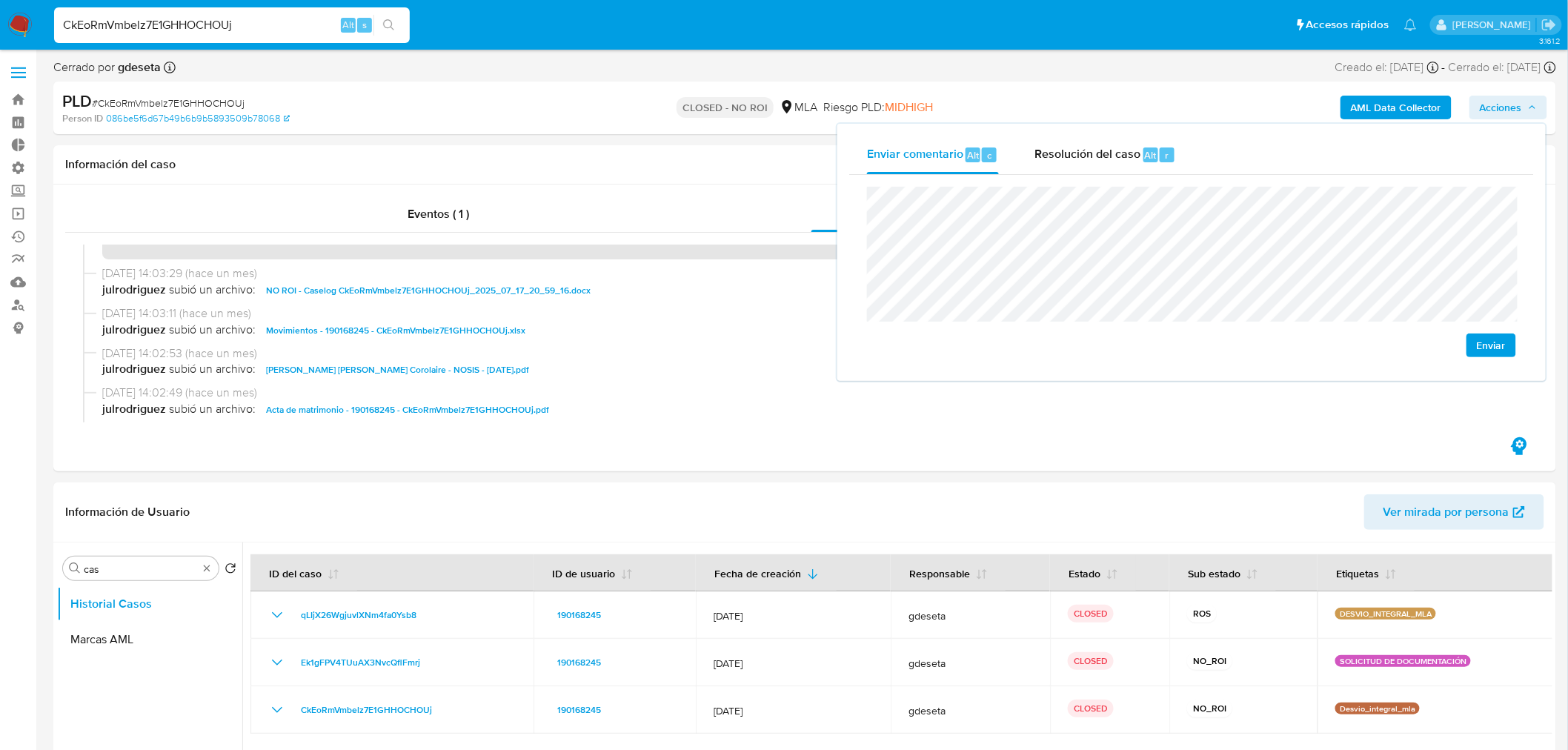
click at [1485, 349] on span "Enviar" at bounding box center [1492, 345] width 29 height 21
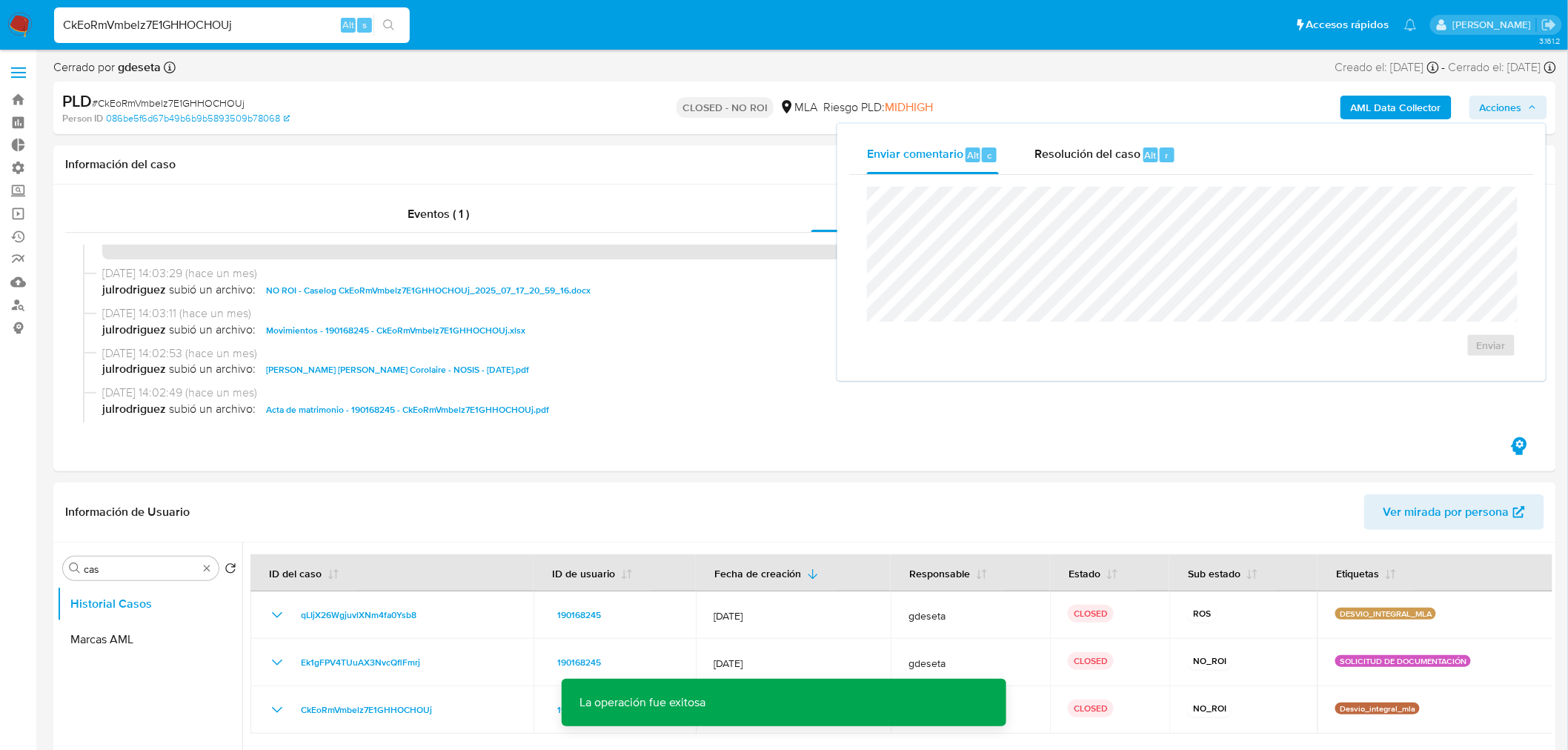
click at [1114, 87] on div "PLD # CkEoRmVmbelz7E1GHHOCHOUj Person ID 086be5f6d67b49b6b9b5893509b78068 CLOSE…" at bounding box center [805, 108] width 1503 height 53
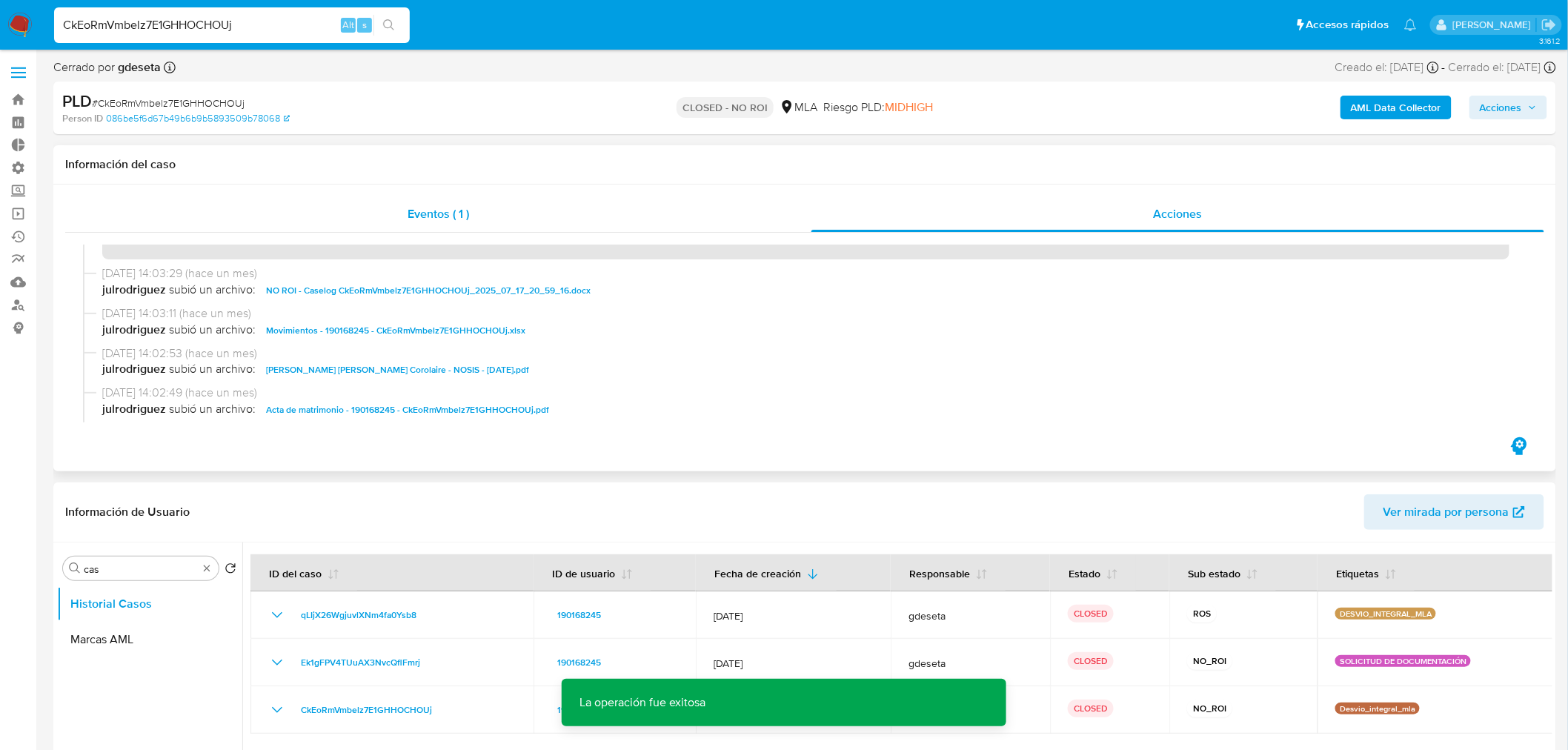
click at [397, 221] on div "Eventos ( 1 )" at bounding box center [438, 214] width 746 height 35
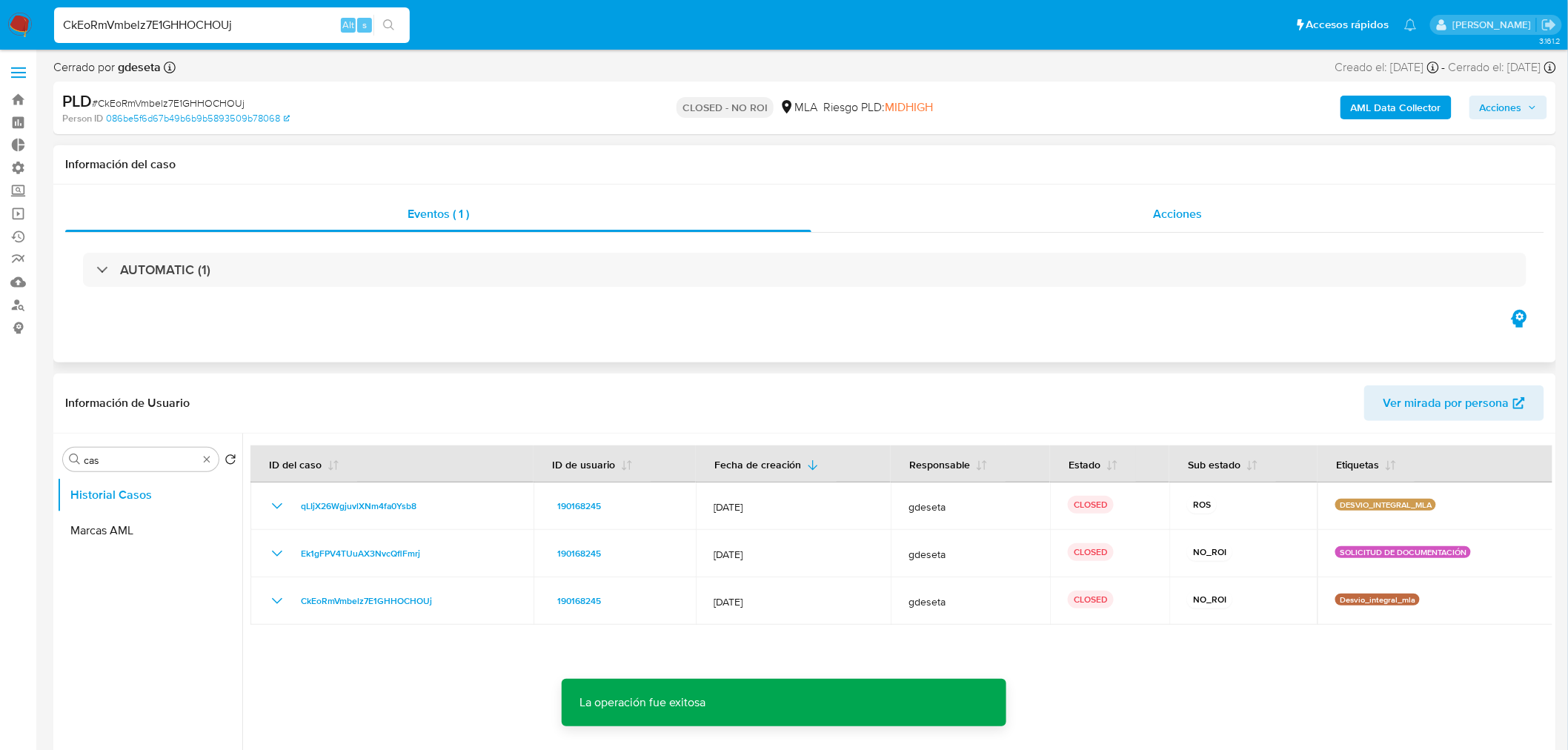
click at [1150, 217] on div "Acciones" at bounding box center [1178, 214] width 733 height 35
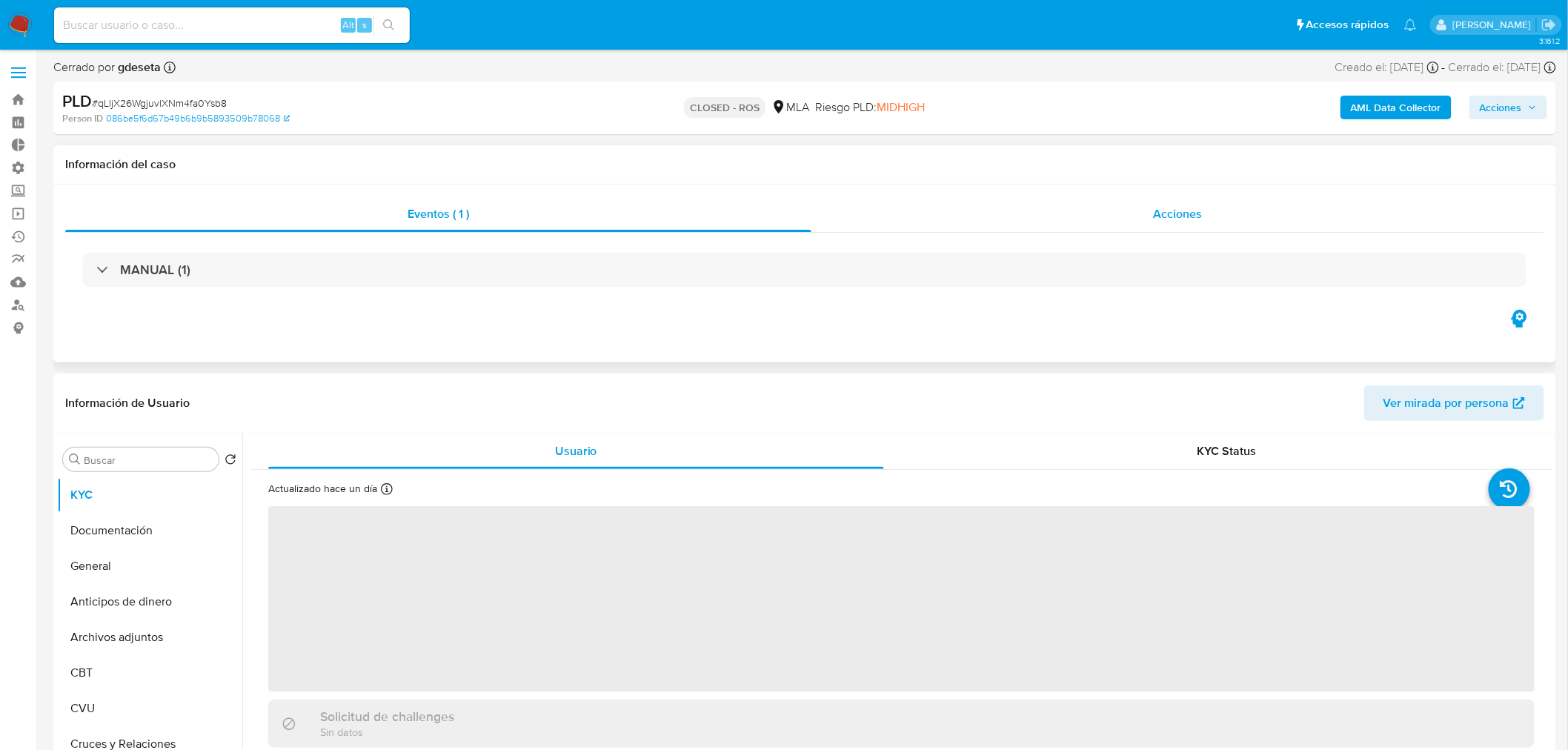
select select "10"
click at [1190, 210] on span "Acciones" at bounding box center [1178, 213] width 49 height 17
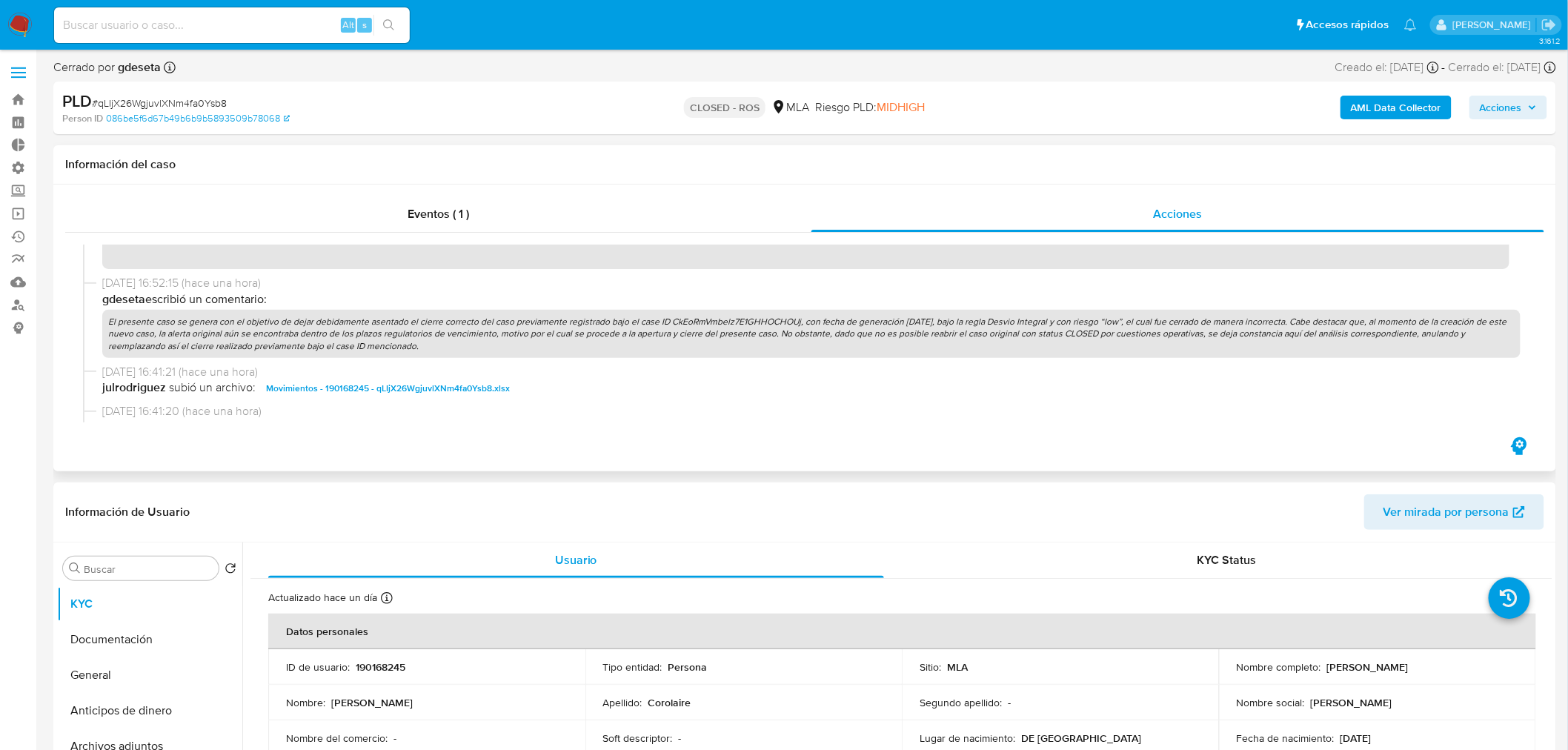
scroll to position [265, 0]
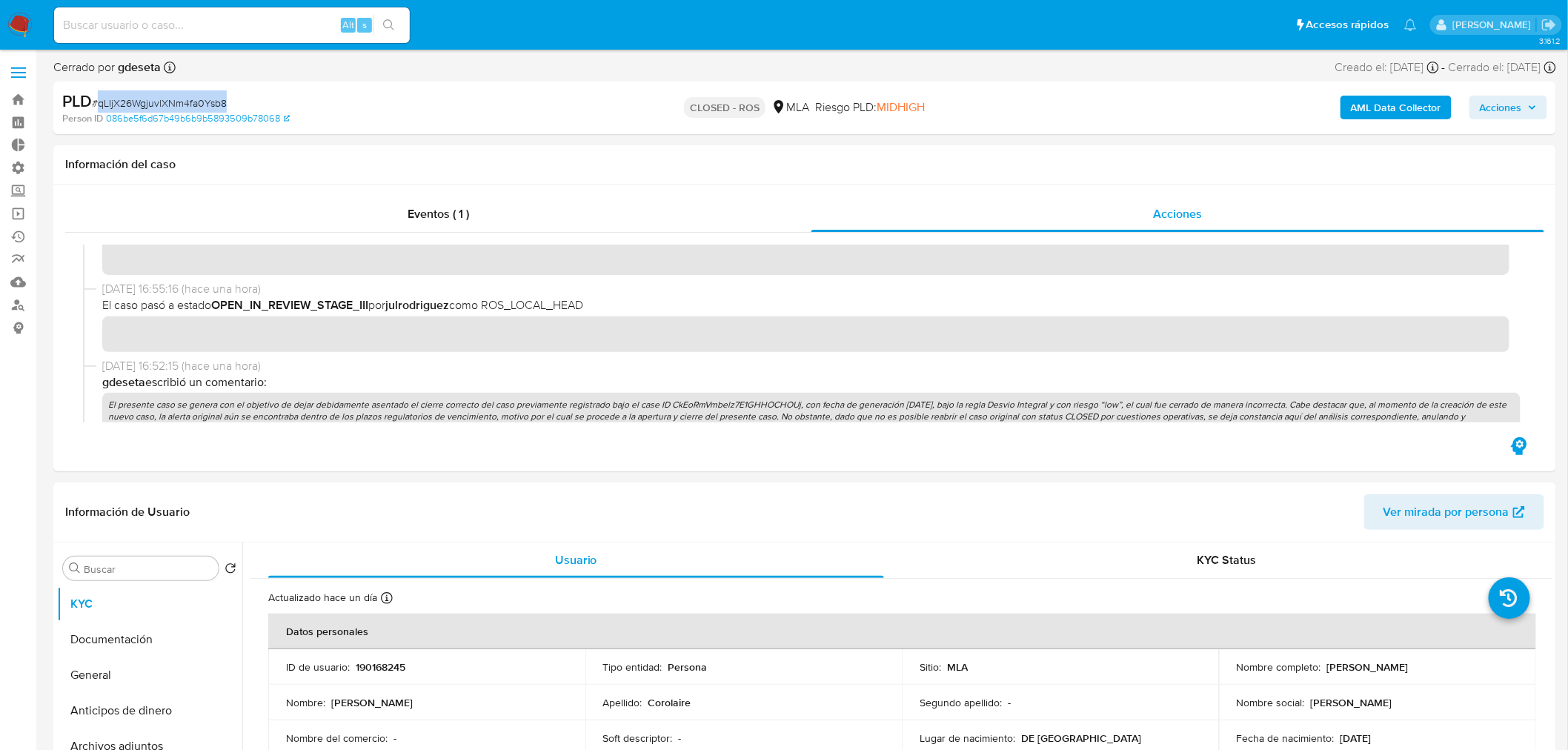
drag, startPoint x: 231, startPoint y: 98, endPoint x: 99, endPoint y: 109, distance: 132.5
click at [99, 109] on div "PLD # qLIjX26WgjuvlXNm4fa0Ysb8" at bounding box center [307, 102] width 490 height 22
copy span "qLIjX26WgjuvlXNm4fa0Ysb8"
